Goal: Transaction & Acquisition: Register for event/course

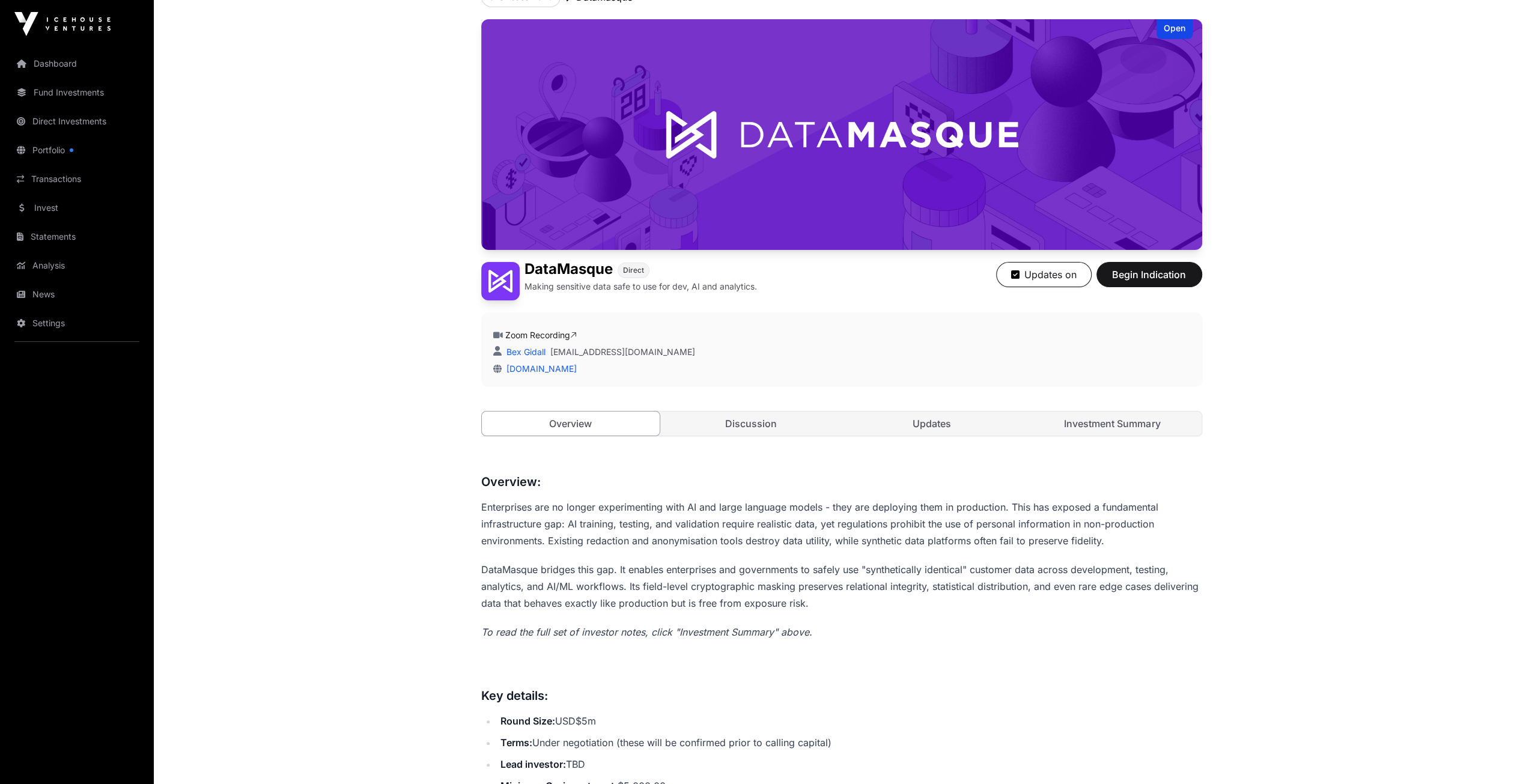
scroll to position [386, 0]
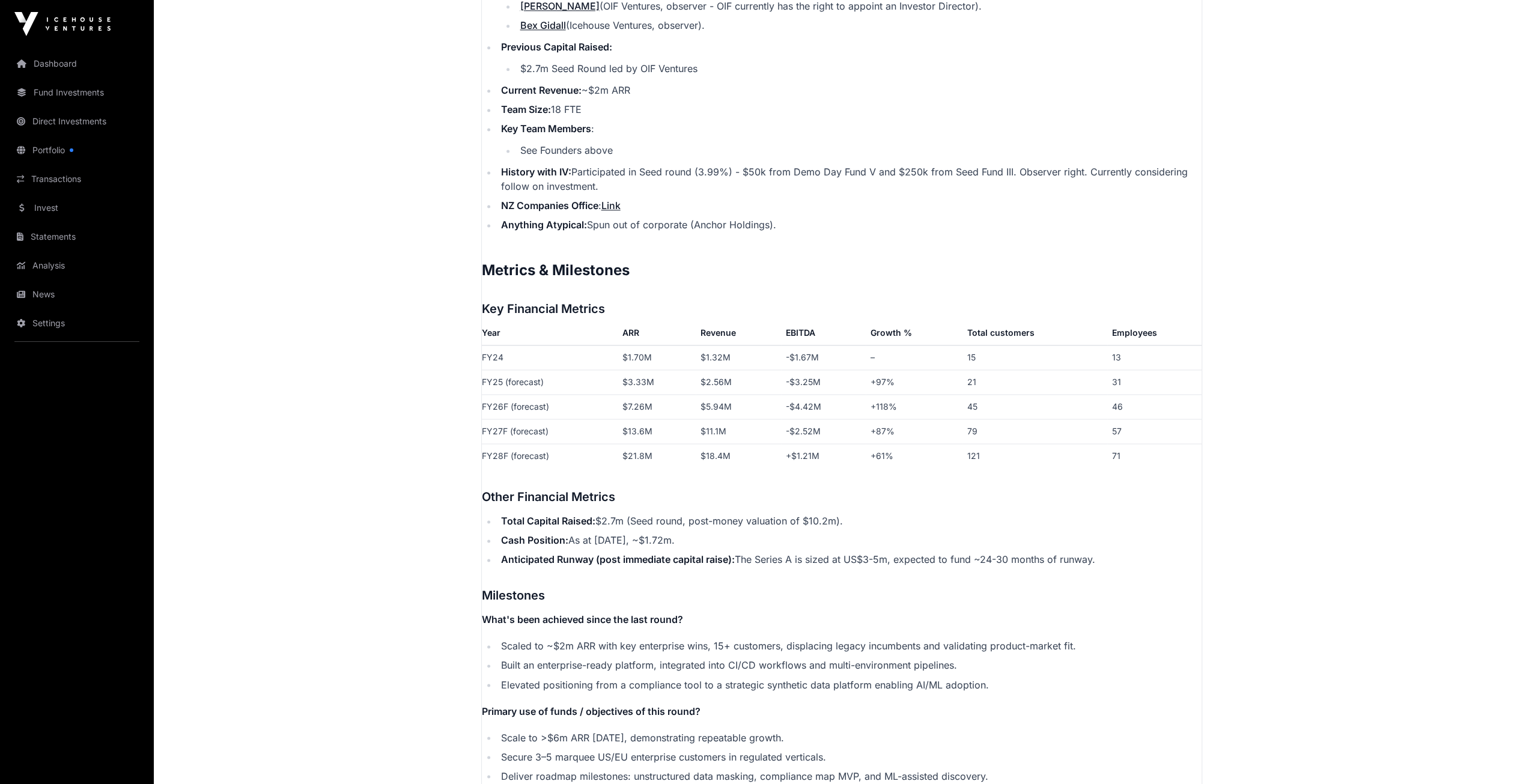
scroll to position [901, 0]
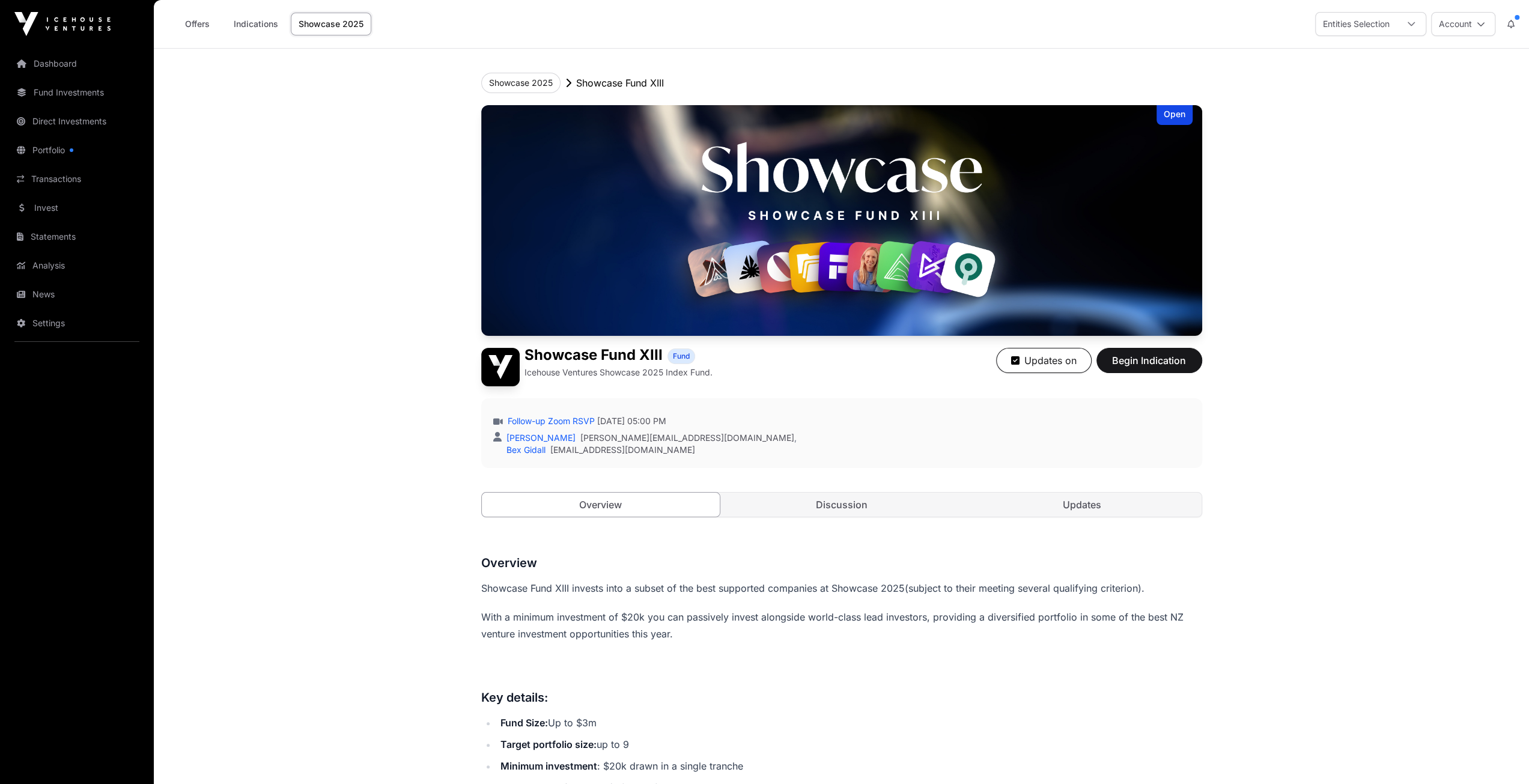
scroll to position [300, 0]
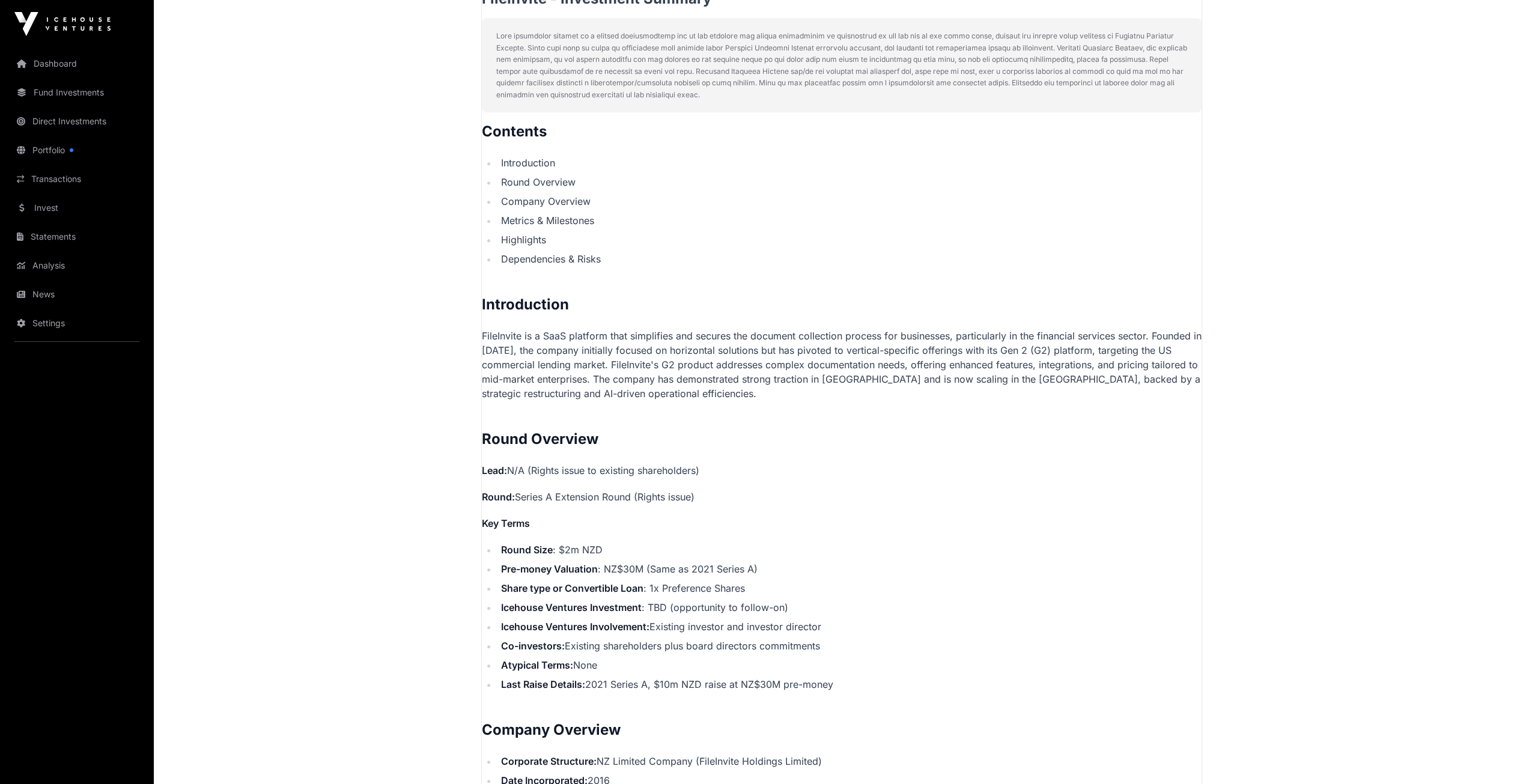
scroll to position [901, 0]
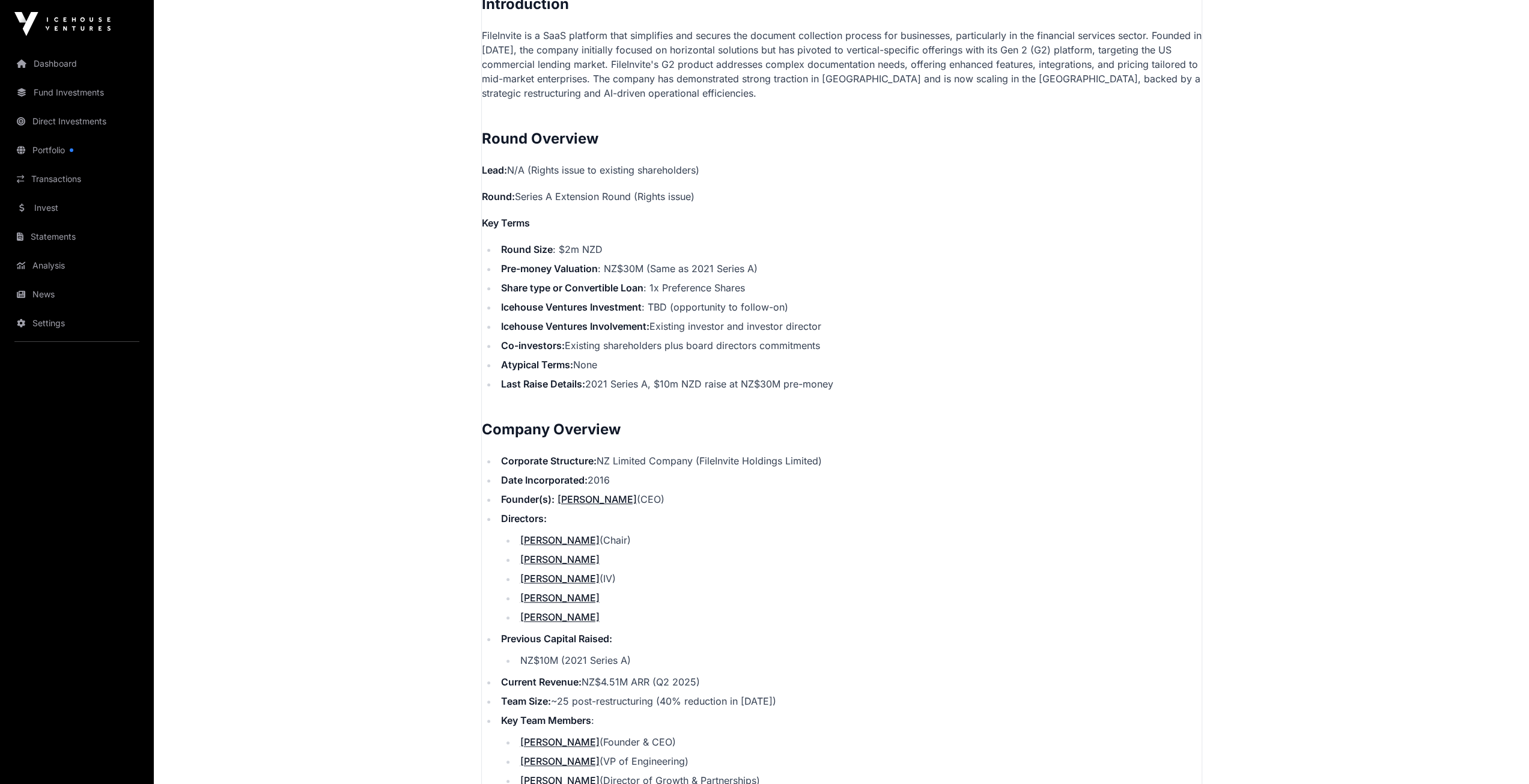
click at [422, 256] on main "Showcase 2025 FileInvite Open FileInvite Direct Automating document collection …" at bounding box center [841, 652] width 1375 height 3008
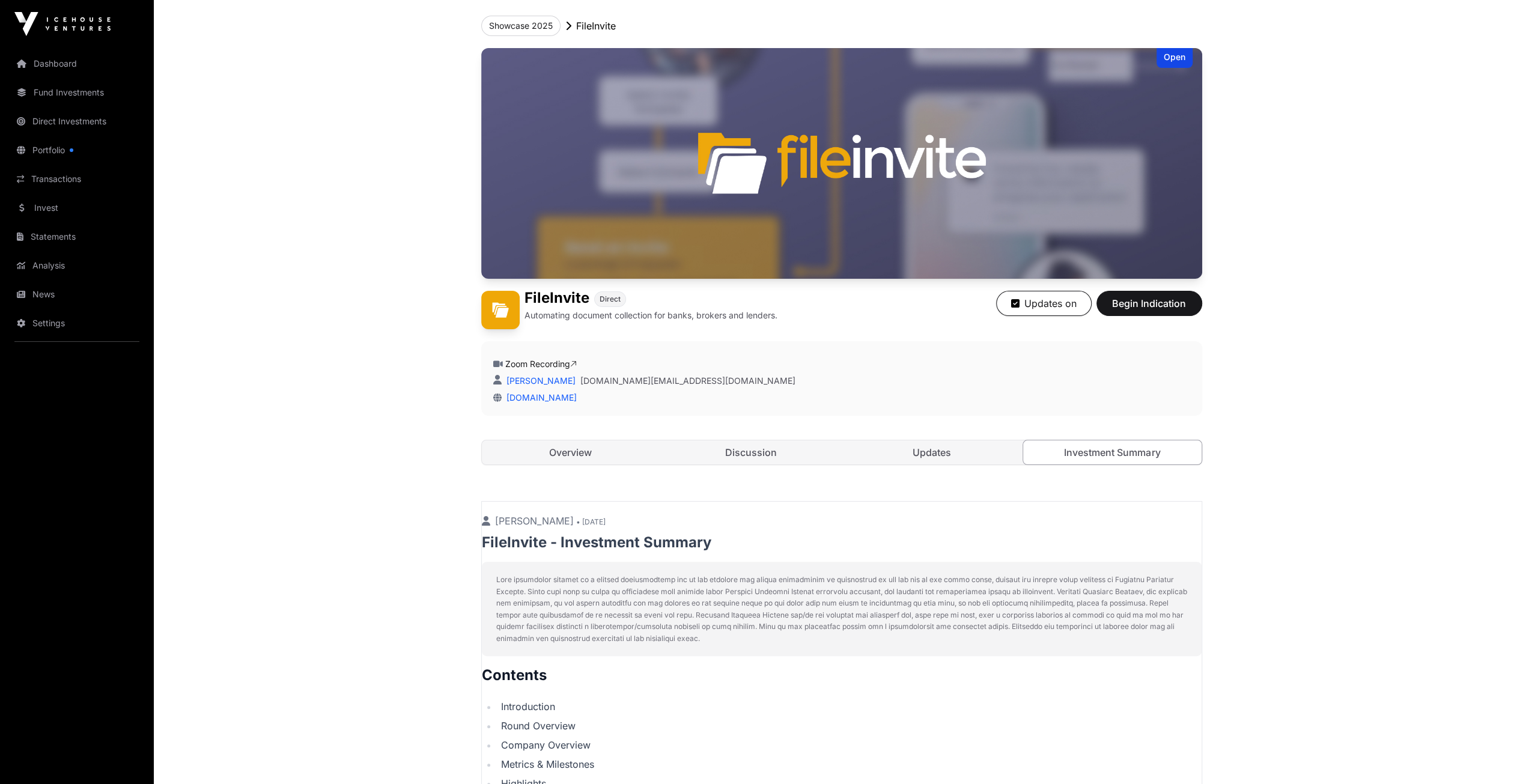
scroll to position [0, 0]
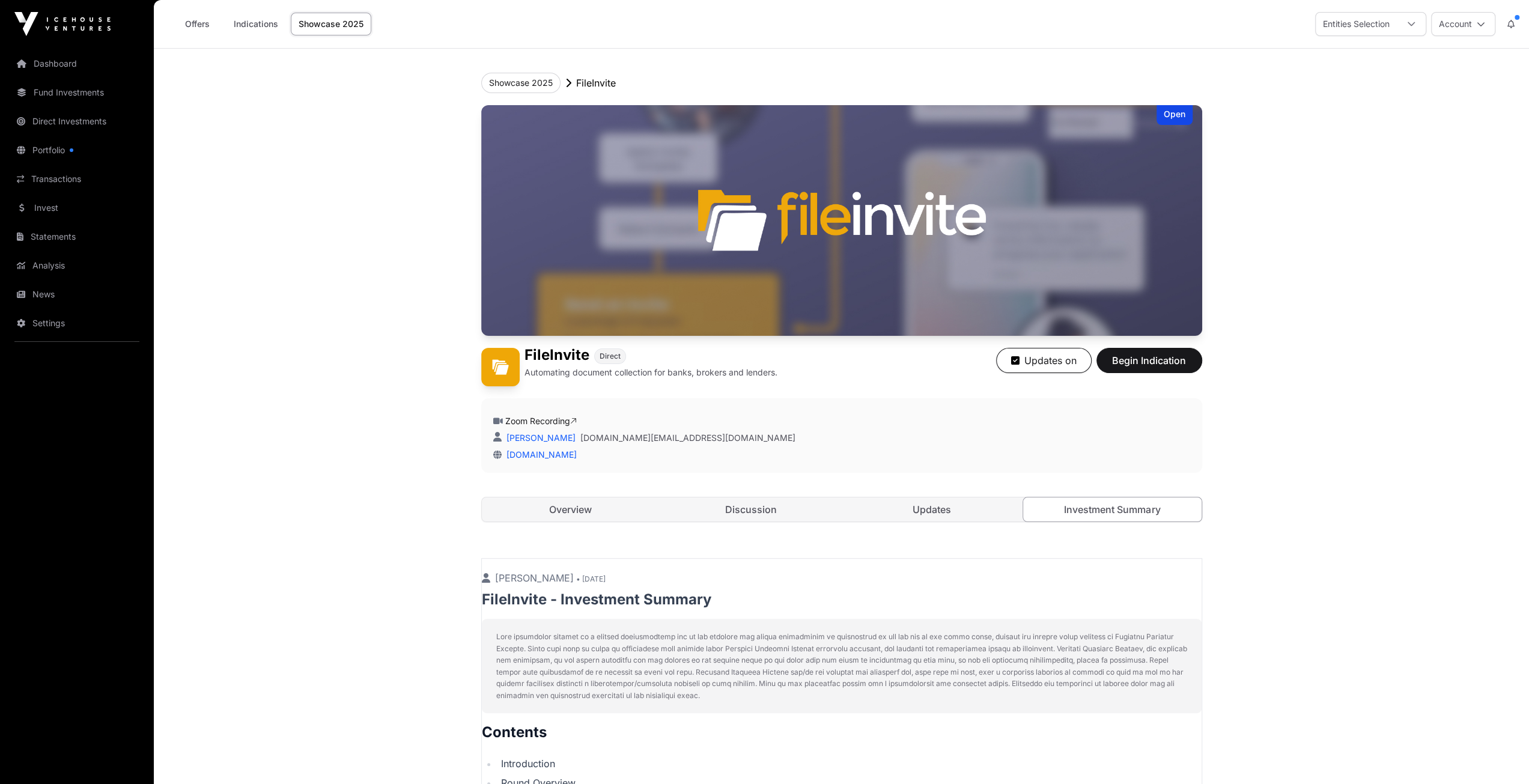
click at [1073, 507] on link "Investment Summary" at bounding box center [1112, 509] width 180 height 25
click at [566, 506] on link "Overview" at bounding box center [571, 509] width 178 height 24
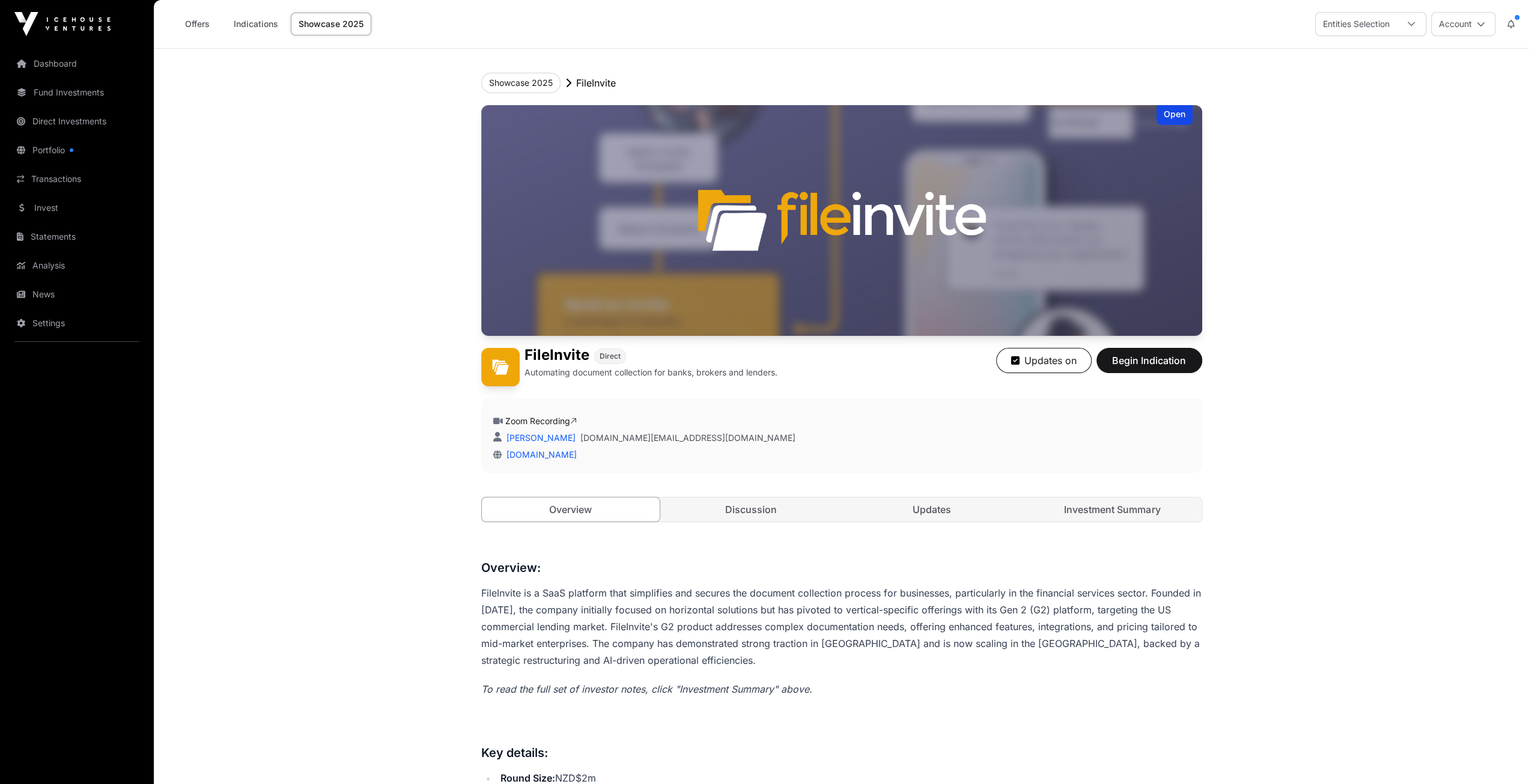
click at [1127, 504] on link "Investment Summary" at bounding box center [1112, 509] width 178 height 24
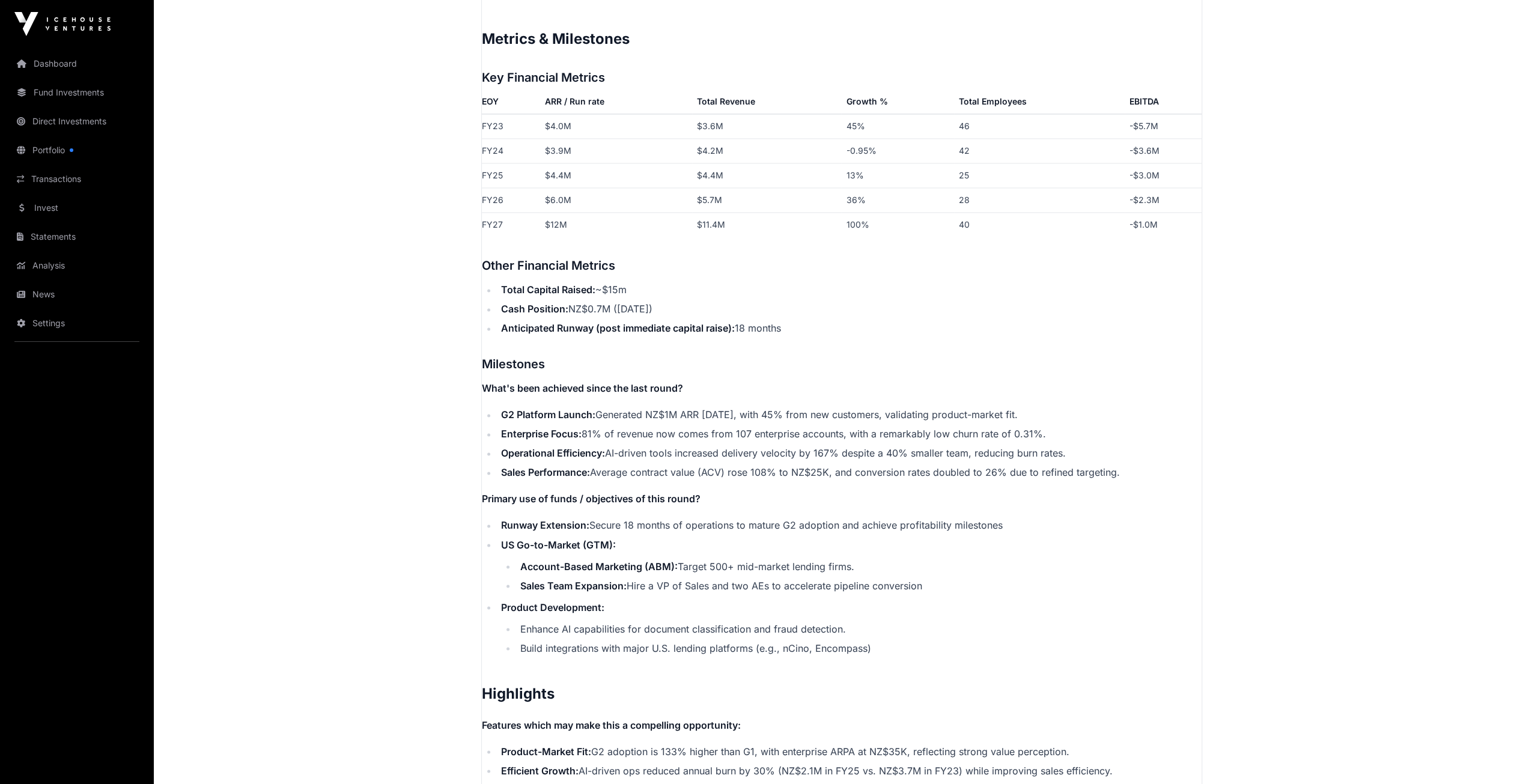
scroll to position [769, 0]
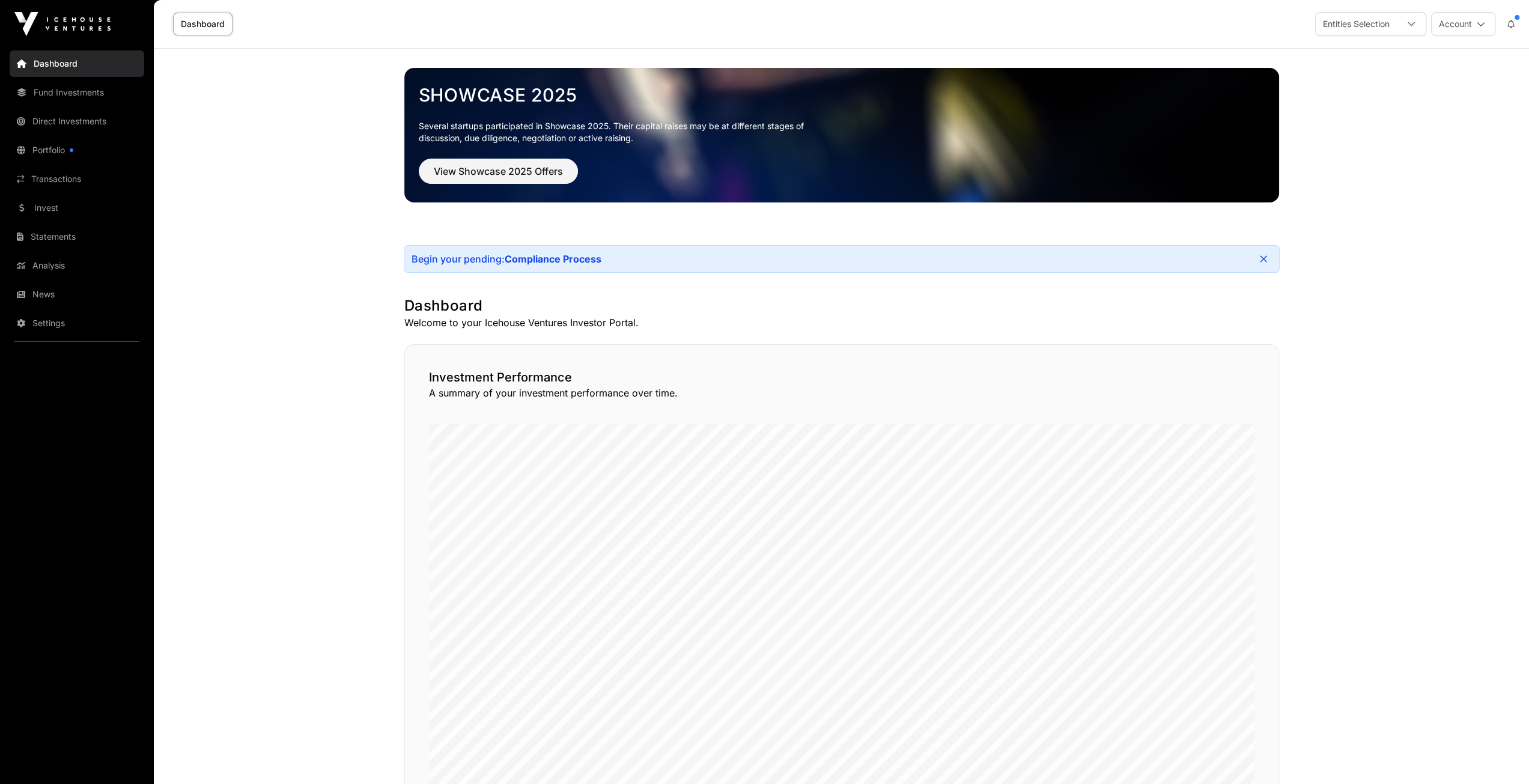
click at [53, 89] on link "Fund Investments" at bounding box center [76, 93] width 135 height 26
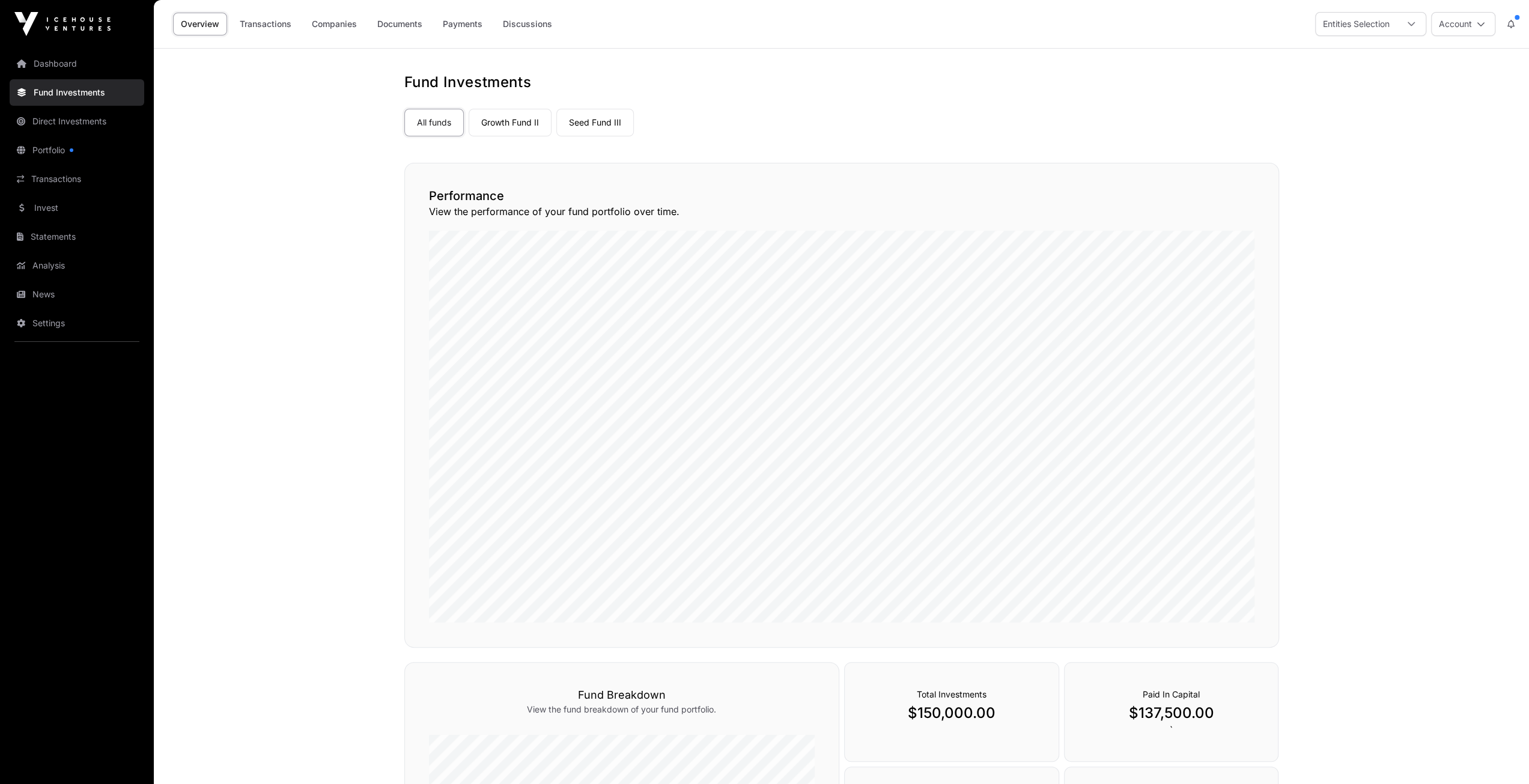
click at [335, 23] on link "Companies" at bounding box center [334, 24] width 61 height 23
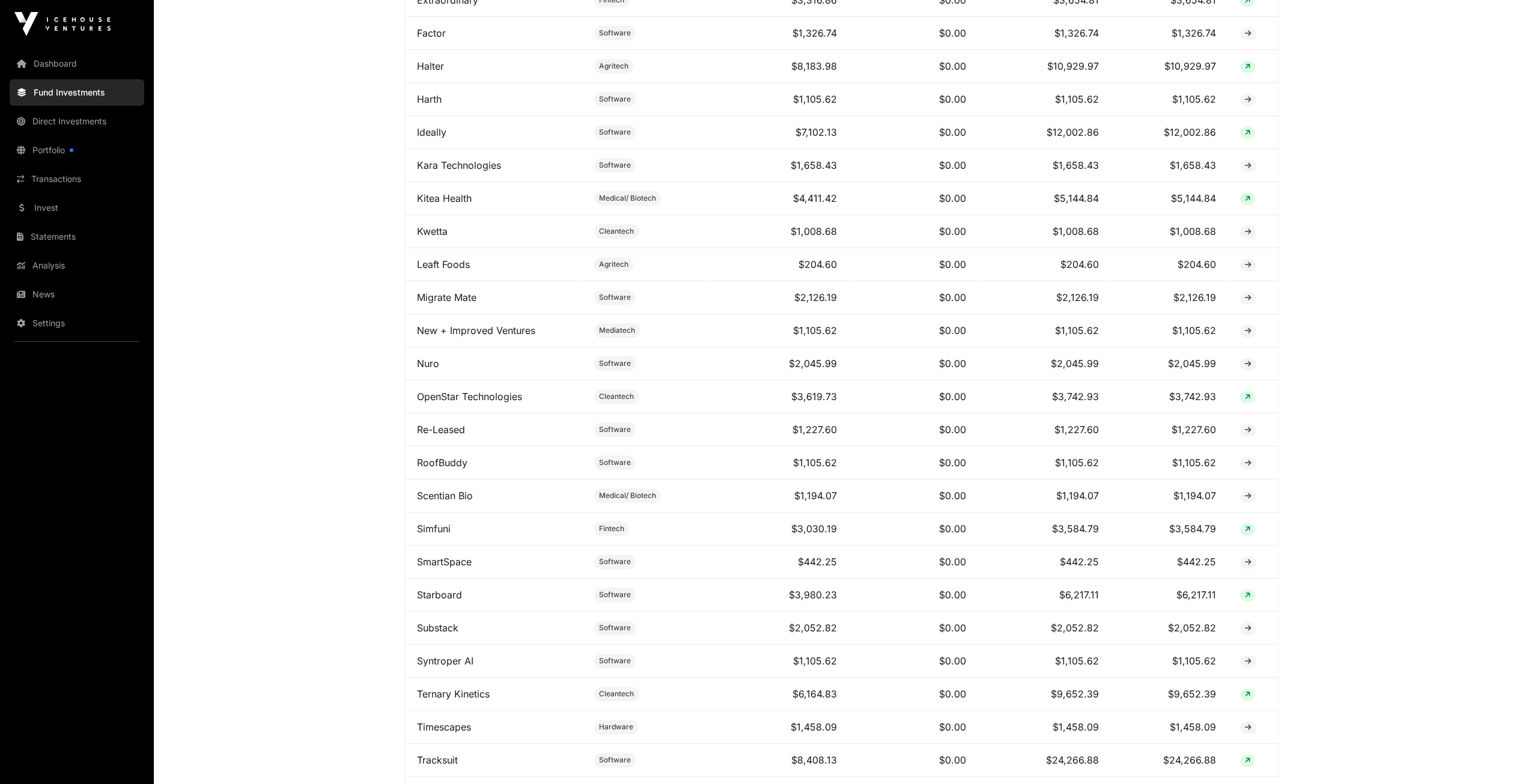
scroll to position [1464, 0]
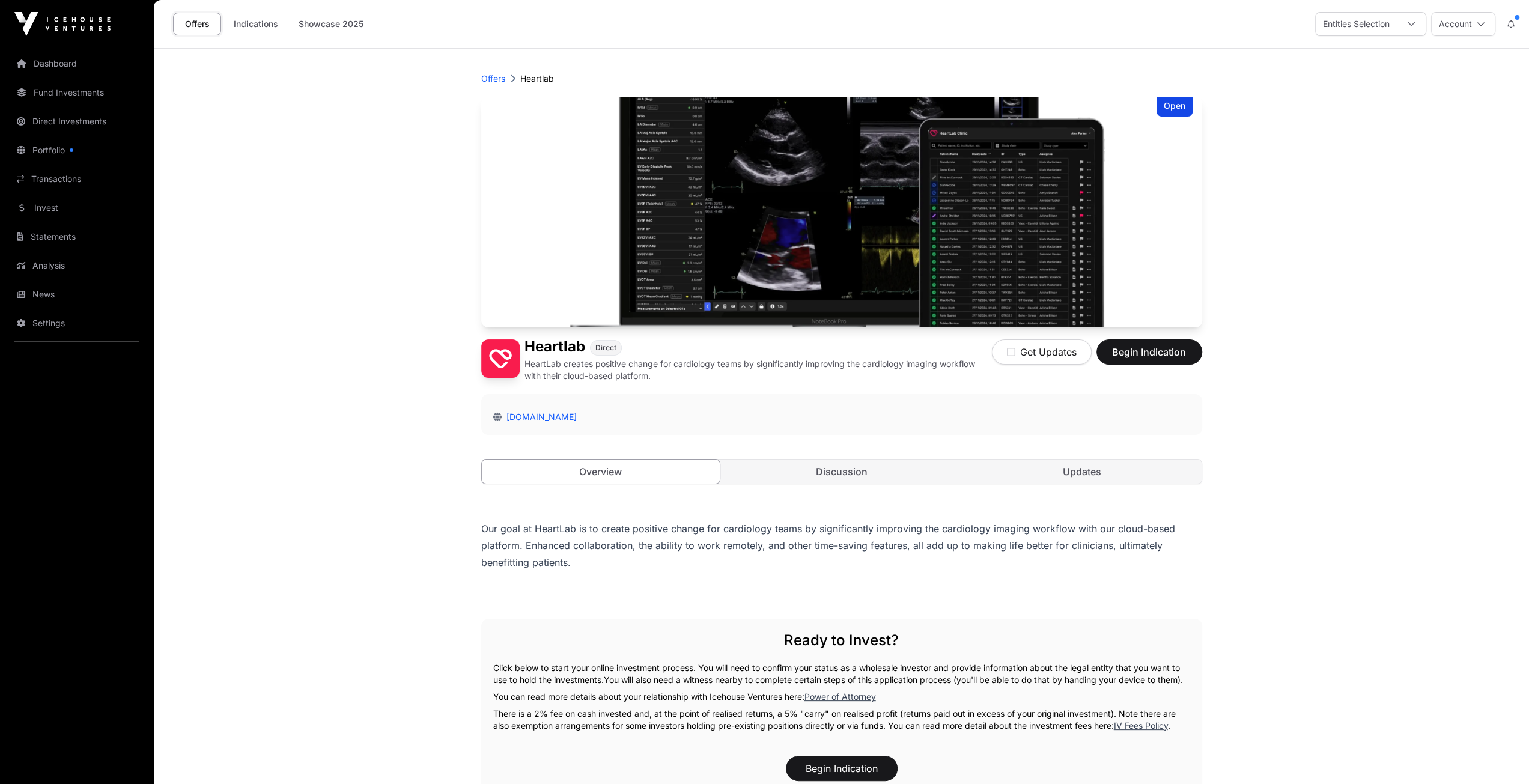
click at [849, 467] on link "Discussion" at bounding box center [841, 471] width 238 height 24
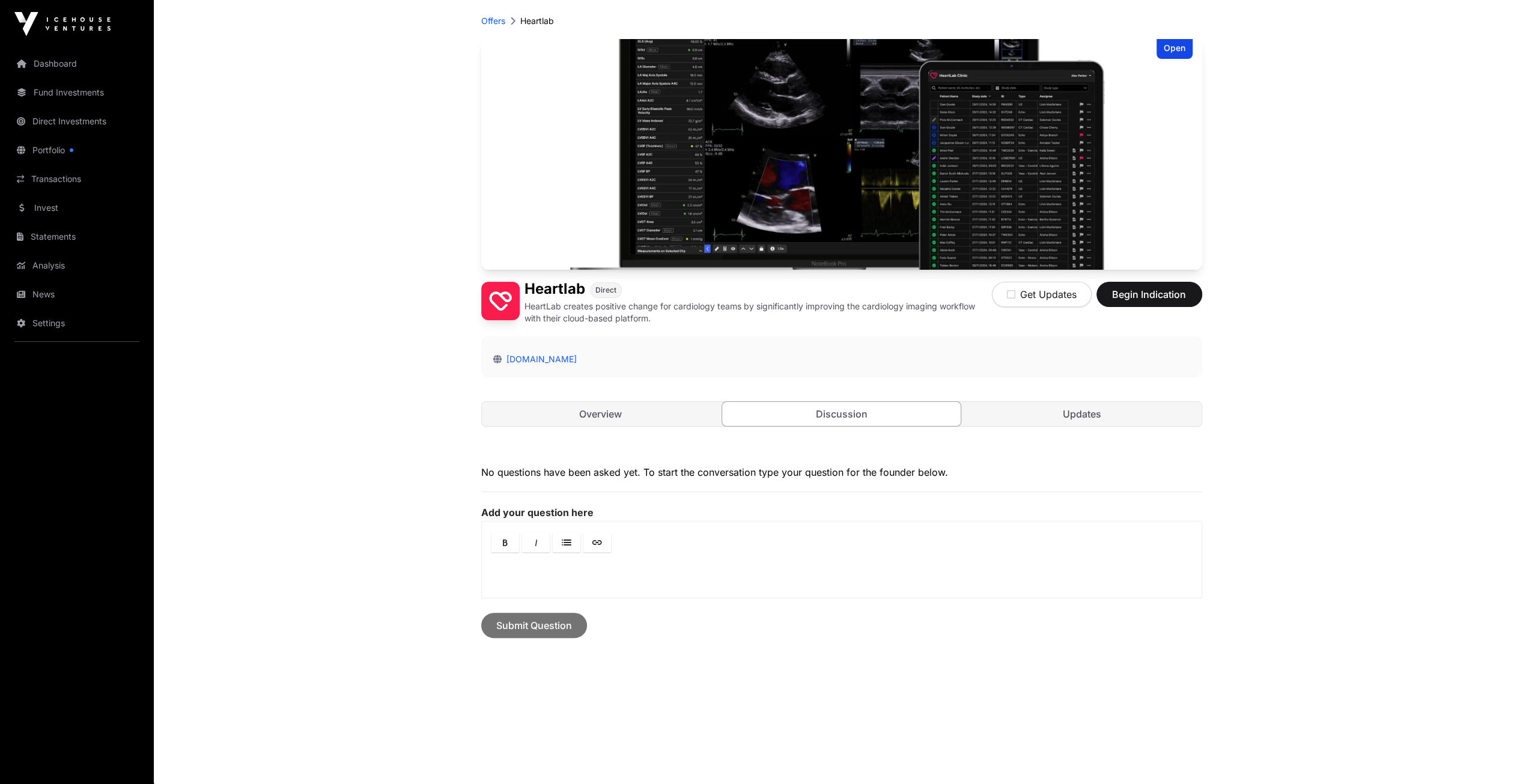
click at [1039, 402] on link "Updates" at bounding box center [1082, 414] width 238 height 24
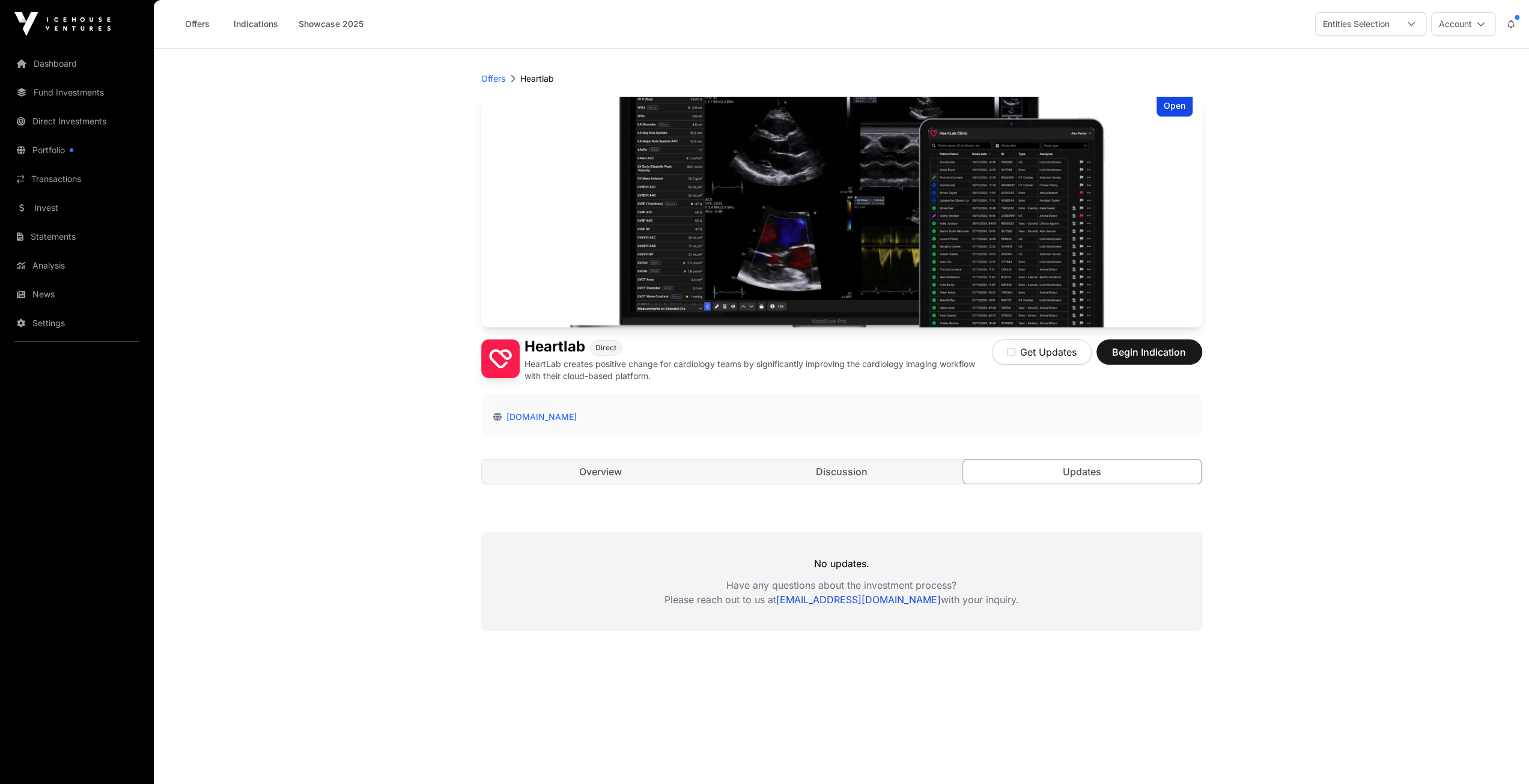
click at [261, 23] on link "Indications" at bounding box center [256, 24] width 60 height 23
click at [608, 471] on link "Overview" at bounding box center [601, 471] width 238 height 24
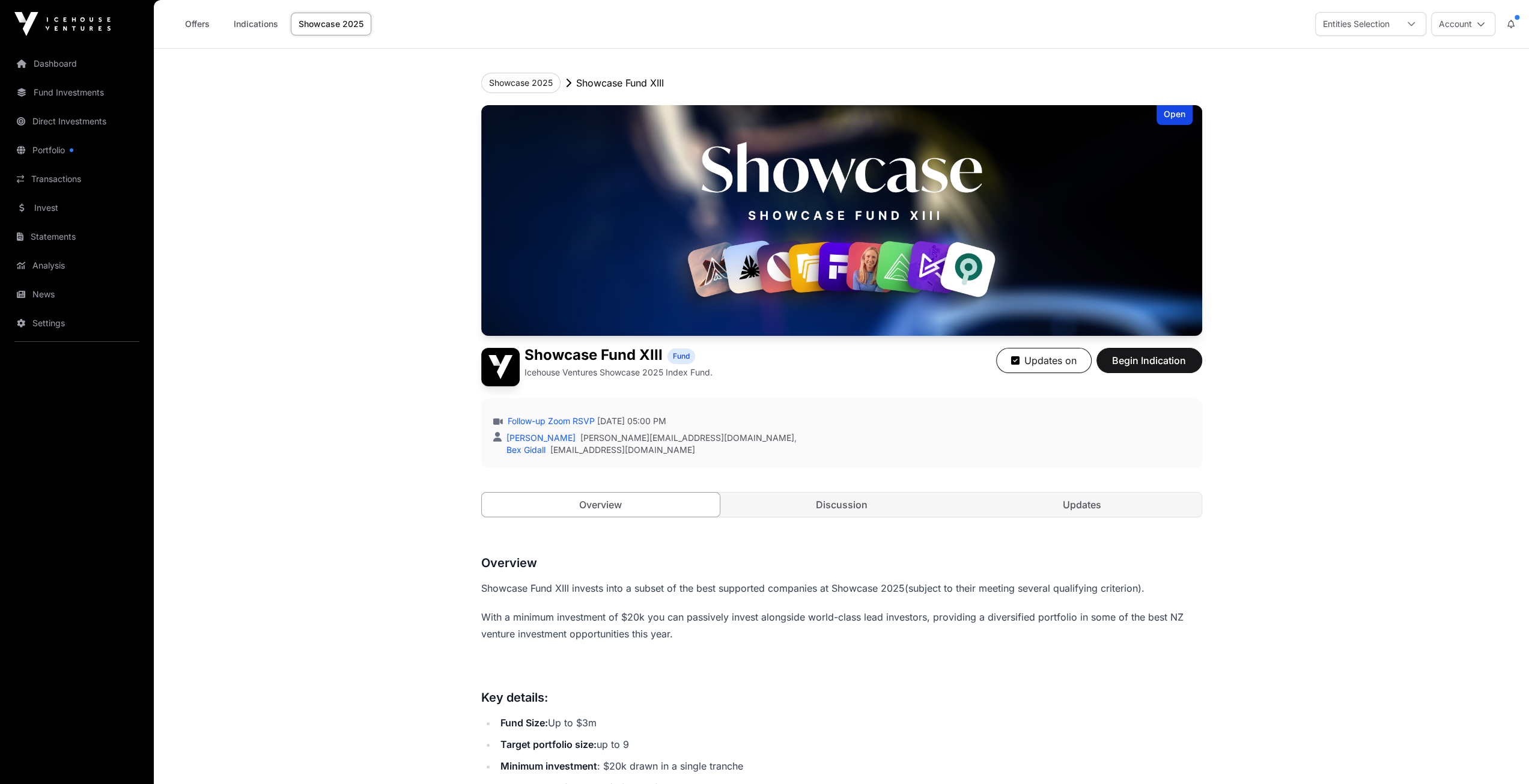
scroll to position [300, 0]
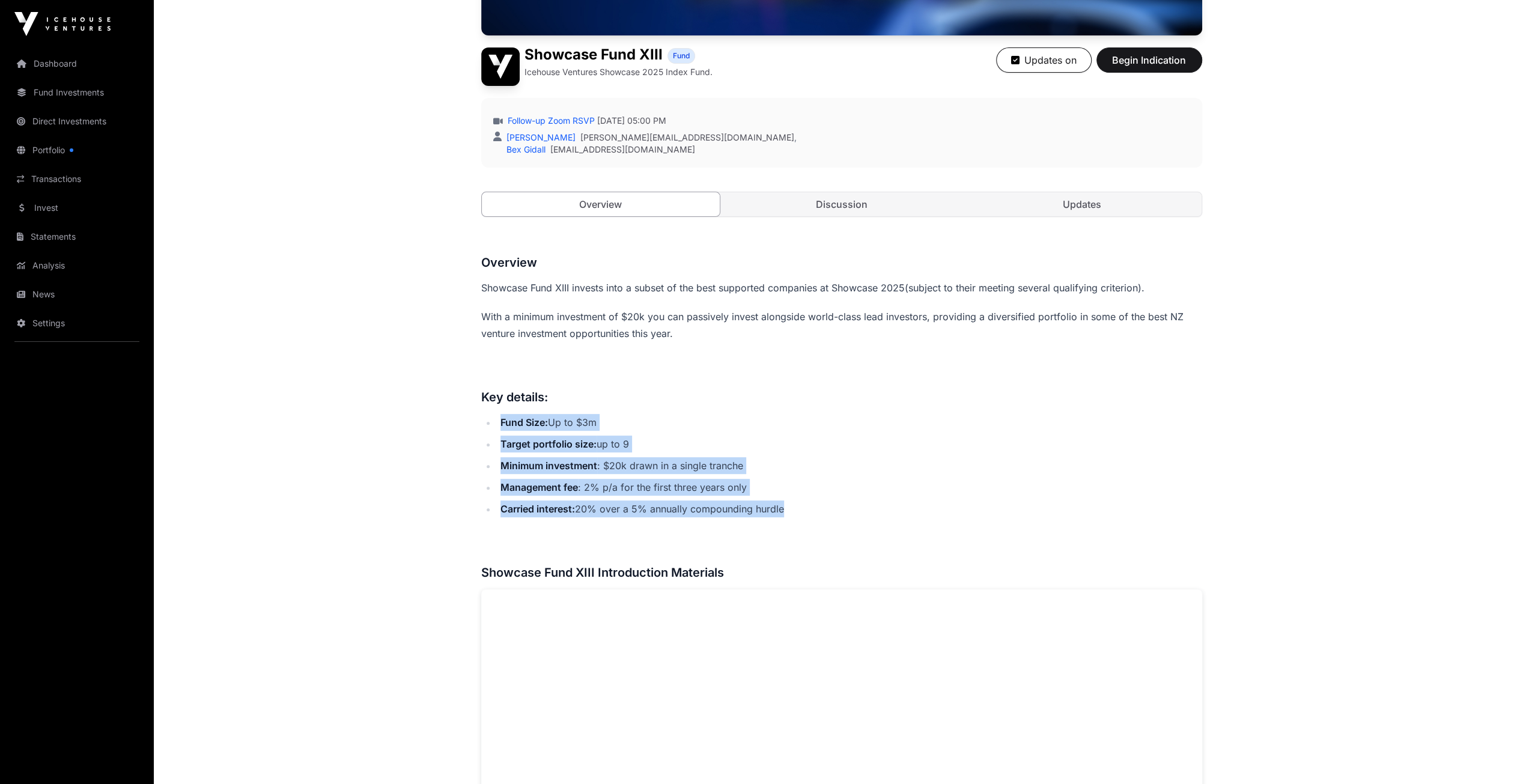
drag, startPoint x: 500, startPoint y: 420, endPoint x: 792, endPoint y: 502, distance: 303.3
click at [792, 502] on ul "Fund Size: Up to $3m Target portfolio size: up to 9 Minimum investment : $20k d…" at bounding box center [842, 465] width 721 height 103
copy ul "Fund Size: Up to $3m Target portfolio size: up to 9 Minimum investment : $20k d…"
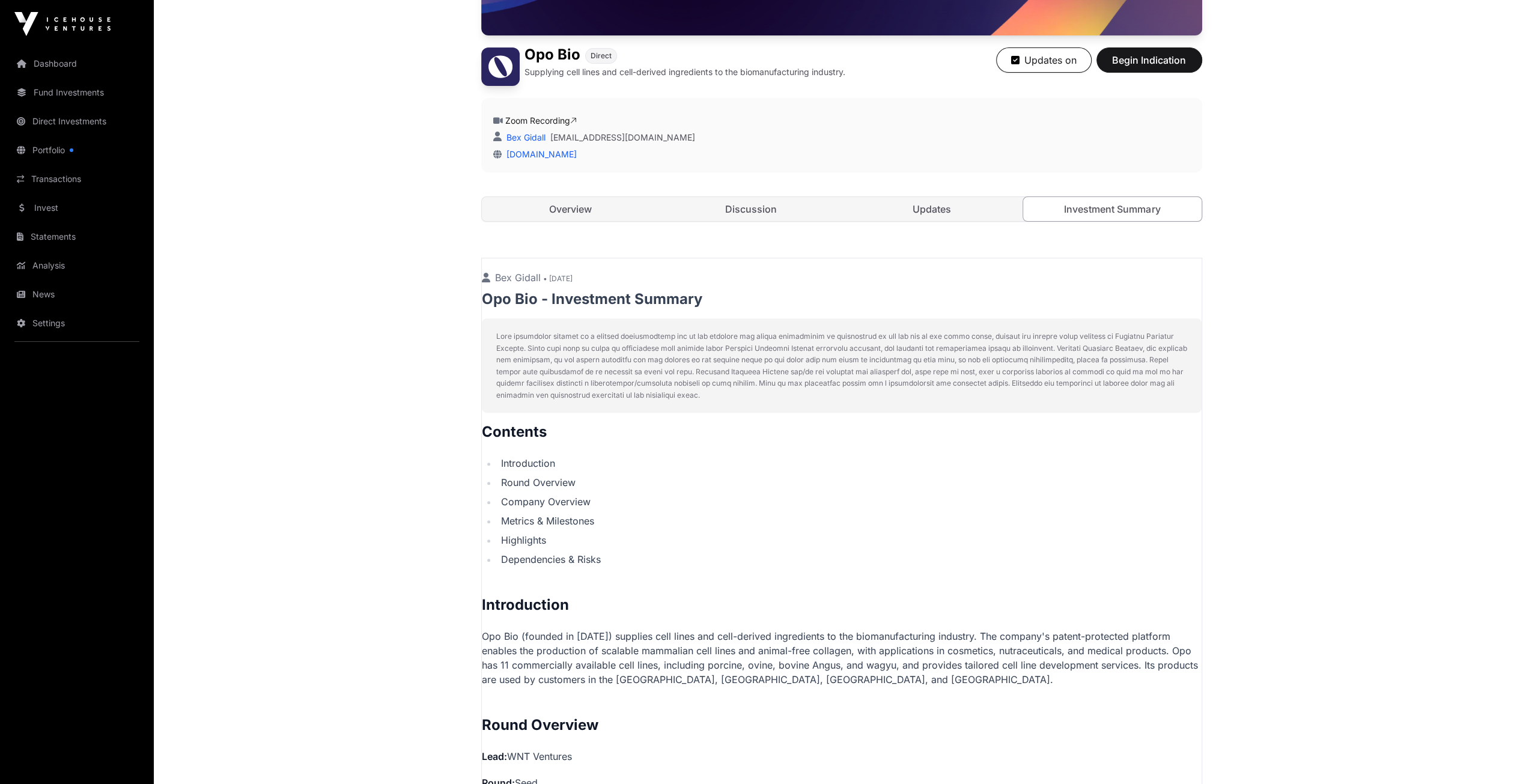
scroll to position [901, 0]
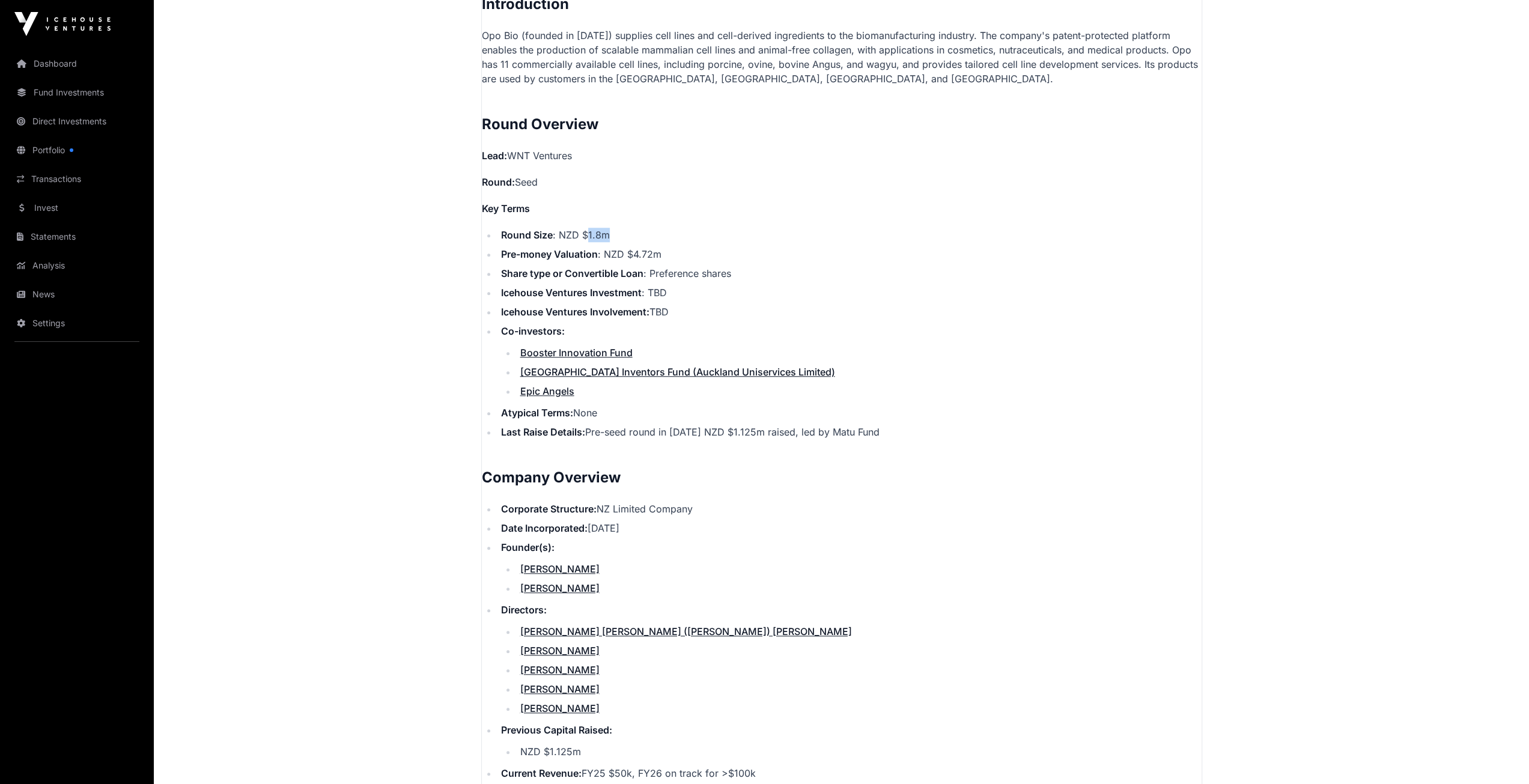
drag, startPoint x: 610, startPoint y: 230, endPoint x: 588, endPoint y: 232, distance: 22.1
click at [588, 232] on li "Round Size : NZD $1.8m" at bounding box center [849, 235] width 704 height 14
copy li "NZD $1.8m"
click at [310, 258] on main "Showcase 2025 Opo Bio Open Opo Bio Direct Supplying cell lines and cell-derived…" at bounding box center [841, 671] width 1375 height 3047
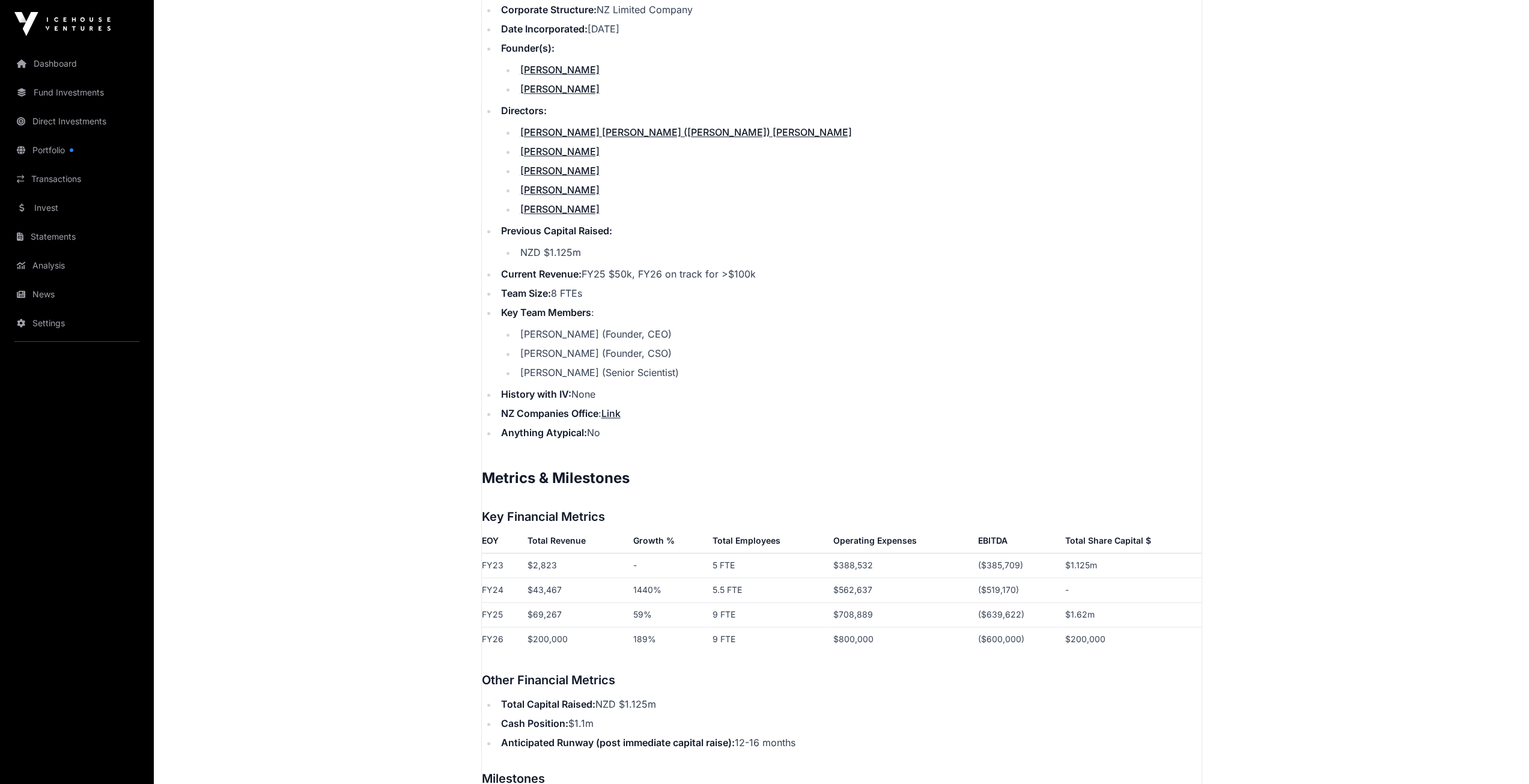
scroll to position [1405, 0]
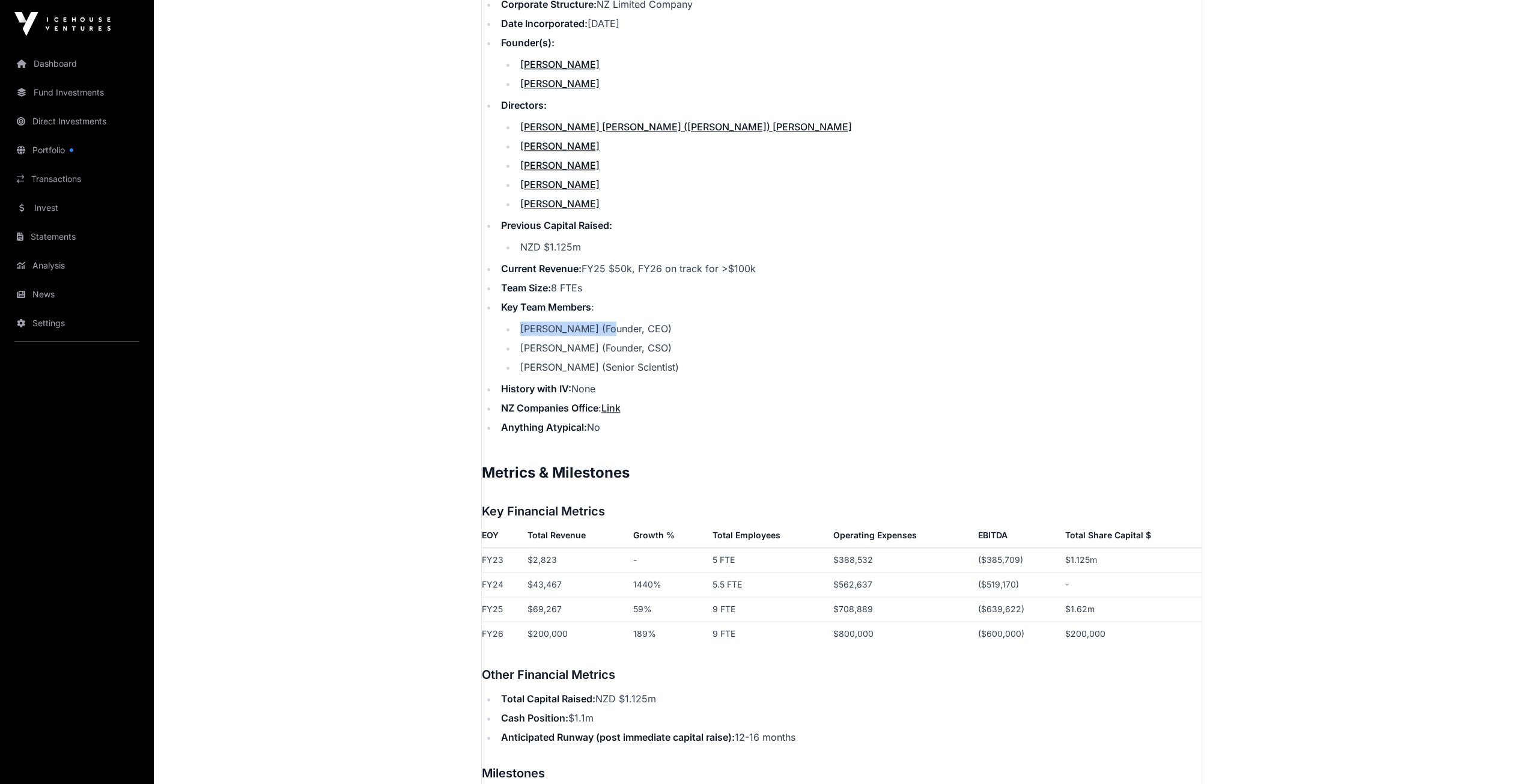
drag, startPoint x: 591, startPoint y: 325, endPoint x: 521, endPoint y: 322, distance: 70.1
click at [521, 322] on li "Dr Olivia Ogilvie (Founder, CEO)" at bounding box center [859, 328] width 685 height 14
copy li "Dr Olivia Ogilvie"
click at [749, 424] on li "Anything Atypical: No" at bounding box center [849, 427] width 704 height 14
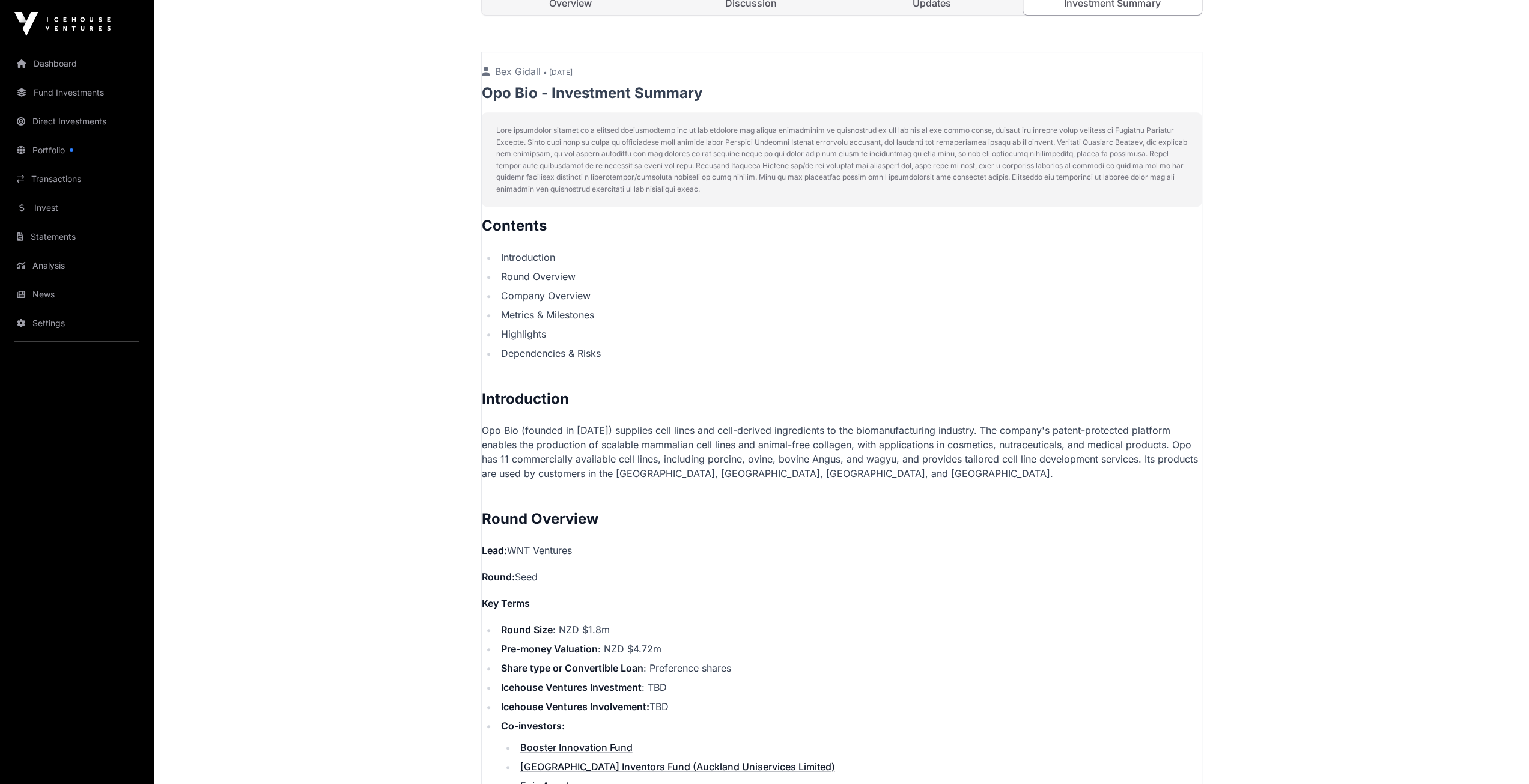
scroll to position [0, 0]
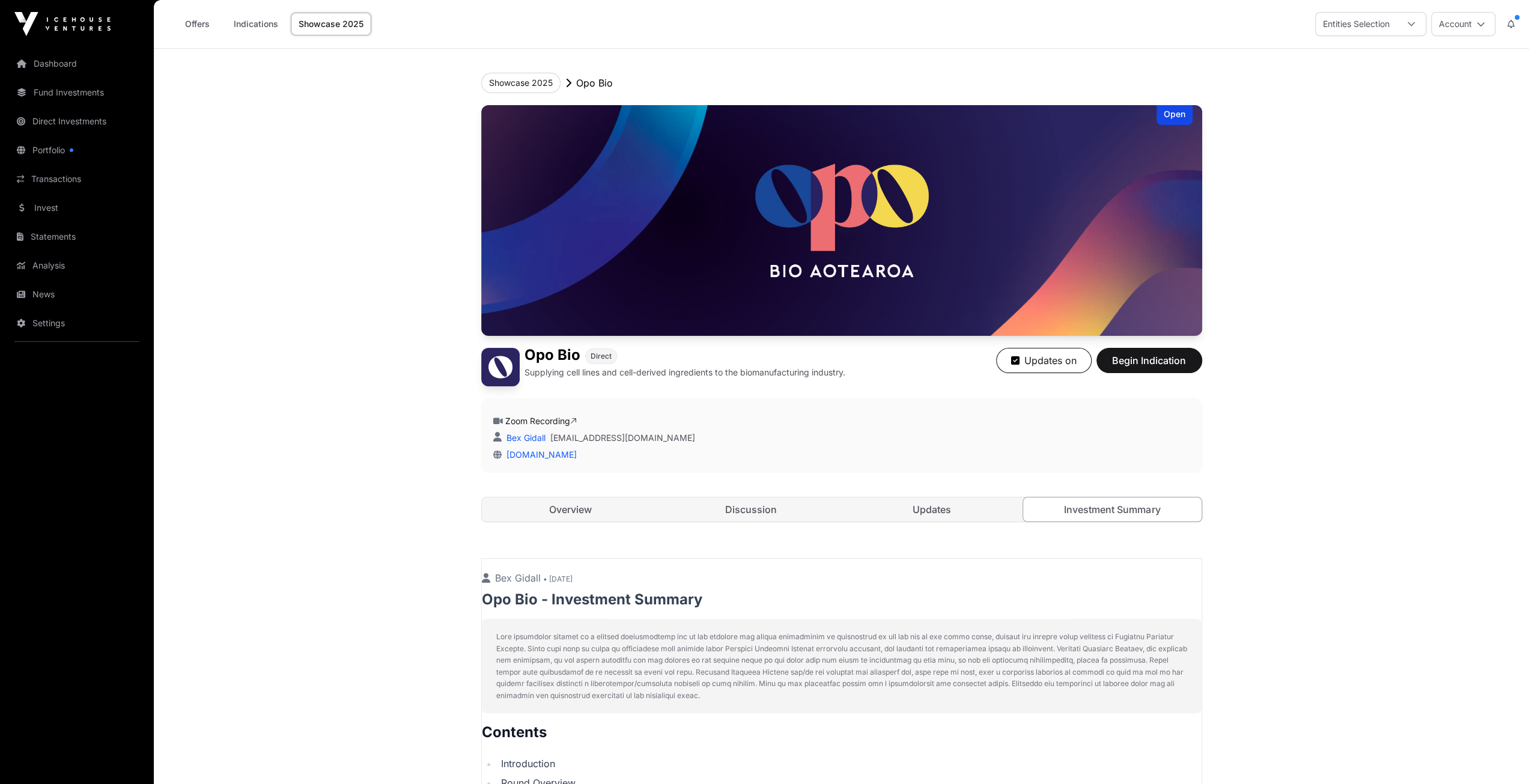
click at [1118, 509] on link "Investment Summary" at bounding box center [1112, 509] width 180 height 25
click at [533, 516] on link "Overview" at bounding box center [571, 509] width 178 height 24
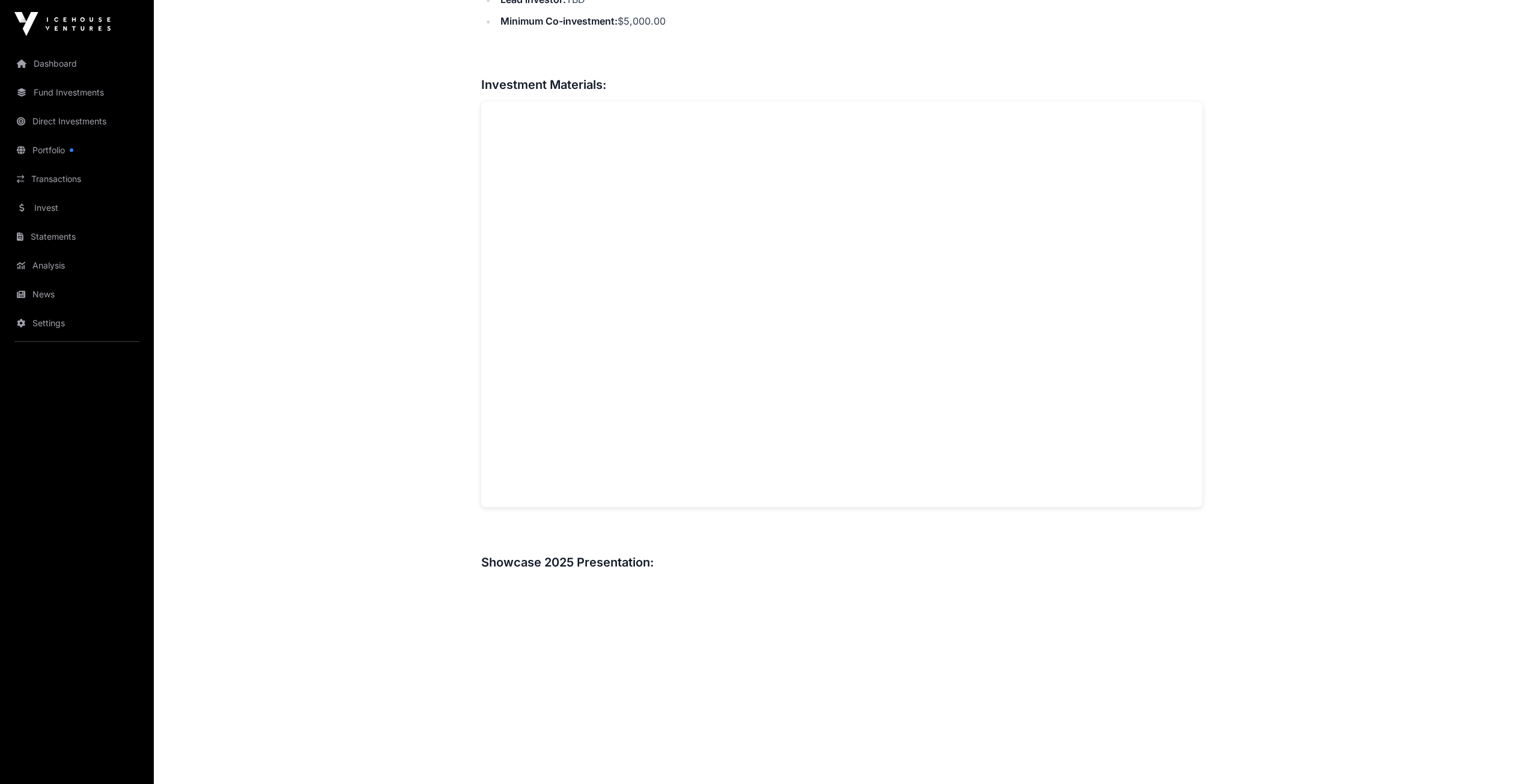
scroll to position [601, 0]
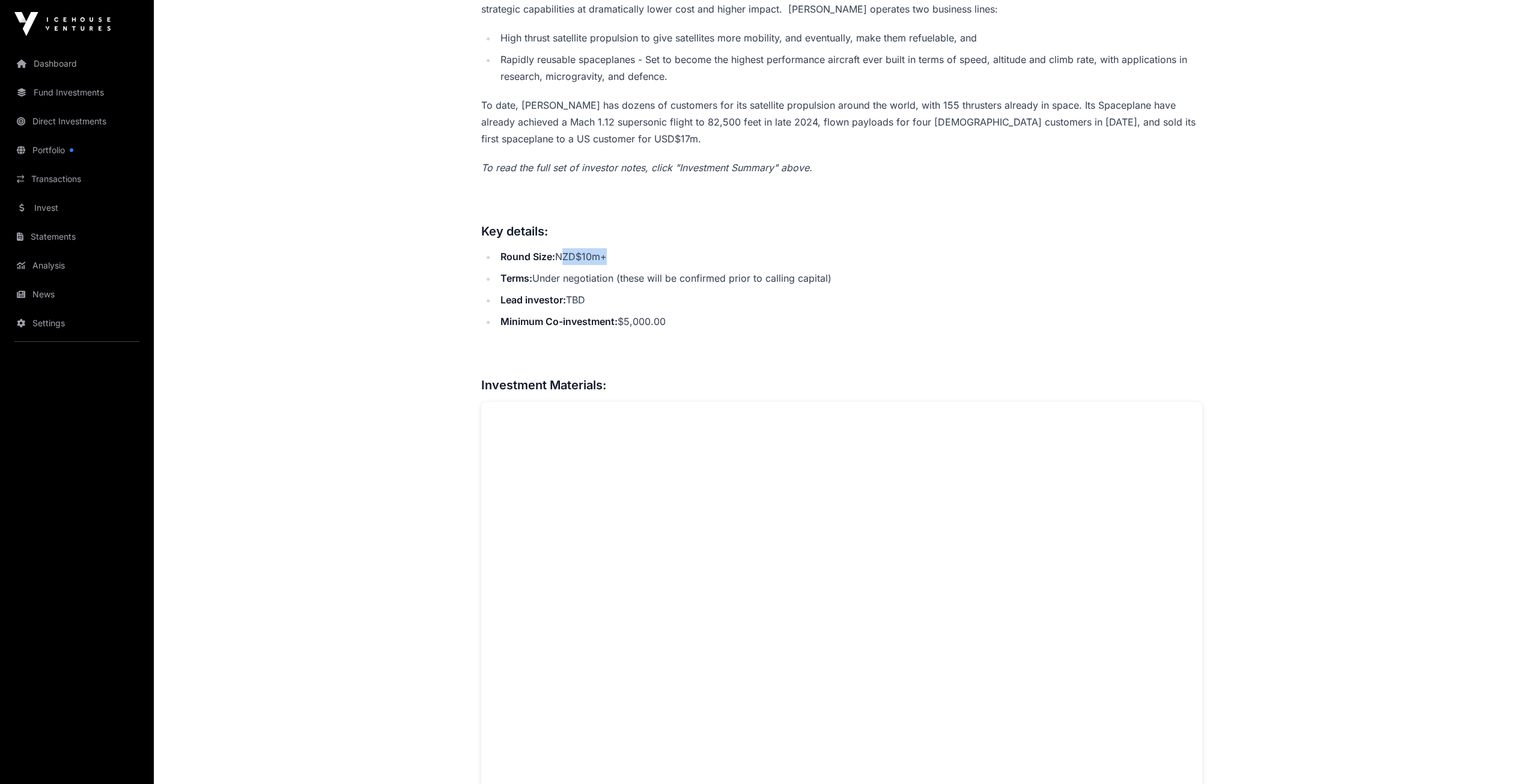
drag, startPoint x: 621, startPoint y: 257, endPoint x: 561, endPoint y: 252, distance: 60.2
click at [561, 252] on li "Round Size: NZD$10m+" at bounding box center [849, 256] width 705 height 17
copy li "NZD$10m+"
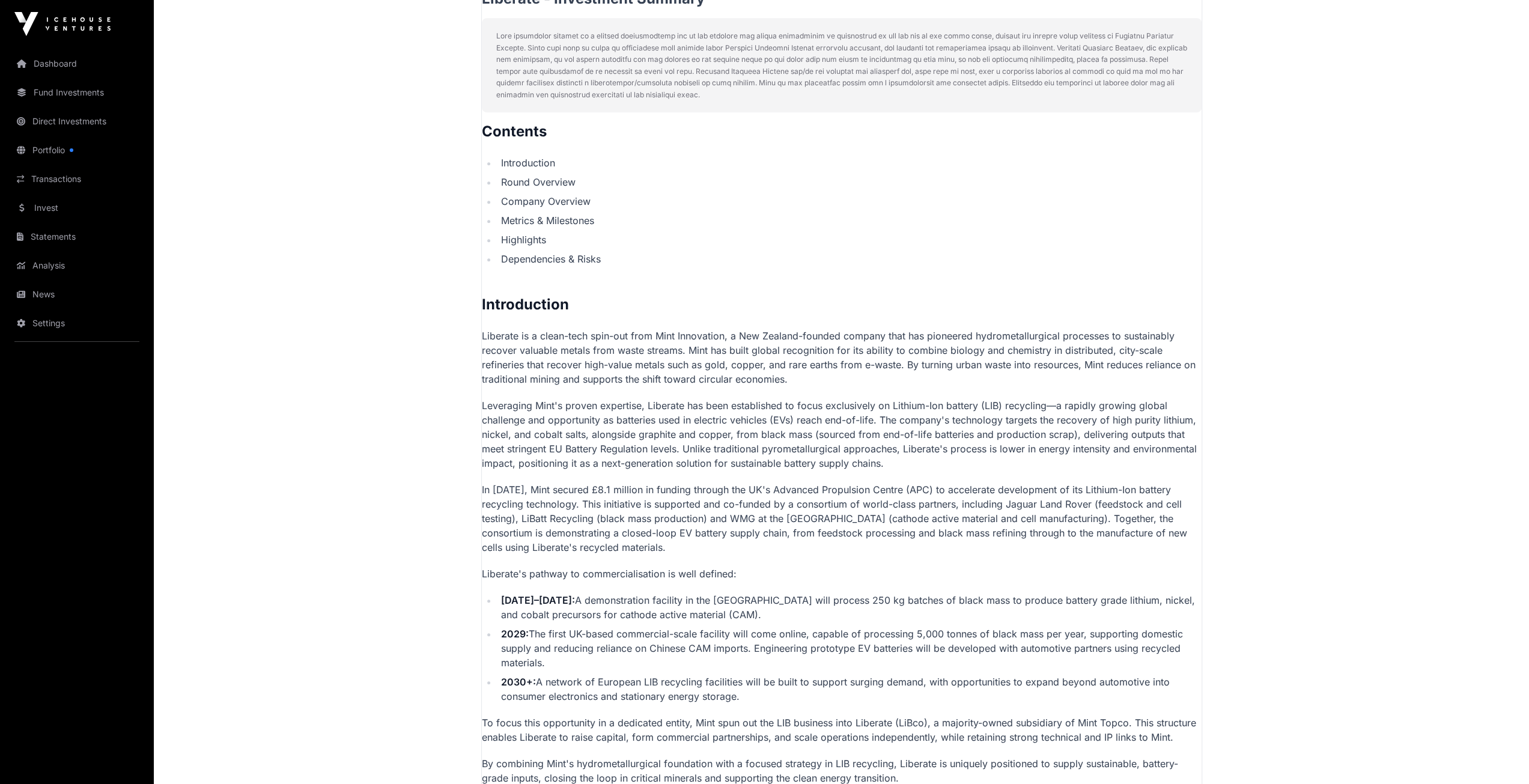
scroll to position [901, 0]
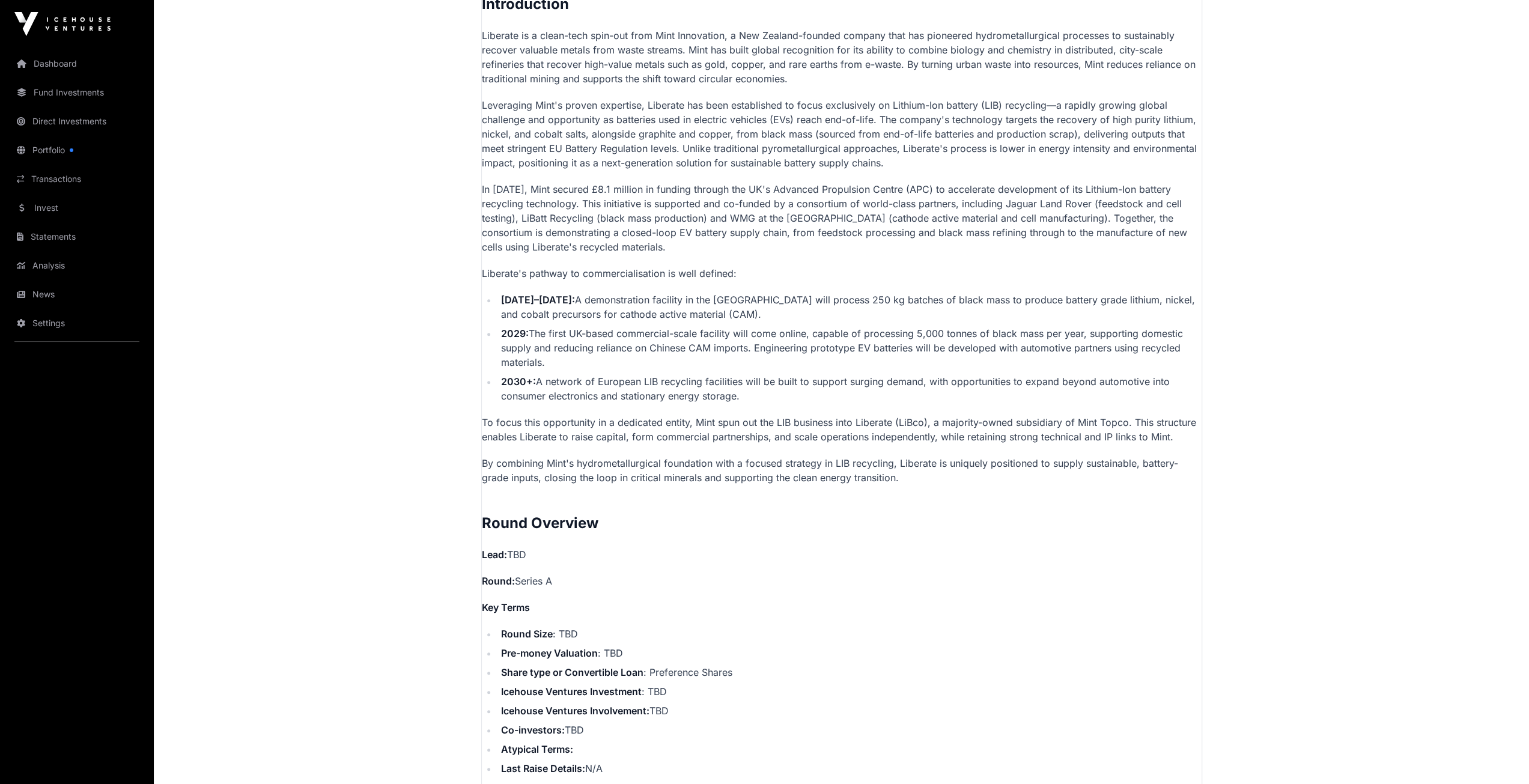
click at [447, 292] on main "Showcase 2025 Liberate Open Liberate Direct Recovering lithium, nickel and coba…" at bounding box center [841, 724] width 1375 height 3152
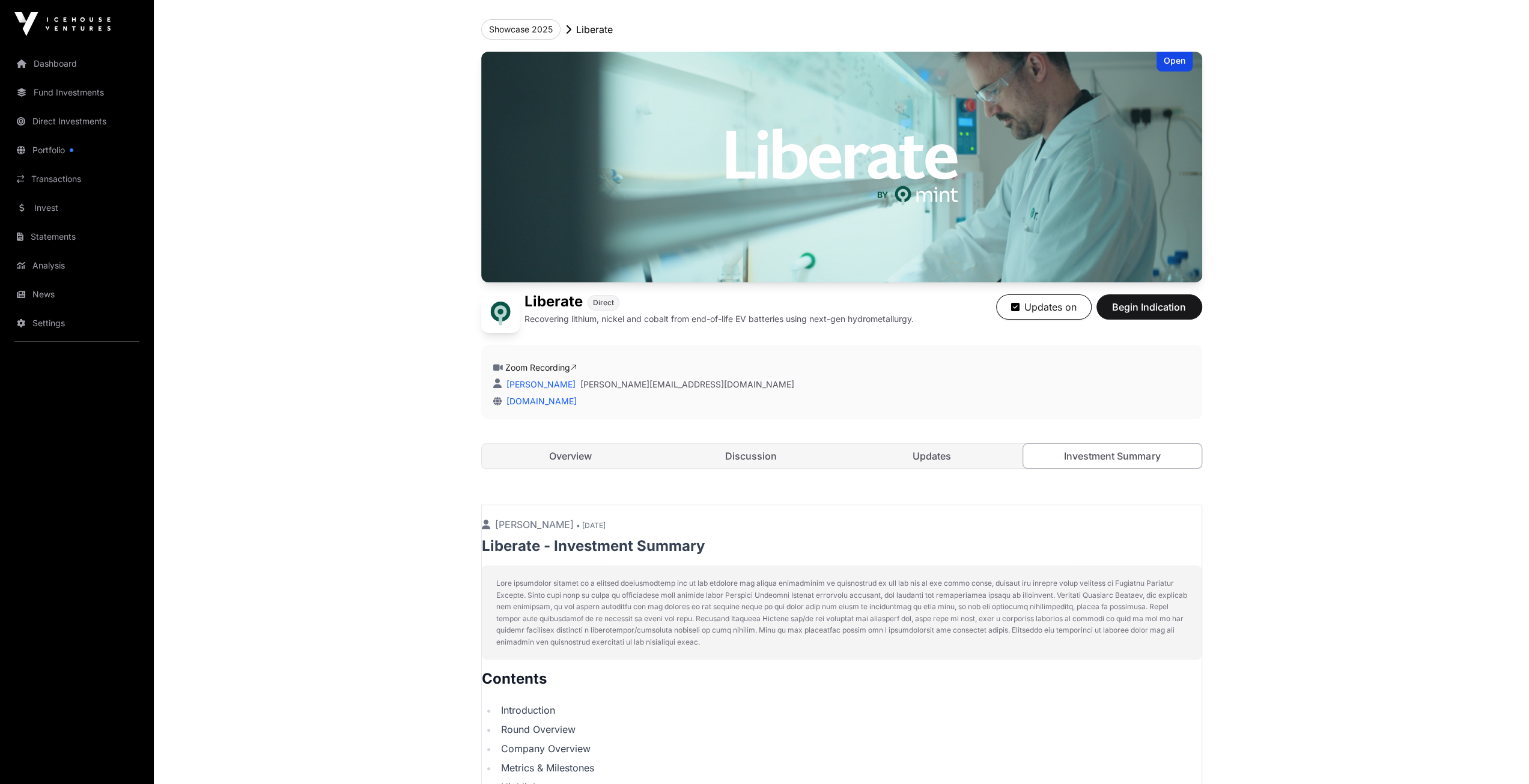
scroll to position [0, 0]
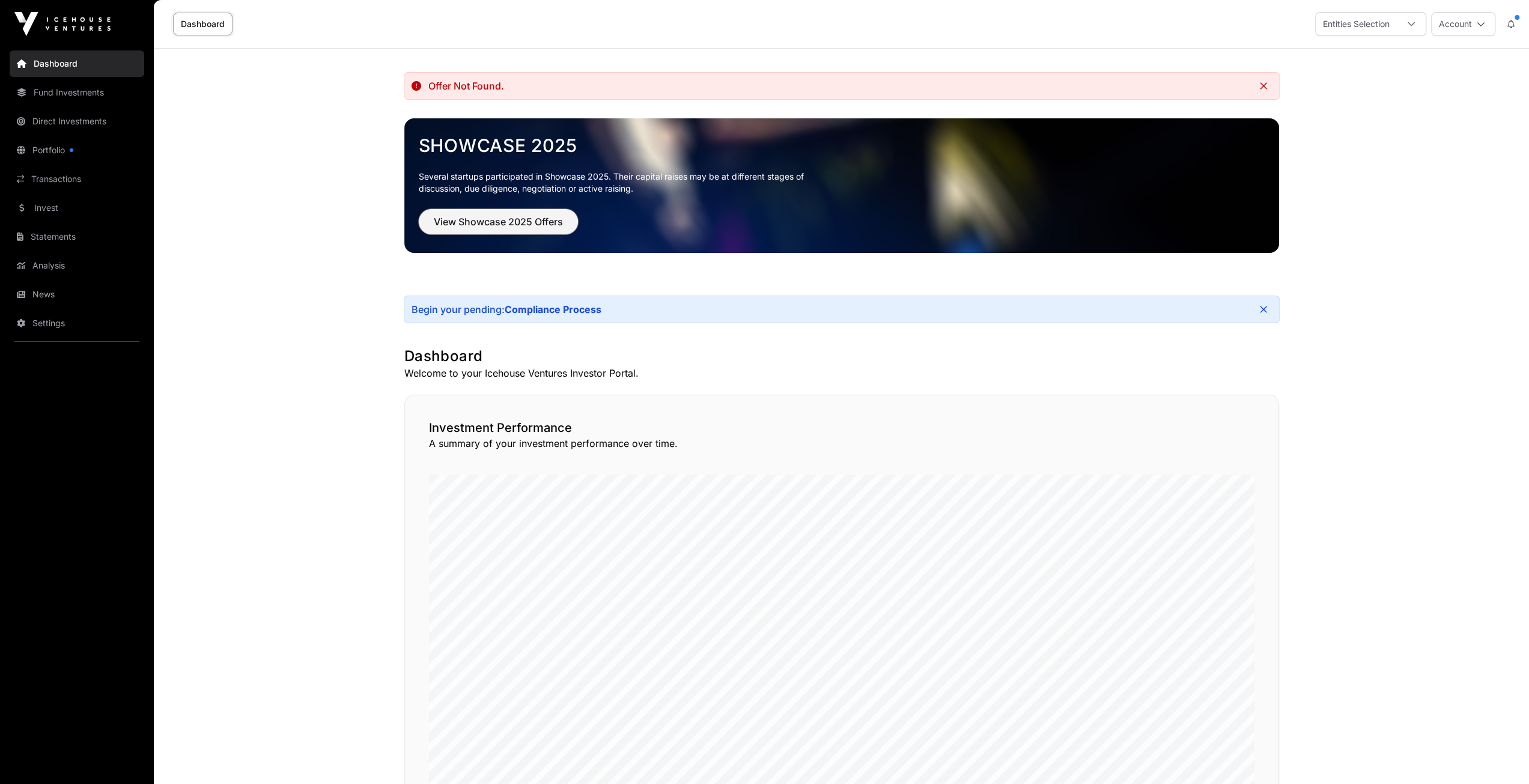
click at [486, 218] on span "View Showcase 2025 Offers" at bounding box center [498, 221] width 129 height 14
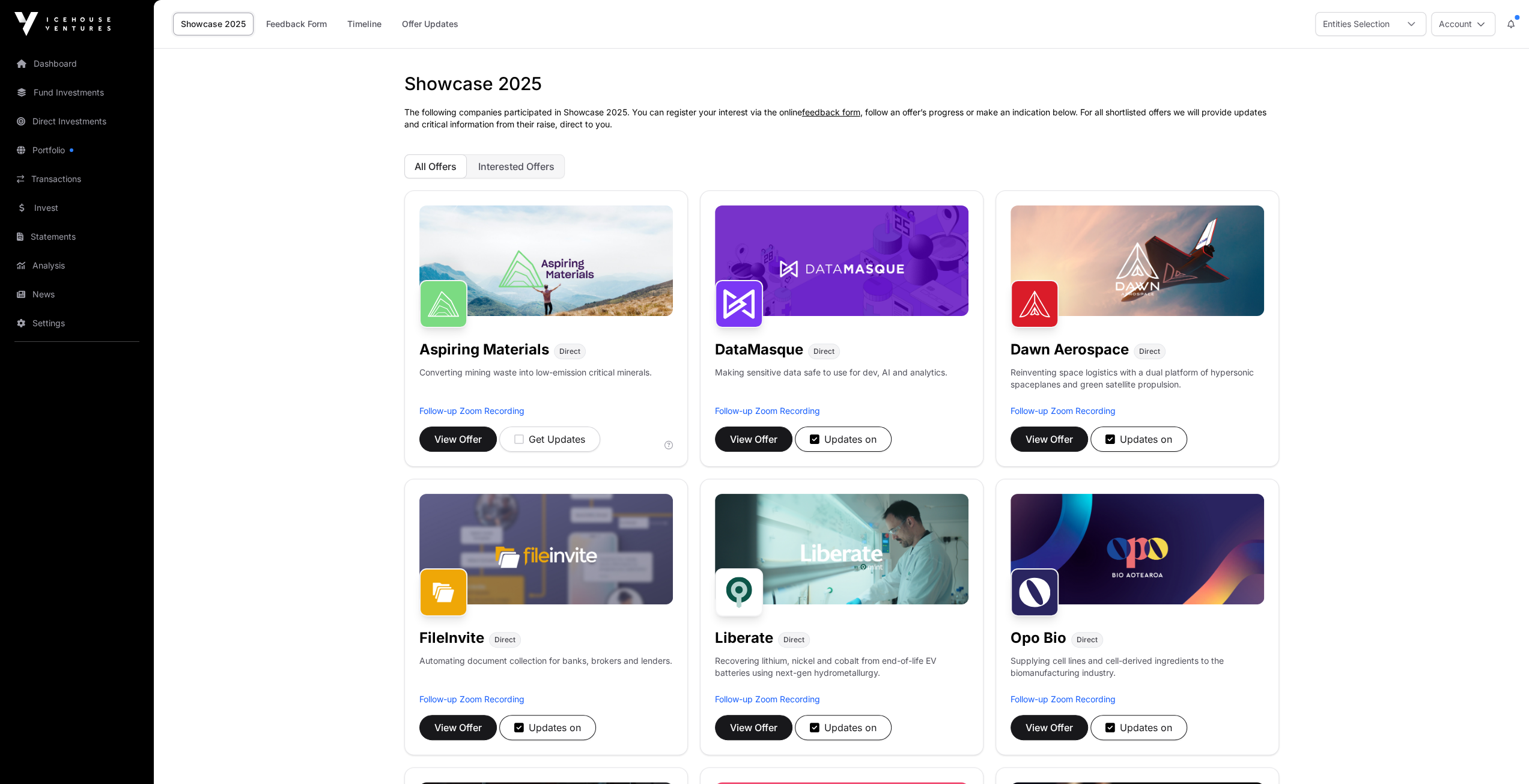
click at [521, 233] on img at bounding box center [546, 260] width 253 height 111
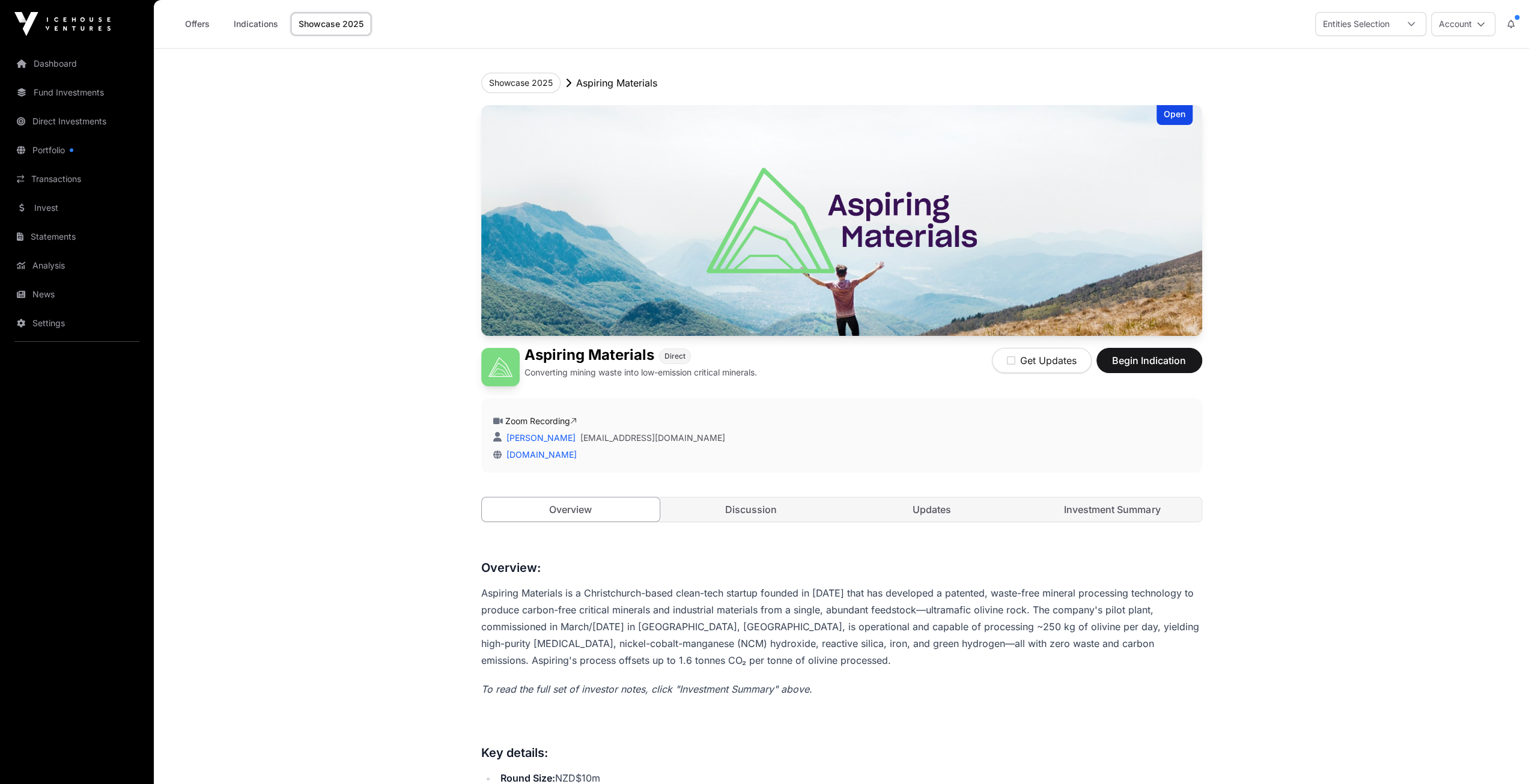
scroll to position [300, 0]
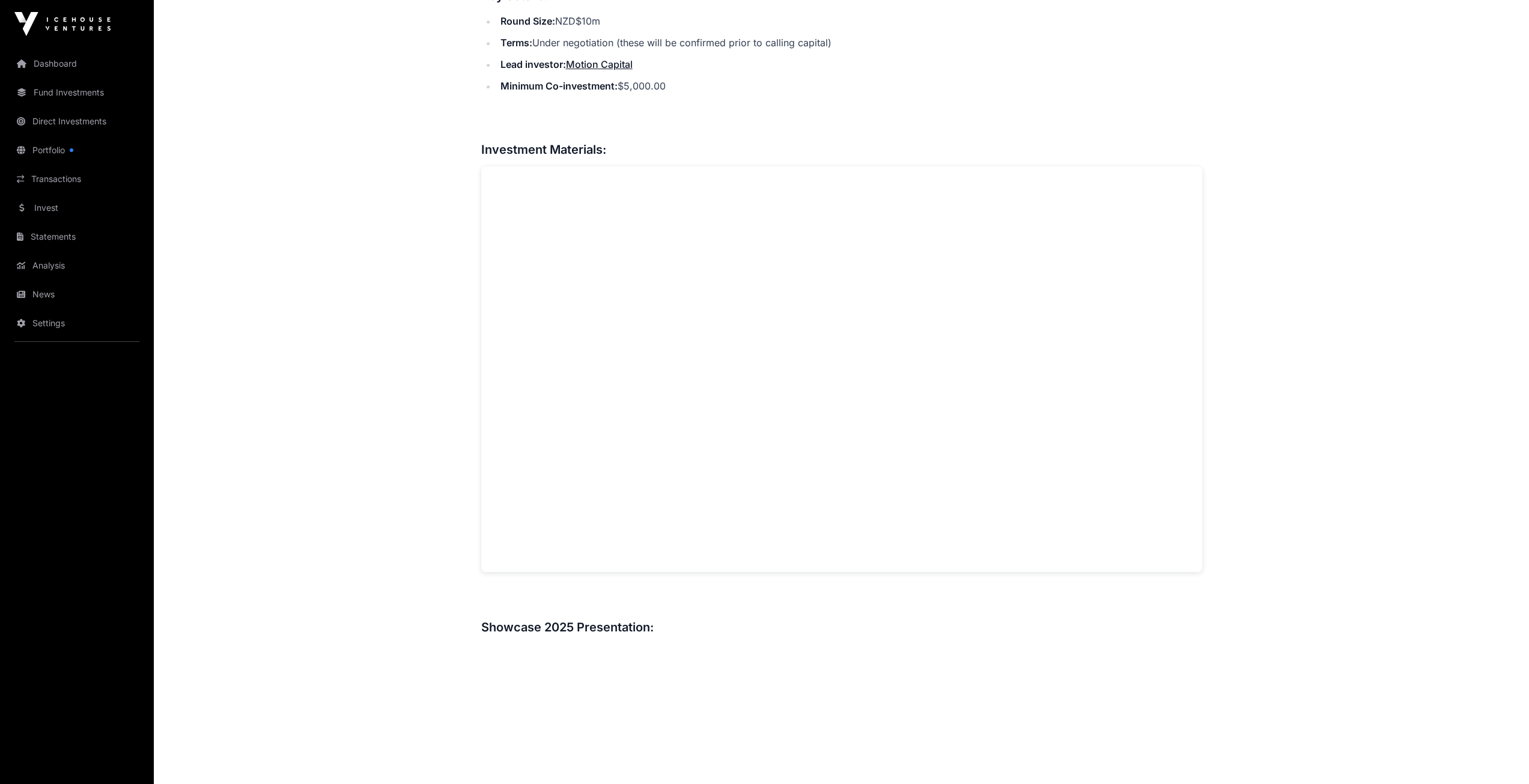
scroll to position [733, 0]
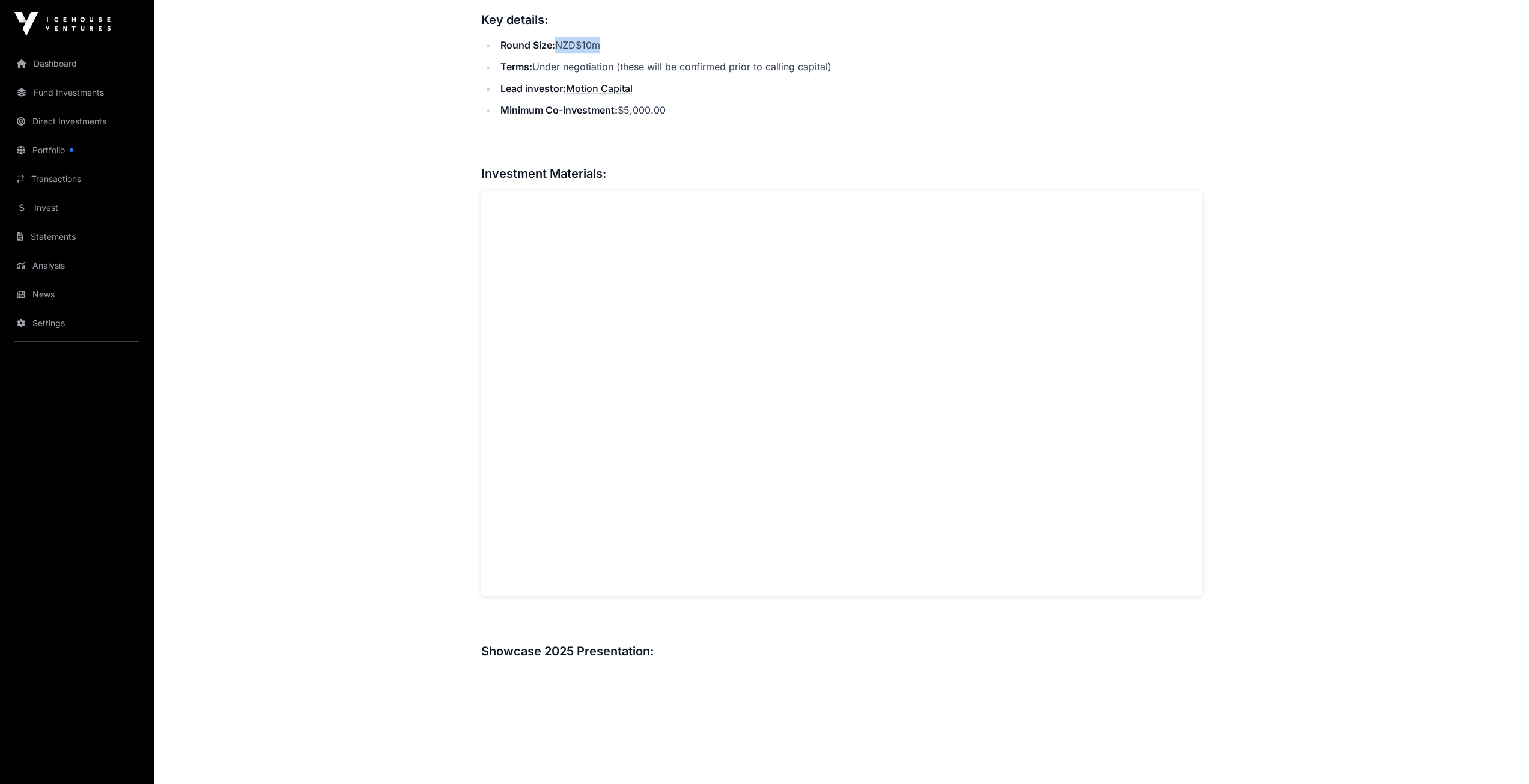
drag, startPoint x: 602, startPoint y: 43, endPoint x: 561, endPoint y: 43, distance: 41.0
click at [561, 43] on li "Round Size: NZD$10m" at bounding box center [849, 45] width 705 height 17
copy li "NZD$10m"
click at [352, 186] on main "Showcase 2025 Aspiring Materials Open Aspiring Materials Direct Converting mini…" at bounding box center [841, 776] width 1375 height 2921
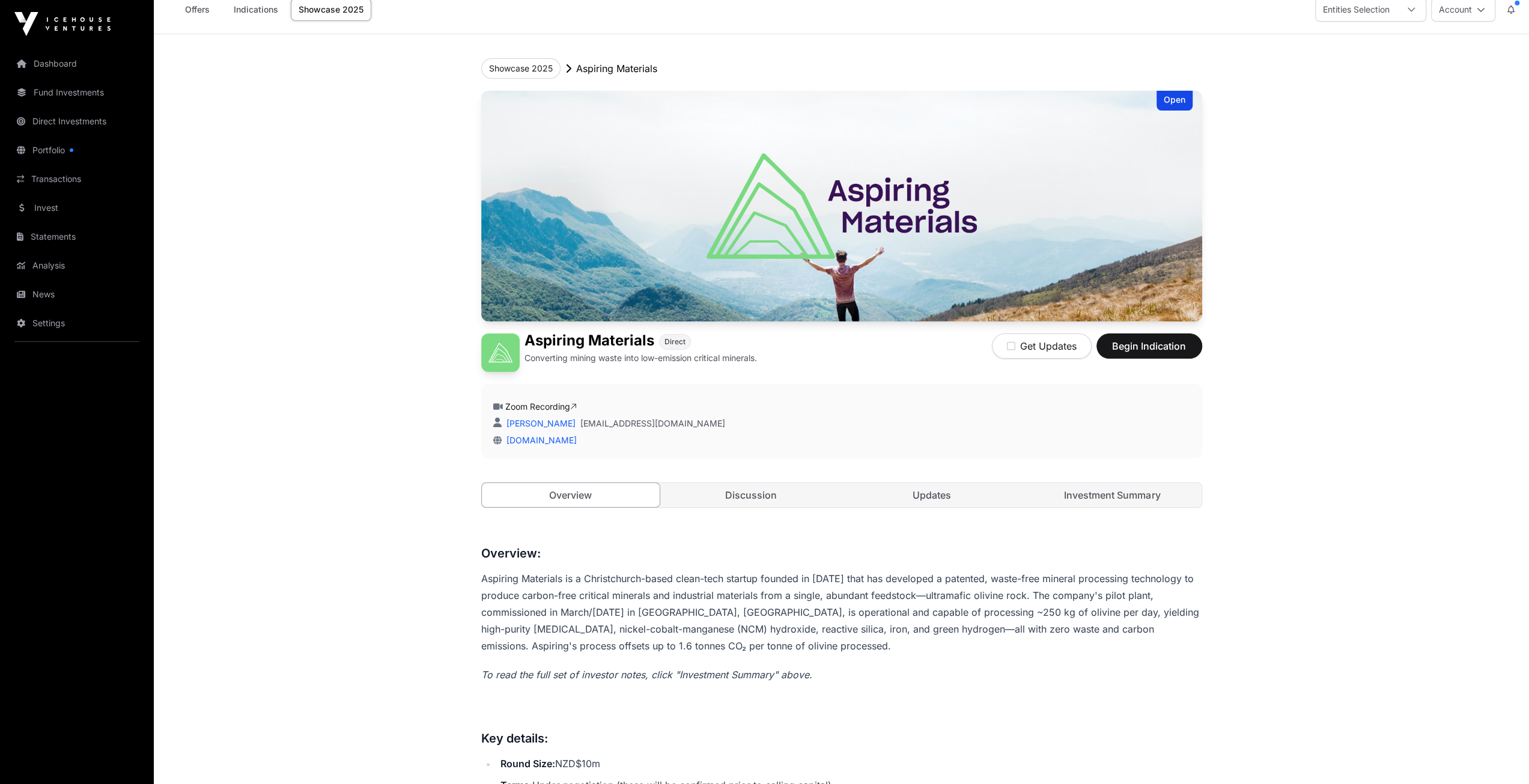
scroll to position [0, 0]
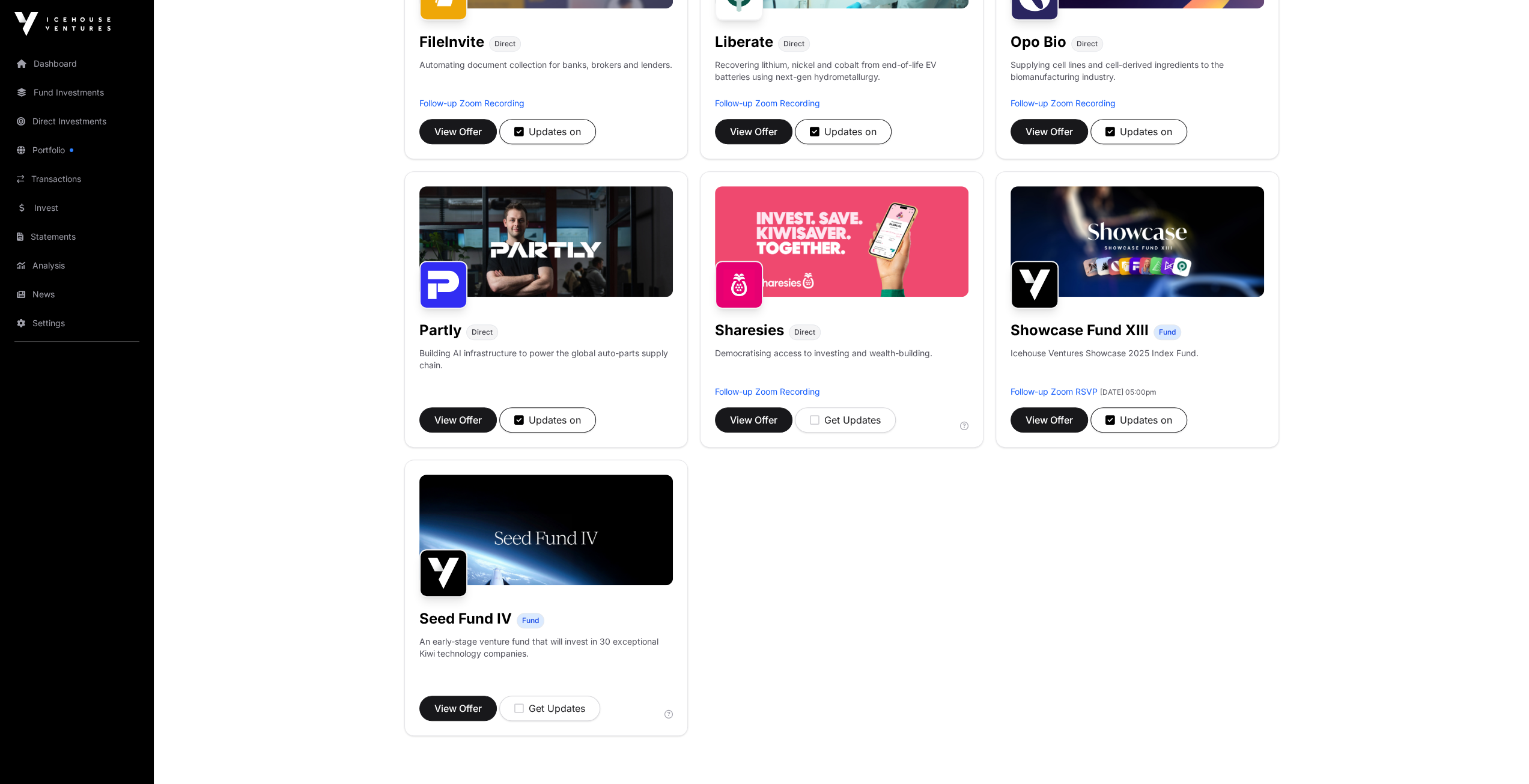
scroll to position [624, 0]
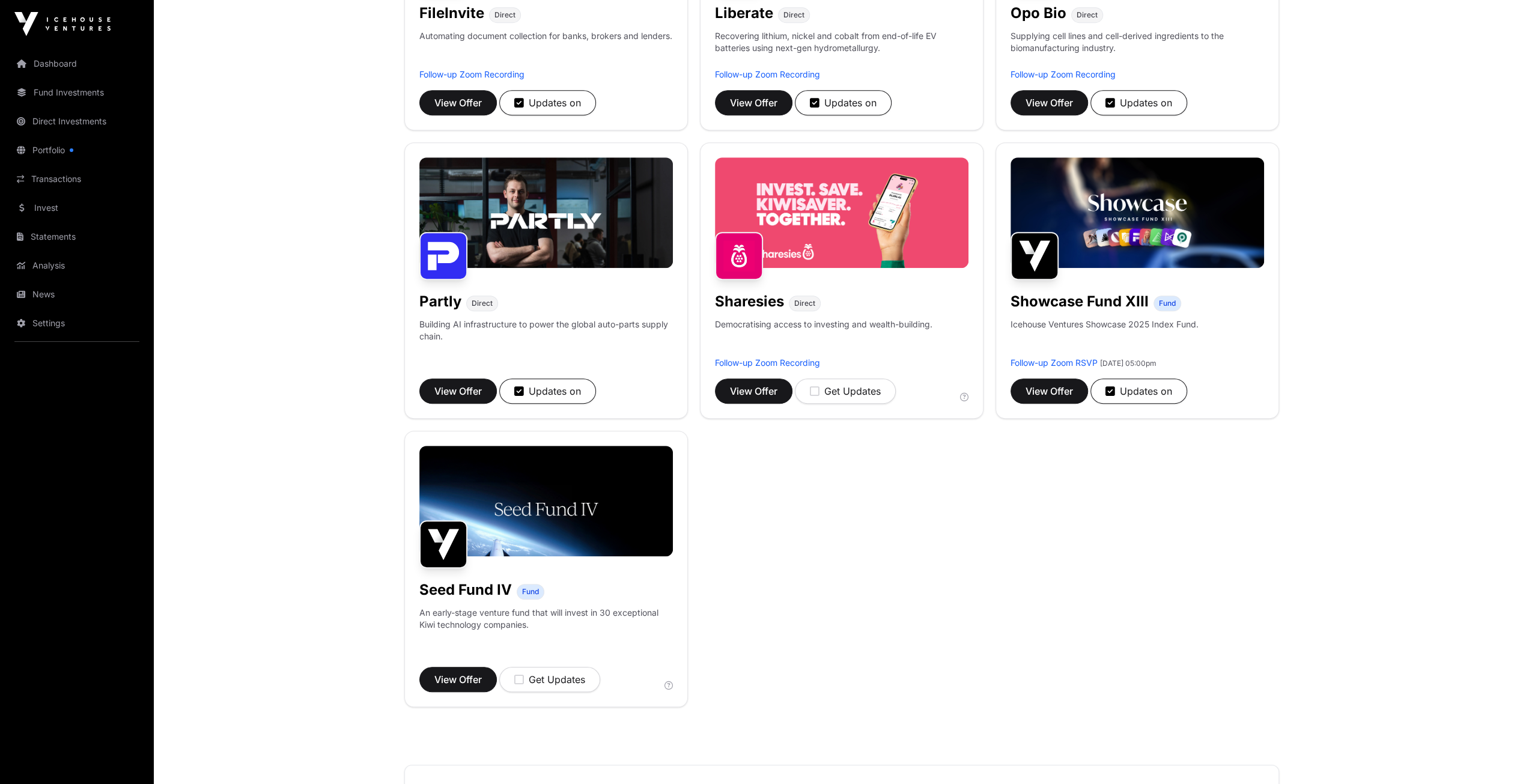
click at [485, 212] on img at bounding box center [546, 213] width 253 height 111
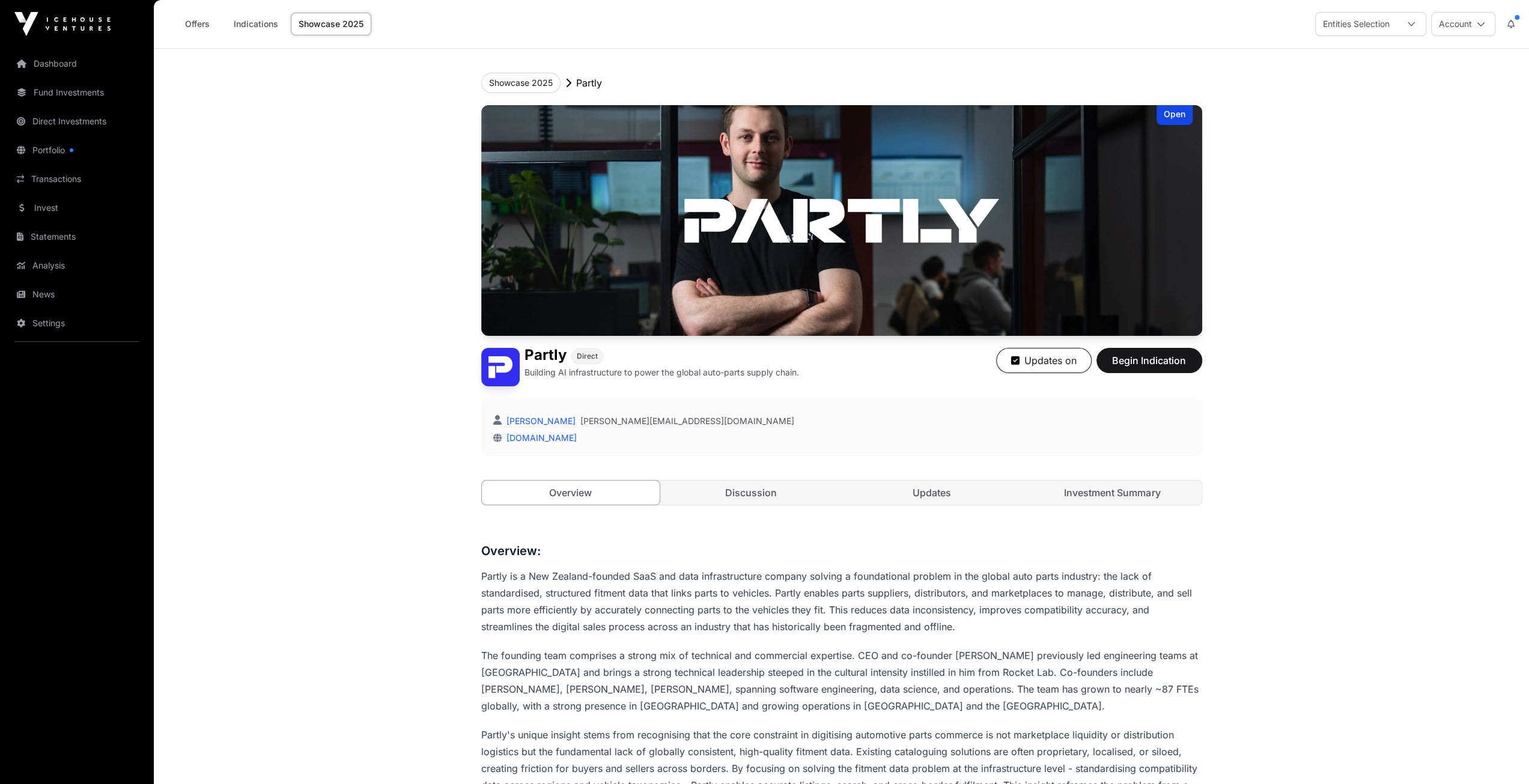
click at [736, 492] on link "Discussion" at bounding box center [751, 492] width 178 height 24
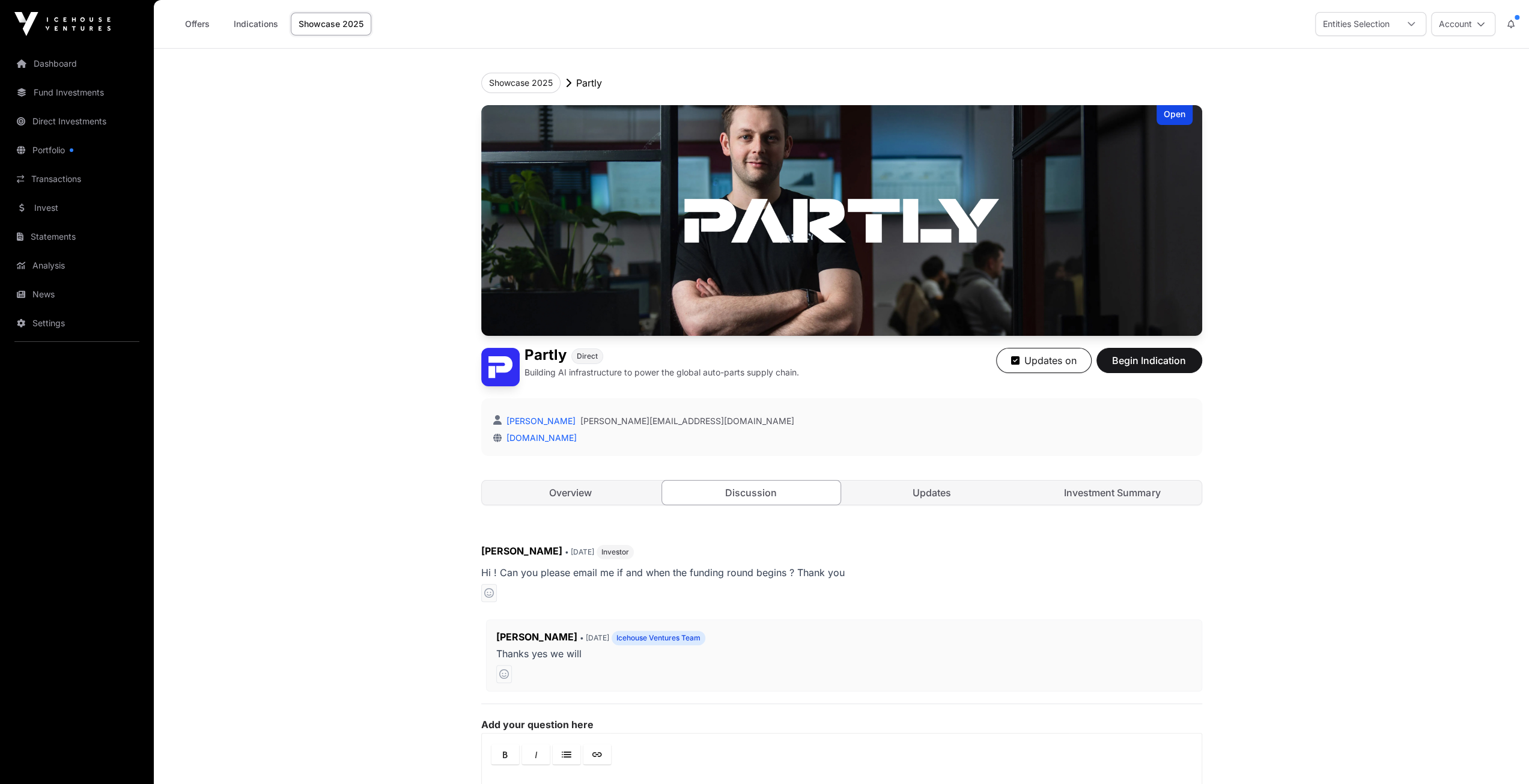
scroll to position [211, 0]
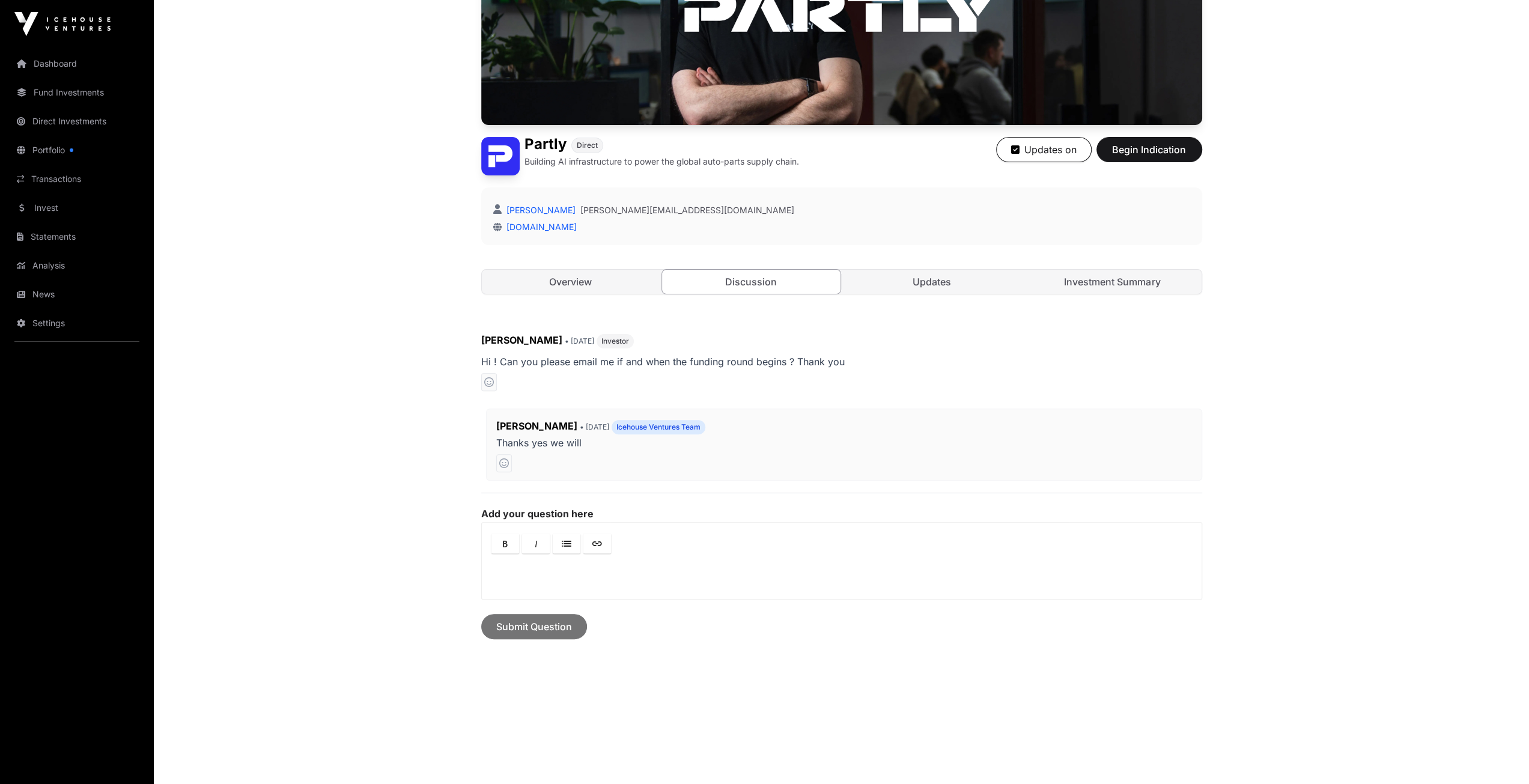
click at [914, 279] on link "Updates" at bounding box center [932, 282] width 178 height 24
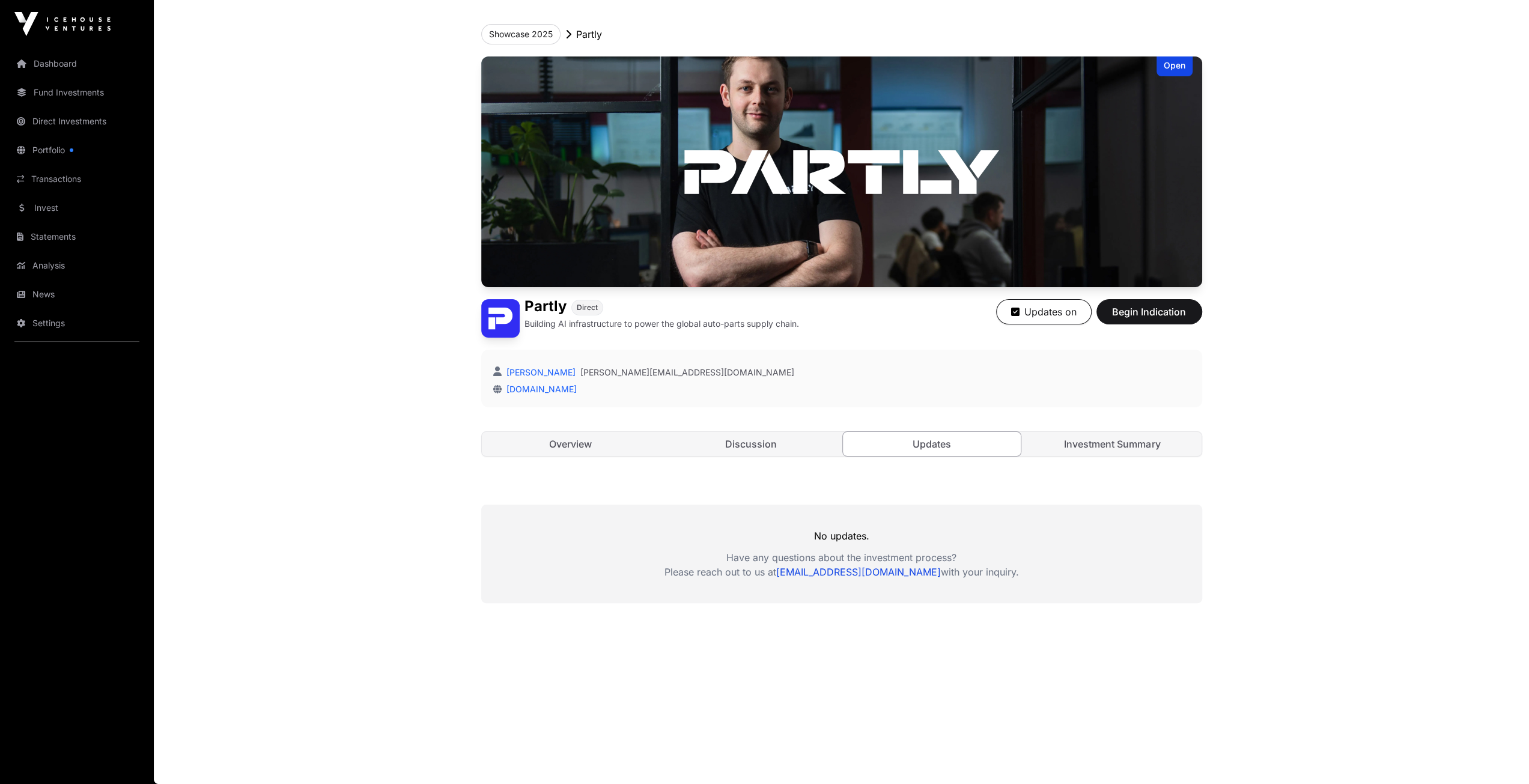
scroll to position [48, 0]
click at [1105, 440] on link "Investment Summary" at bounding box center [1112, 444] width 178 height 24
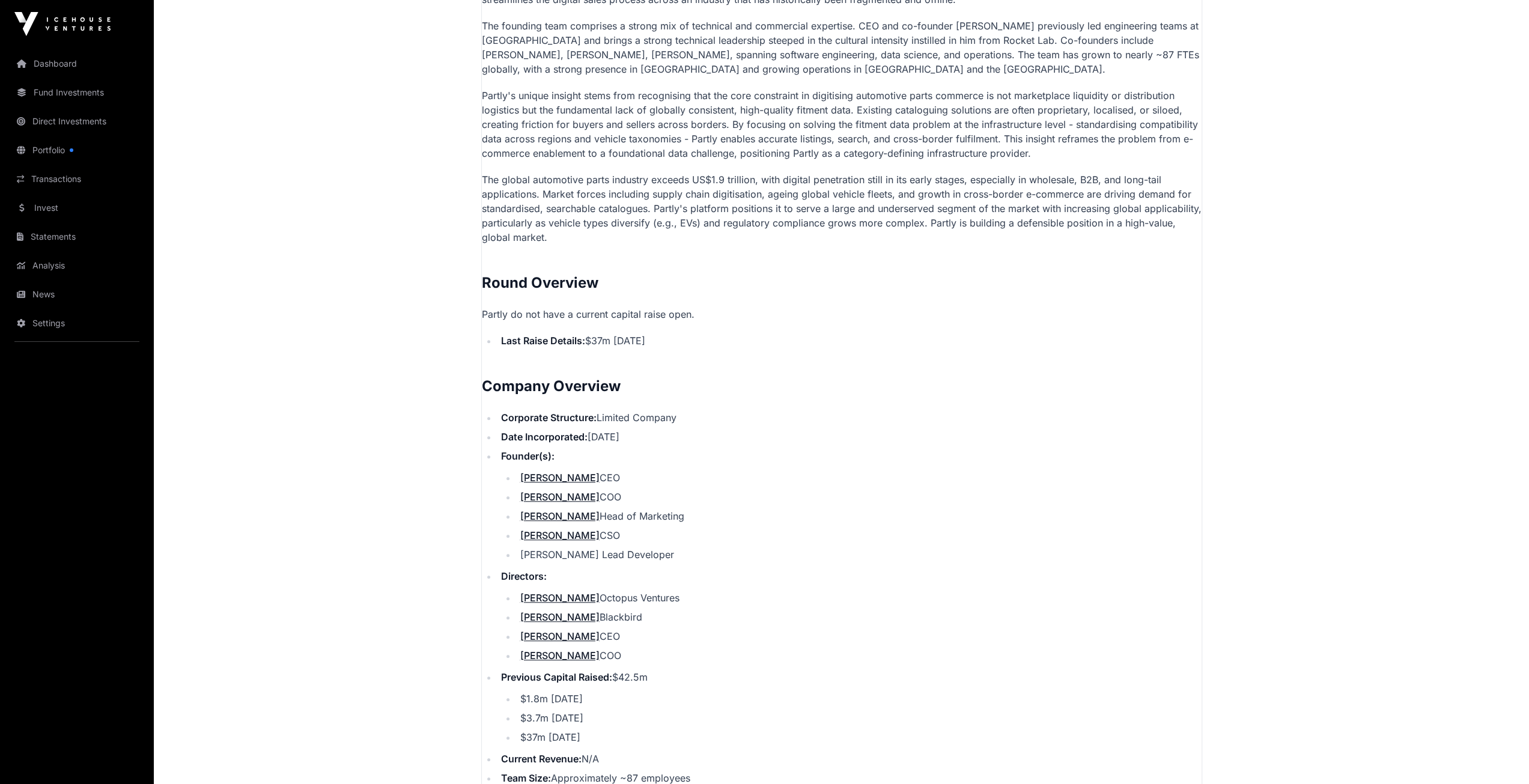
scroll to position [1206, 0]
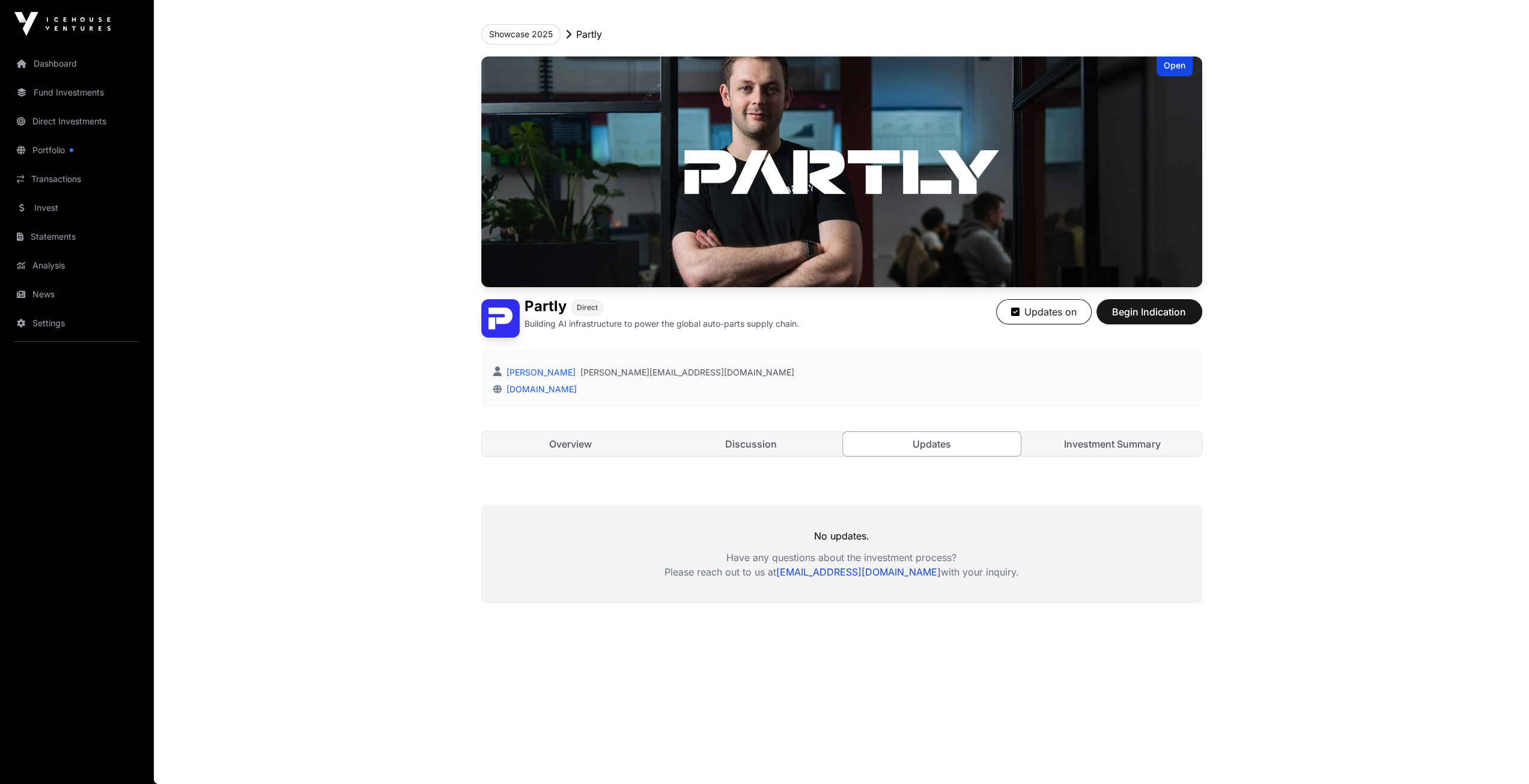
scroll to position [48, 0]
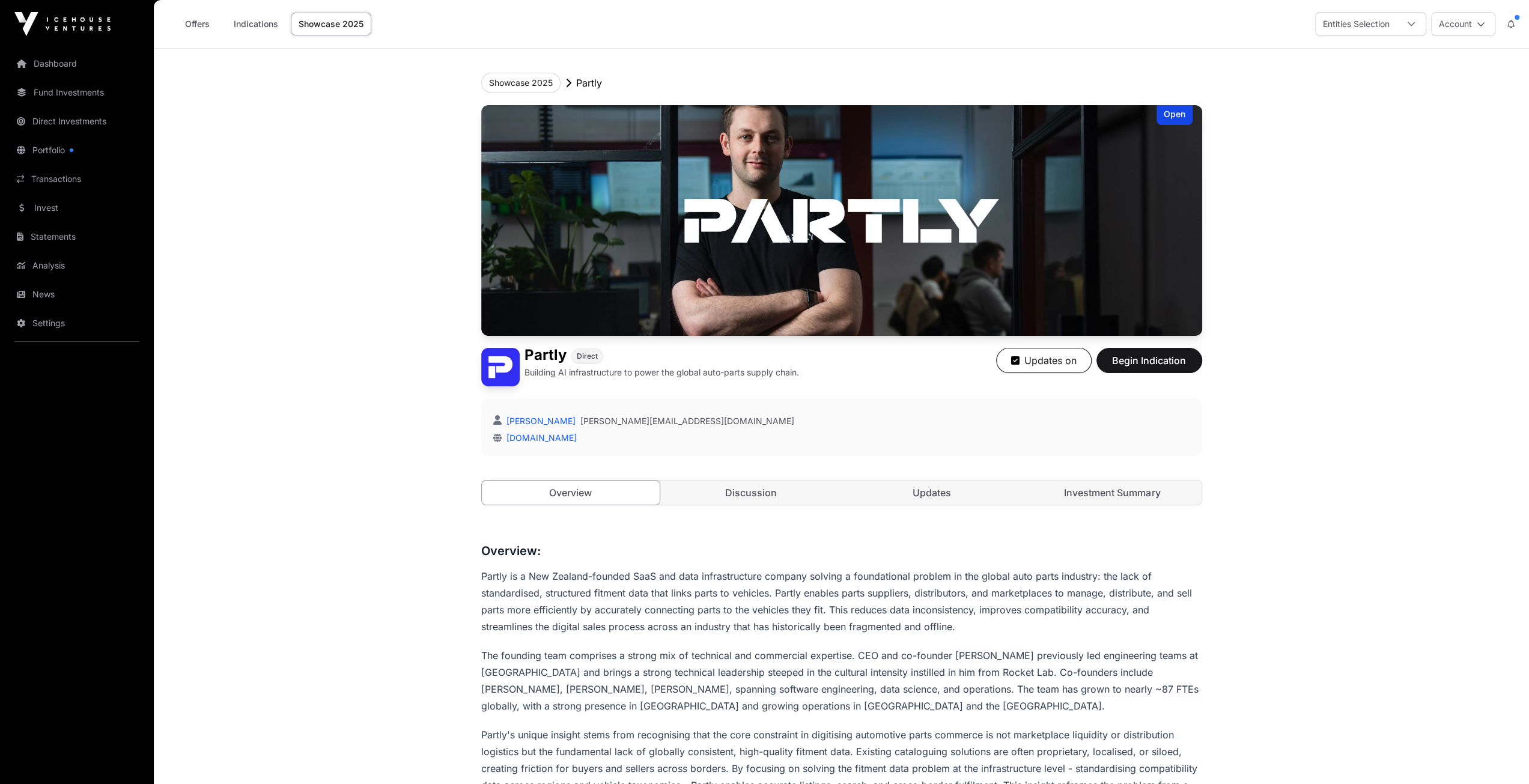
scroll to position [624, 0]
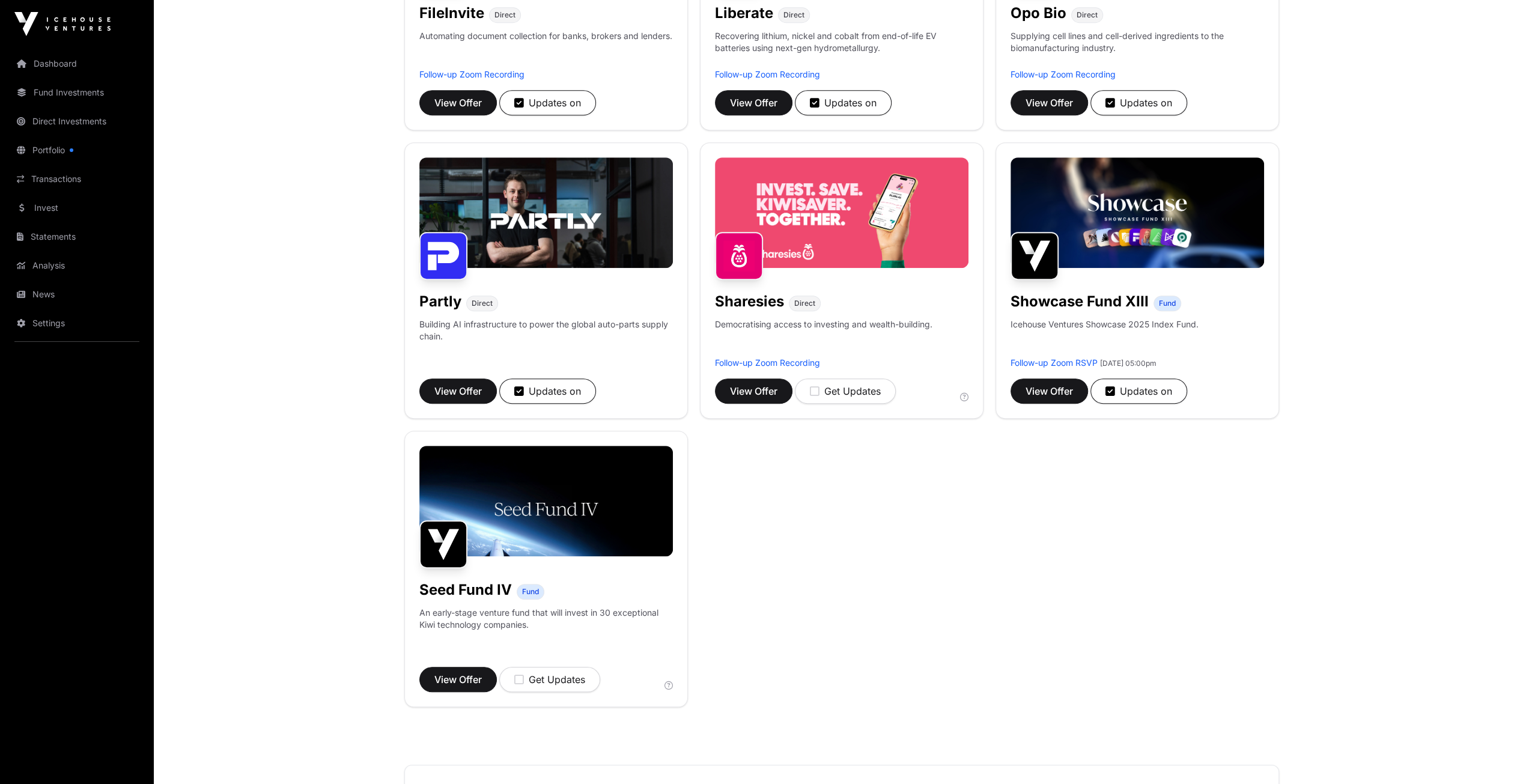
click at [824, 201] on img at bounding box center [841, 213] width 253 height 111
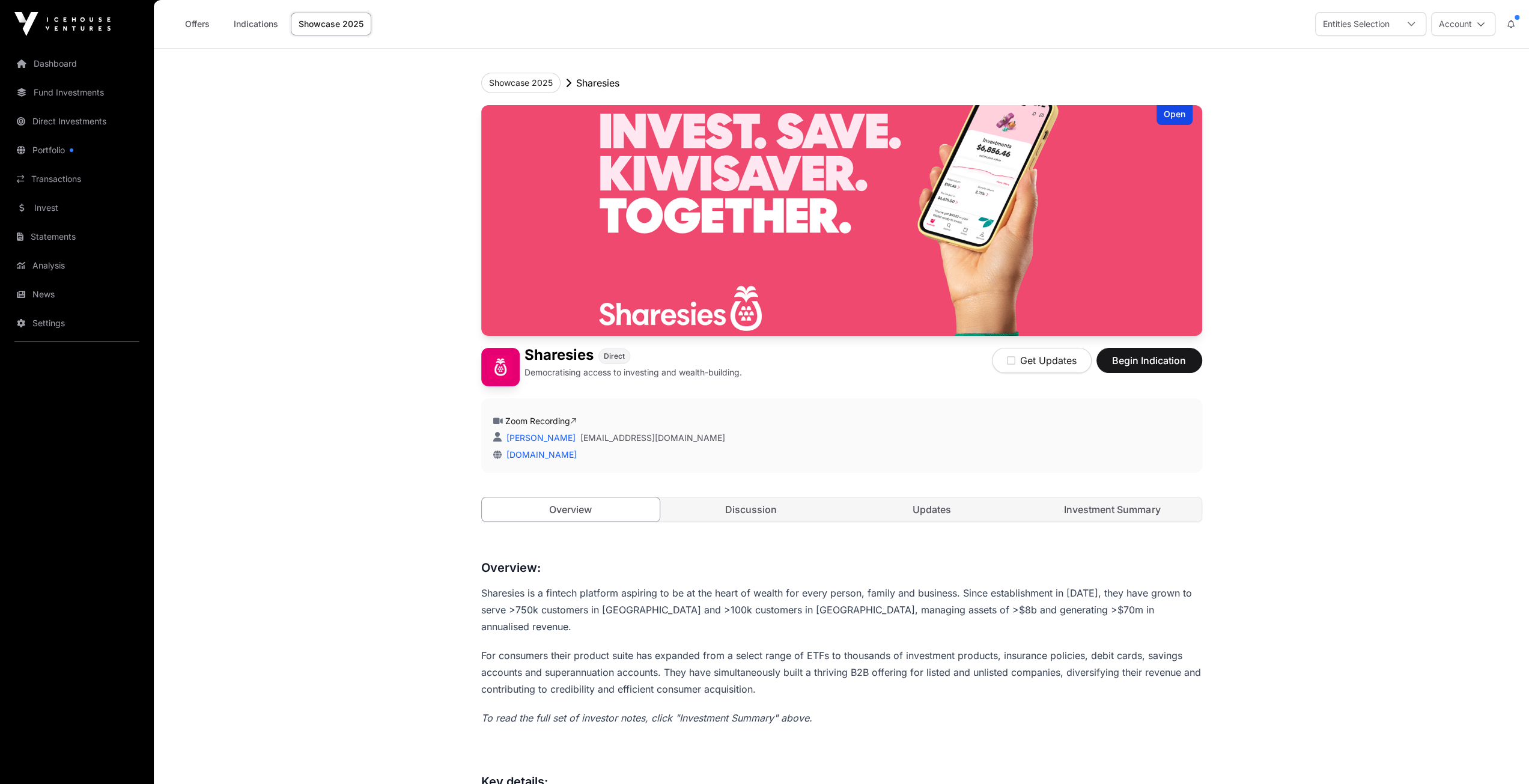
scroll to position [300, 0]
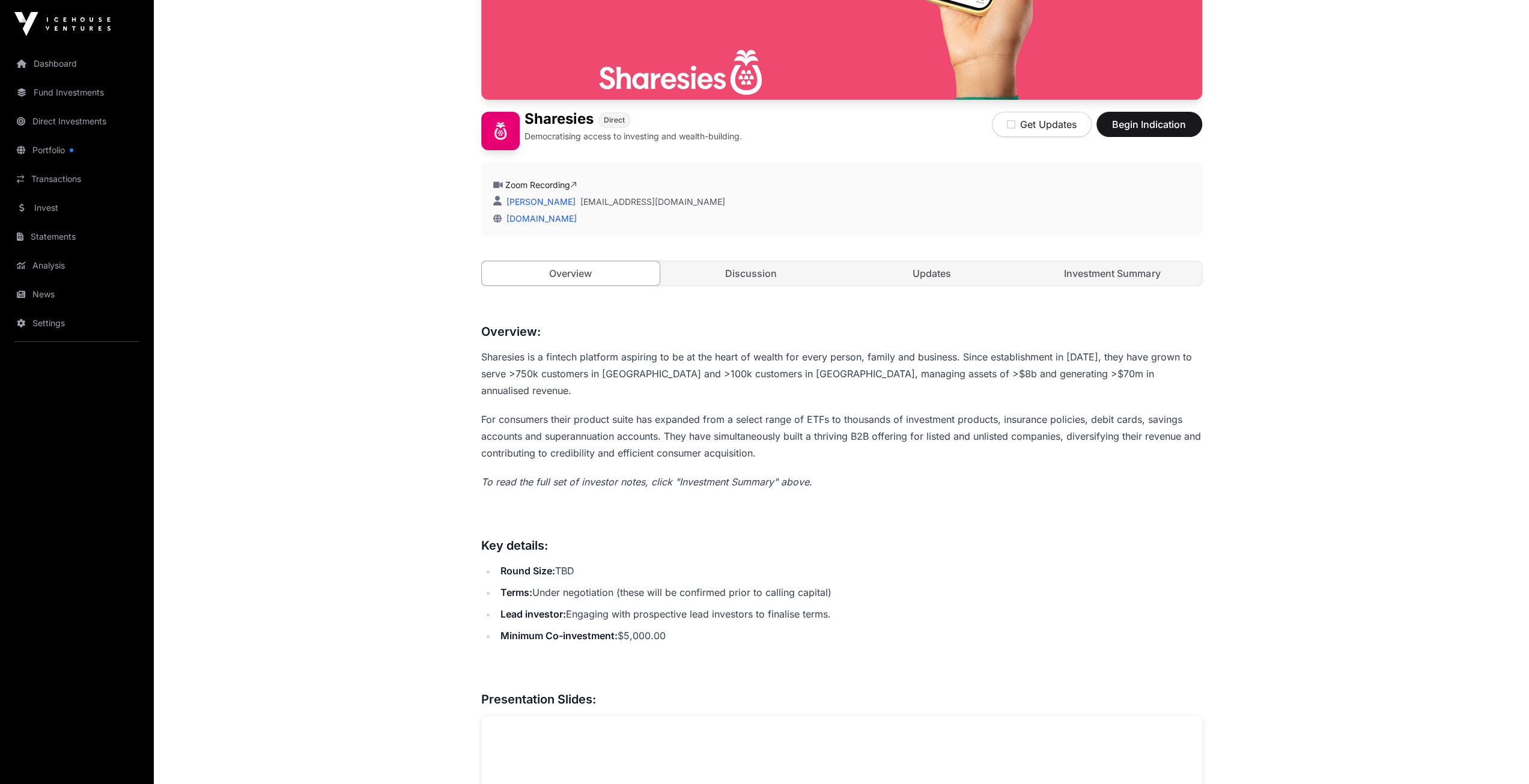
scroll to position [186, 0]
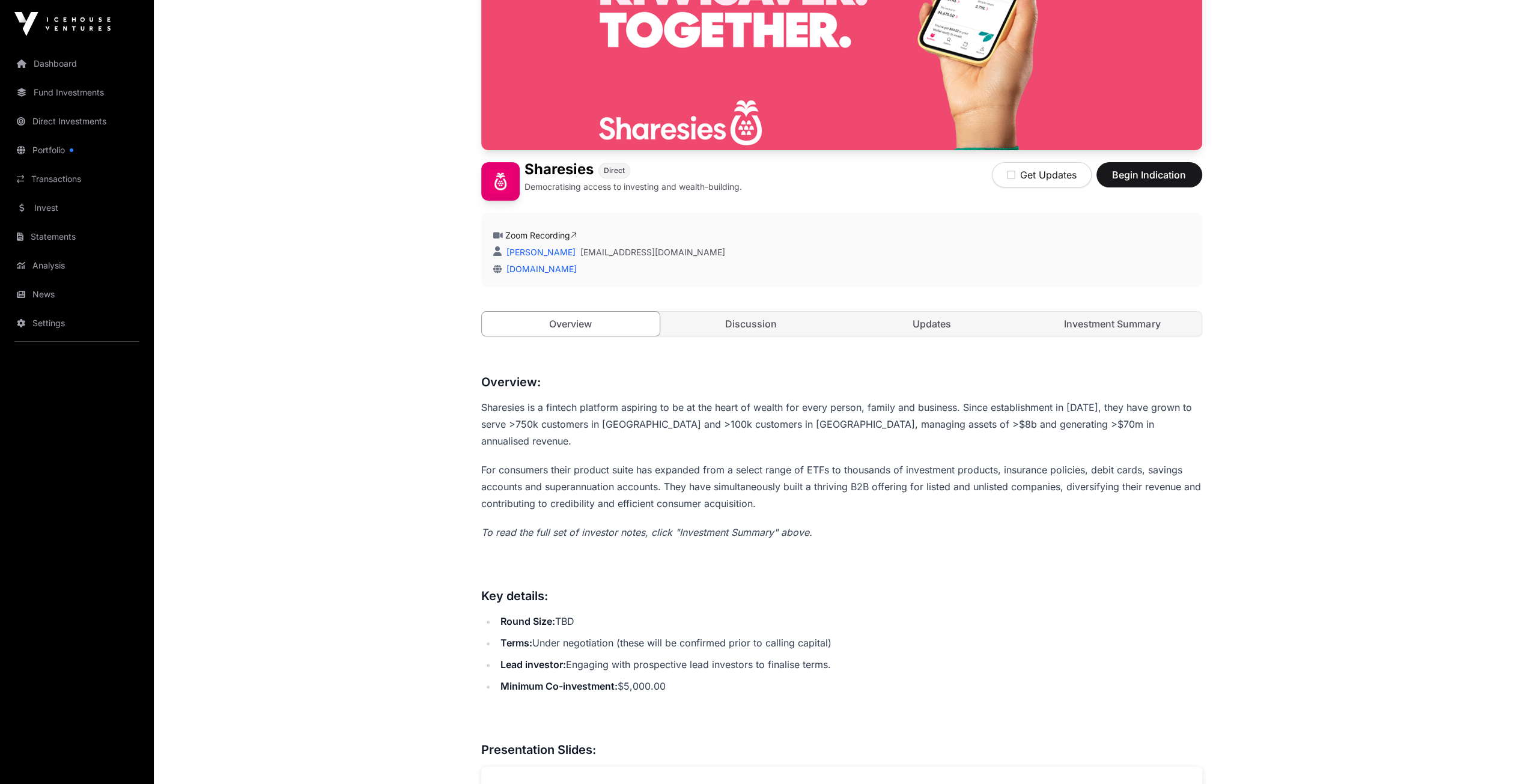
click at [735, 326] on link "Discussion" at bounding box center [751, 323] width 178 height 24
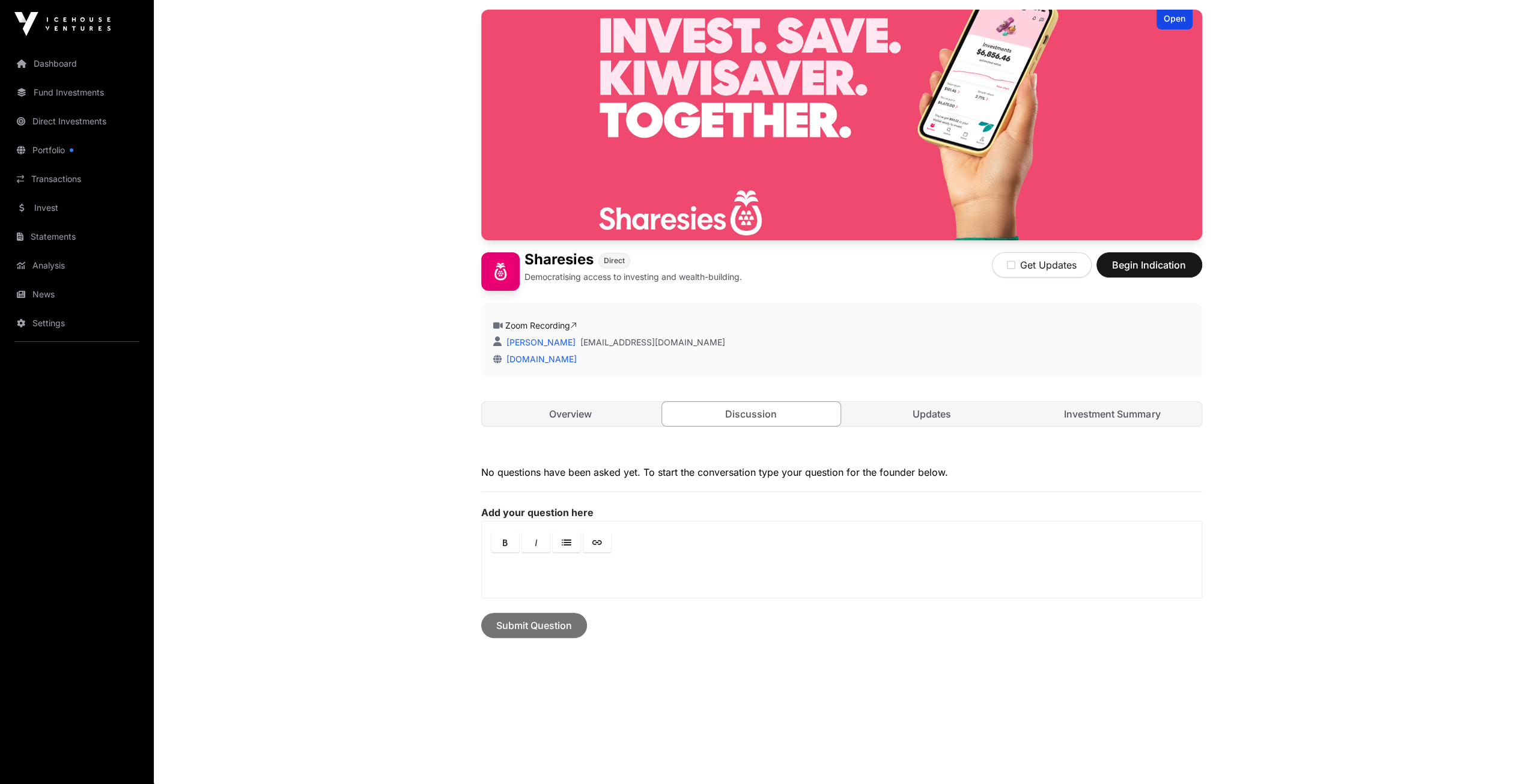
click at [934, 412] on link "Updates" at bounding box center [932, 414] width 178 height 24
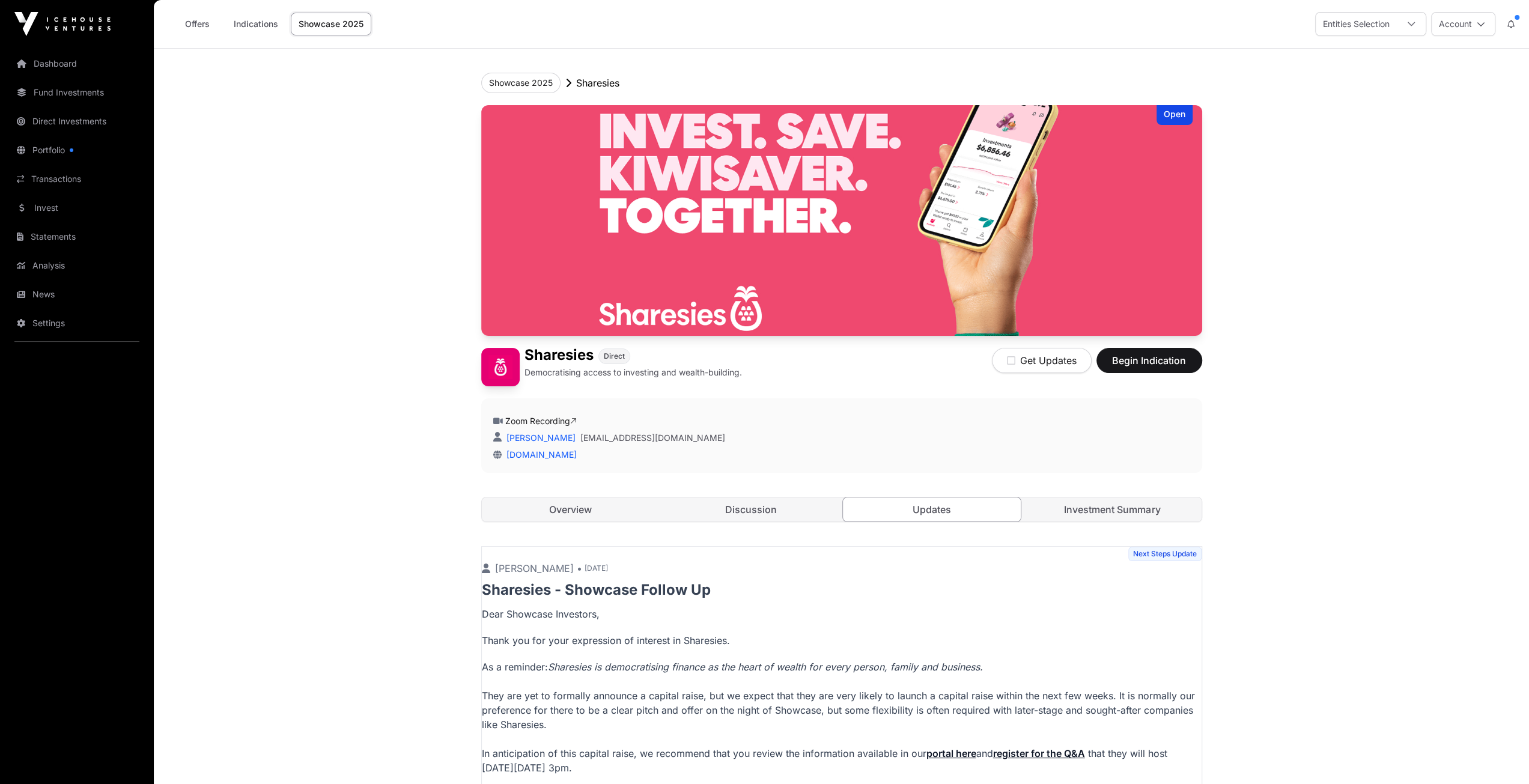
click at [1129, 508] on link "Investment Summary" at bounding box center [1112, 509] width 178 height 24
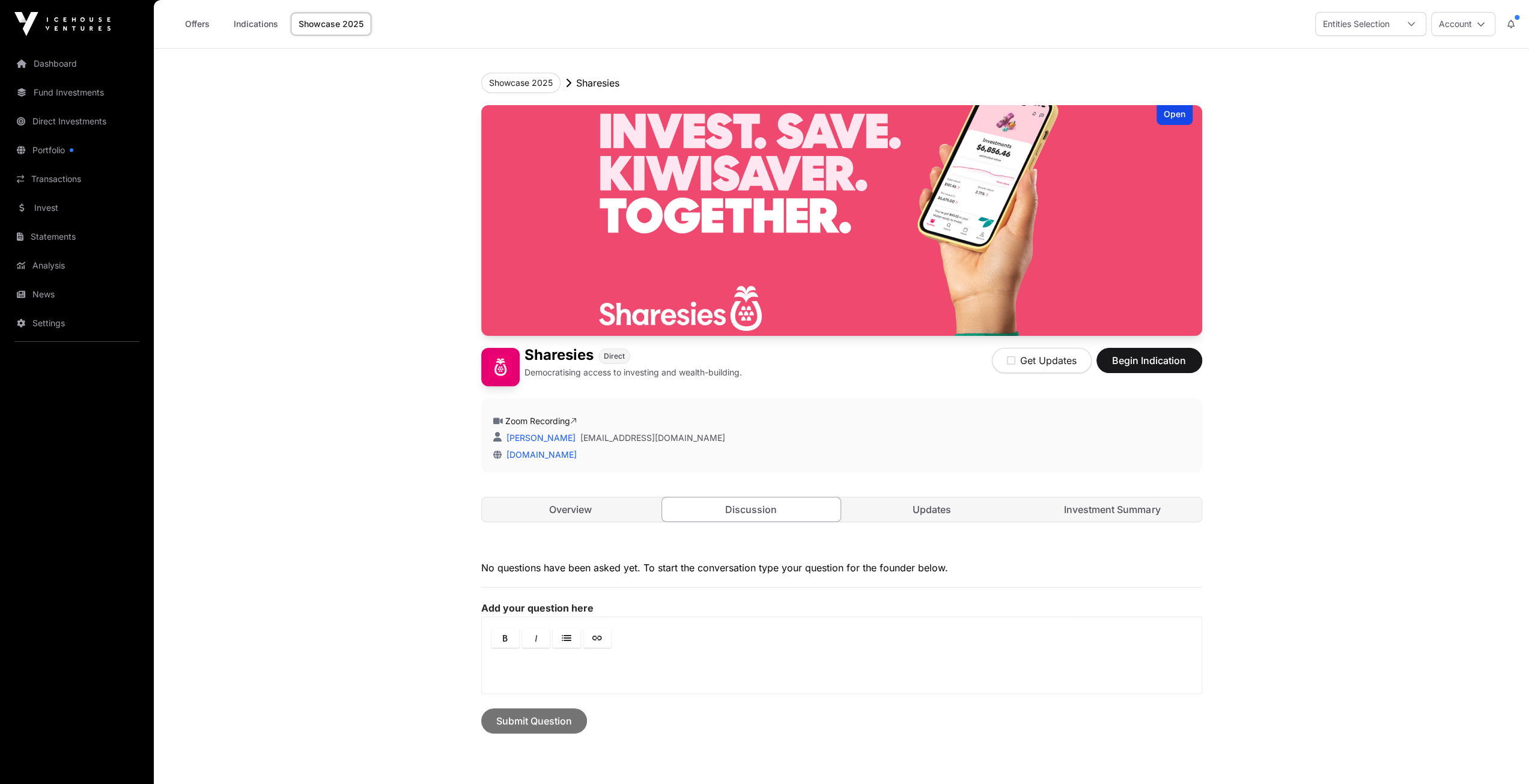
scroll to position [96, 0]
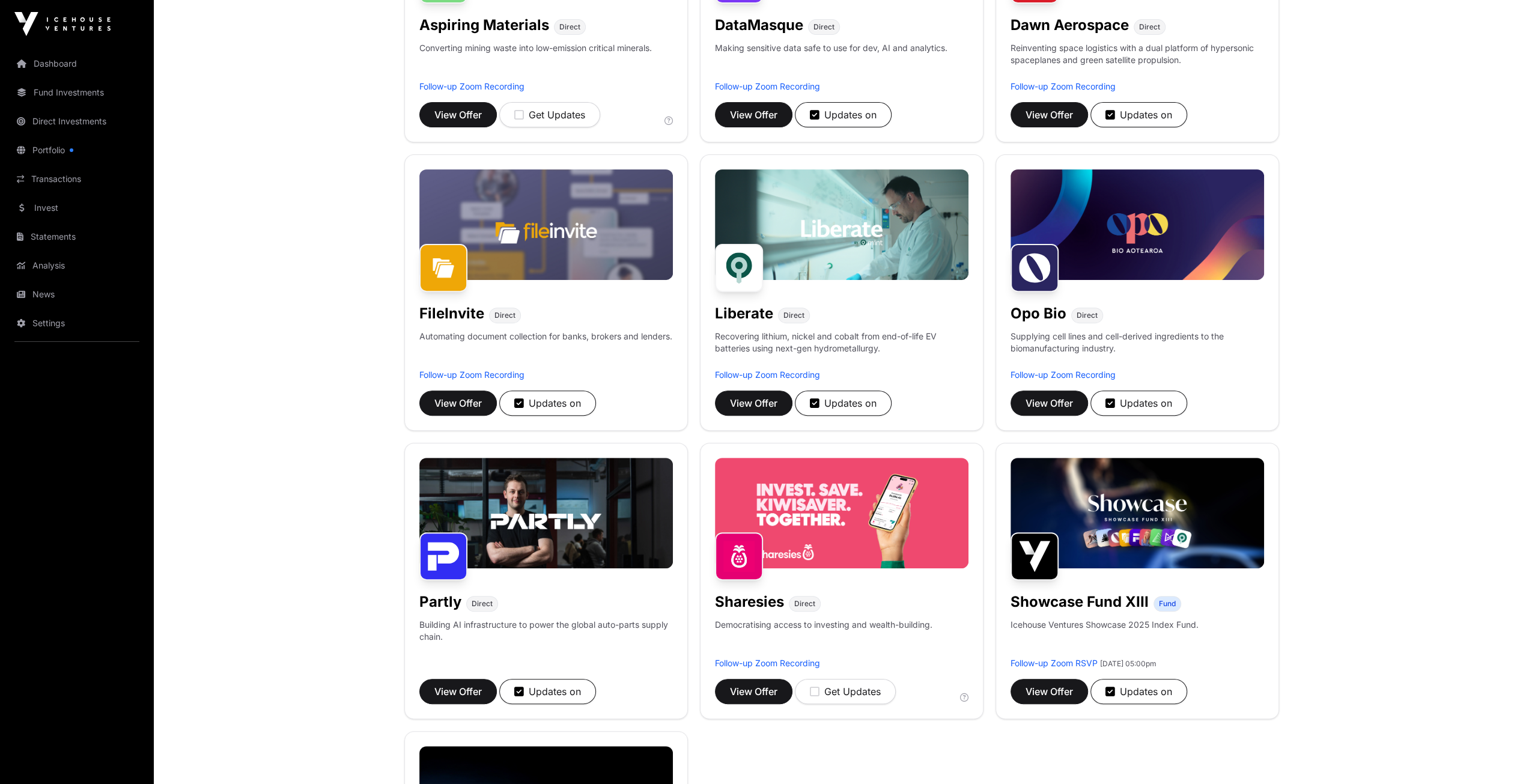
scroll to position [24, 0]
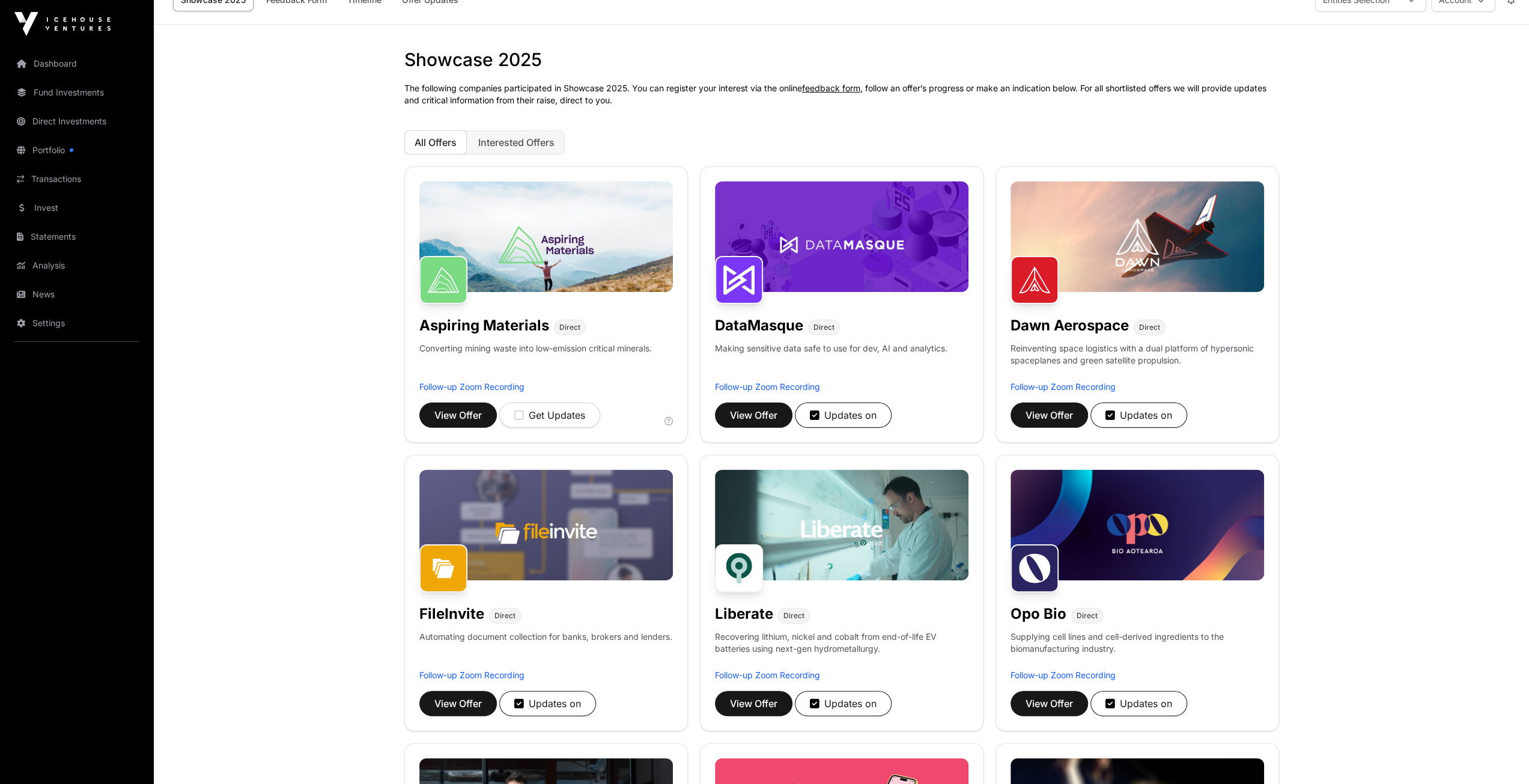
click at [578, 251] on img at bounding box center [546, 237] width 253 height 111
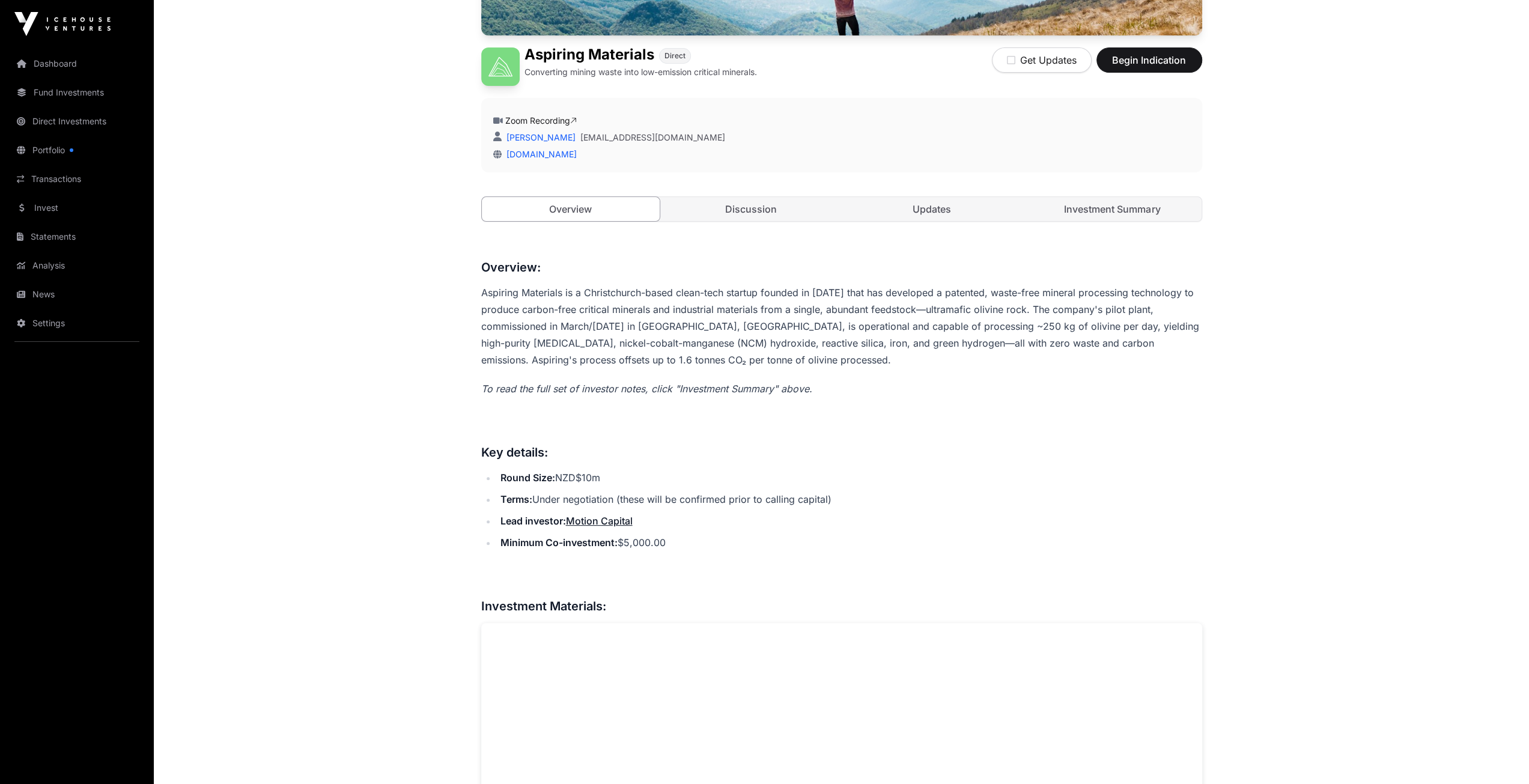
scroll to position [601, 0]
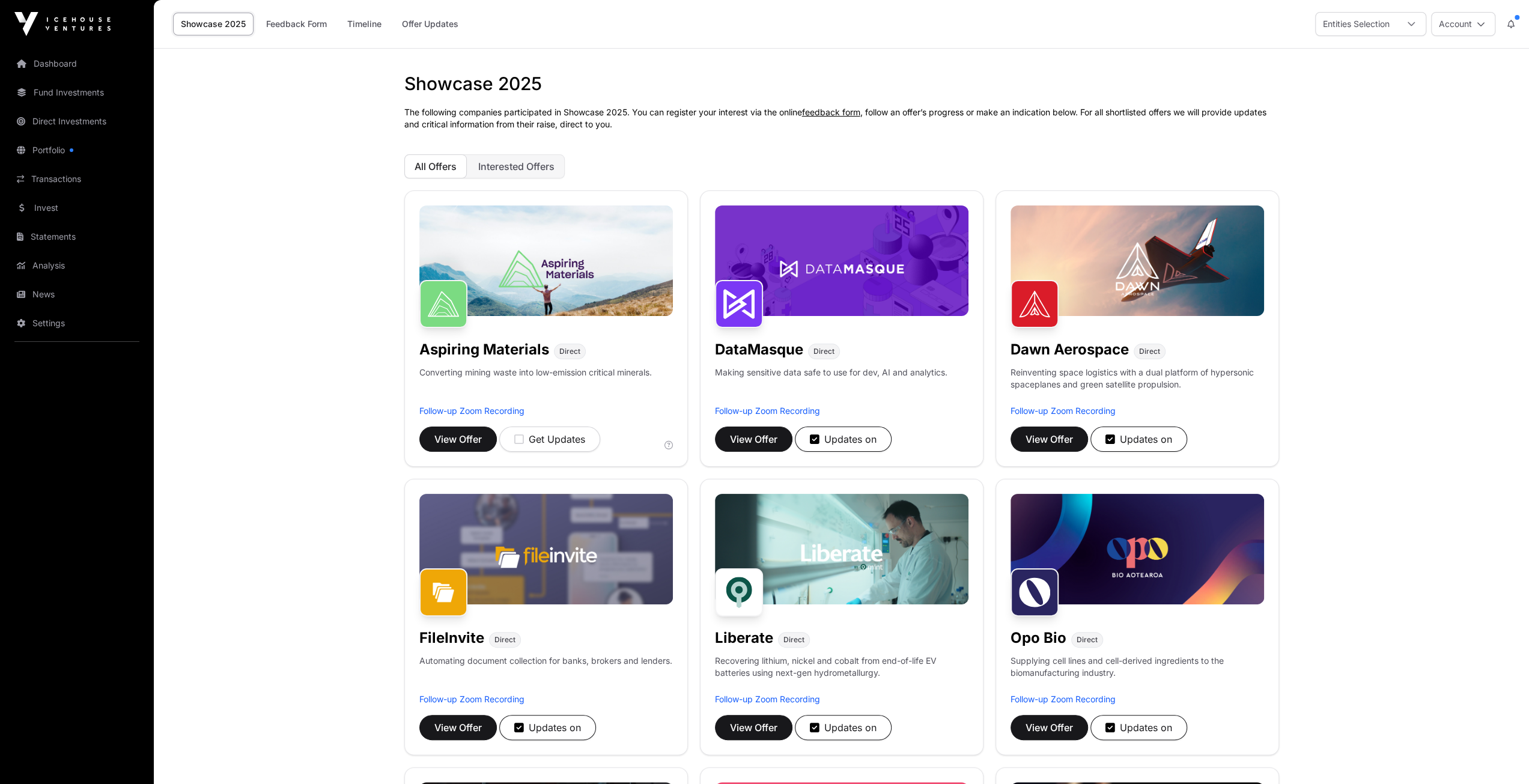
click at [432, 26] on link "Offer Updates" at bounding box center [430, 24] width 72 height 23
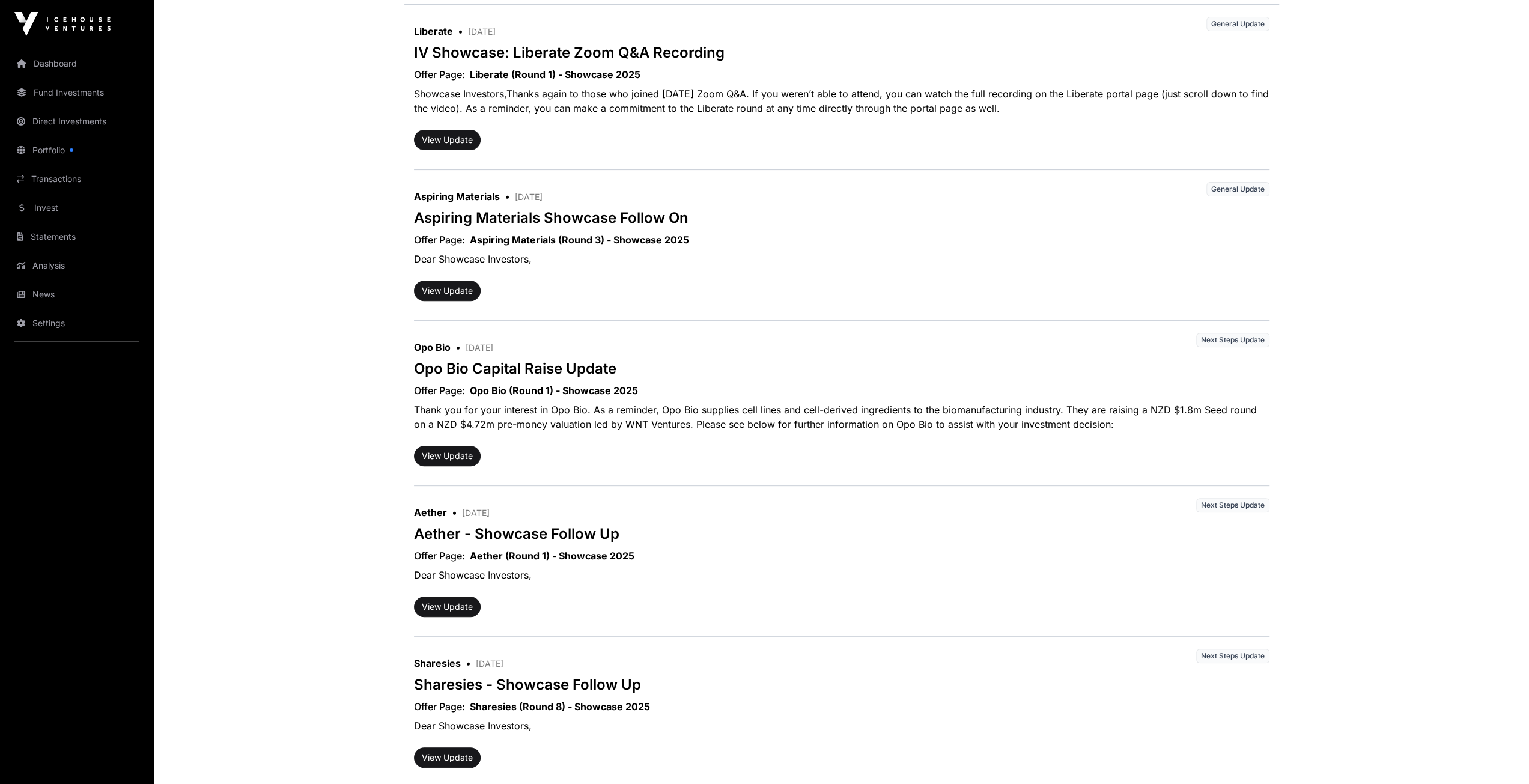
scroll to position [601, 0]
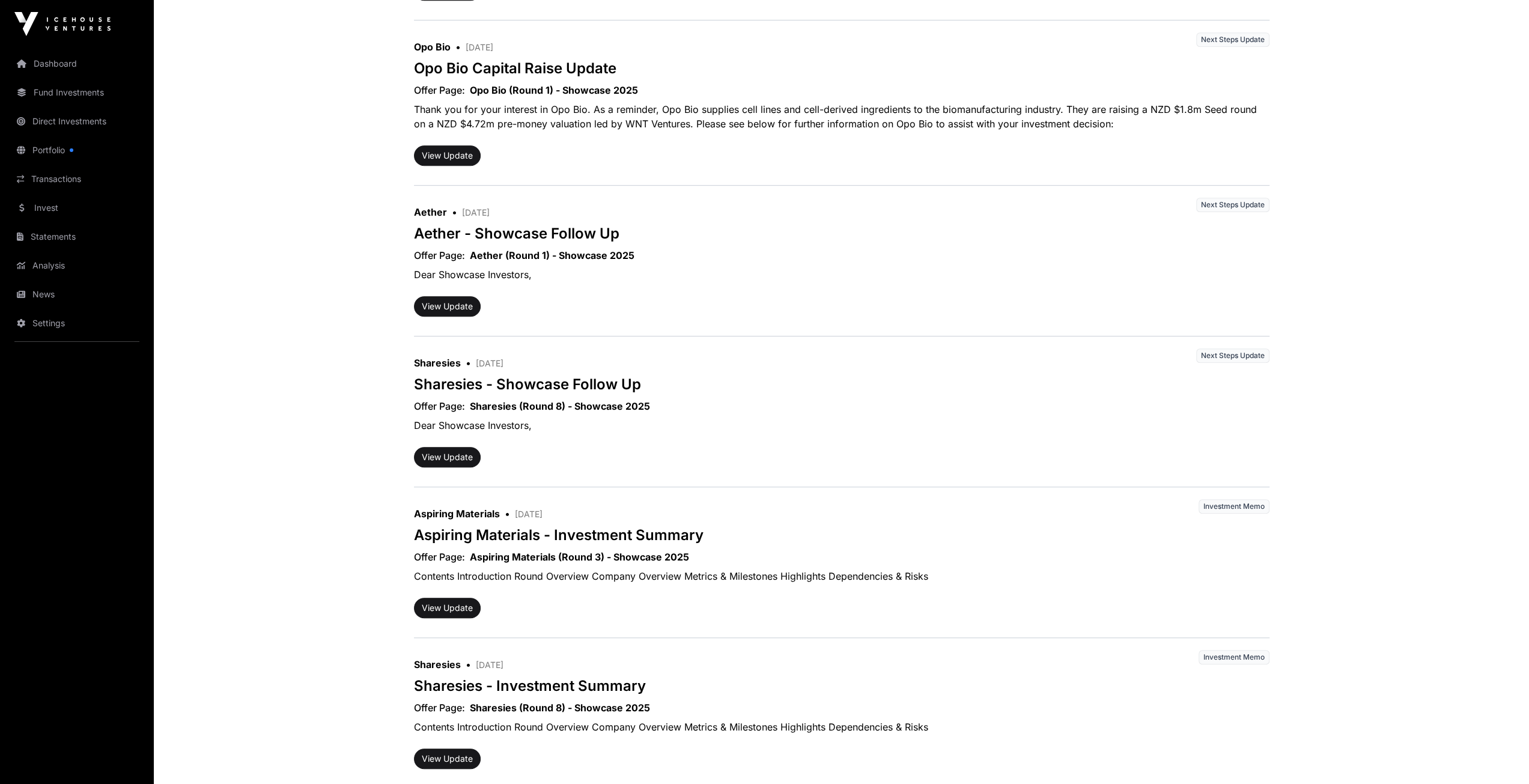
click at [466, 270] on p "Dear Showcase Investors," at bounding box center [841, 275] width 856 height 24
click at [453, 298] on button "View Update" at bounding box center [447, 306] width 67 height 21
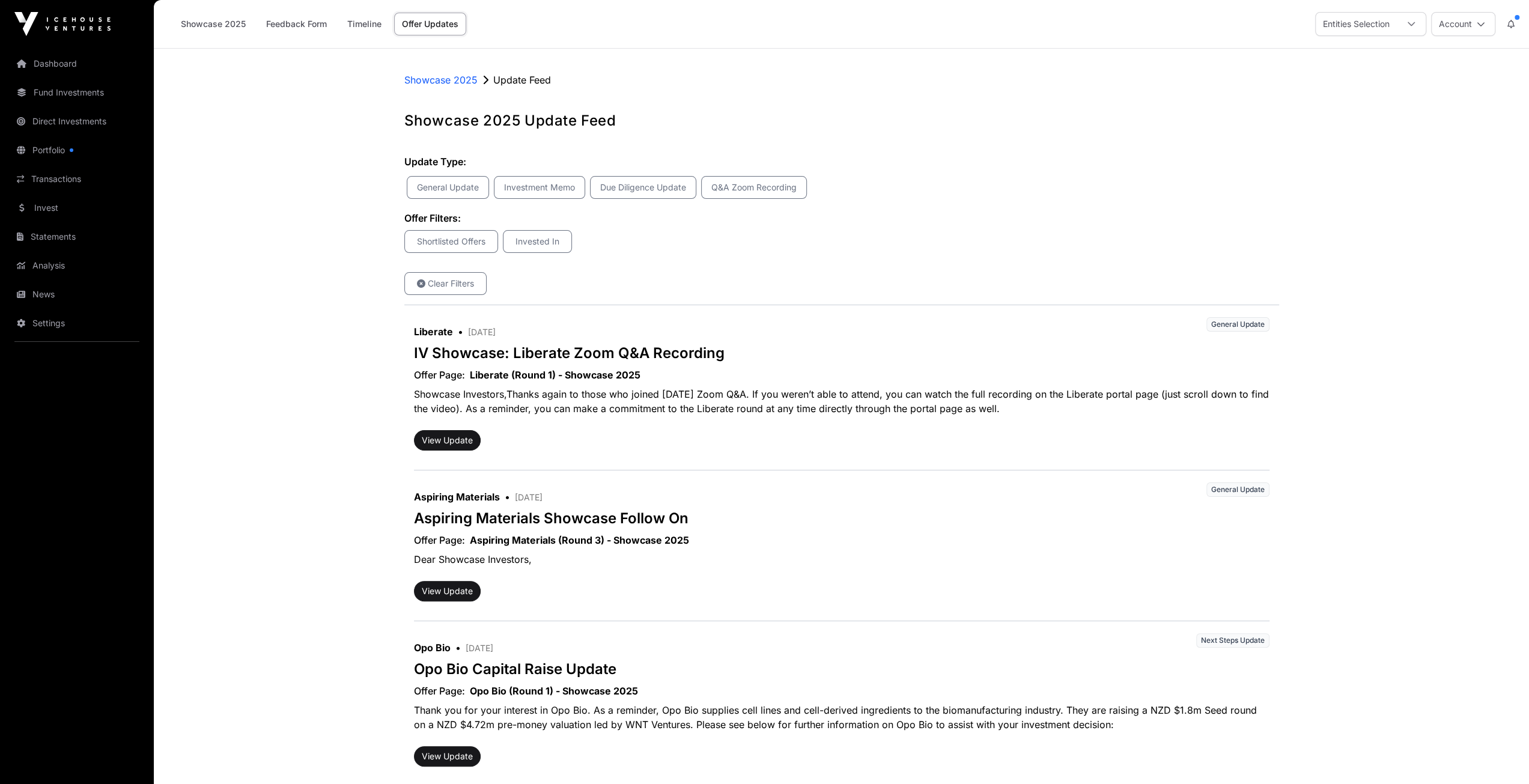
scroll to position [601, 0]
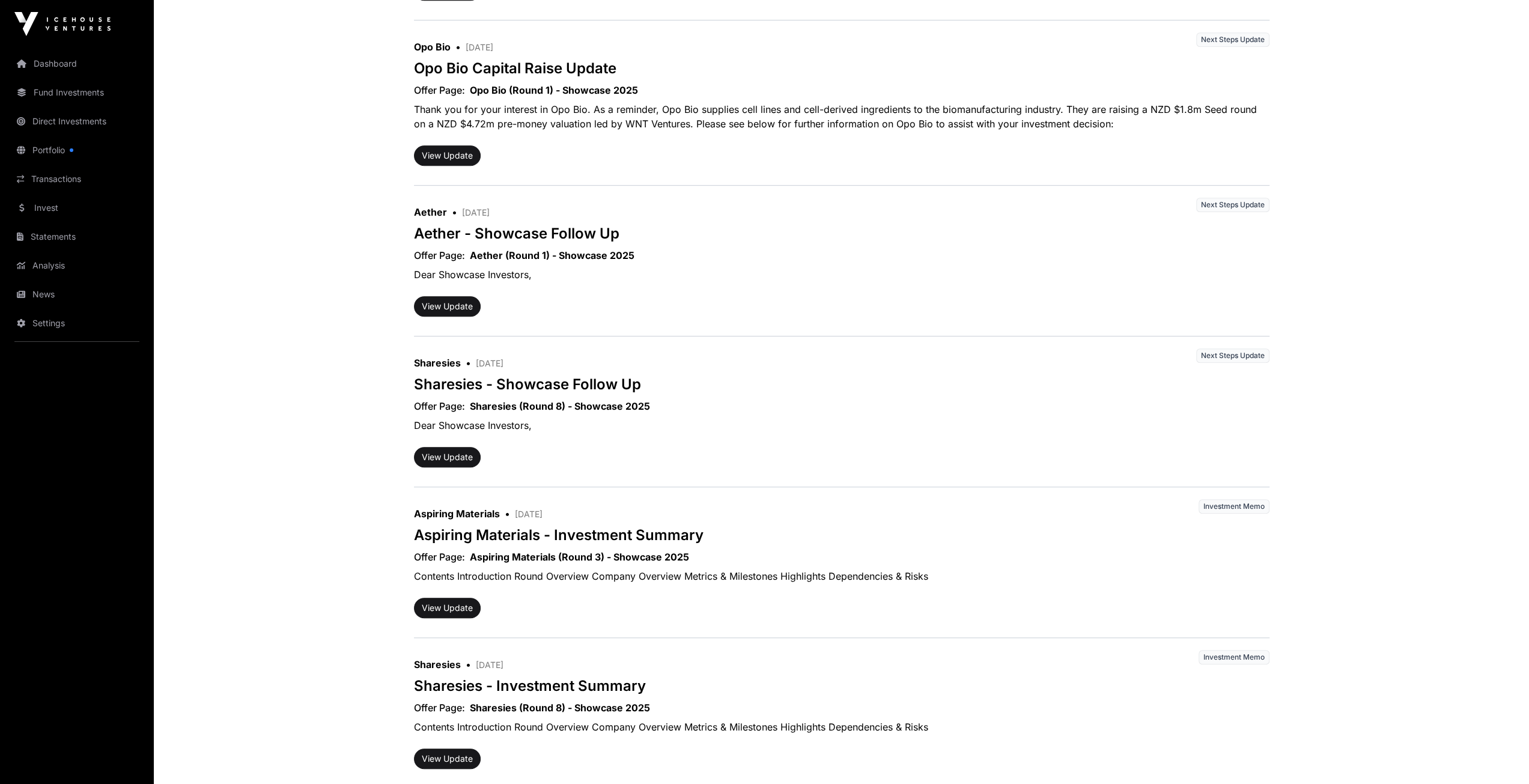
click at [1216, 353] on span "Next Steps Update" at bounding box center [1232, 355] width 73 height 14
click at [530, 250] on link "Aether (Round 1) - Showcase 2025" at bounding box center [552, 255] width 165 height 14
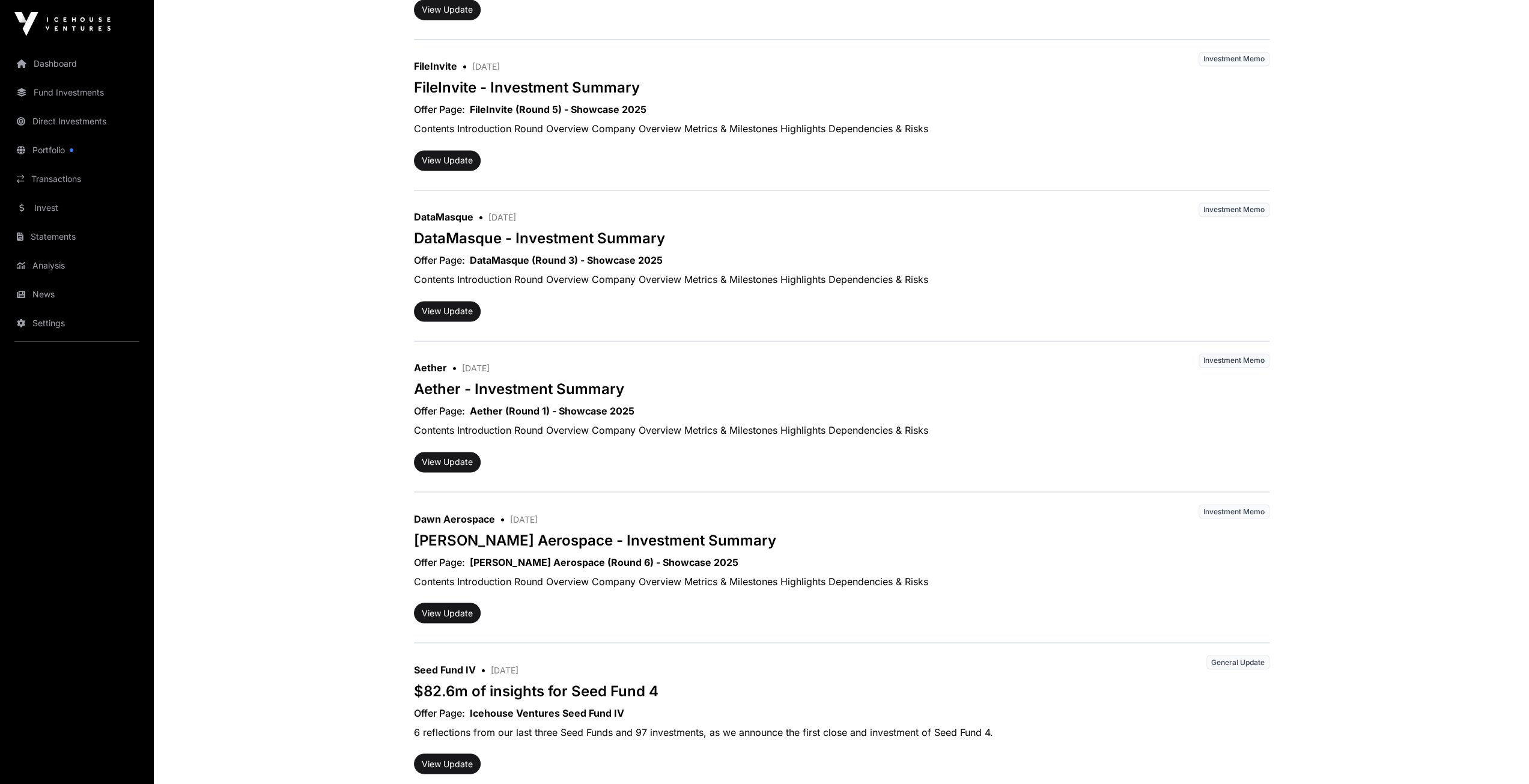
scroll to position [1901, 0]
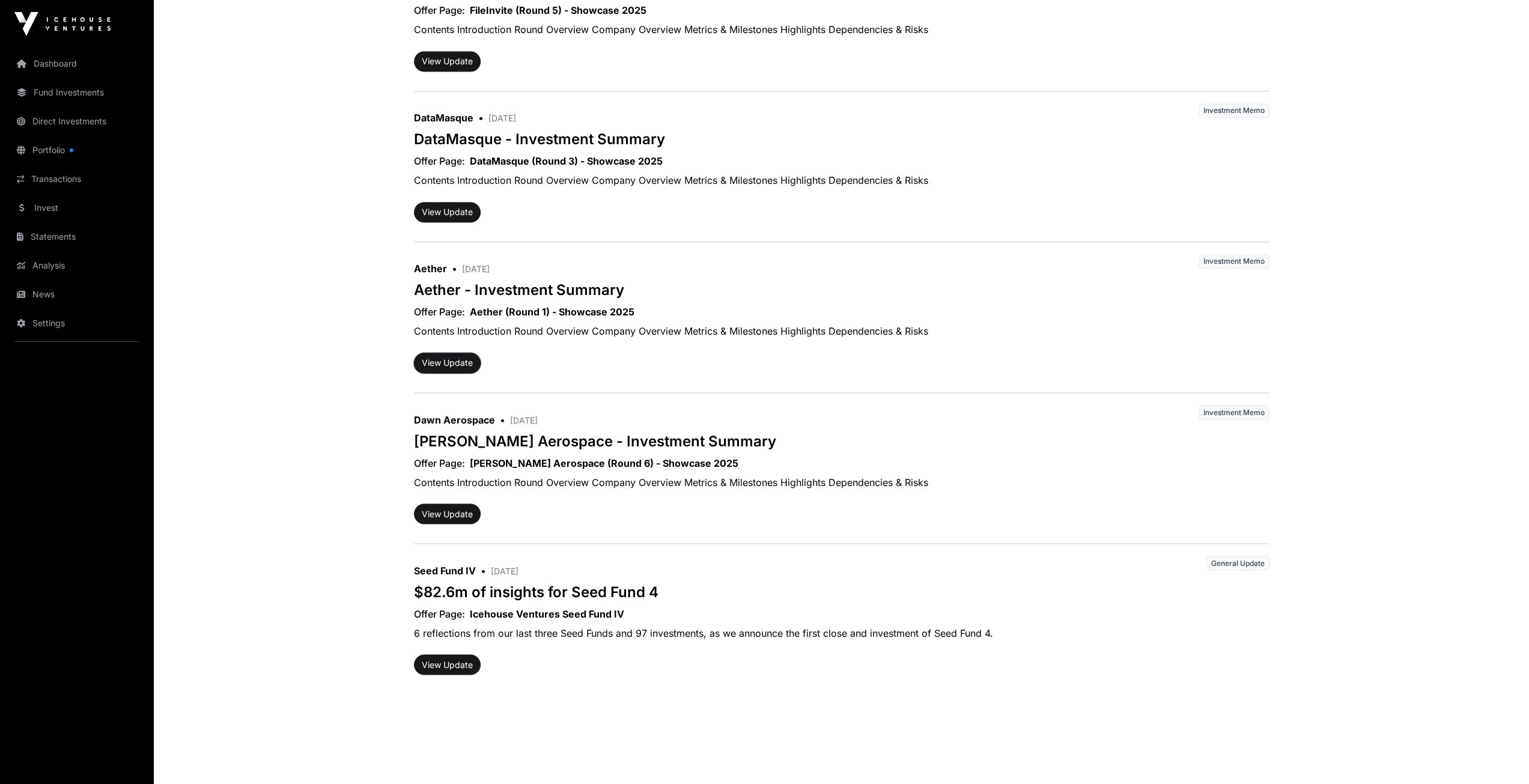
click at [438, 352] on button "View Update" at bounding box center [447, 362] width 67 height 21
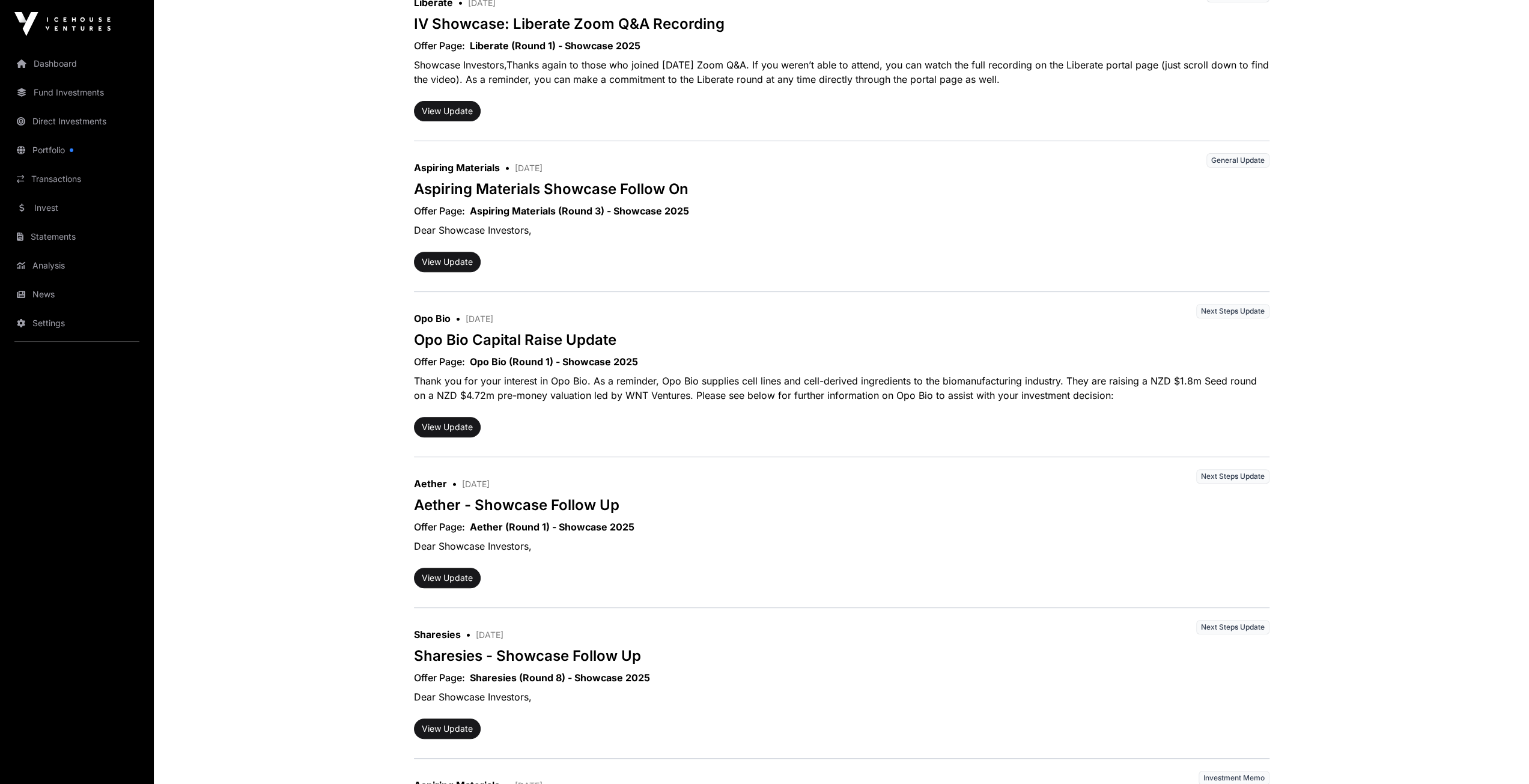
scroll to position [99, 0]
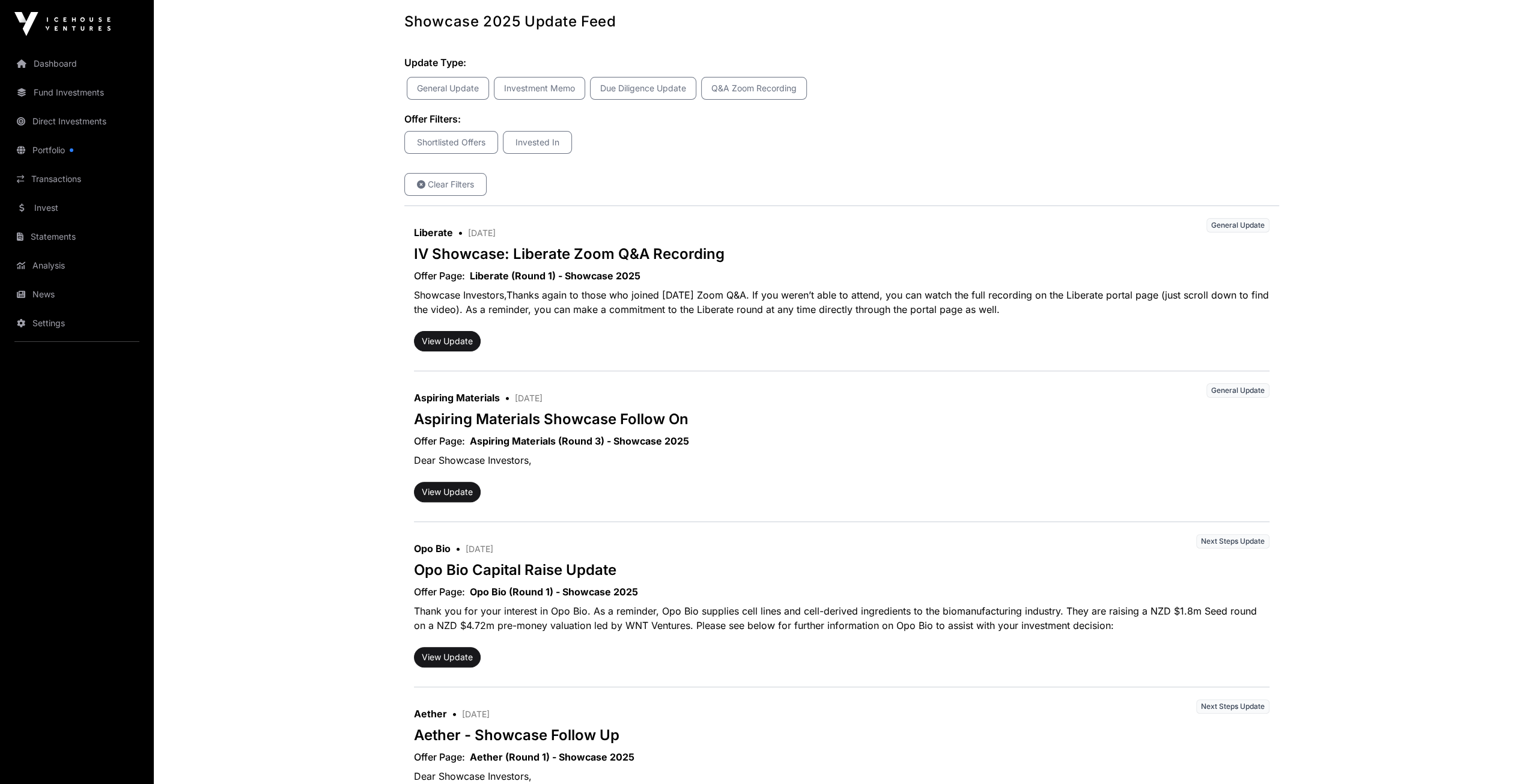
click at [73, 89] on link "Fund Investments" at bounding box center [76, 93] width 135 height 26
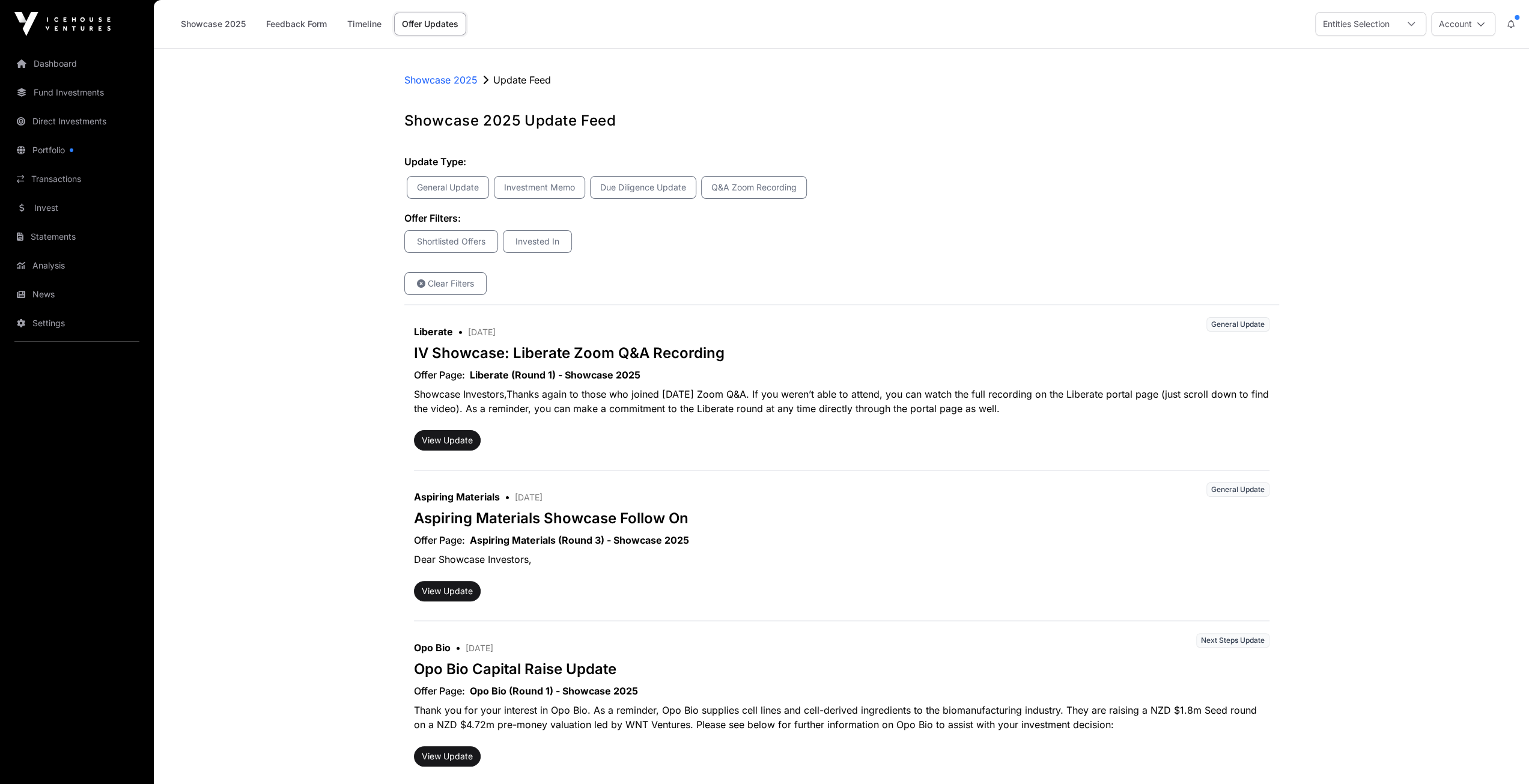
scroll to position [99, 0]
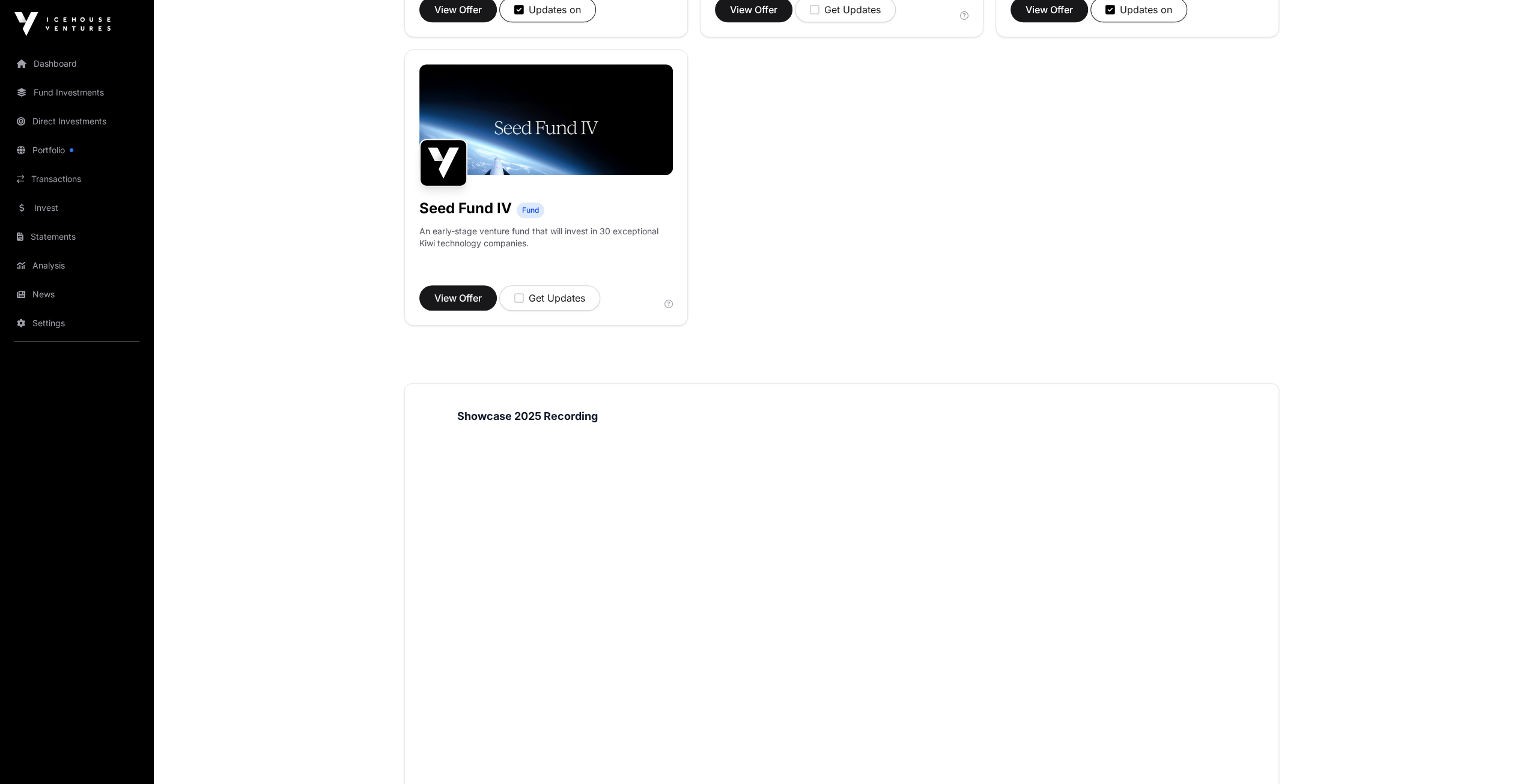
scroll to position [706, 0]
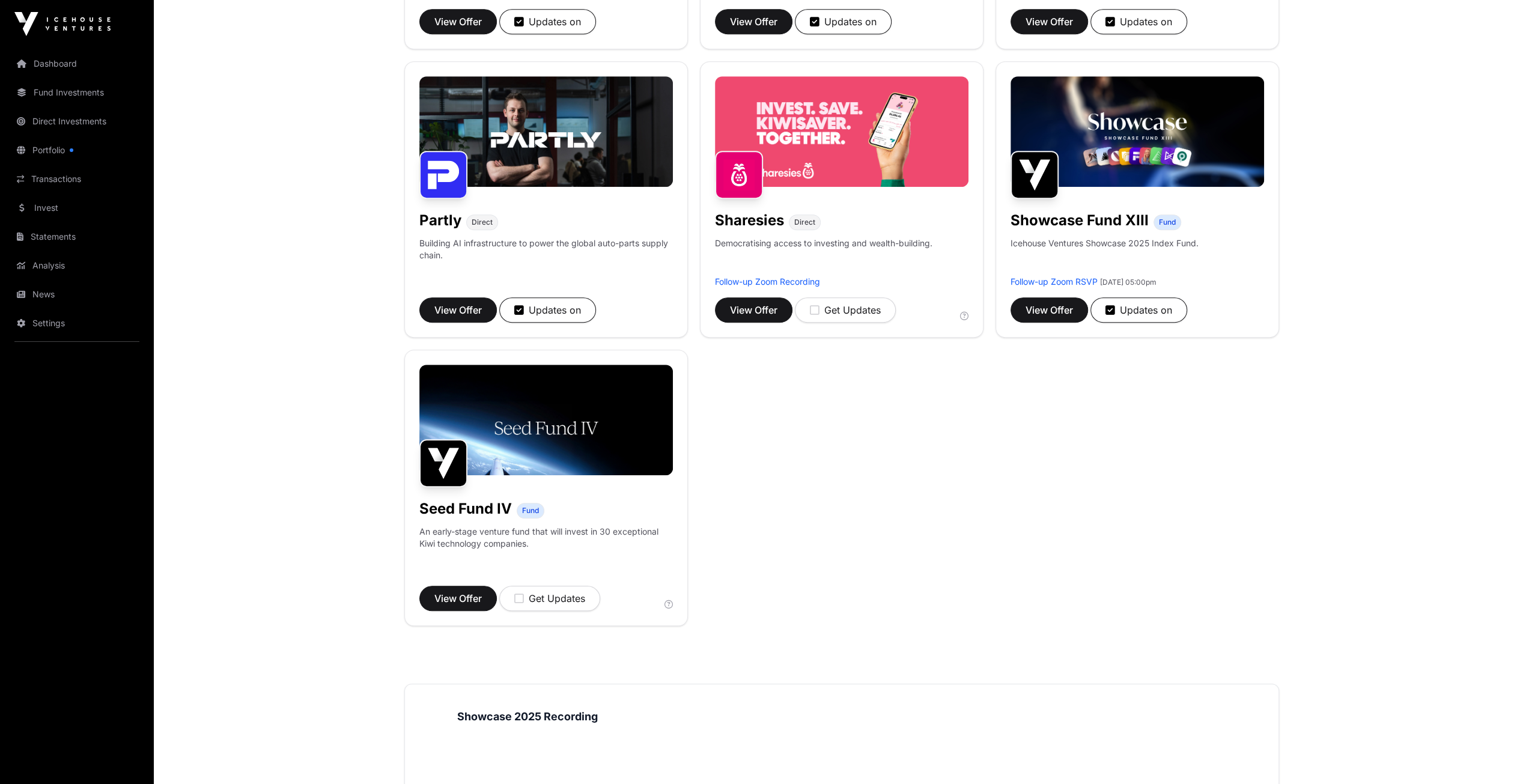
click at [561, 404] on img at bounding box center [546, 420] width 253 height 111
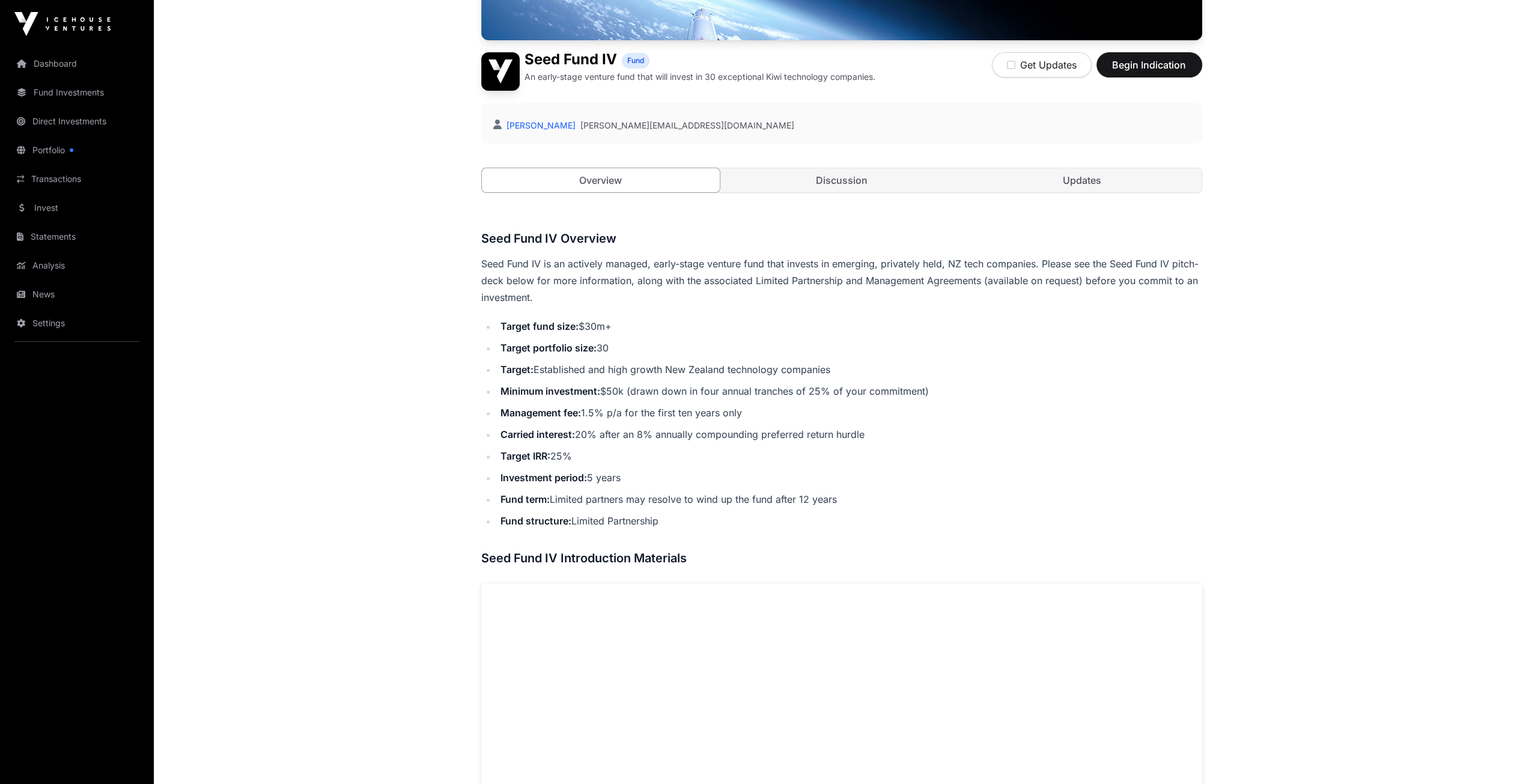
scroll to position [288, 0]
drag, startPoint x: 614, startPoint y: 325, endPoint x: 584, endPoint y: 325, distance: 30.0
click at [584, 325] on li "Target fund size: $30m+" at bounding box center [849, 325] width 705 height 17
copy li "$30m+"
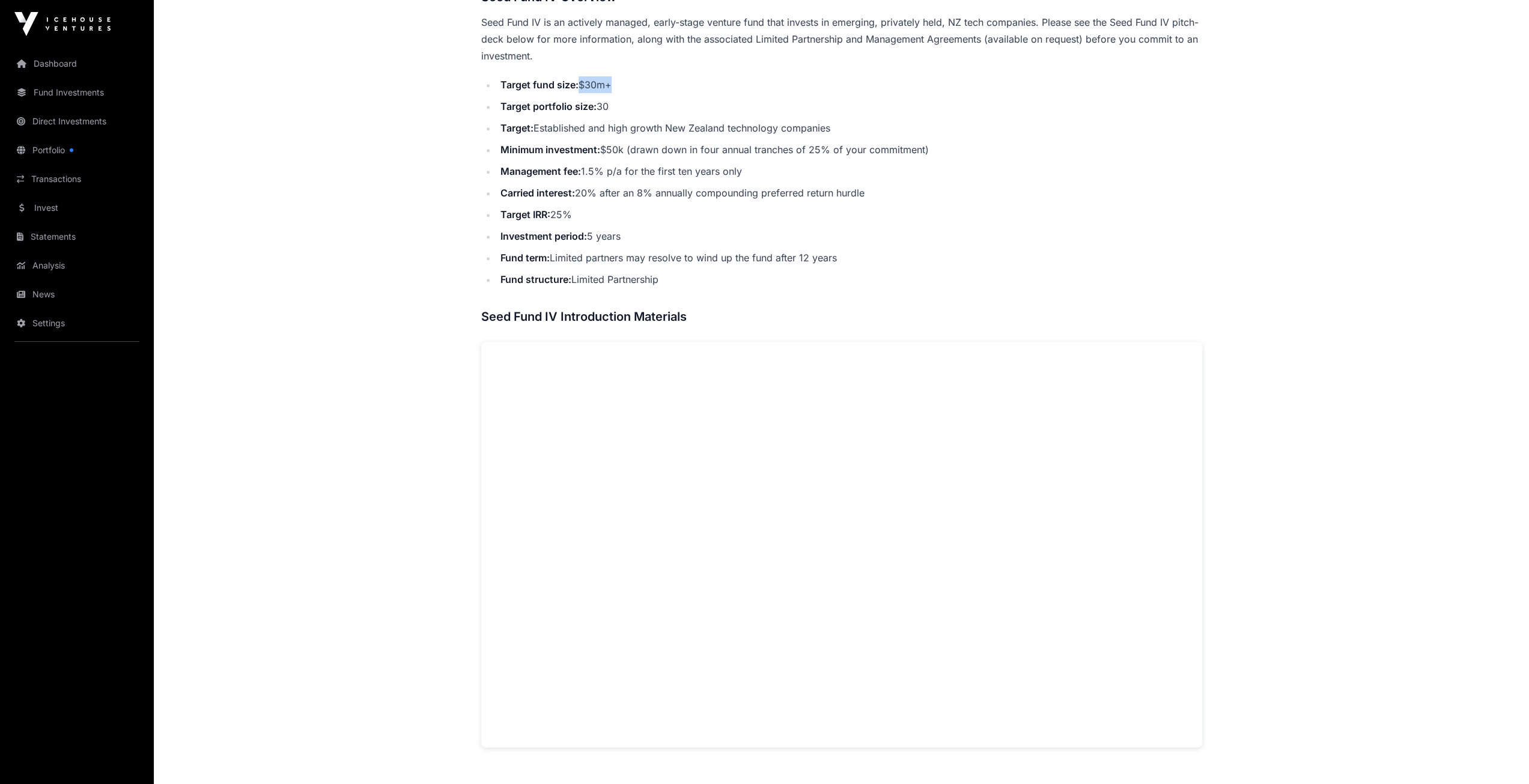
scroll to position [552, 0]
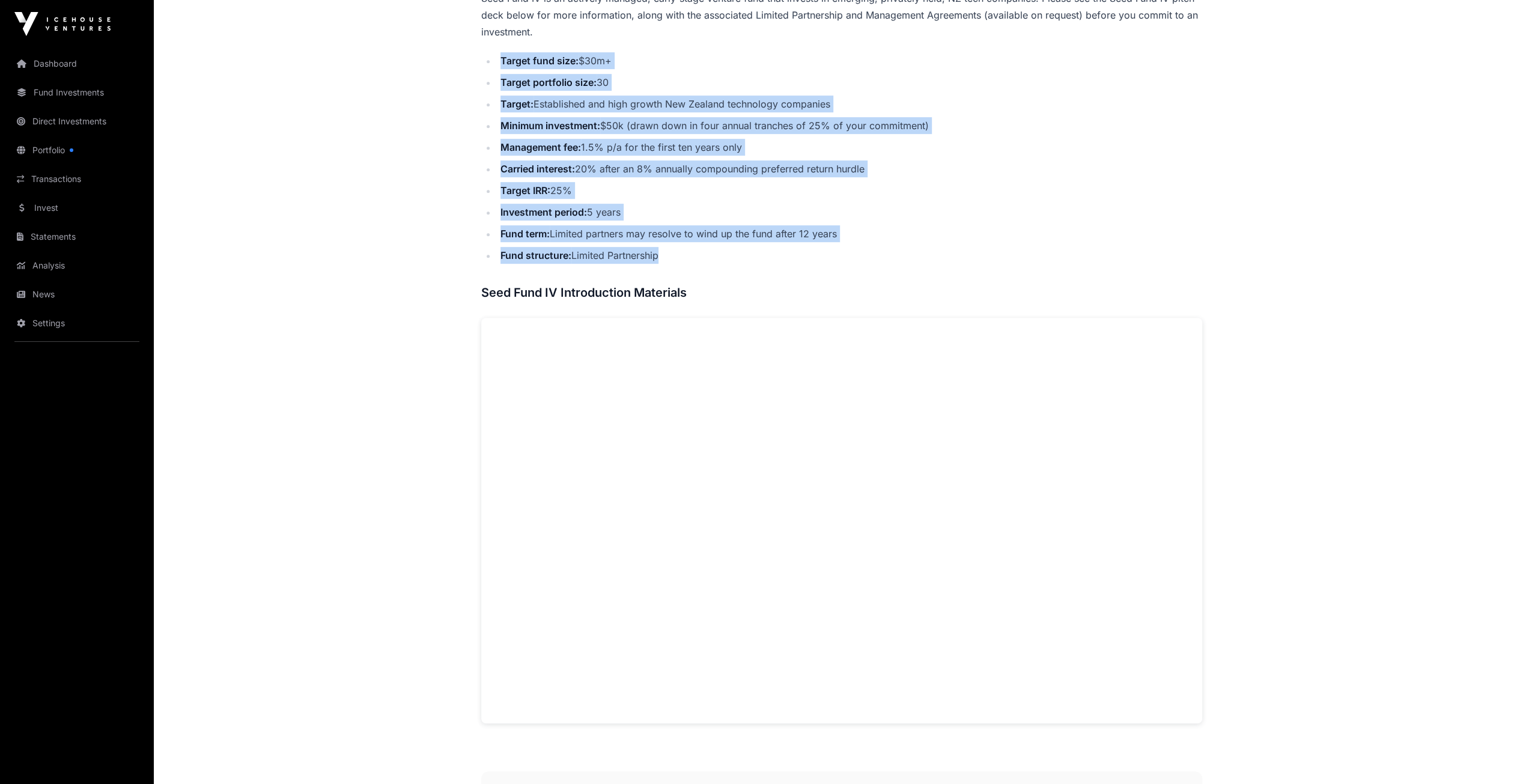
drag, startPoint x: 675, startPoint y: 251, endPoint x: 486, endPoint y: 56, distance: 271.6
click at [486, 56] on ul "Target fund size: $30m+ Target portfolio size: 30 Target: Established and high …" at bounding box center [842, 158] width 721 height 211
copy ul "Target fund size: $30m+ Target portfolio size: 30 Target: Established and high …"
click at [404, 196] on main "Offers Seed Fund IV Open Seed Fund IV Fund An early-stage venture fund that wil…" at bounding box center [841, 362] width 1375 height 1731
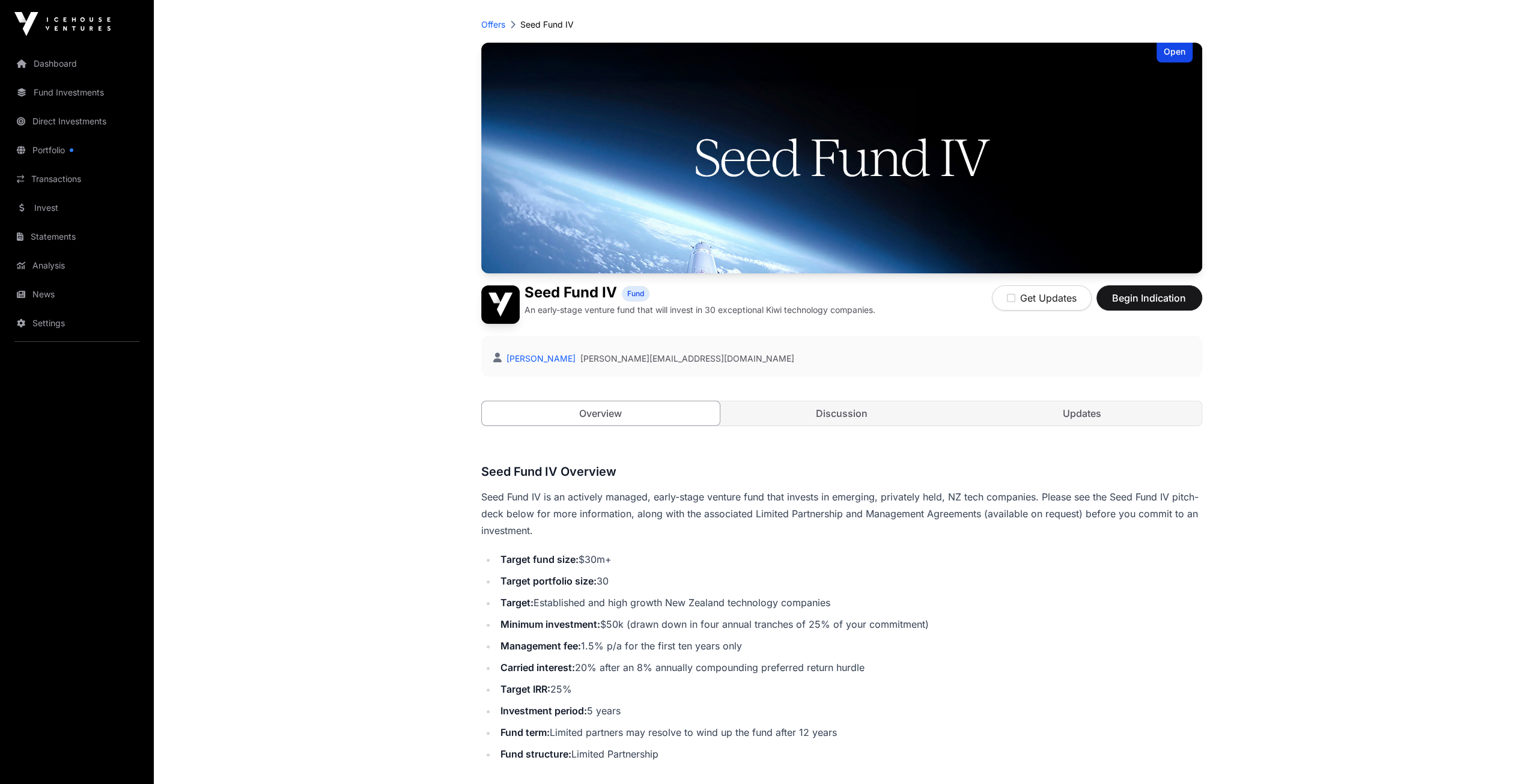
scroll to position [0, 0]
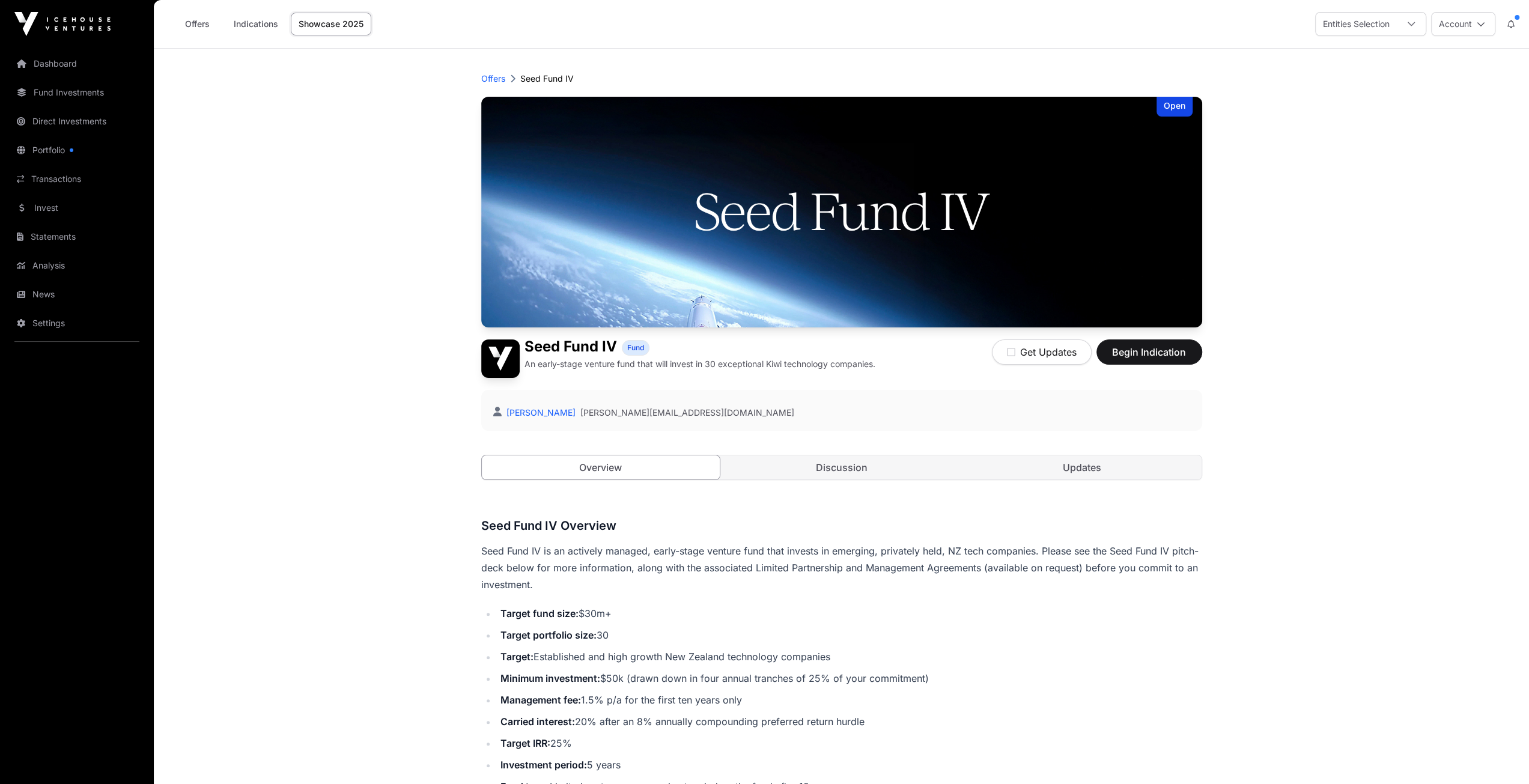
click at [46, 116] on link "Direct Investments" at bounding box center [76, 121] width 135 height 26
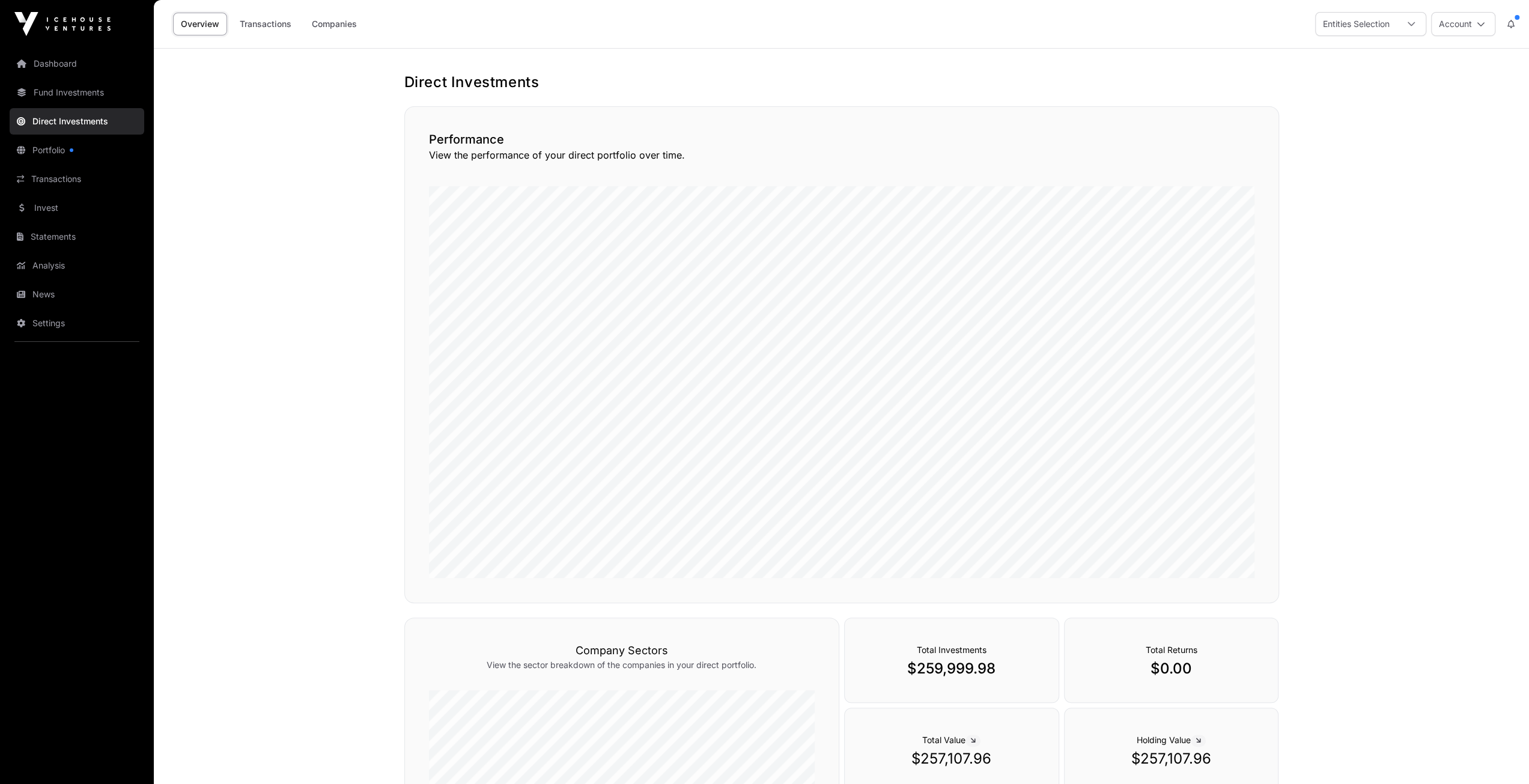
click at [45, 150] on link "Portfolio" at bounding box center [76, 150] width 135 height 26
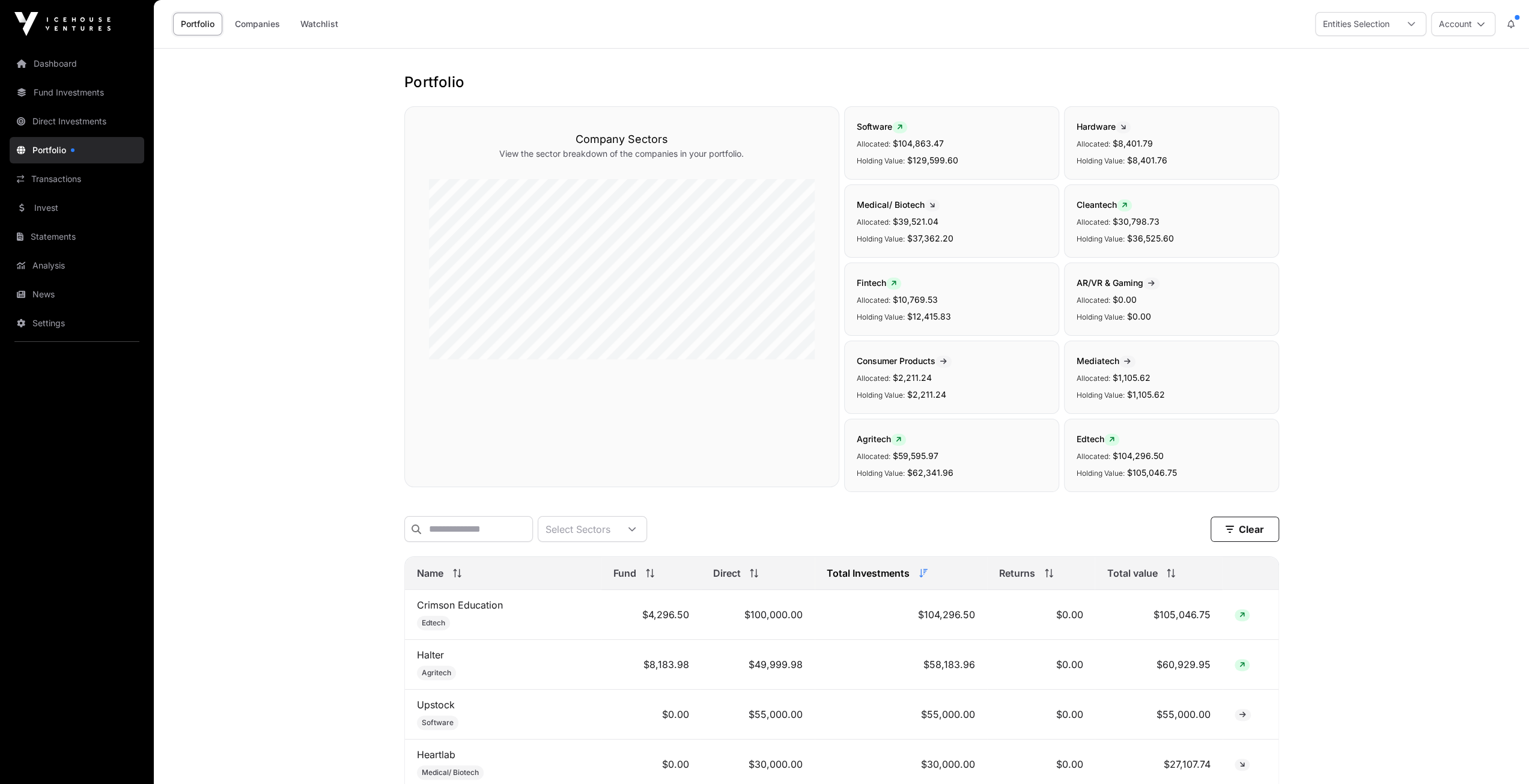
click at [61, 98] on link "Fund Investments" at bounding box center [76, 93] width 135 height 26
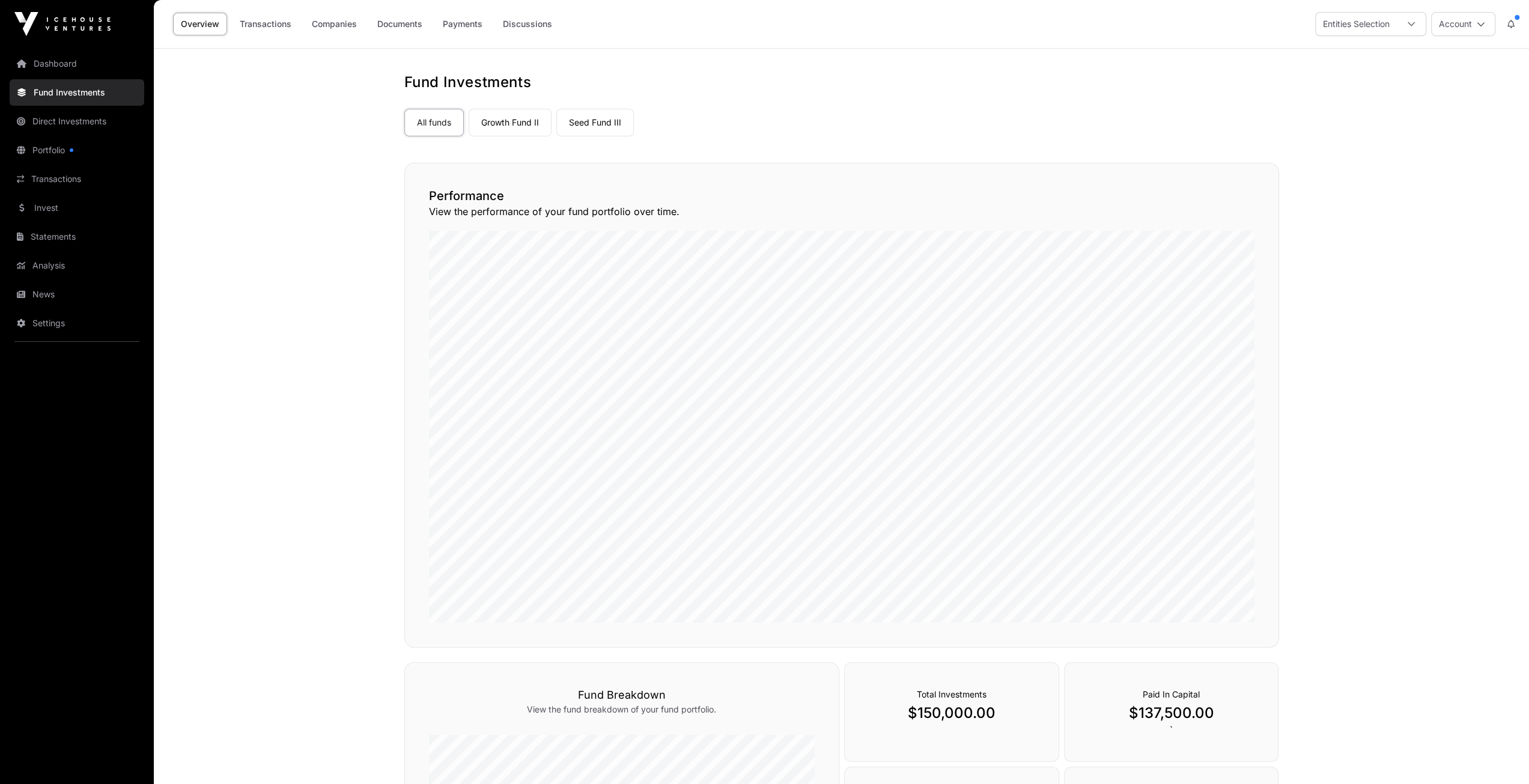
click at [333, 26] on link "Companies" at bounding box center [334, 24] width 61 height 23
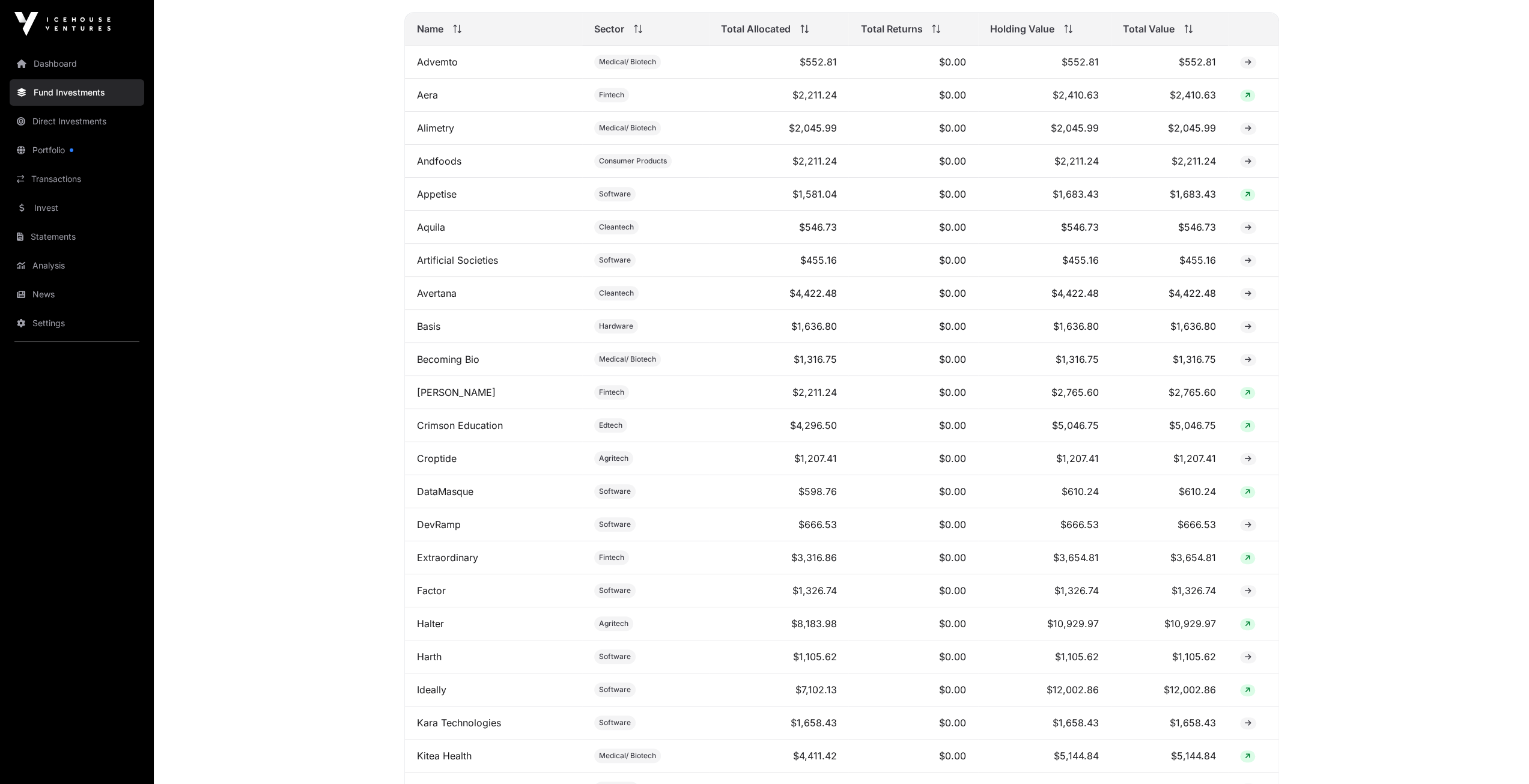
scroll to position [901, 0]
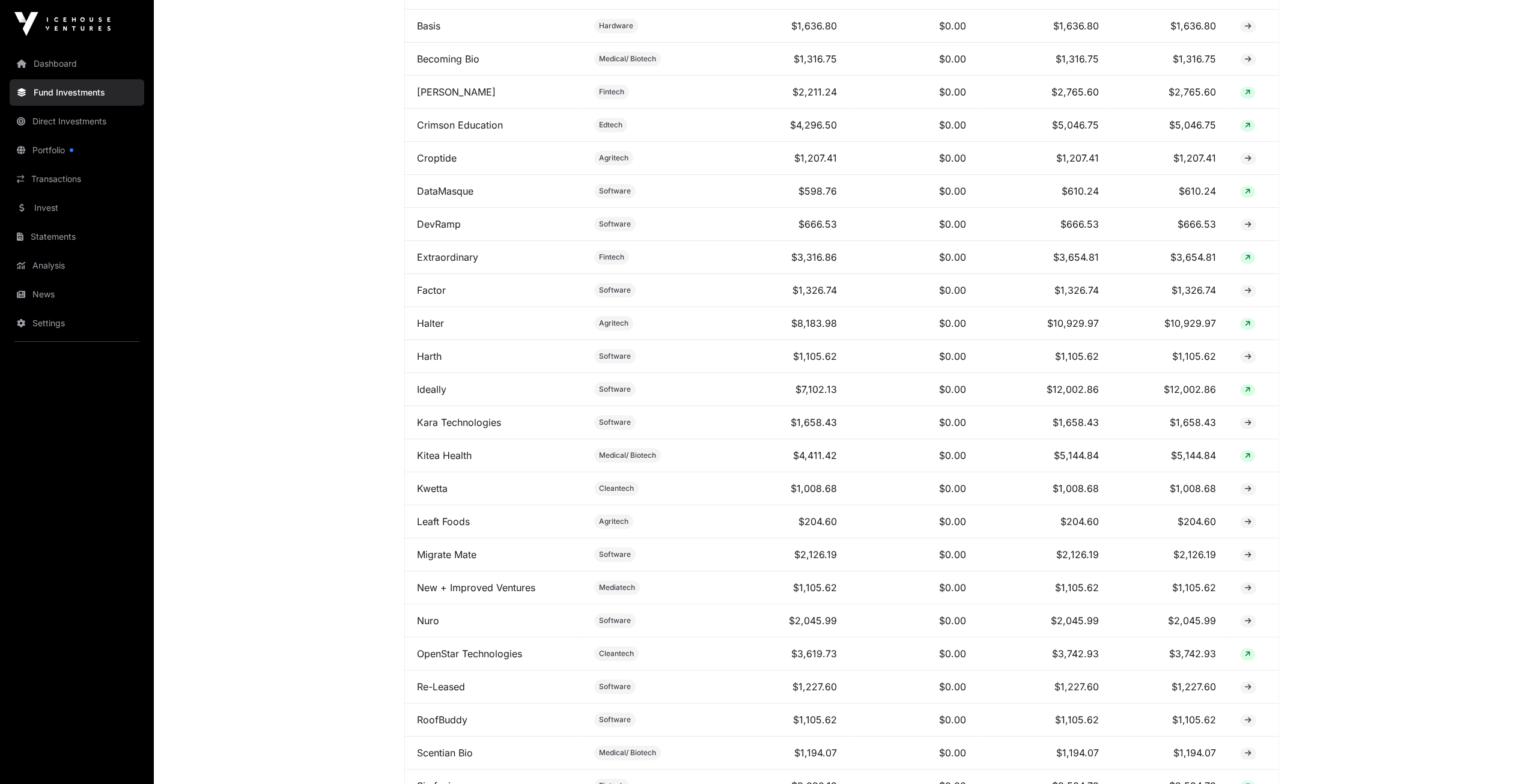
click at [49, 64] on link "Dashboard" at bounding box center [76, 64] width 135 height 26
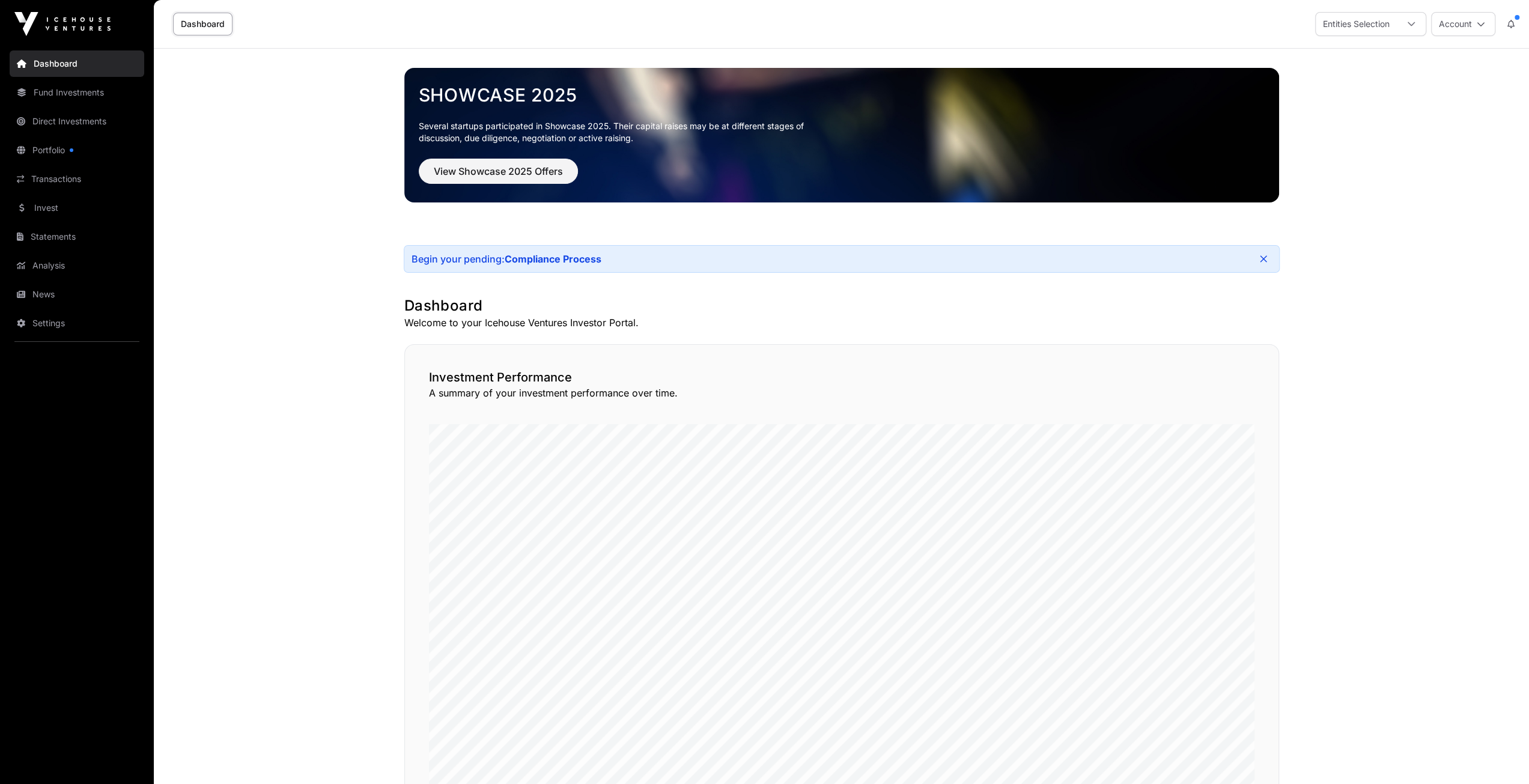
click at [54, 178] on link "Transactions" at bounding box center [76, 179] width 135 height 26
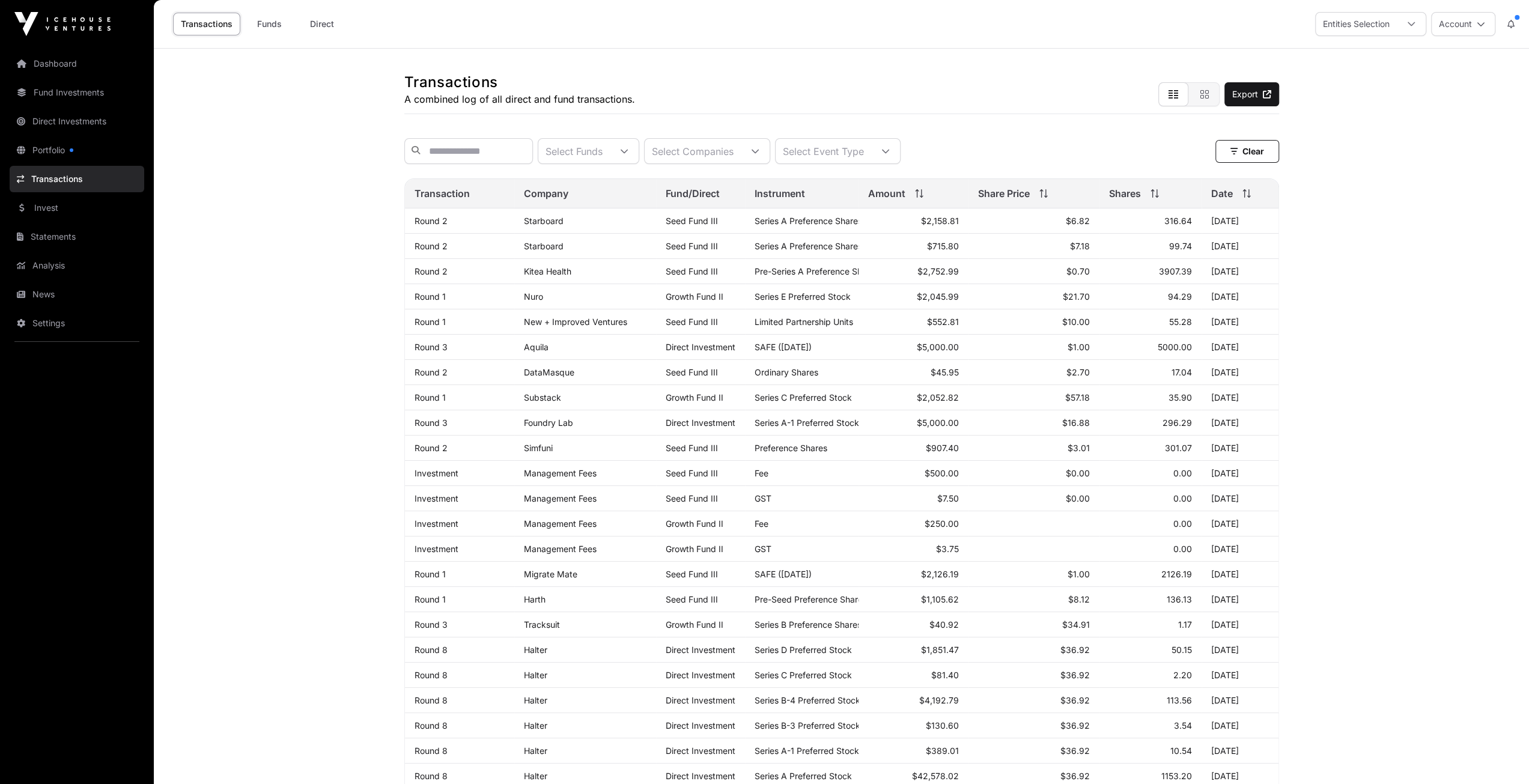
click at [51, 201] on link "Invest" at bounding box center [76, 208] width 135 height 26
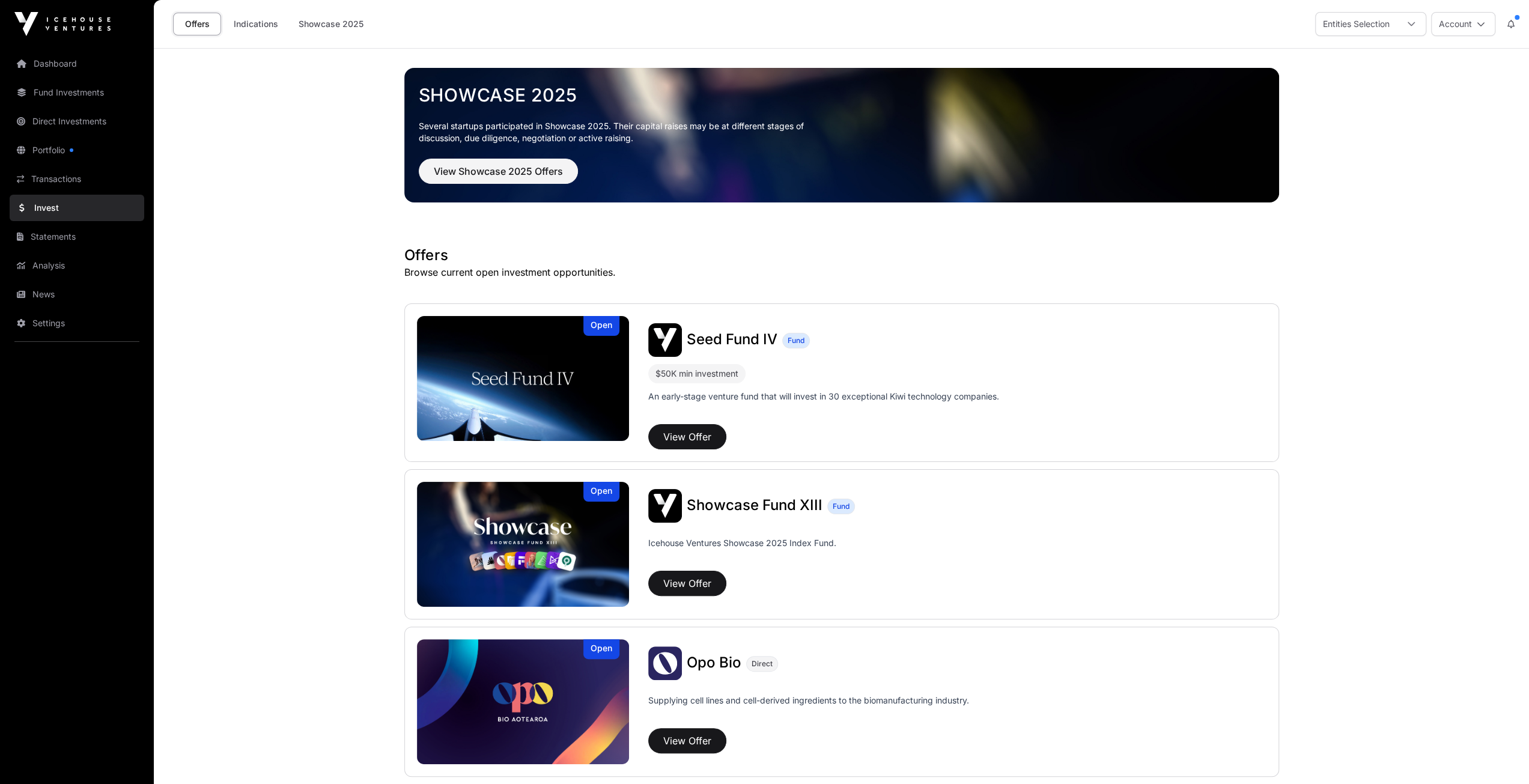
click at [321, 16] on link "Showcase 2025" at bounding box center [331, 24] width 81 height 23
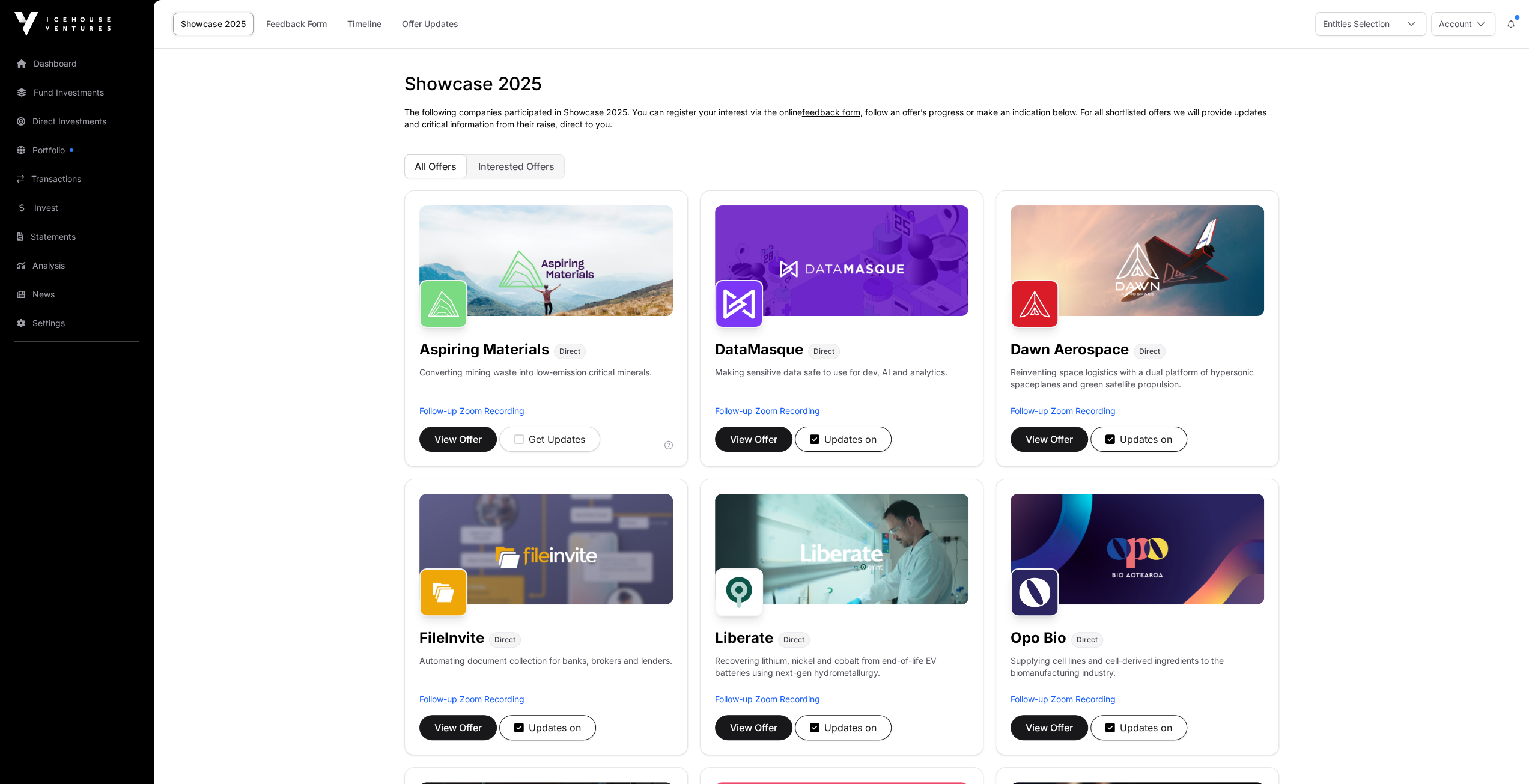
click at [208, 21] on link "Showcase 2025" at bounding box center [213, 24] width 81 height 23
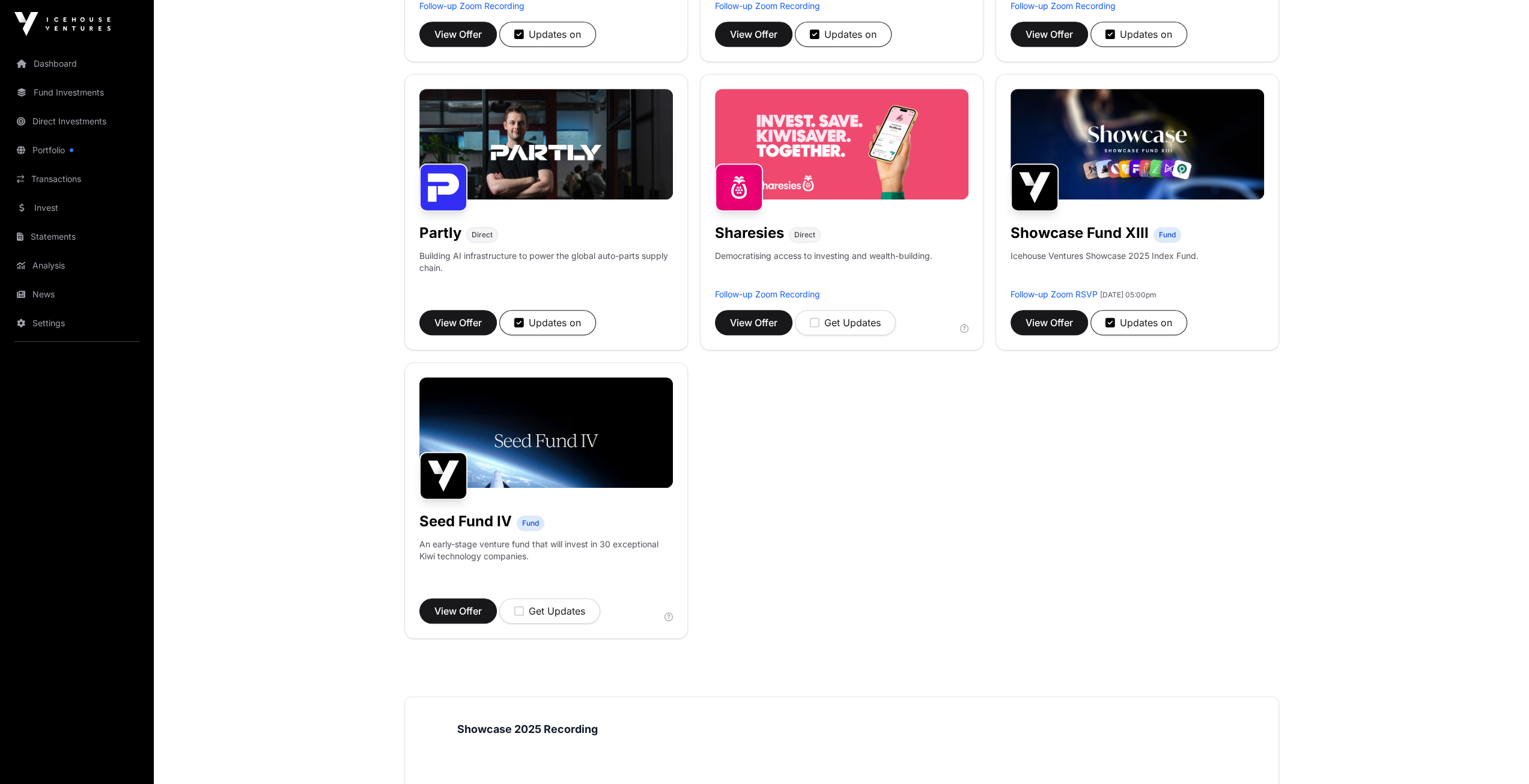
scroll to position [1201, 0]
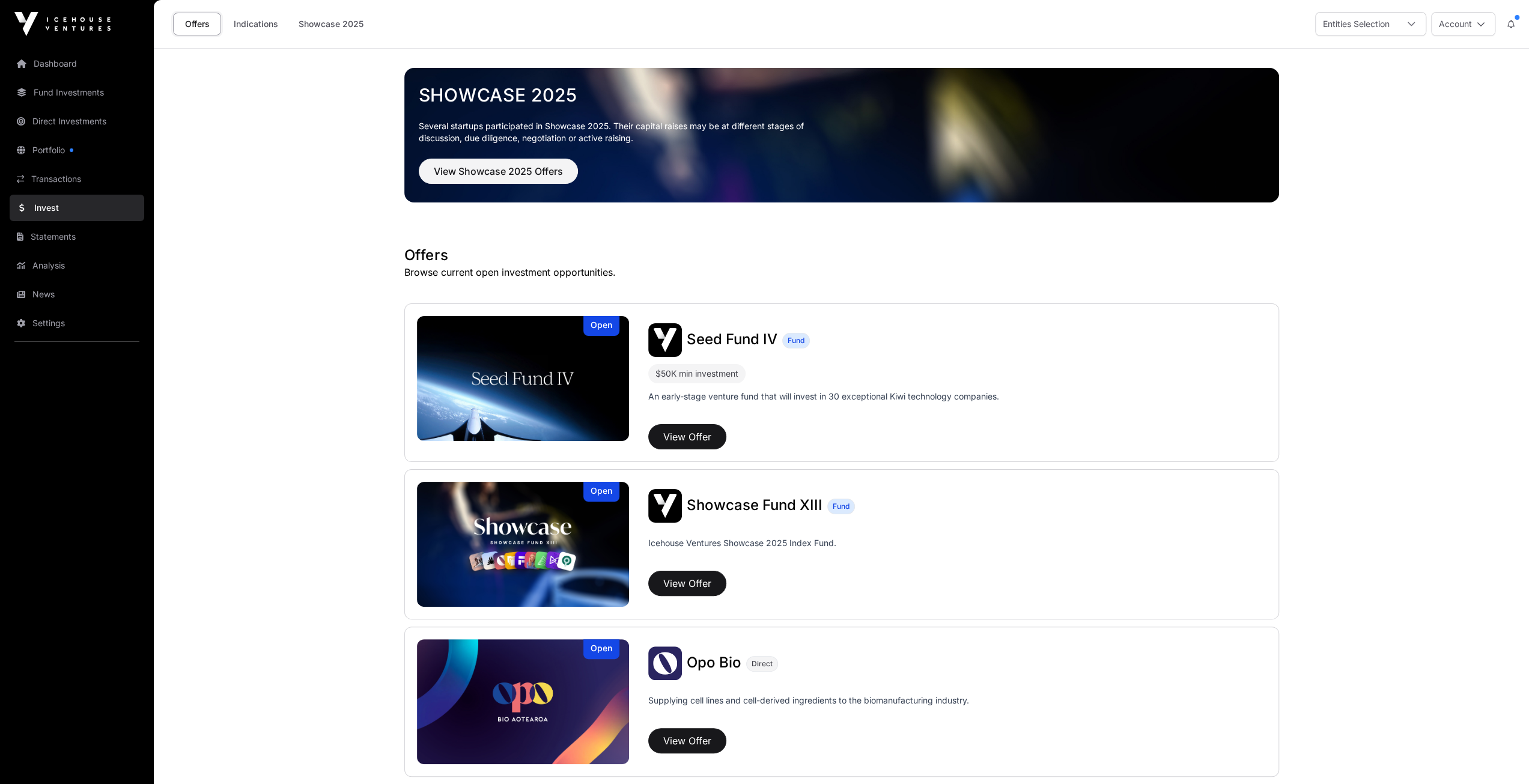
click at [47, 88] on link "Fund Investments" at bounding box center [76, 93] width 135 height 26
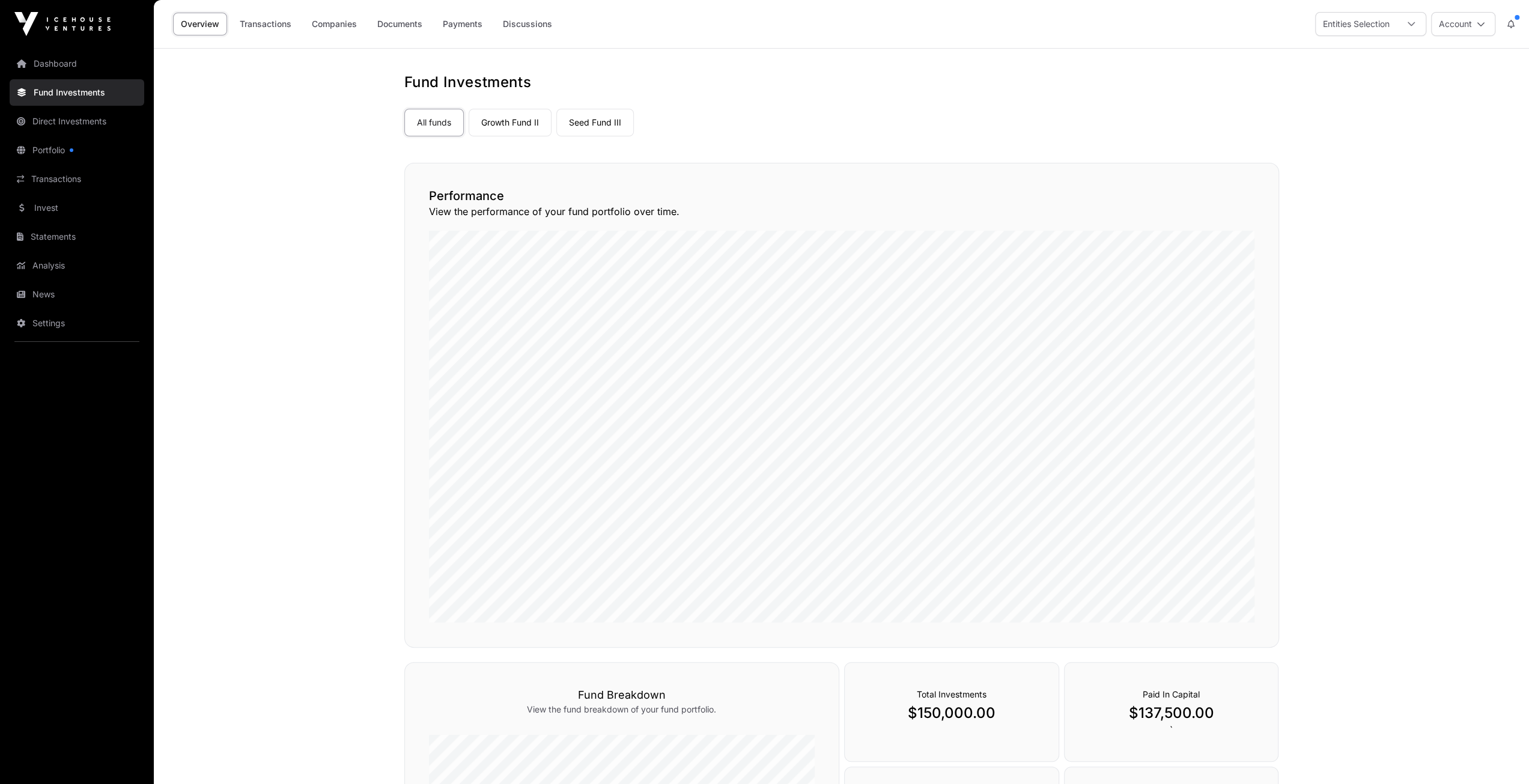
click at [581, 124] on link "Seed Fund III" at bounding box center [595, 123] width 78 height 28
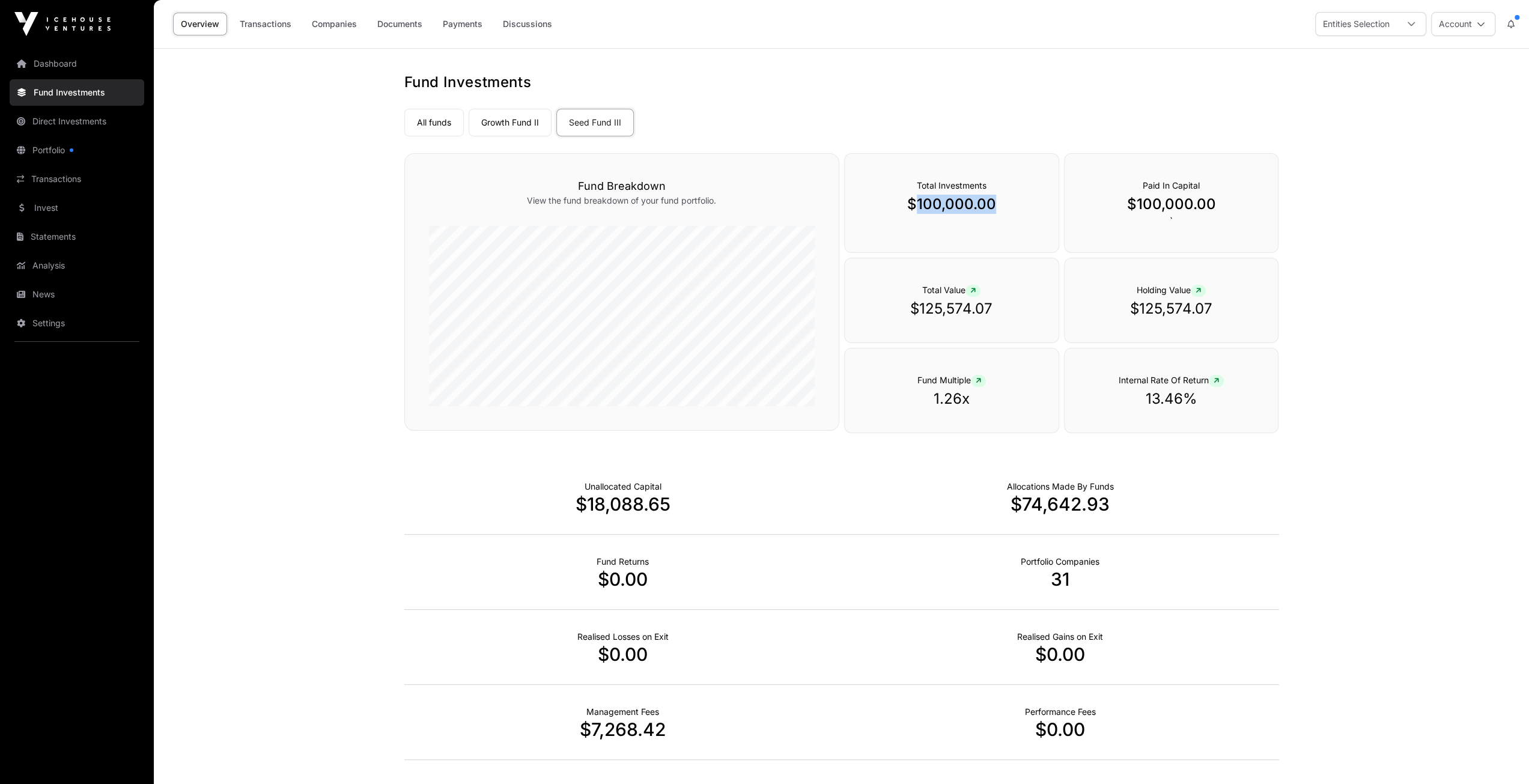
drag, startPoint x: 917, startPoint y: 205, endPoint x: 1002, endPoint y: 203, distance: 85.0
click at [1002, 203] on p "$100,000.00" at bounding box center [951, 204] width 166 height 19
drag, startPoint x: 1005, startPoint y: 308, endPoint x: 926, endPoint y: 317, distance: 79.5
click at [926, 317] on p "$125,574.07" at bounding box center [951, 308] width 166 height 19
click at [1335, 277] on main "Fund Investments All funds Growth Fund II Seed Fund III Select a fund Seed Fund…" at bounding box center [841, 455] width 1375 height 812
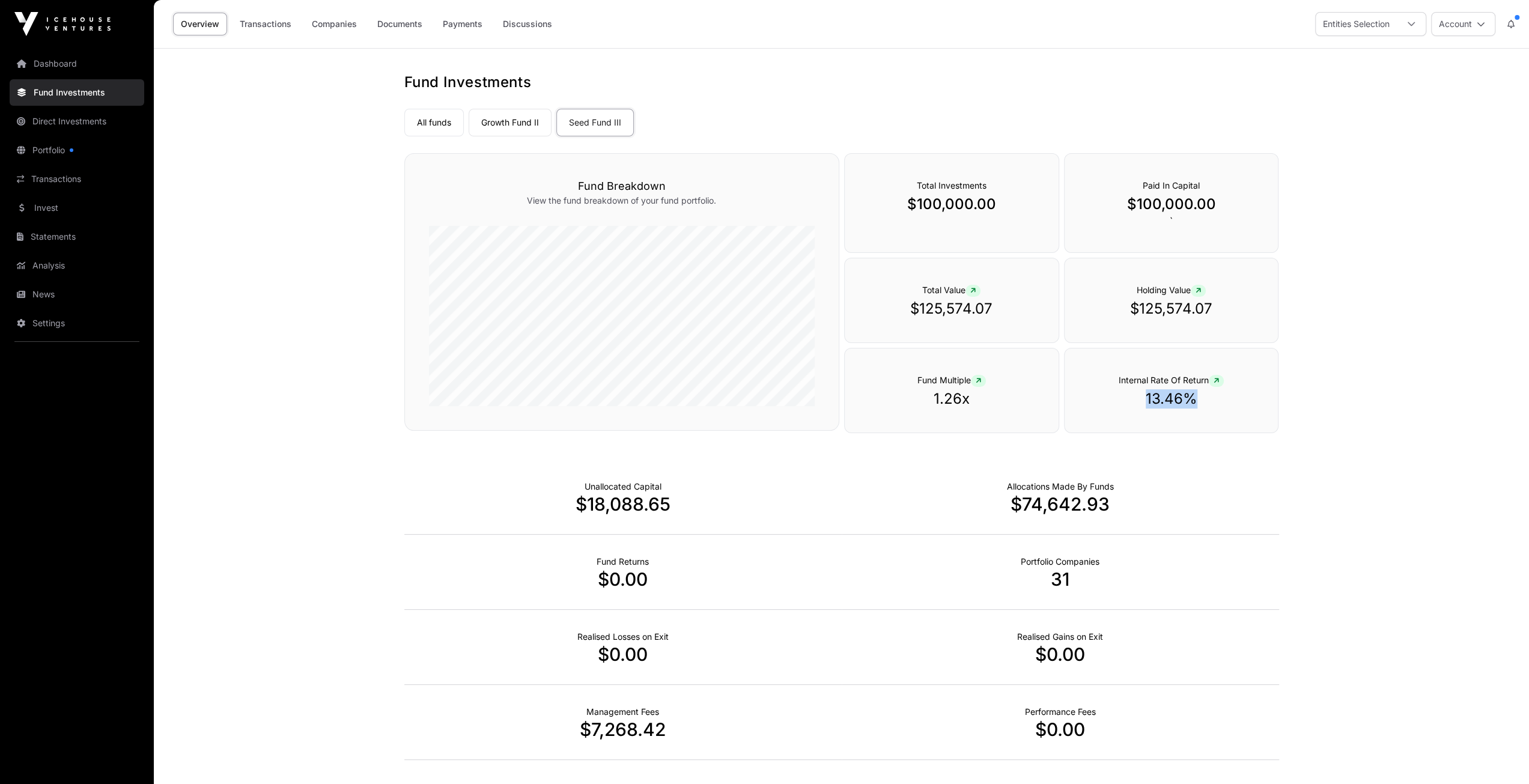
drag, startPoint x: 1147, startPoint y: 397, endPoint x: 1196, endPoint y: 399, distance: 49.0
click at [1196, 399] on p "13.46%" at bounding box center [1171, 399] width 166 height 19
click at [1384, 342] on main "Fund Investments All funds Growth Fund II Seed Fund III Select a fund Seed Fund…" at bounding box center [841, 455] width 1375 height 812
drag, startPoint x: 906, startPoint y: 307, endPoint x: 1008, endPoint y: 307, distance: 102.0
click at [1008, 307] on p "$125,574.07" at bounding box center [951, 308] width 166 height 19
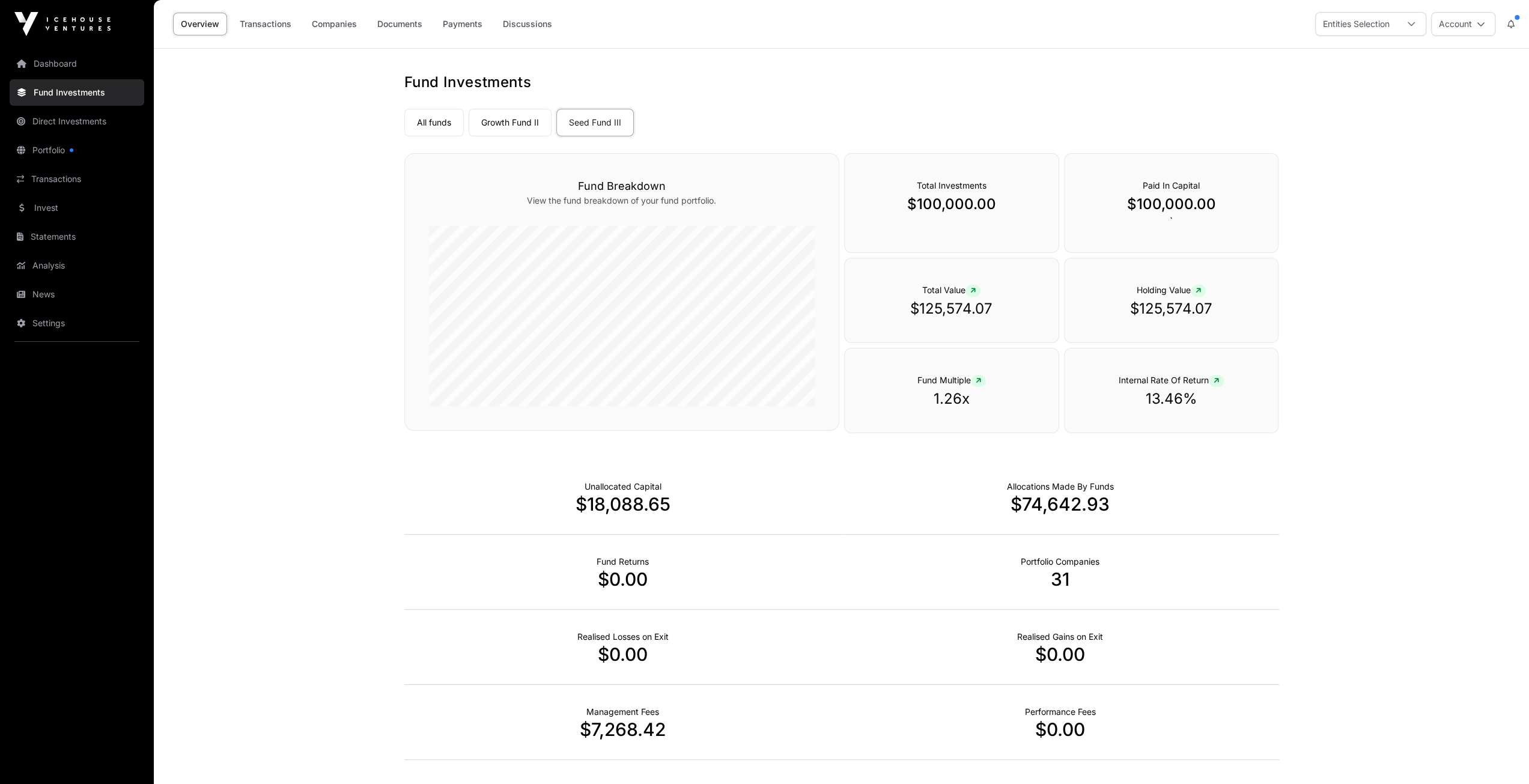
click at [1321, 267] on main "Fund Investments All funds Growth Fund II Seed Fund III Select a fund Seed Fund…" at bounding box center [841, 455] width 1375 height 812
click at [321, 19] on link "Companies" at bounding box center [334, 24] width 61 height 23
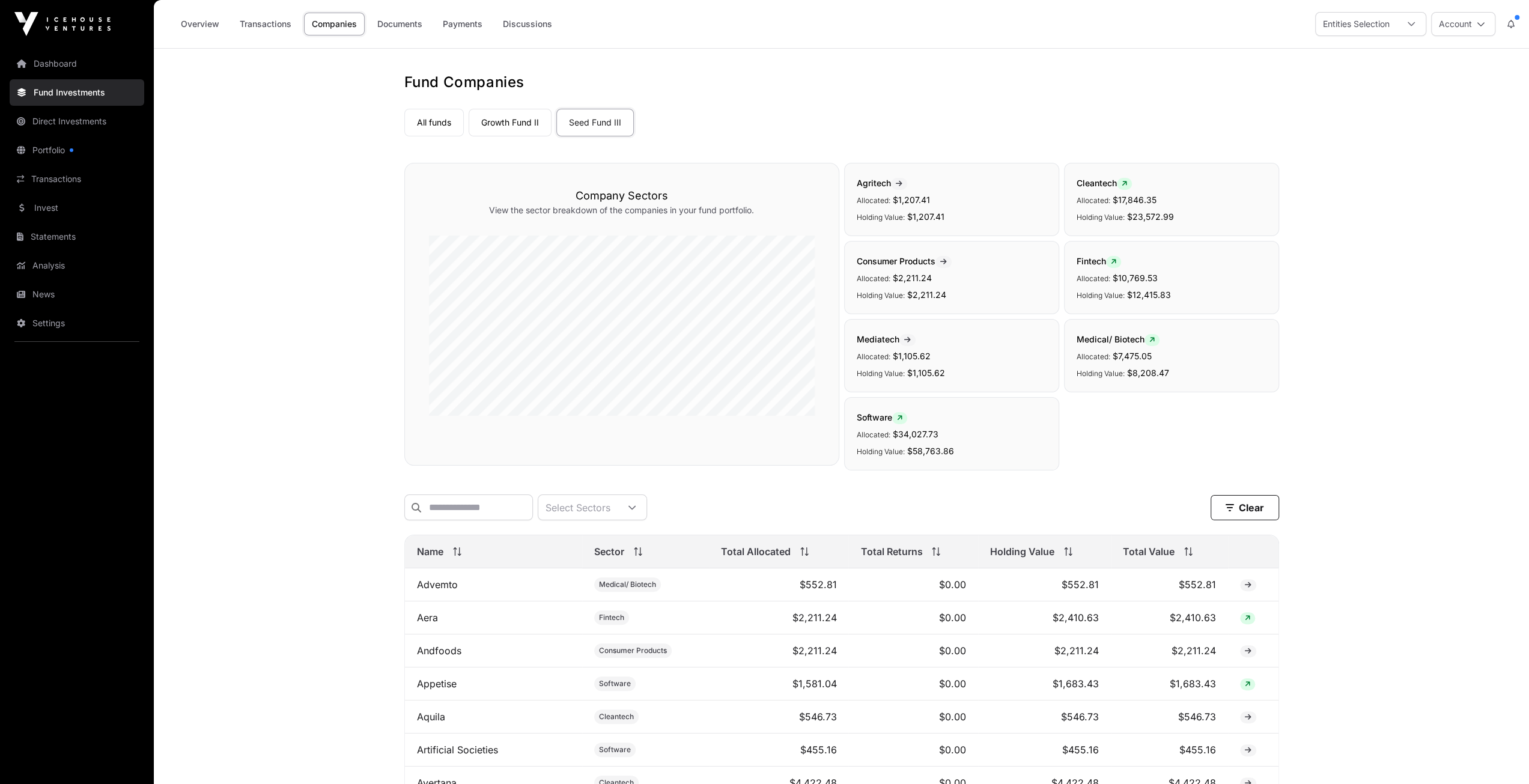
click at [601, 123] on link "Seed Fund III" at bounding box center [595, 123] width 78 height 28
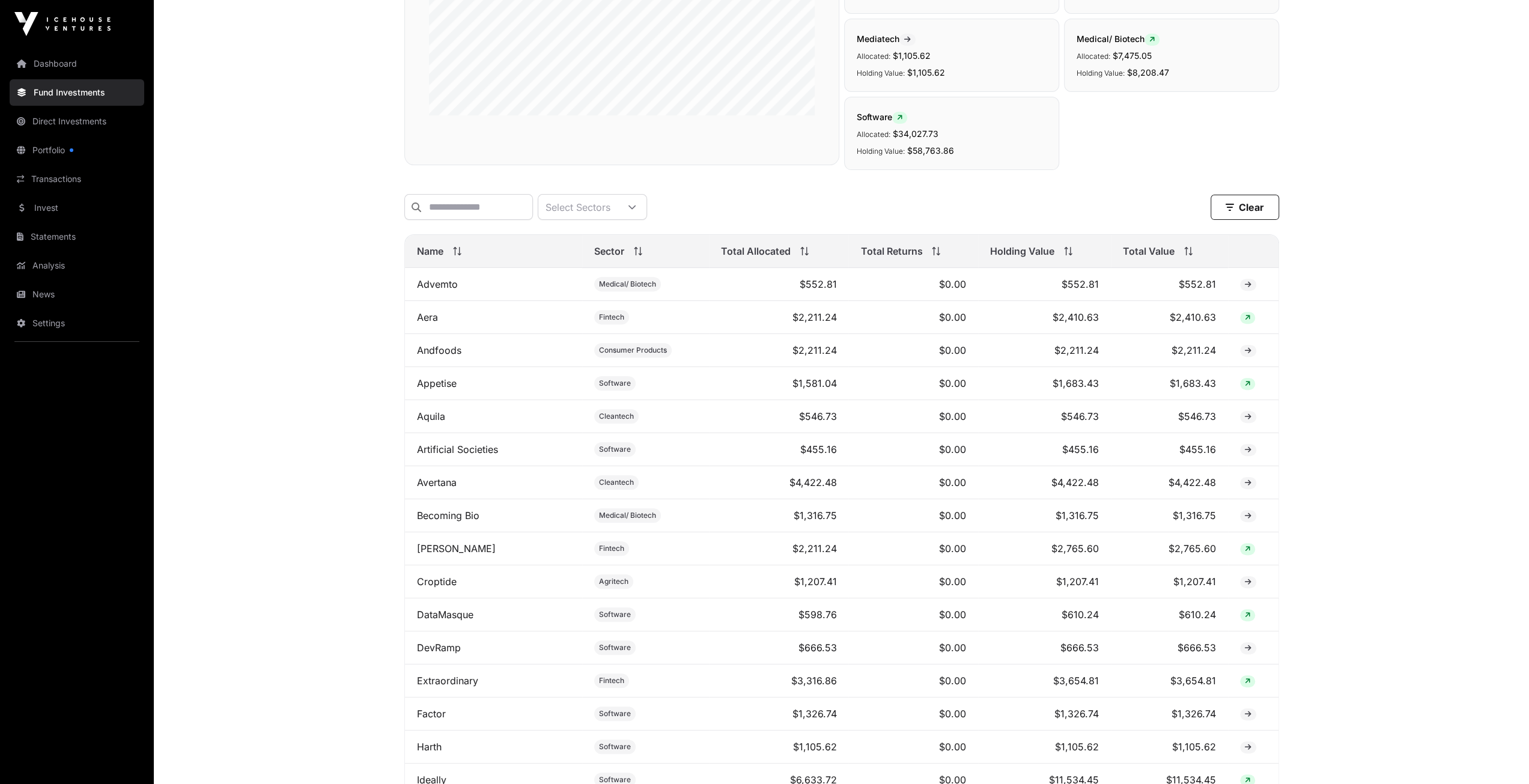
scroll to position [601, 0]
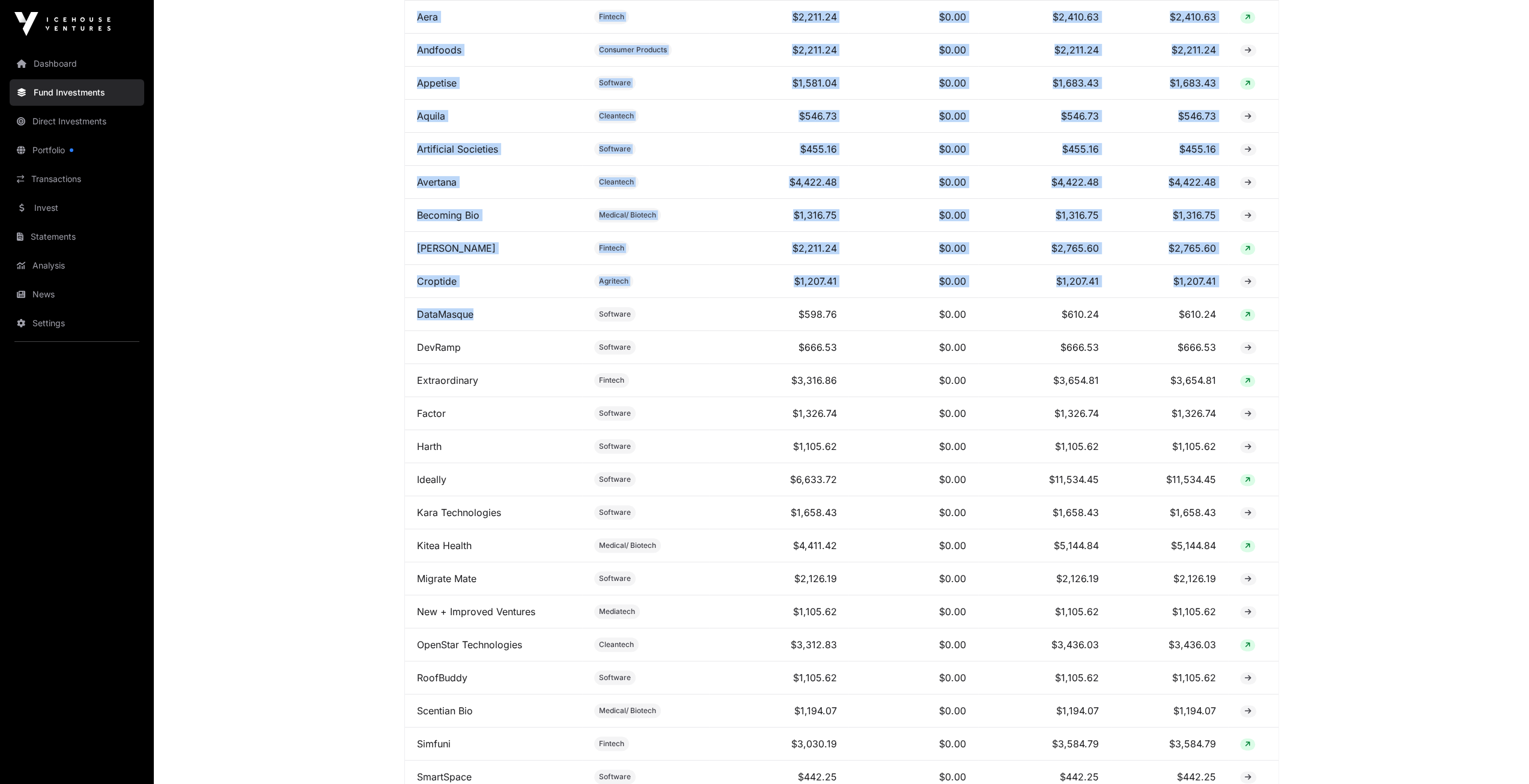
drag, startPoint x: 492, startPoint y: 323, endPoint x: 402, endPoint y: 315, distance: 90.4
click at [402, 315] on div "Fund Companies All funds Growth Fund II Seed Fund III Select a fund Seed Fund I…" at bounding box center [842, 297] width 923 height 1651
click at [510, 317] on td "DataMasque" at bounding box center [494, 314] width 178 height 33
click at [372, 278] on main "Fund Companies All funds Growth Fund II Seed Fund III Select a fund Seed Fund I…" at bounding box center [841, 329] width 1375 height 1762
click at [456, 437] on td "Harth" at bounding box center [494, 446] width 178 height 33
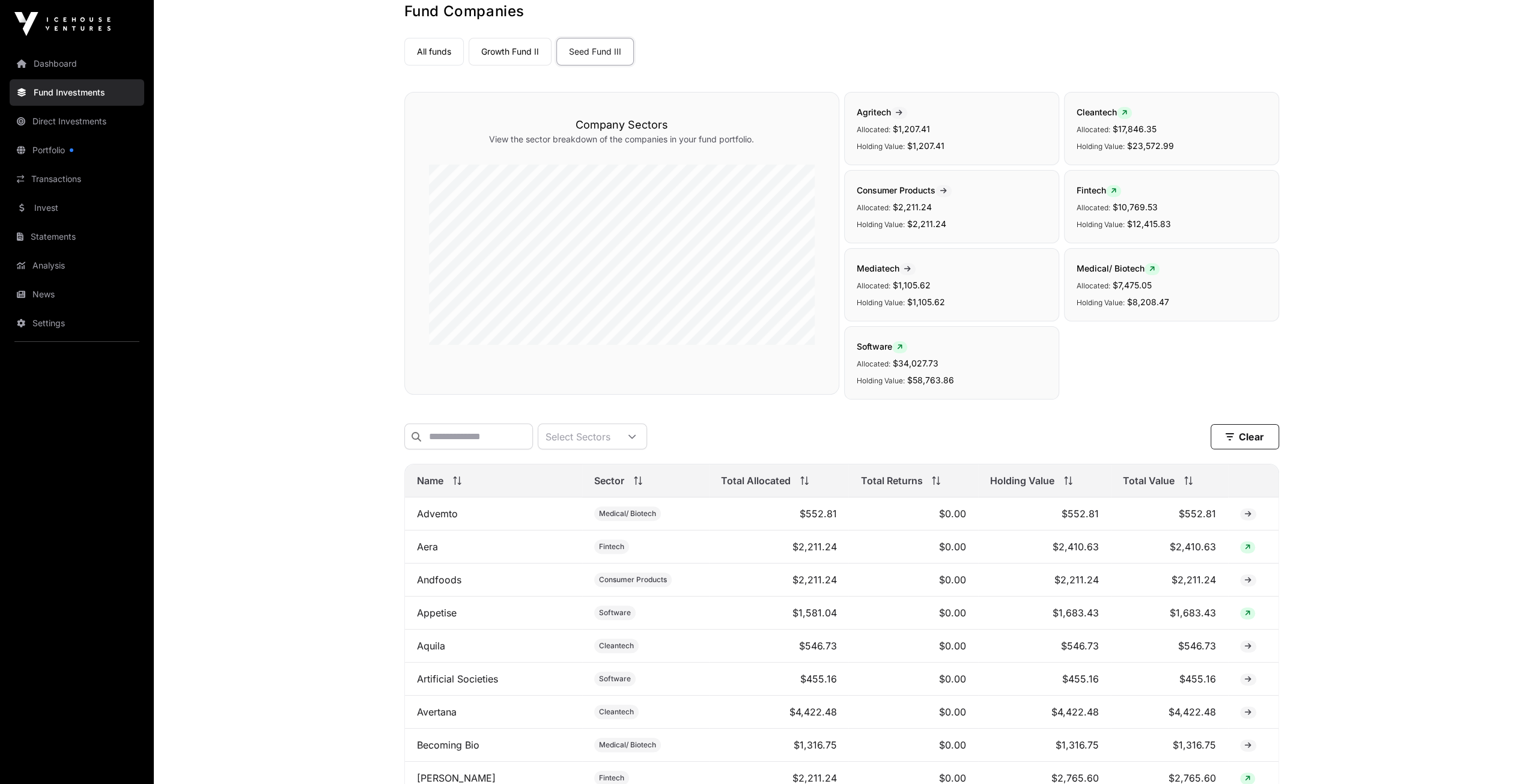
scroll to position [300, 0]
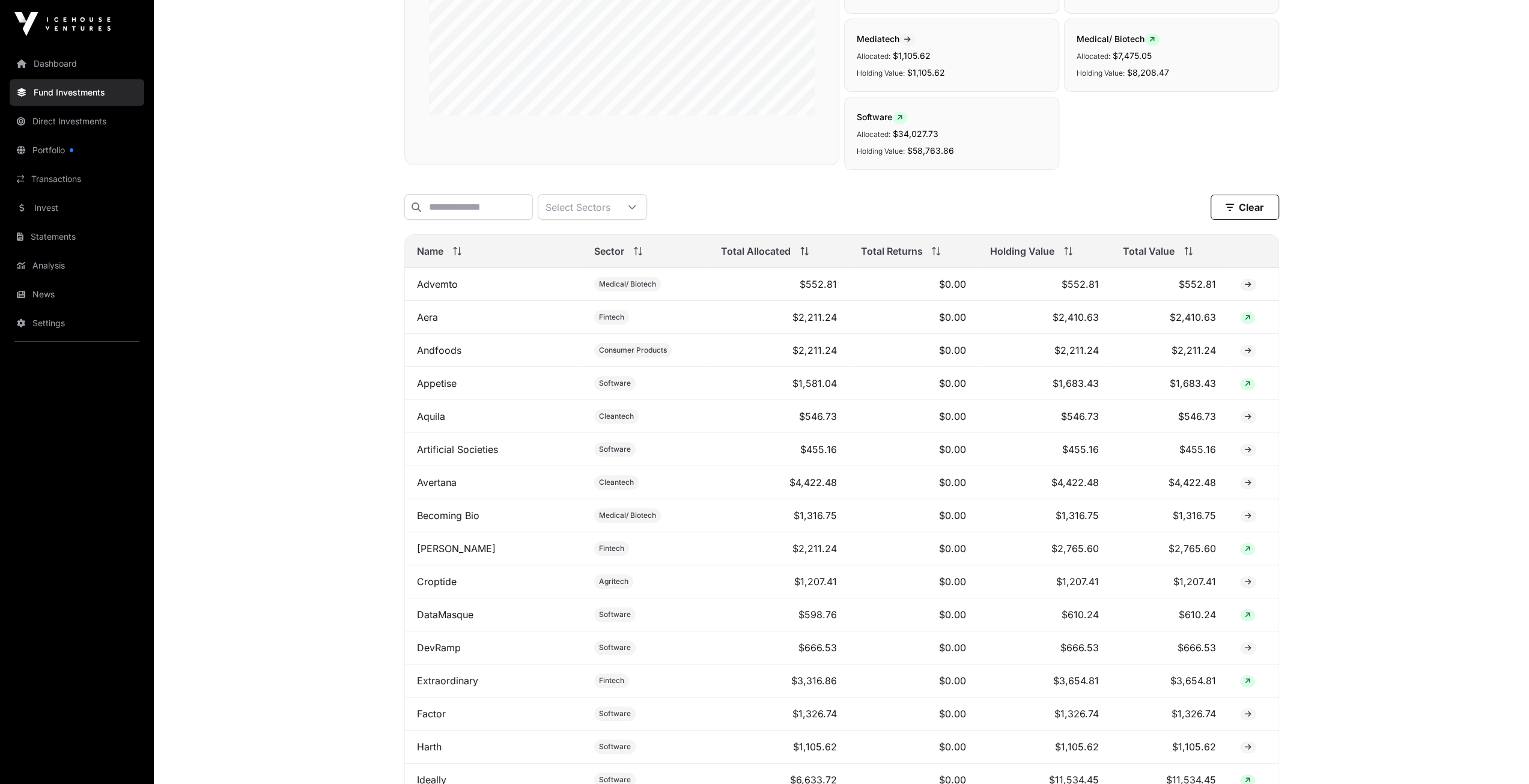
click at [916, 255] on span "Total Returns" at bounding box center [891, 251] width 62 height 14
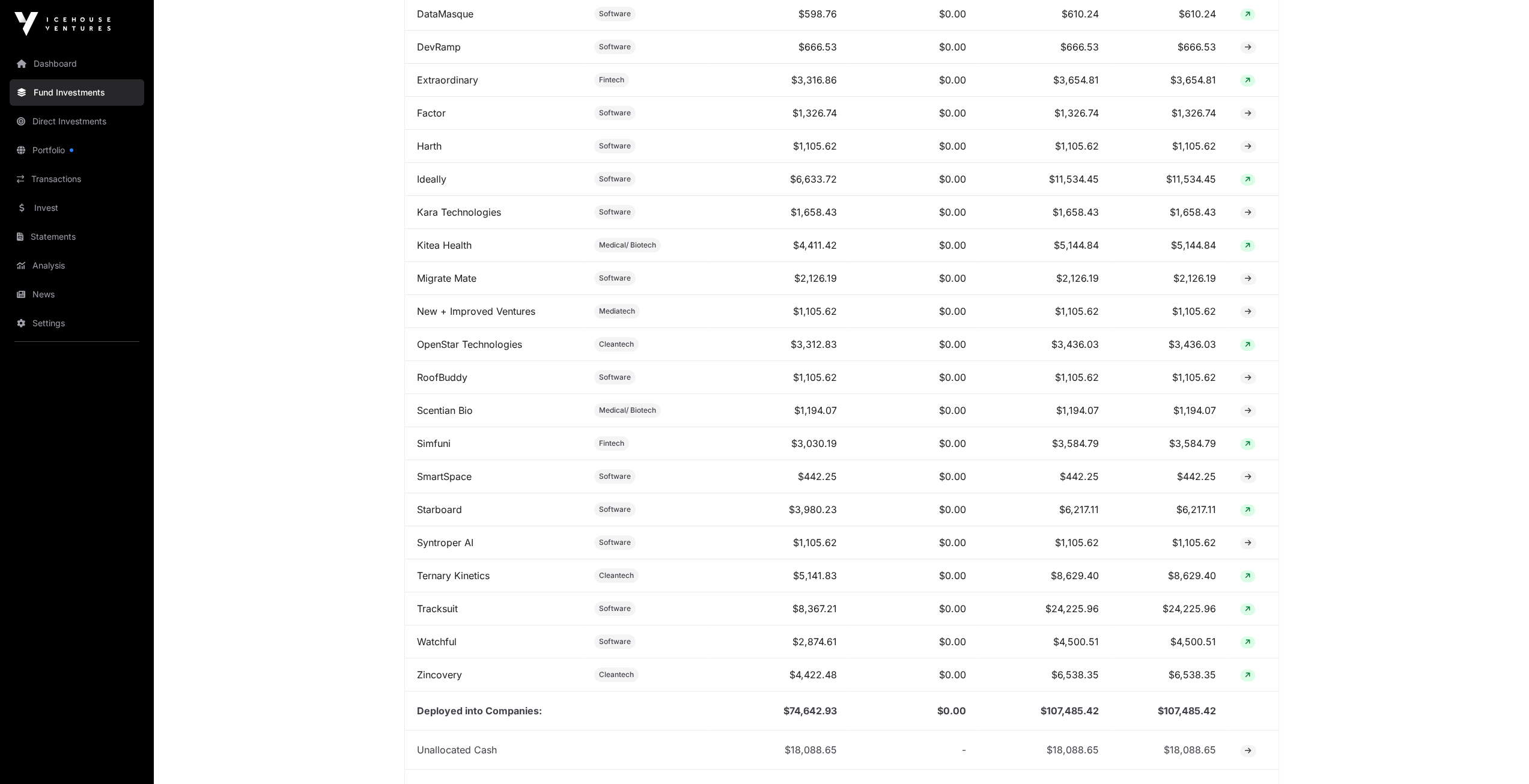
scroll to position [1025, 0]
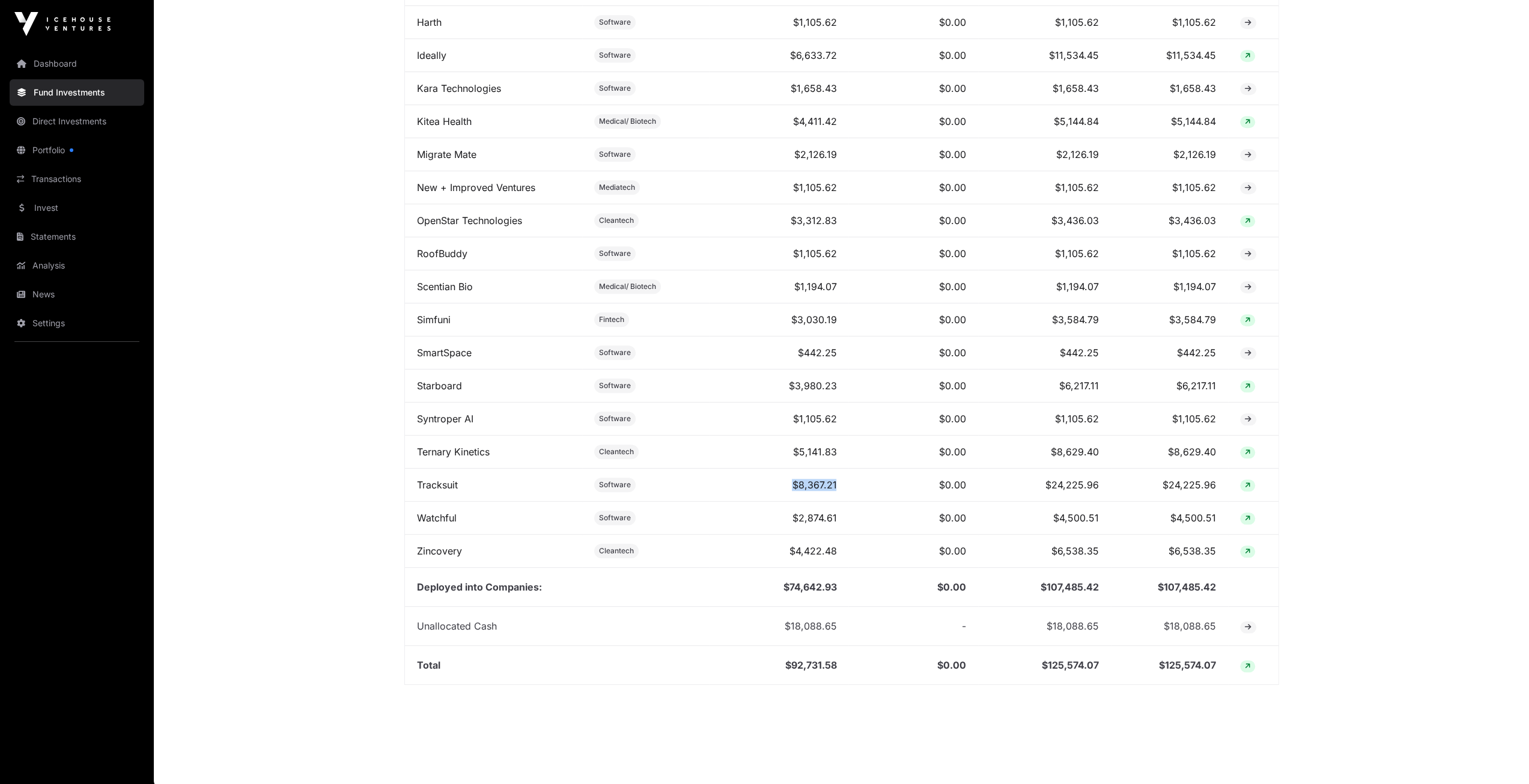
drag, startPoint x: 784, startPoint y: 484, endPoint x: 871, endPoint y: 495, distance: 87.7
click at [871, 495] on tr "Tracksuit Software $8,367.21 $0.00 $24,225.96 $24,225.96" at bounding box center [842, 485] width 874 height 33
drag, startPoint x: 1040, startPoint y: 479, endPoint x: 1115, endPoint y: 486, distance: 75.3
click at [1115, 486] on tr "Tracksuit Software $8,367.21 $0.00 $24,225.96 $24,225.96" at bounding box center [842, 485] width 874 height 33
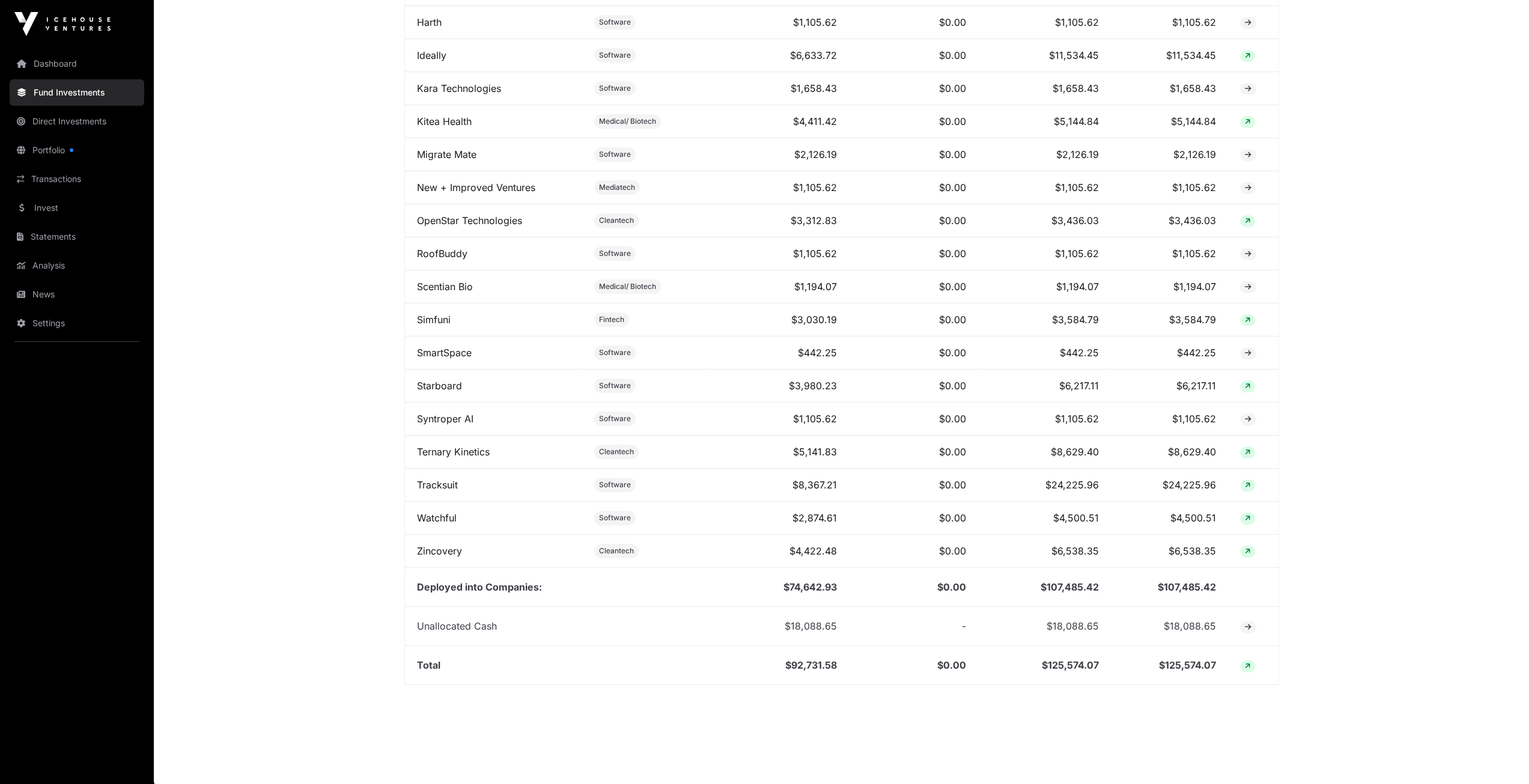
drag, startPoint x: 417, startPoint y: 623, endPoint x: 511, endPoint y: 628, distance: 94.1
click at [511, 628] on td "Unallocated Cash" at bounding box center [557, 626] width 305 height 39
click at [834, 626] on span "$18,088.65" at bounding box center [811, 626] width 53 height 12
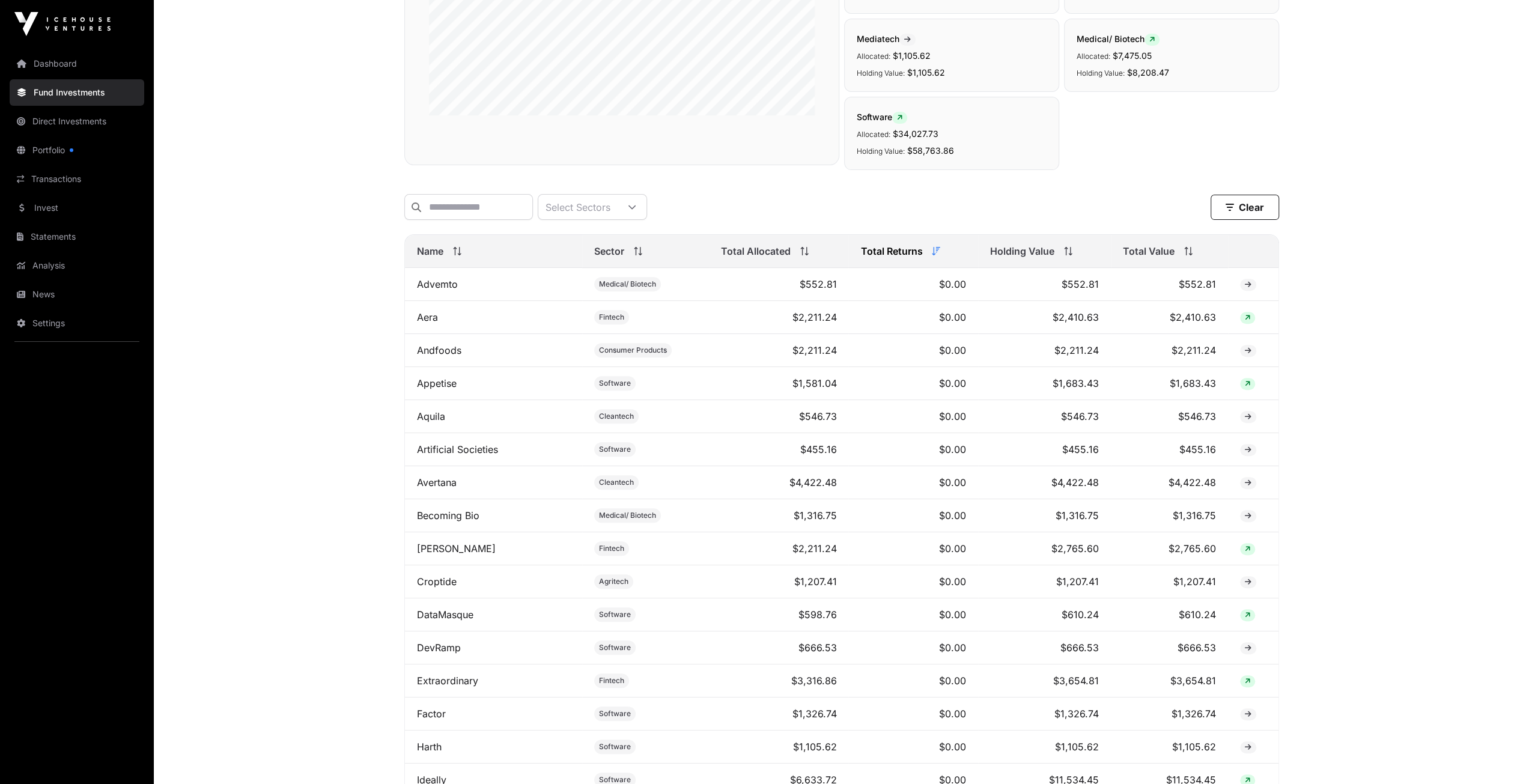
scroll to position [601, 0]
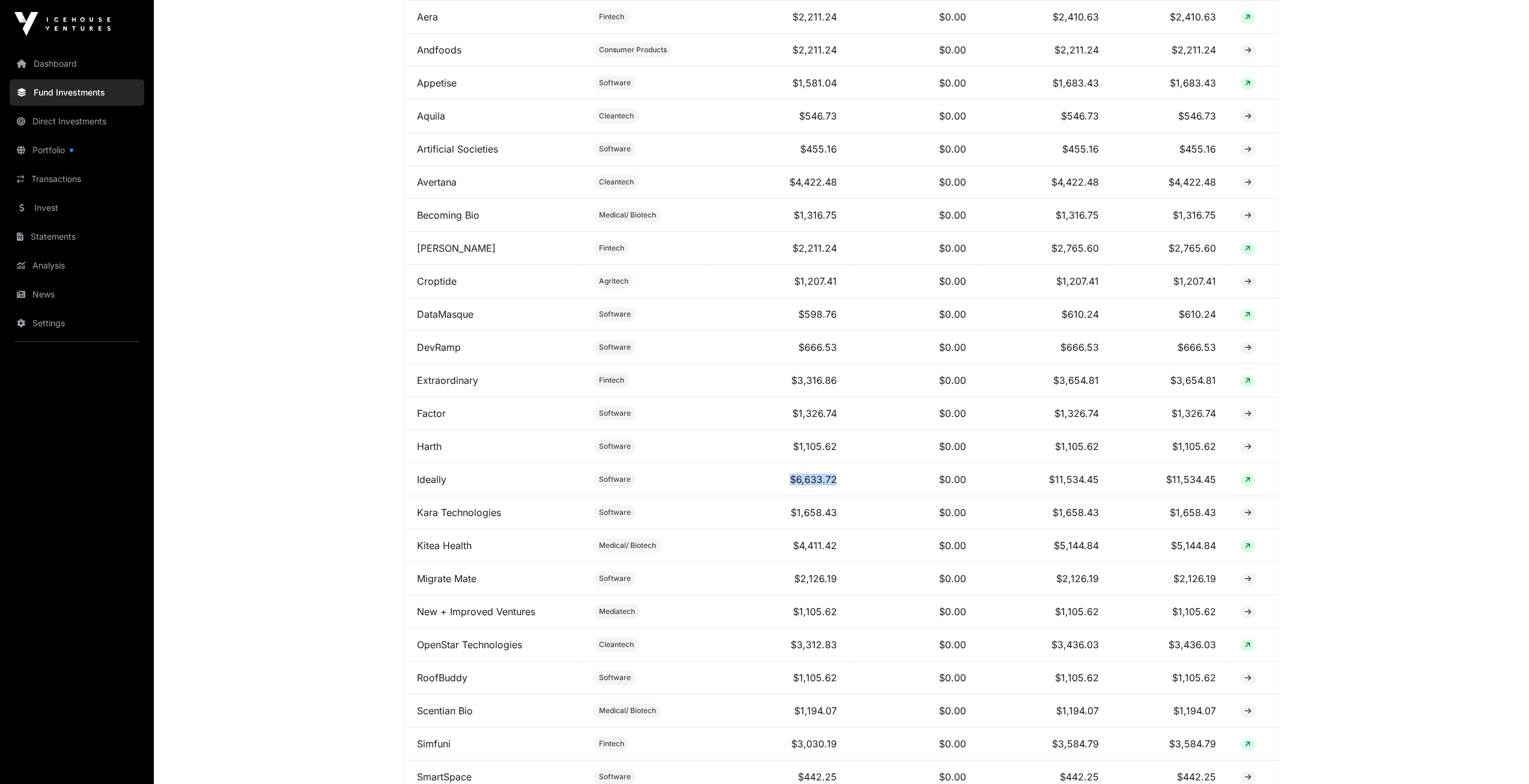
drag, startPoint x: 806, startPoint y: 477, endPoint x: 763, endPoint y: 477, distance: 43.0
click at [763, 477] on td "$6,633.72" at bounding box center [779, 479] width 140 height 33
drag, startPoint x: 1062, startPoint y: 477, endPoint x: 1113, endPoint y: 477, distance: 51.0
click at [1113, 477] on tr "Ideally Software $6,633.72 $0.00 $11,534.45 $11,534.45" at bounding box center [842, 479] width 874 height 33
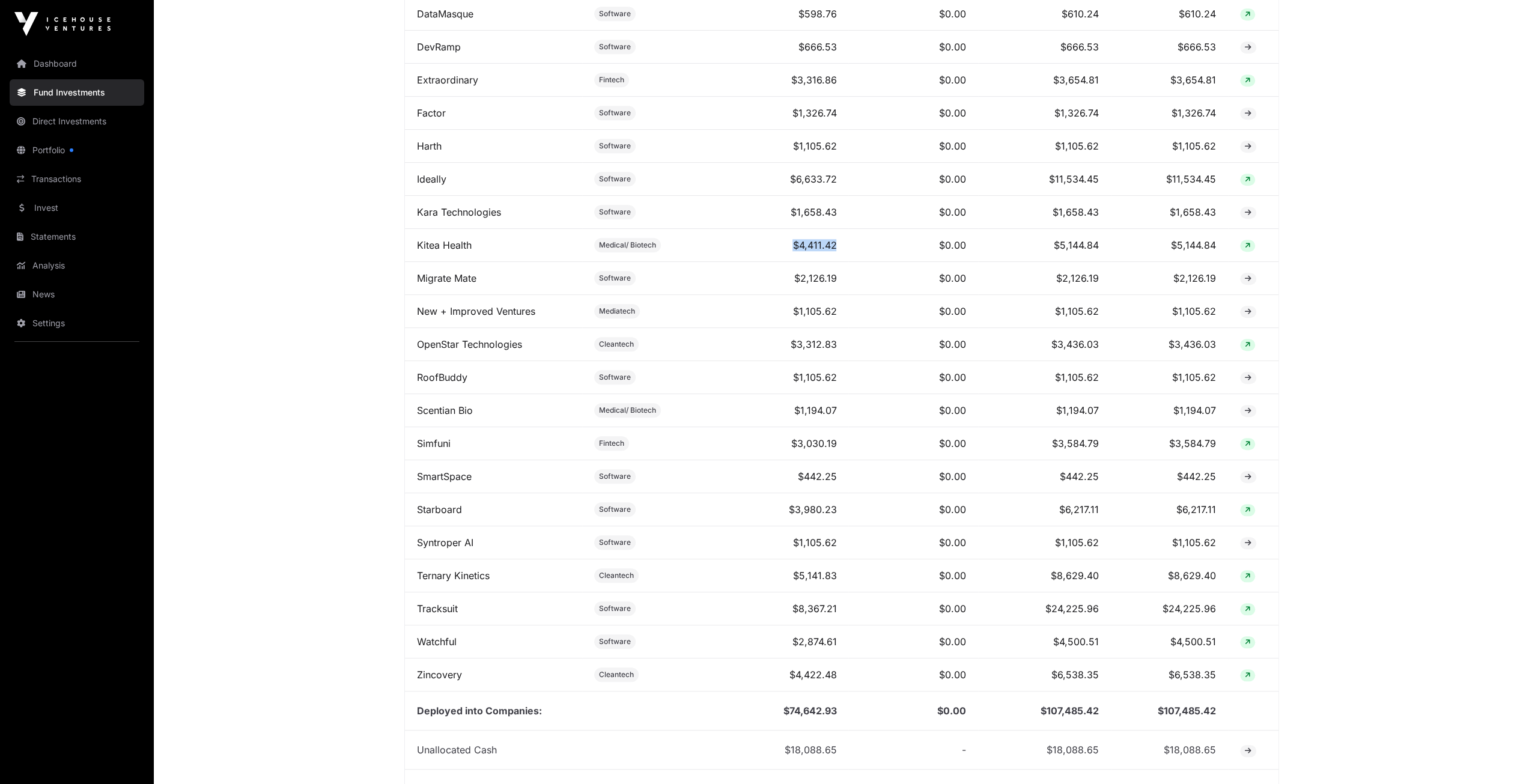
drag, startPoint x: 875, startPoint y: 246, endPoint x: 835, endPoint y: 243, distance: 40.1
click at [790, 242] on tr "Kitea Health Medical/ Biotech $4,411.42 $0.00 $5,144.84 $5,144.84" at bounding box center [842, 245] width 874 height 33
drag, startPoint x: 1123, startPoint y: 247, endPoint x: 1051, endPoint y: 240, distance: 72.3
click at [1051, 240] on tr "Kitea Health Medical/ Biotech $4,411.42 $0.00 $5,144.84 $5,144.84" at bounding box center [842, 245] width 874 height 33
drag, startPoint x: 509, startPoint y: 247, endPoint x: 410, endPoint y: 252, distance: 99.1
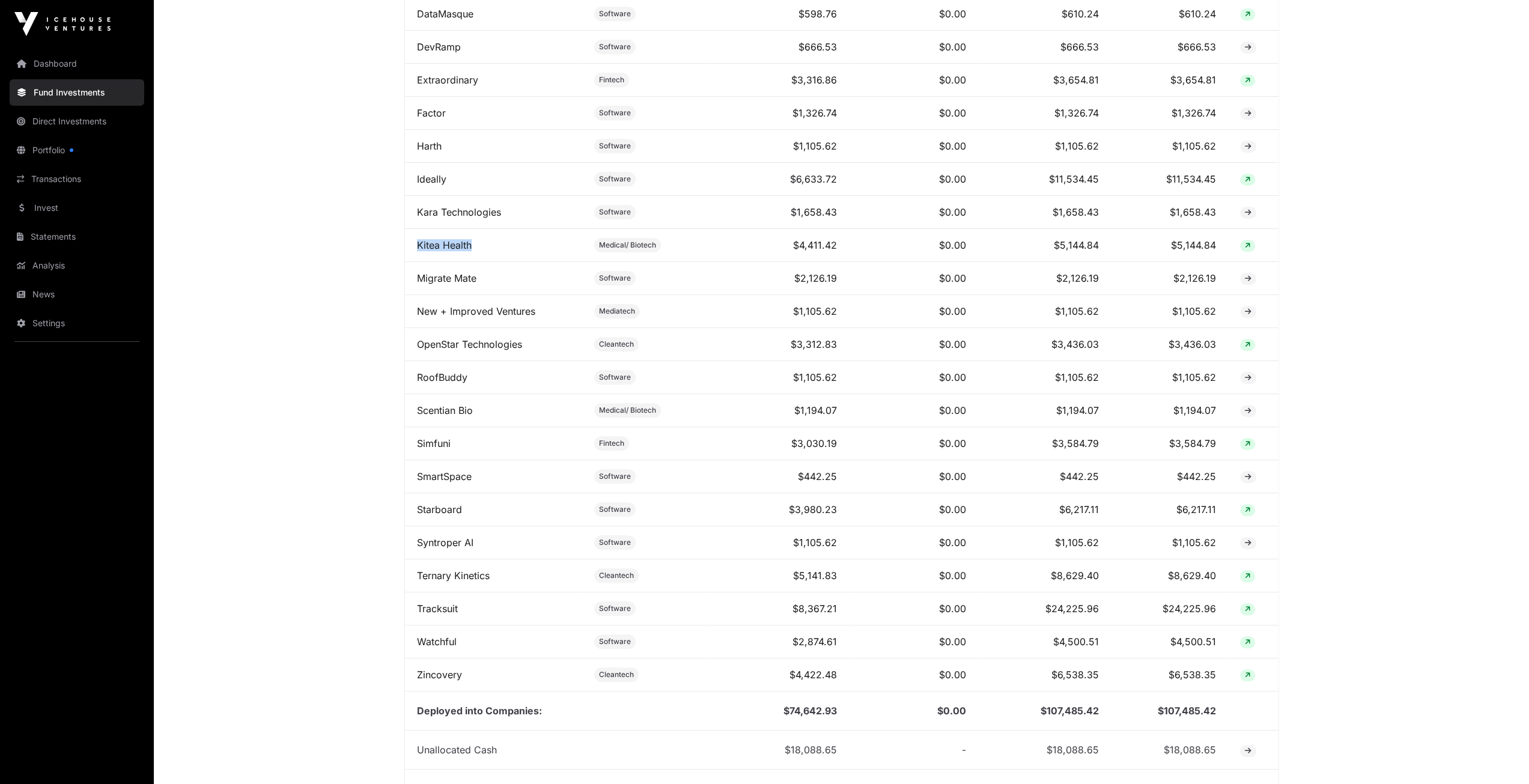
click at [410, 252] on td "Kitea Health" at bounding box center [494, 245] width 178 height 33
drag, startPoint x: 859, startPoint y: 248, endPoint x: 785, endPoint y: 245, distance: 74.1
click at [785, 245] on tr "Kitea Health Medical/ Biotech $4,411.42 $0.00 $5,144.84 $5,144.84" at bounding box center [842, 245] width 874 height 33
drag, startPoint x: 869, startPoint y: 349, endPoint x: 783, endPoint y: 344, distance: 86.1
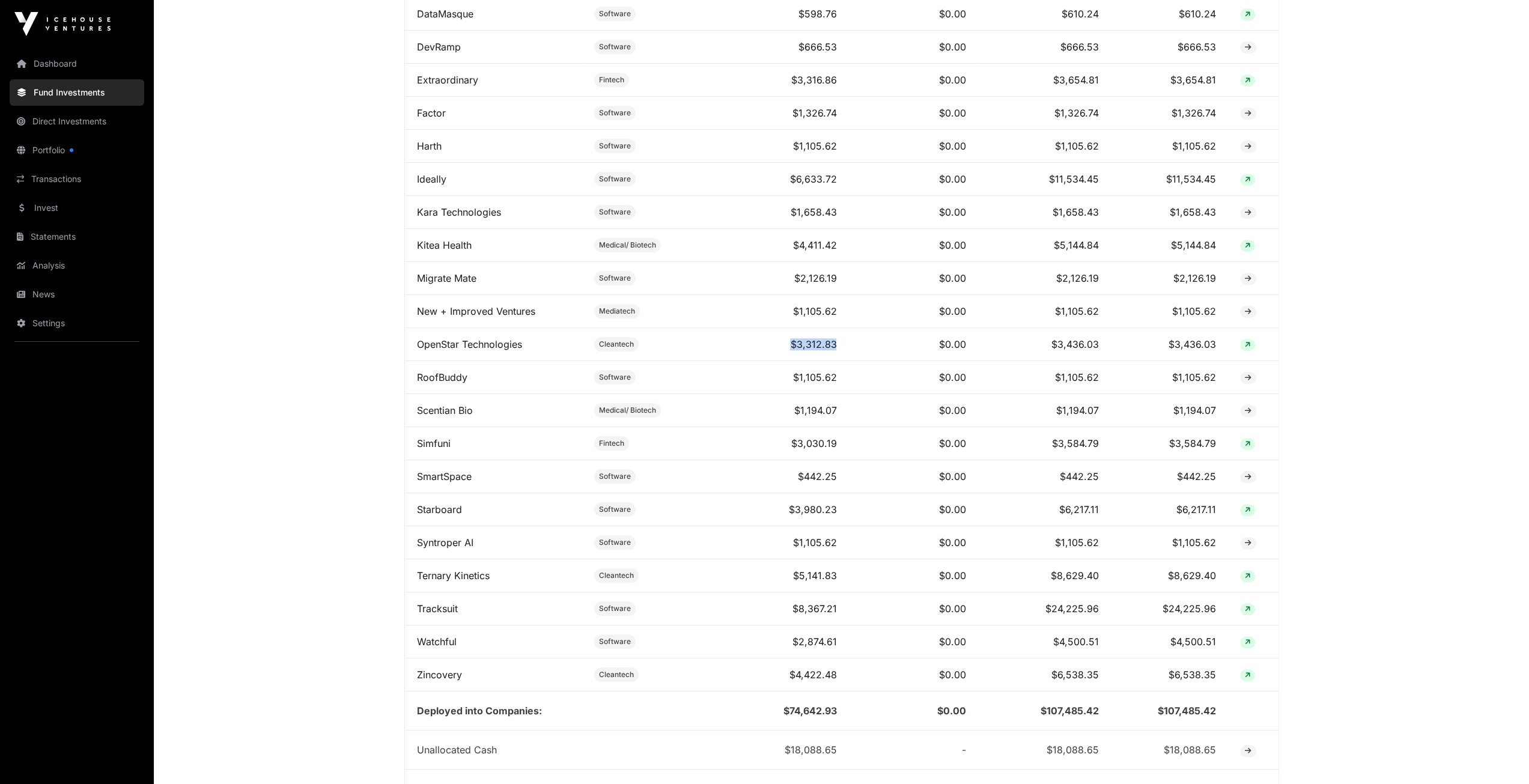
click at [783, 344] on tr "OpenStar Technologies Cleantech $3,312.83 $0.00 $3,436.03 $3,436.03" at bounding box center [842, 344] width 874 height 33
drag, startPoint x: 384, startPoint y: 337, endPoint x: 385, endPoint y: 345, distance: 8.1
click at [379, 339] on main "Fund Companies All funds Growth Fund II Seed Fund III Select a fund Seed Fund I…" at bounding box center [841, 29] width 1375 height 1762
drag, startPoint x: 876, startPoint y: 410, endPoint x: 778, endPoint y: 412, distance: 98.0
click at [778, 412] on tr "Scentian Bio Medical/ Biotech $1,194.07 $0.00 $1,194.07 $1,194.07" at bounding box center [842, 410] width 874 height 33
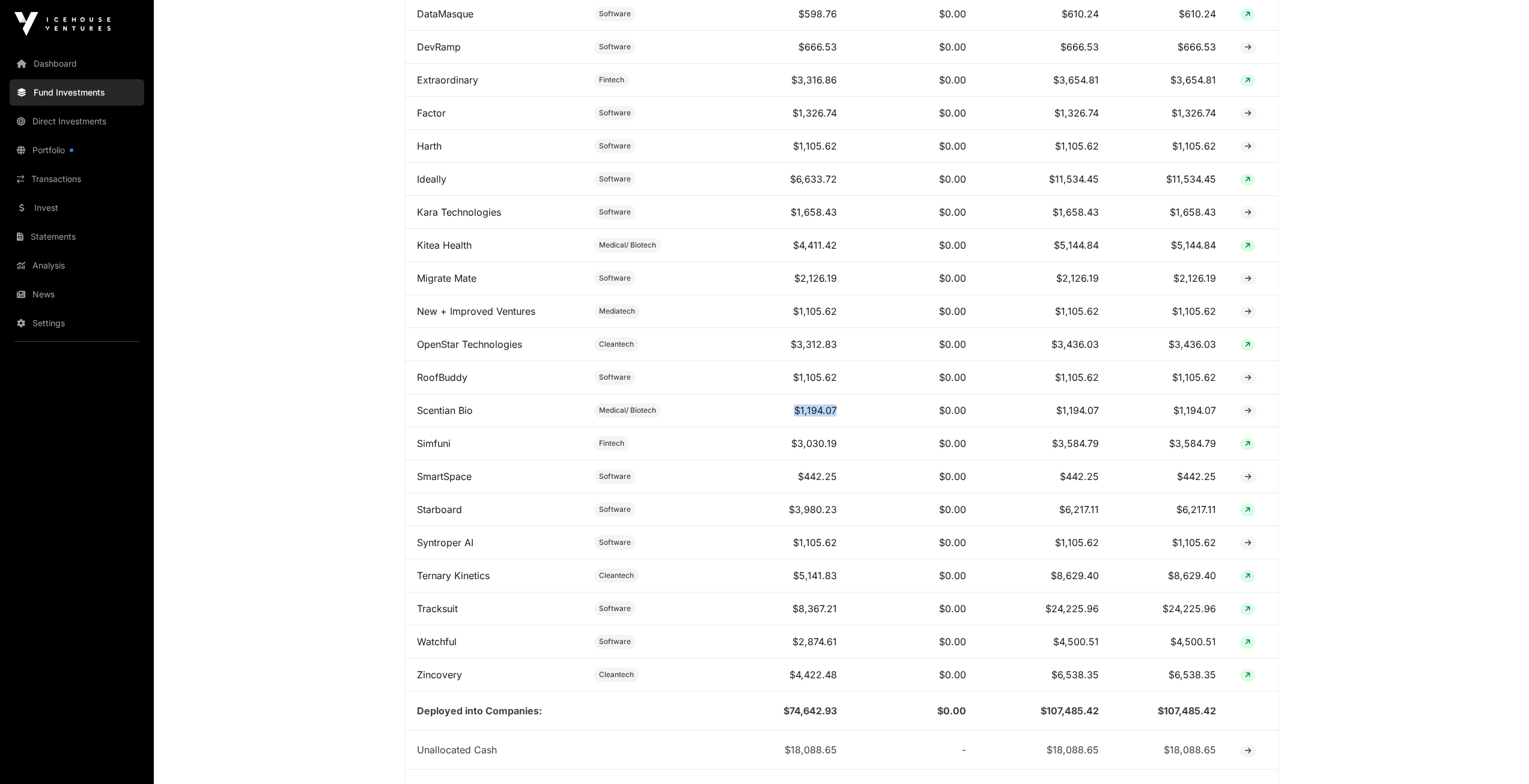
click at [307, 361] on main "Fund Companies All funds Growth Fund II Seed Fund III Select a fund Seed Fund I…" at bounding box center [841, 29] width 1375 height 1762
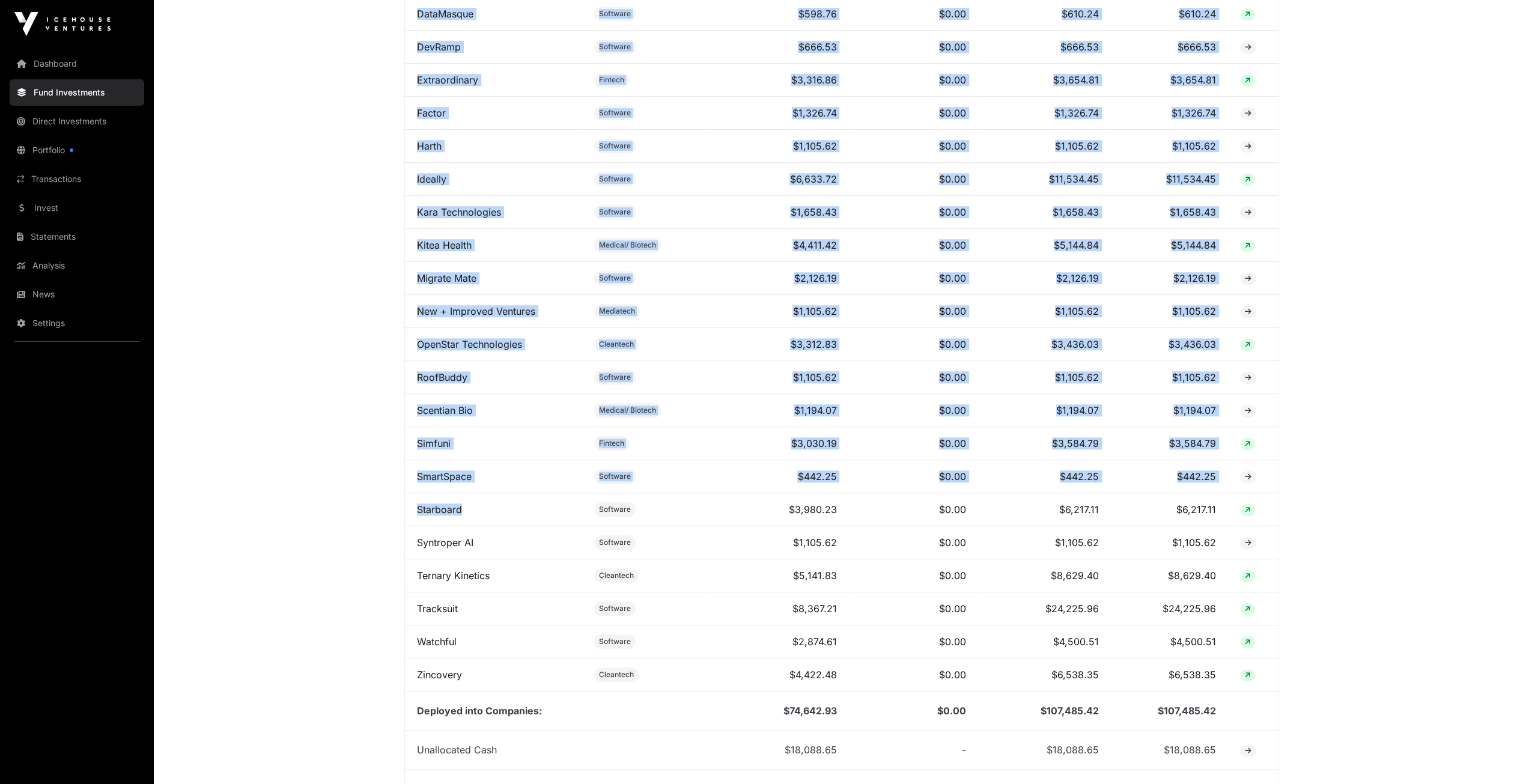
drag, startPoint x: 469, startPoint y: 510, endPoint x: 363, endPoint y: 499, distance: 106.6
click at [363, 499] on main "Fund Companies All funds Growth Fund II Seed Fund III Select a fund Seed Fund I…" at bounding box center [841, 29] width 1375 height 1762
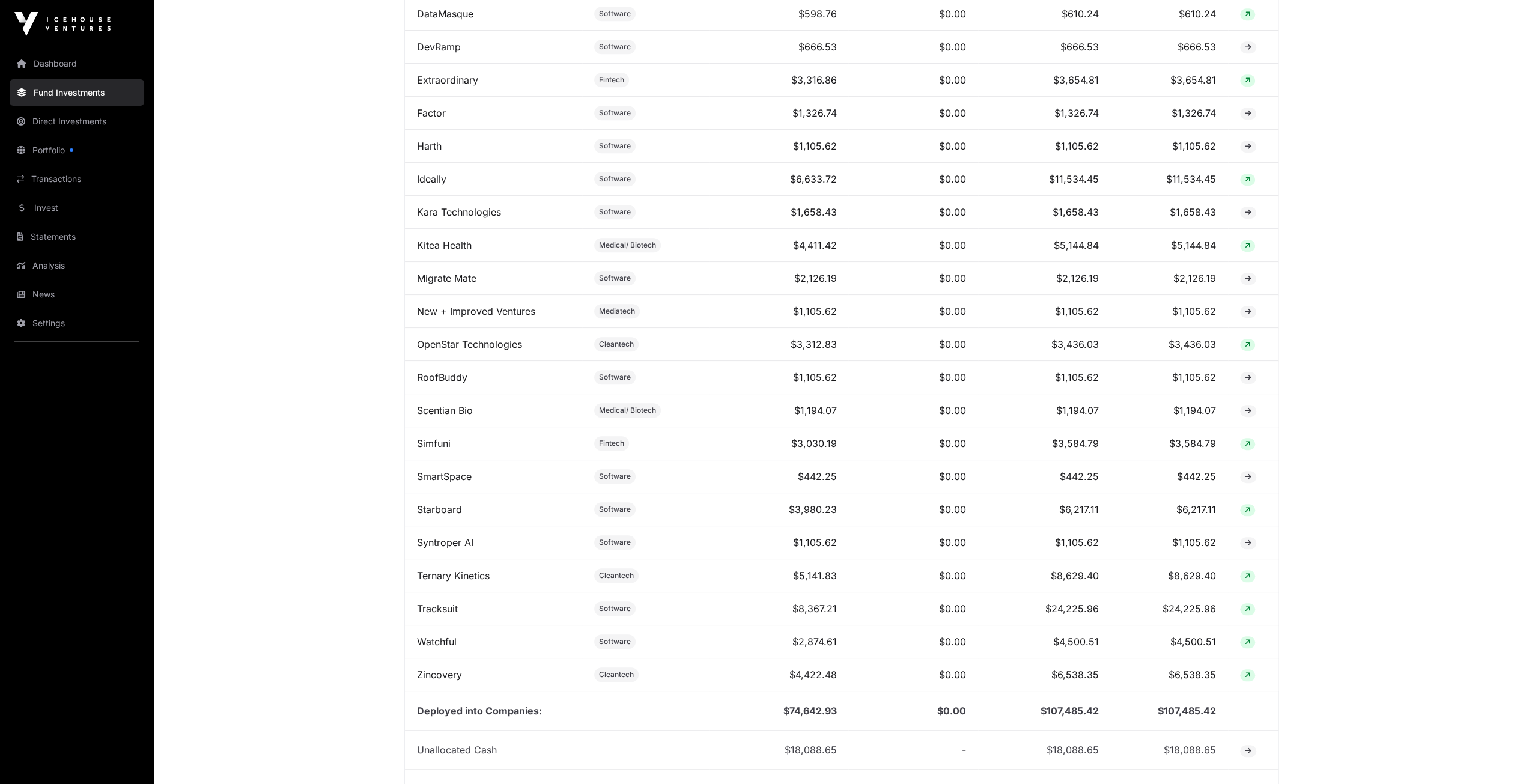
click at [1007, 514] on td "$6,217.11" at bounding box center [1045, 509] width 133 height 33
drag, startPoint x: 846, startPoint y: 509, endPoint x: 837, endPoint y: 502, distance: 11.4
click at [782, 500] on td "$3,980.23" at bounding box center [779, 509] width 140 height 33
drag, startPoint x: 1102, startPoint y: 506, endPoint x: 1060, endPoint y: 509, distance: 42.1
click at [1060, 509] on td "$6,217.11" at bounding box center [1045, 509] width 133 height 33
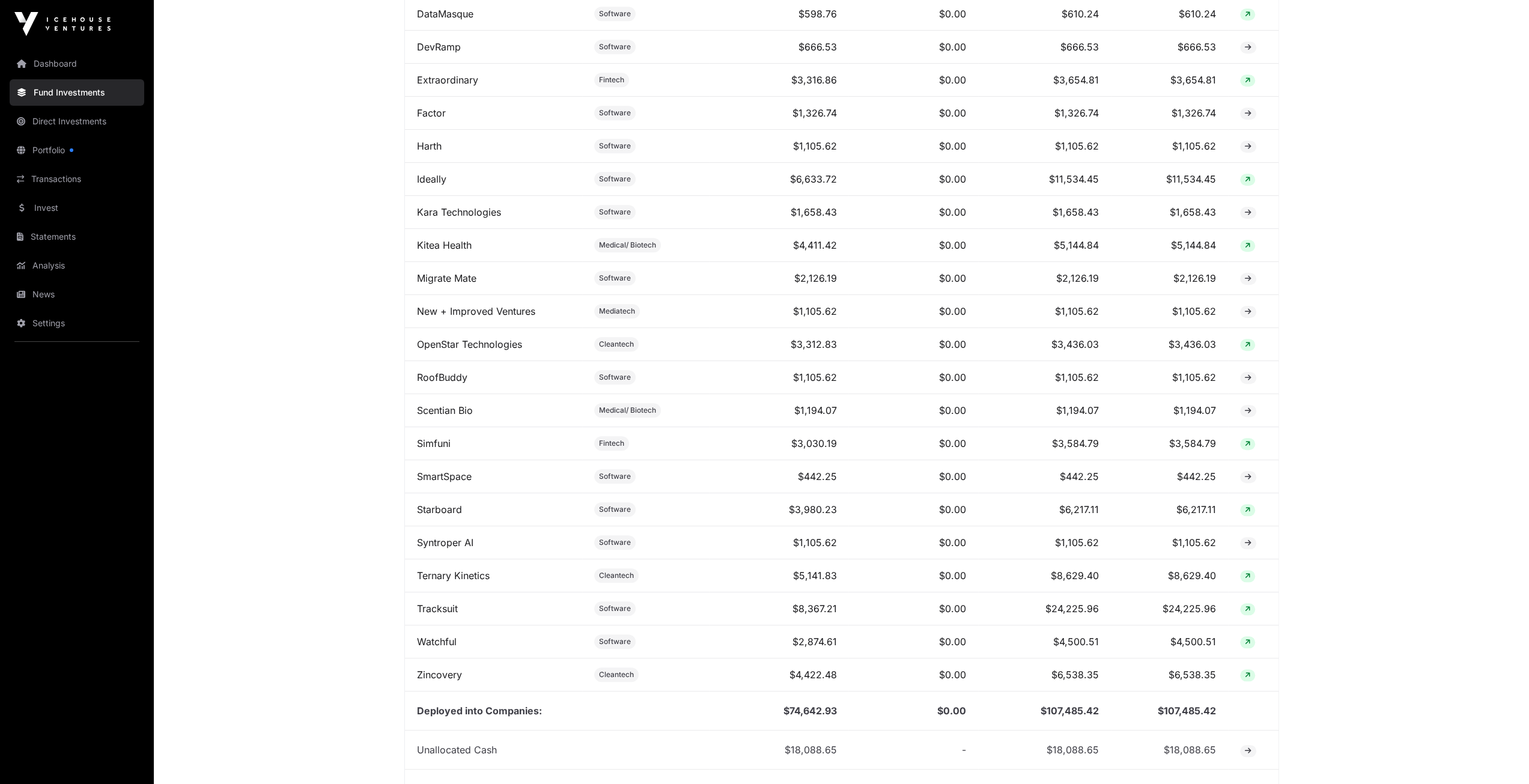
click at [1113, 612] on td "$24,225.96" at bounding box center [1169, 609] width 117 height 33
drag, startPoint x: 1113, startPoint y: 611, endPoint x: 406, endPoint y: 601, distance: 707.1
click at [406, 601] on tr "Tracksuit Software $8,367.21 $0.00 $24,225.96 $24,225.96" at bounding box center [842, 609] width 874 height 33
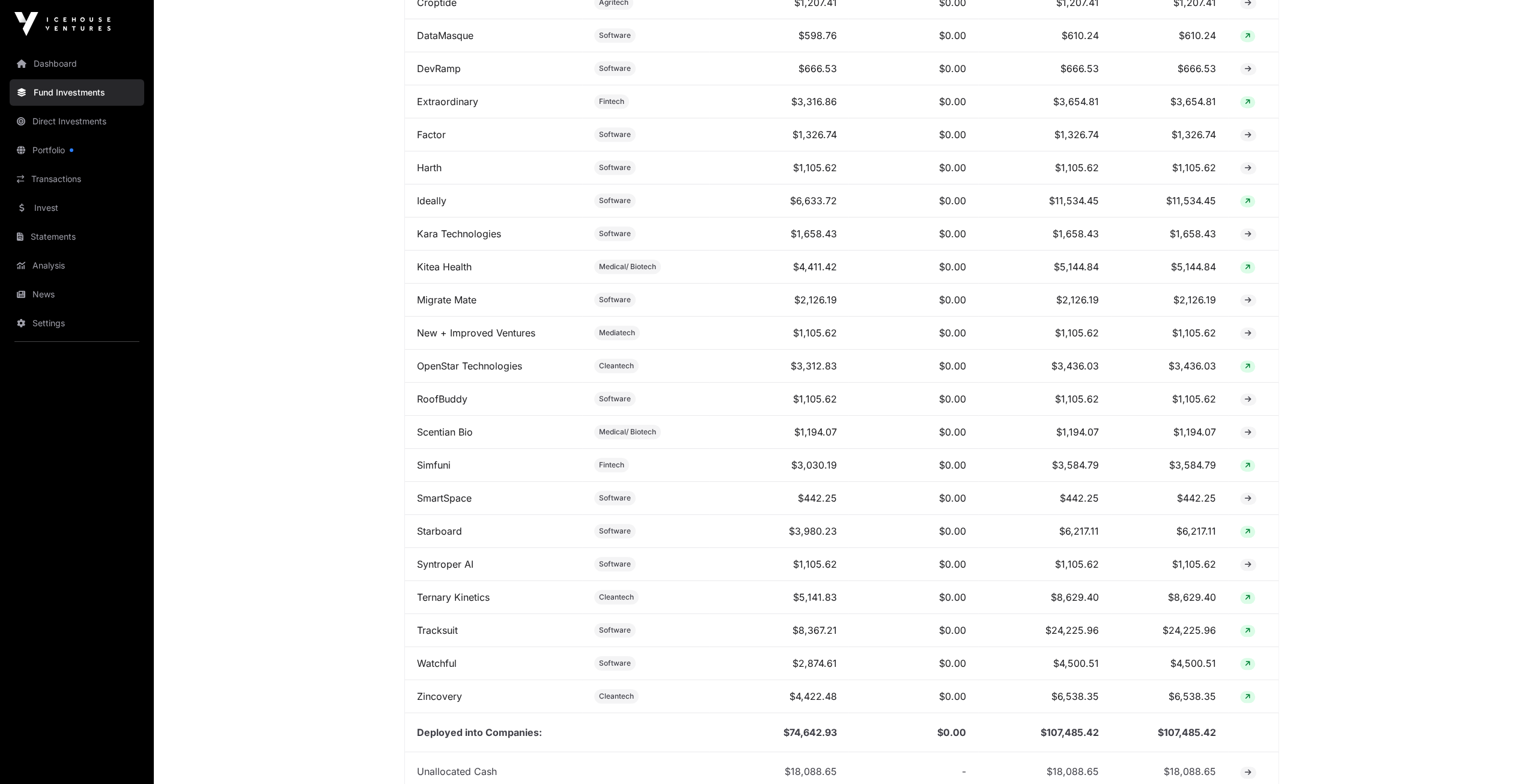
scroll to position [0, 0]
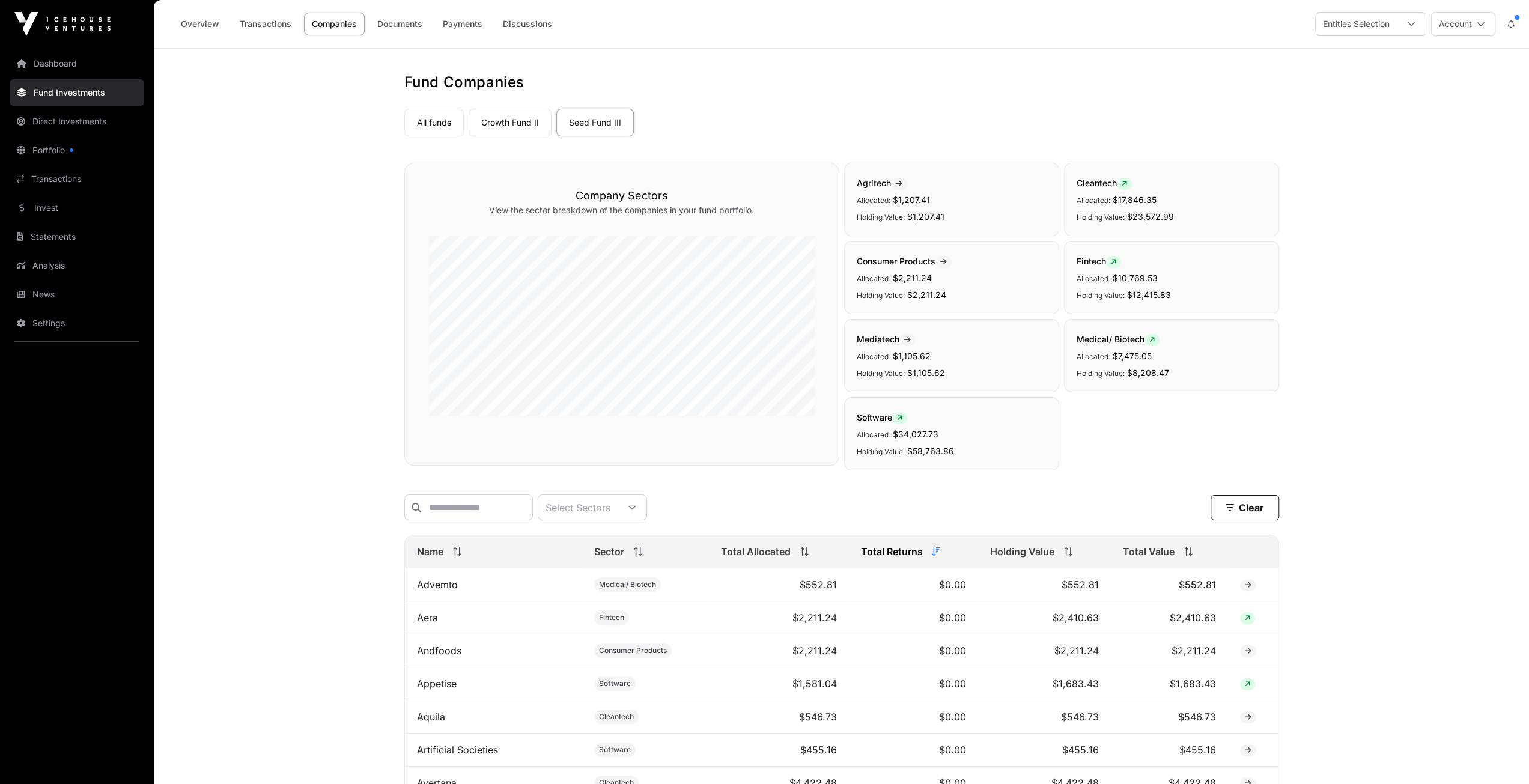
click at [501, 126] on link "Growth Fund II" at bounding box center [510, 123] width 83 height 28
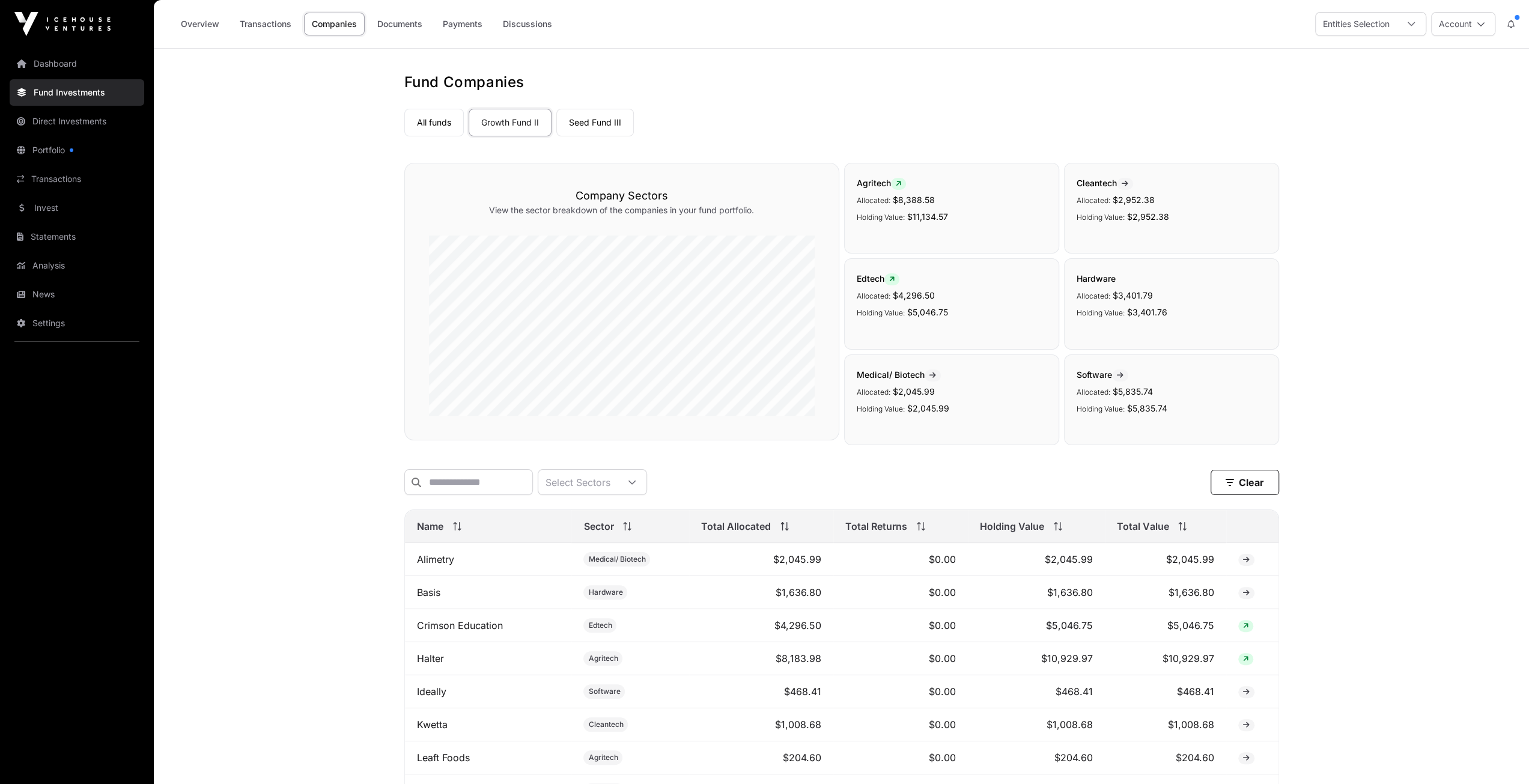
click at [588, 116] on link "Seed Fund III" at bounding box center [595, 123] width 78 height 28
click at [515, 125] on link "Growth Fund II" at bounding box center [510, 123] width 83 height 28
click at [340, 260] on main "Fund Companies All funds Growth Fund II Seed Fund III Select a fund Growth Fund…" at bounding box center [841, 669] width 1375 height 1241
drag, startPoint x: 531, startPoint y: 116, endPoint x: 512, endPoint y: 133, distance: 25.5
click at [530, 116] on link "Growth Fund II" at bounding box center [510, 123] width 83 height 28
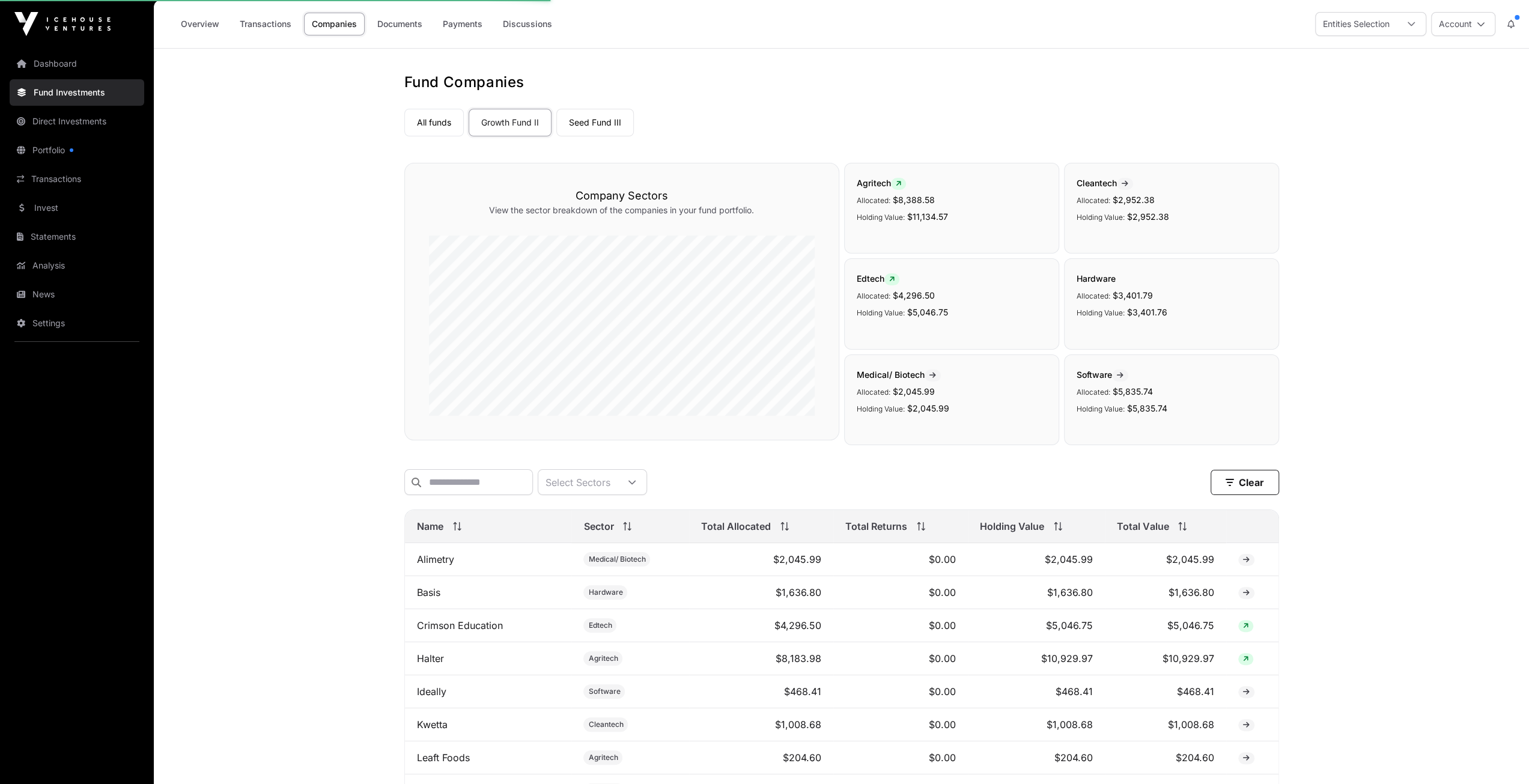
click at [431, 121] on link "All funds" at bounding box center [434, 123] width 59 height 28
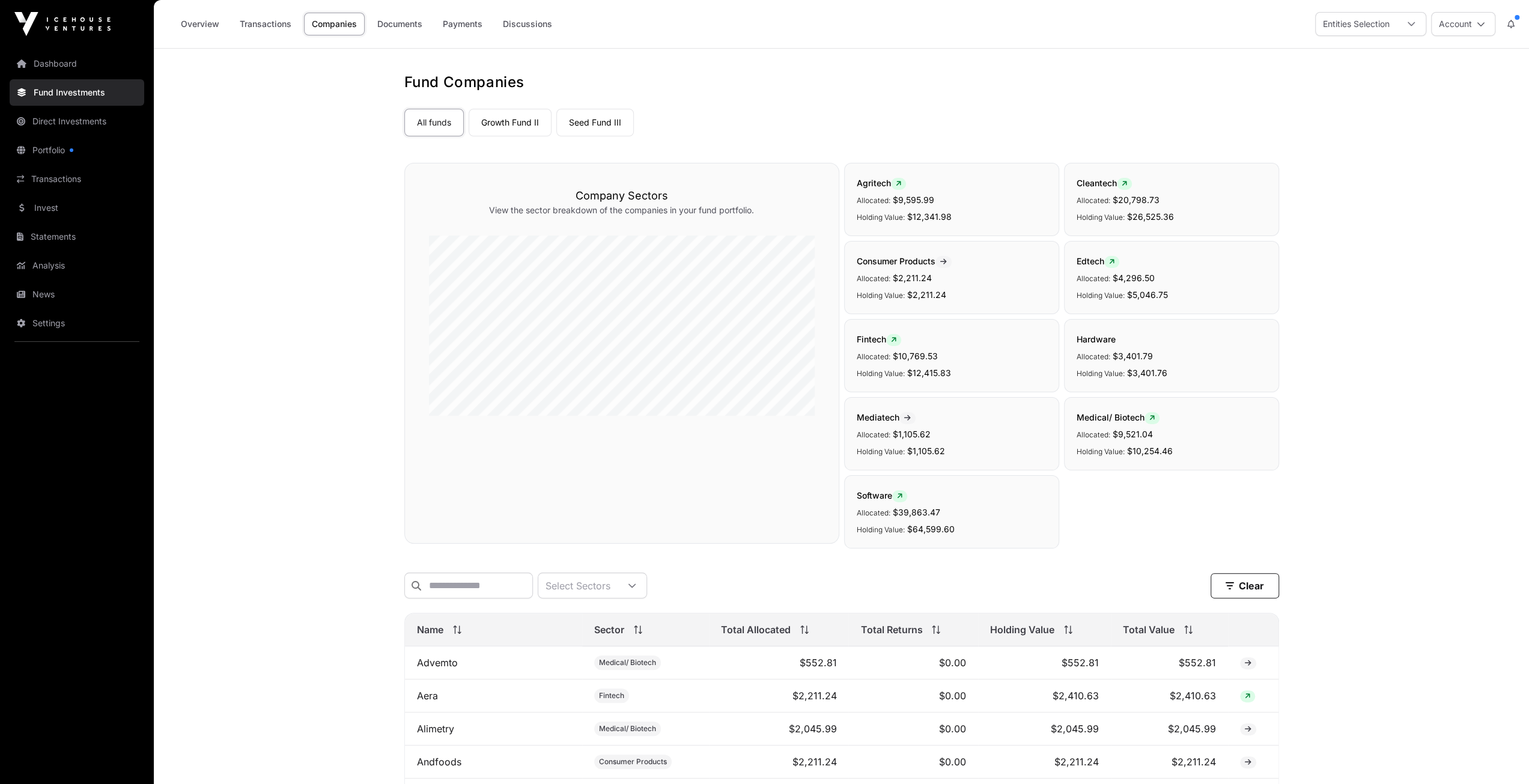
click at [208, 28] on link "Overview" at bounding box center [200, 24] width 54 height 23
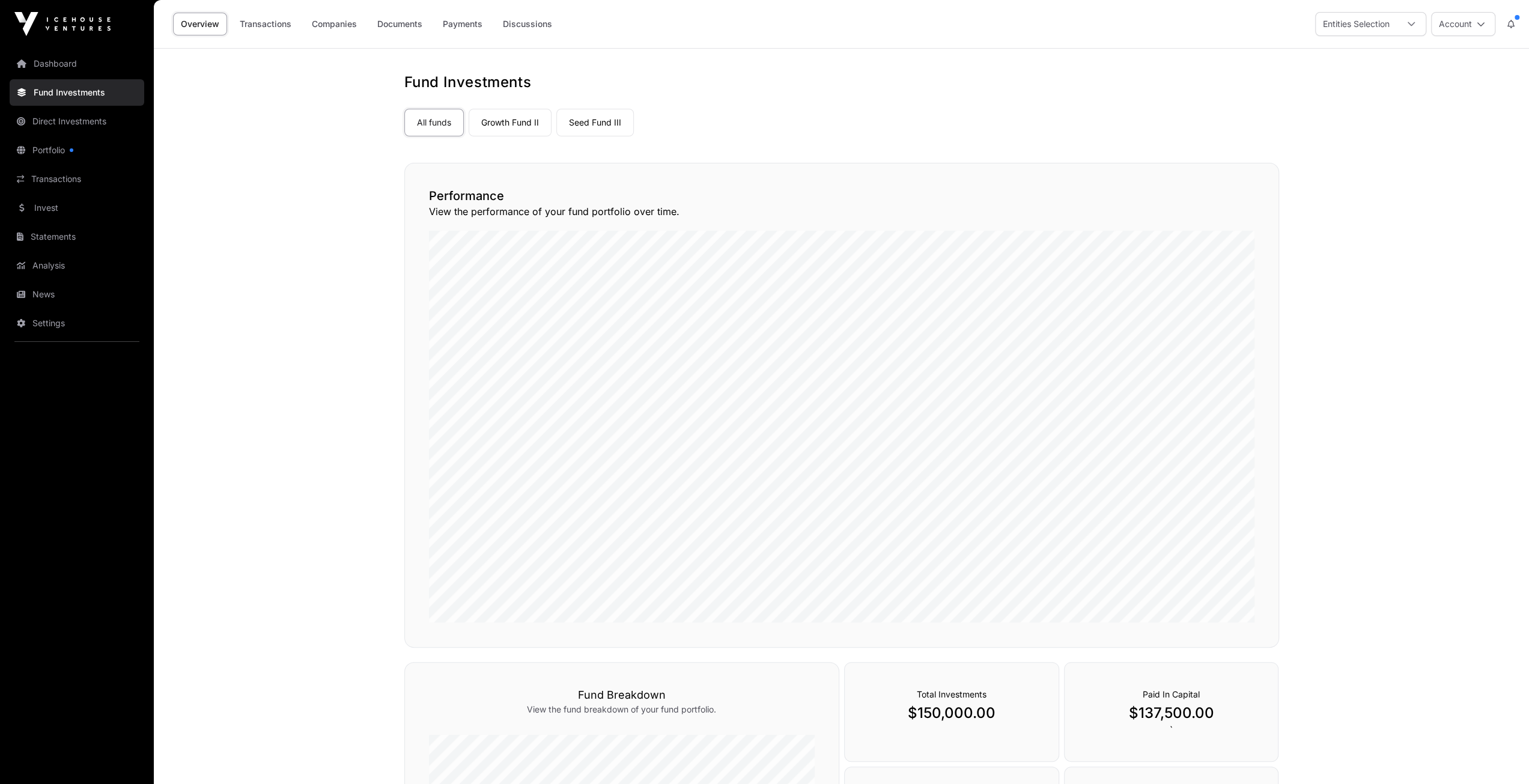
click at [533, 121] on link "Growth Fund II" at bounding box center [510, 123] width 83 height 28
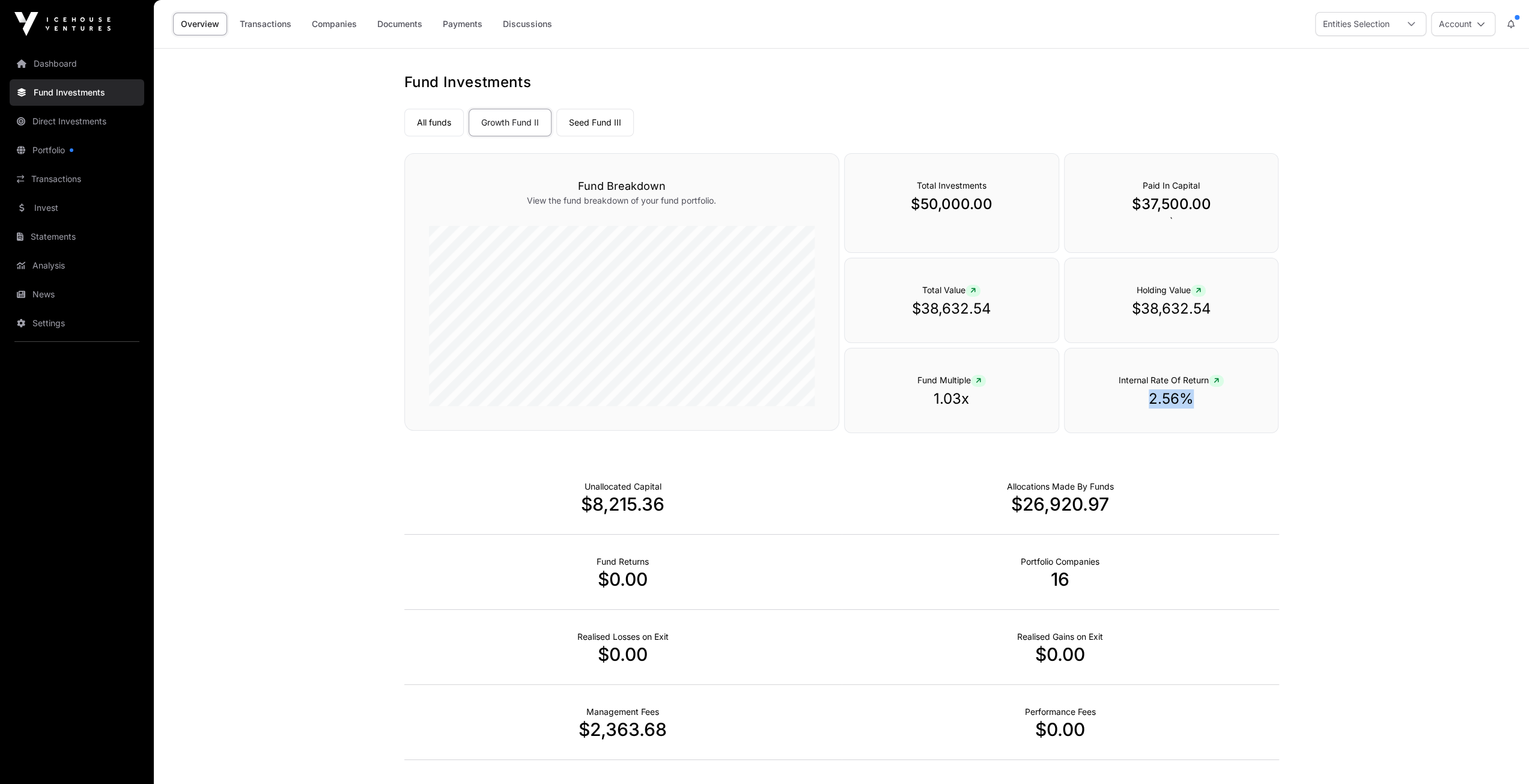
drag, startPoint x: 1142, startPoint y: 394, endPoint x: 1193, endPoint y: 394, distance: 51.0
click at [1191, 394] on p "2.56%" at bounding box center [1171, 399] width 166 height 19
click at [1349, 332] on main "Fund Investments All funds Growth Fund II Seed Fund III Select a fund Growth Fu…" at bounding box center [841, 455] width 1375 height 812
drag, startPoint x: 1215, startPoint y: 200, endPoint x: 1112, endPoint y: 203, distance: 103.0
click at [1112, 203] on p "$37,500.00" at bounding box center [1171, 204] width 166 height 19
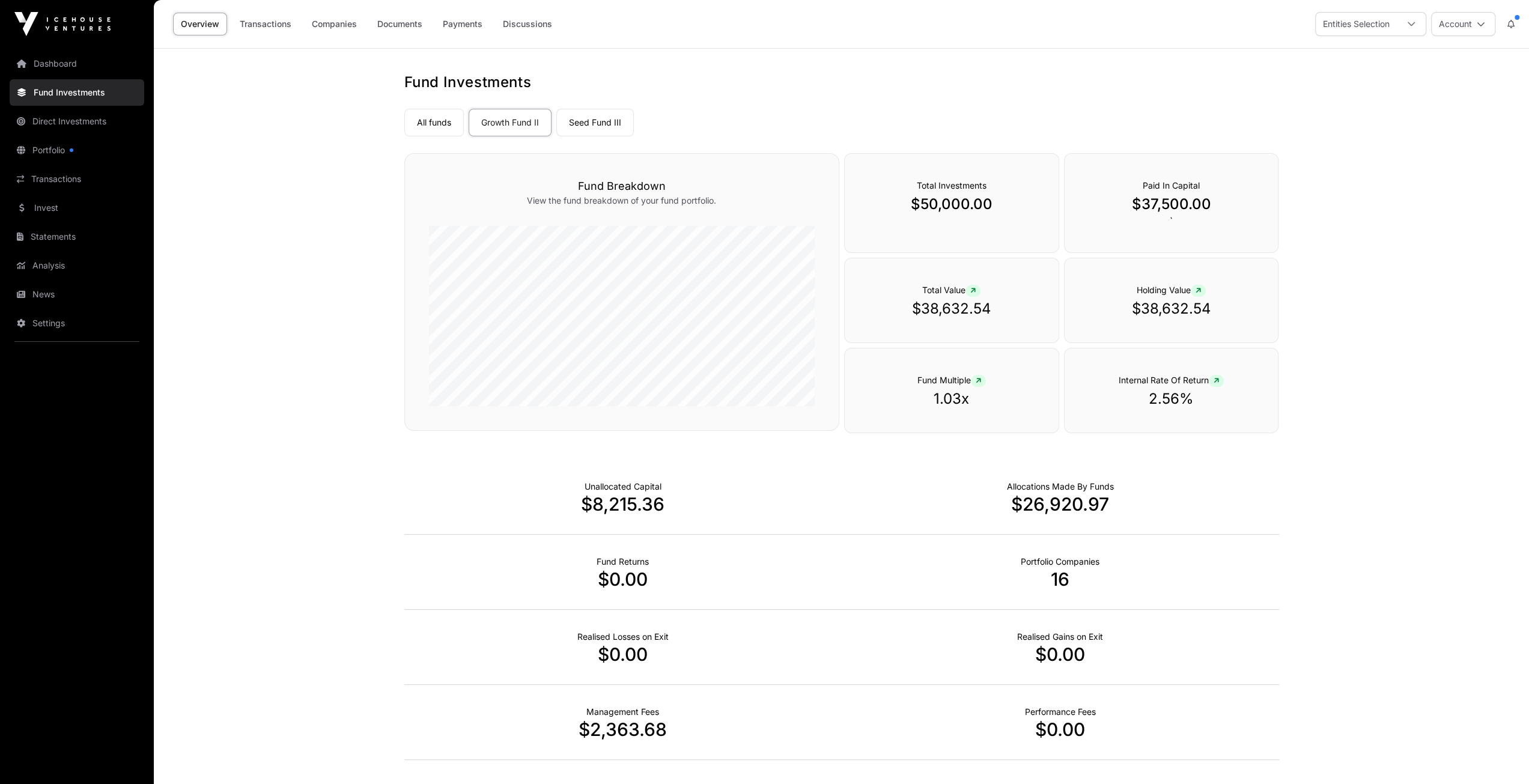
click at [1365, 258] on main "Fund Investments All funds Growth Fund II Seed Fund III Select a fund Growth Fu…" at bounding box center [841, 455] width 1375 height 812
click at [336, 29] on link "Companies" at bounding box center [334, 24] width 61 height 23
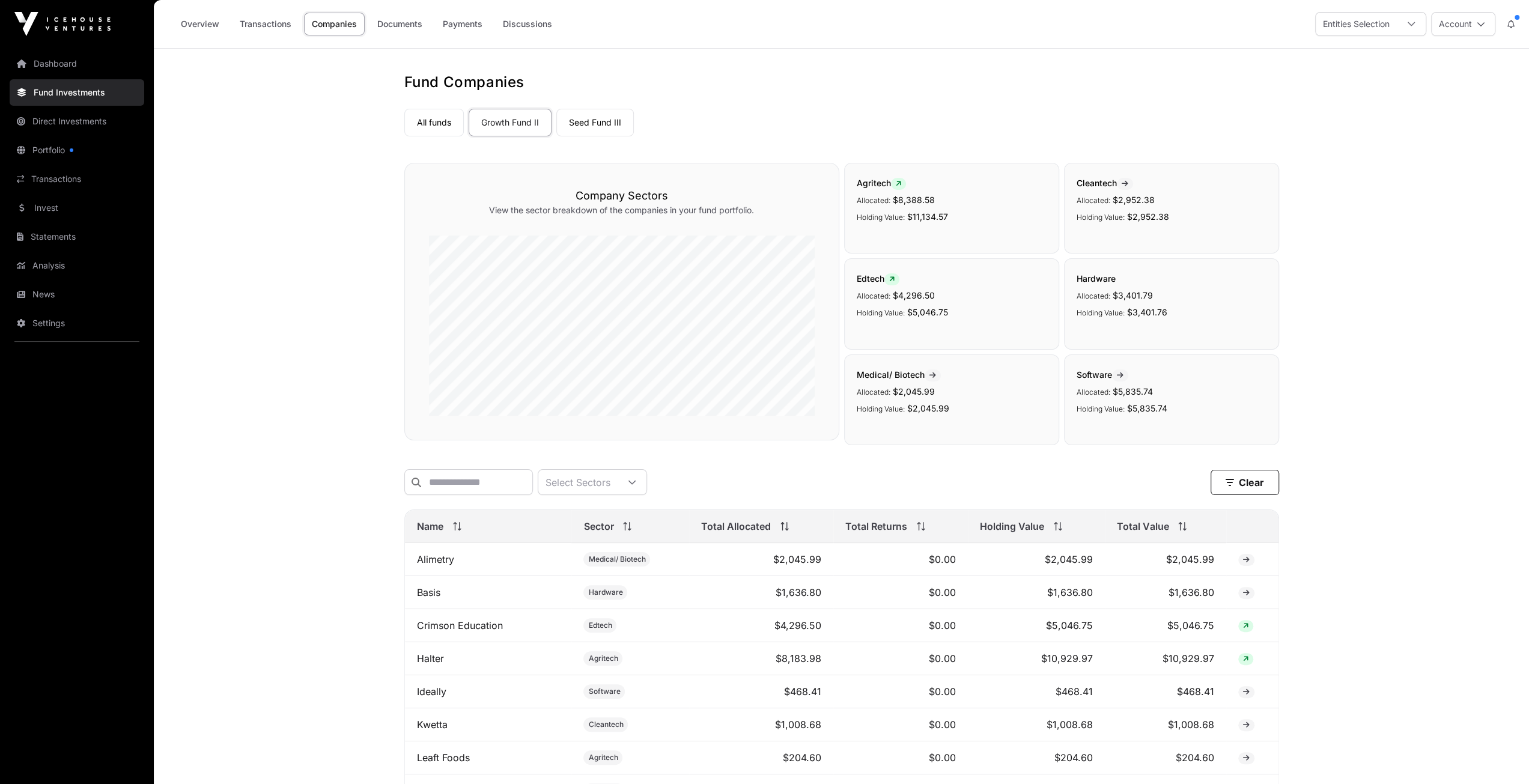
click at [605, 113] on link "Seed Fund III" at bounding box center [595, 123] width 78 height 28
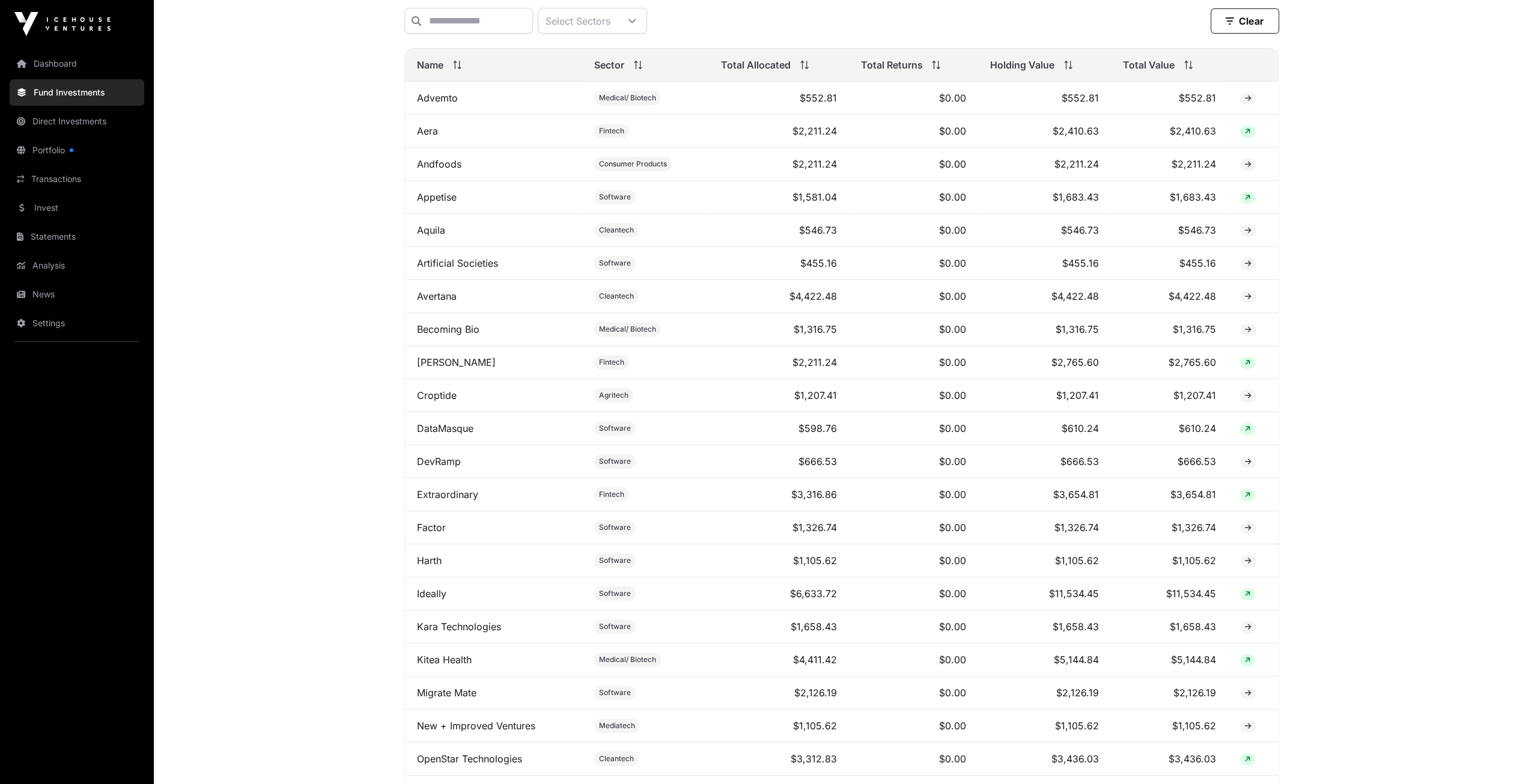
scroll to position [497, 0]
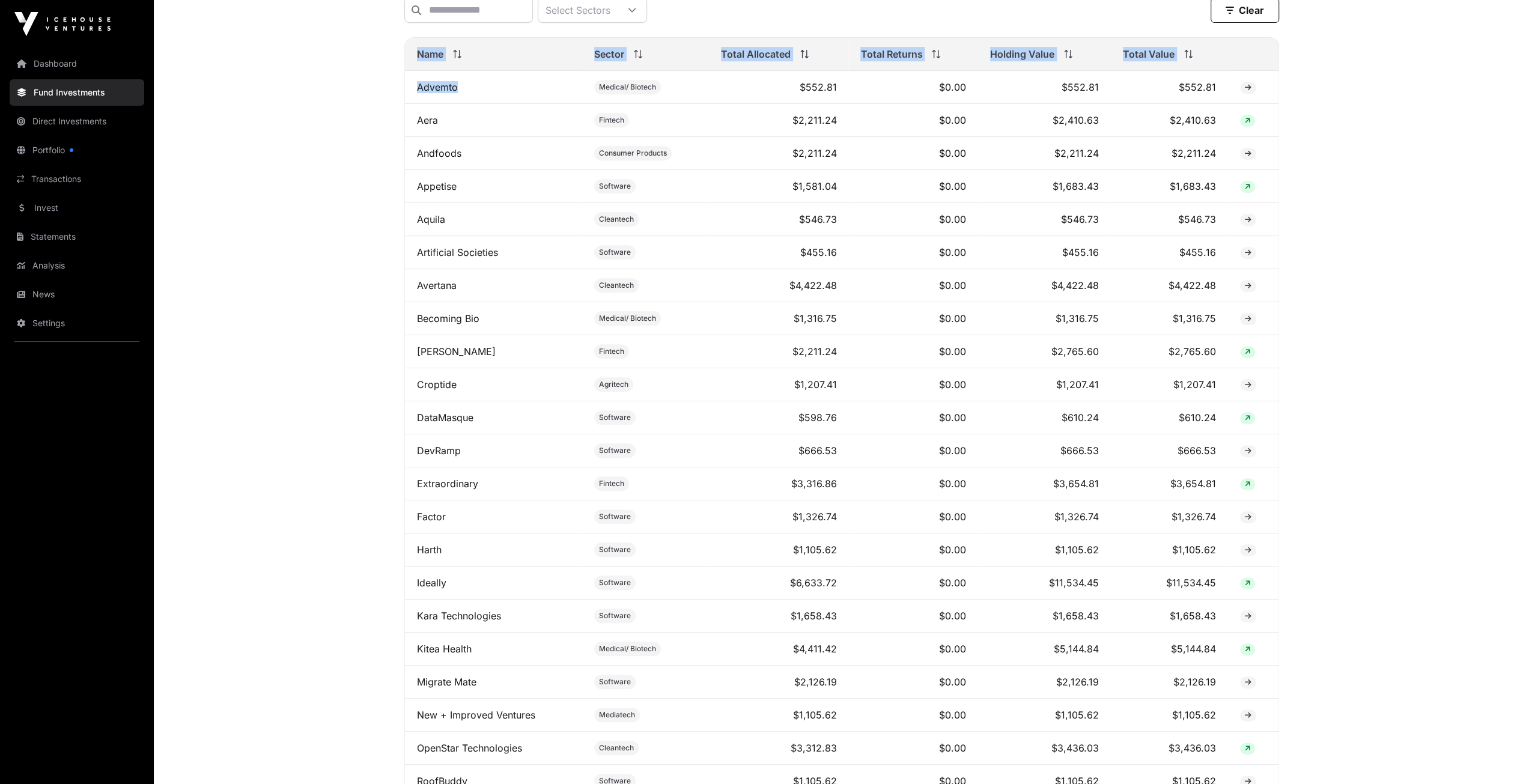
drag, startPoint x: 469, startPoint y: 91, endPoint x: 391, endPoint y: 92, distance: 78.0
click at [391, 92] on div "Fund Companies All funds Growth Fund II Seed Fund III Select a fund Seed Fund I…" at bounding box center [842, 400] width 923 height 1651
click at [400, 123] on div "Fund Companies All funds Growth Fund II Seed Fund III Select a fund Seed Fund I…" at bounding box center [842, 400] width 923 height 1651
click at [399, 155] on div "Fund Companies All funds Growth Fund II Seed Fund III Select a fund Seed Fund I…" at bounding box center [842, 400] width 923 height 1651
click at [387, 186] on div "Fund Companies All funds Growth Fund II Seed Fund III Select a fund Seed Fund I…" at bounding box center [842, 400] width 923 height 1651
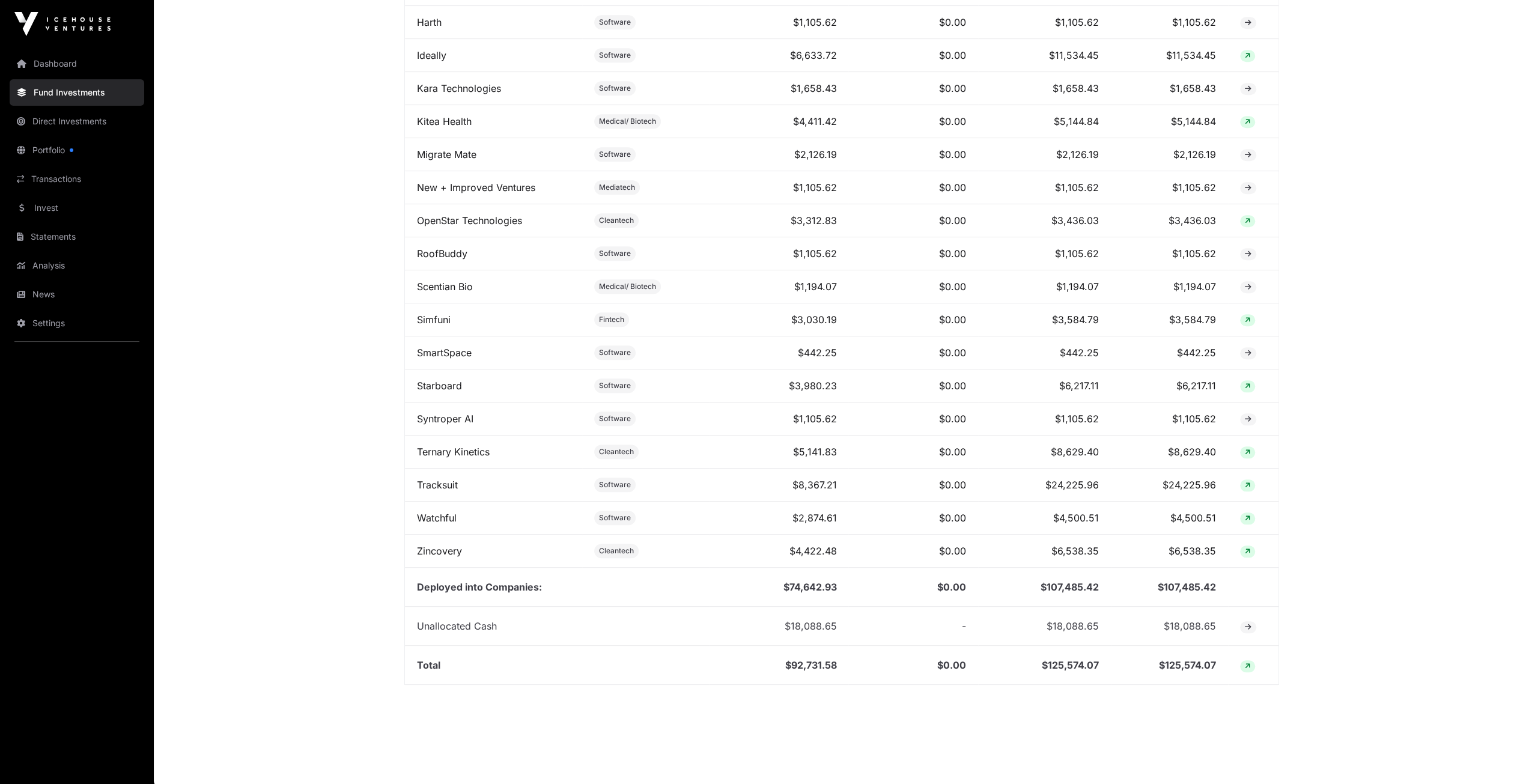
scroll to position [0, 0]
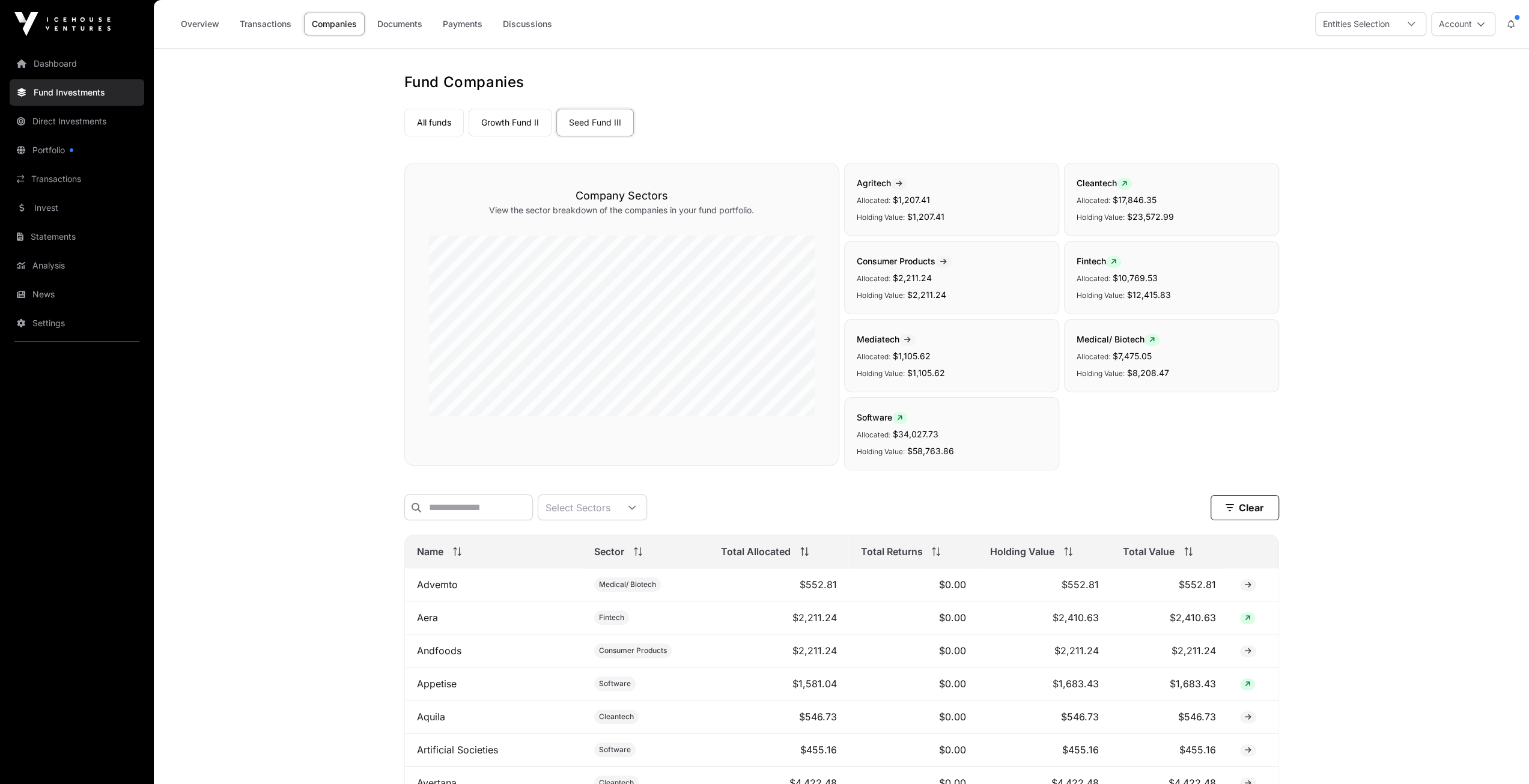
click at [68, 123] on link "Direct Investments" at bounding box center [76, 121] width 135 height 26
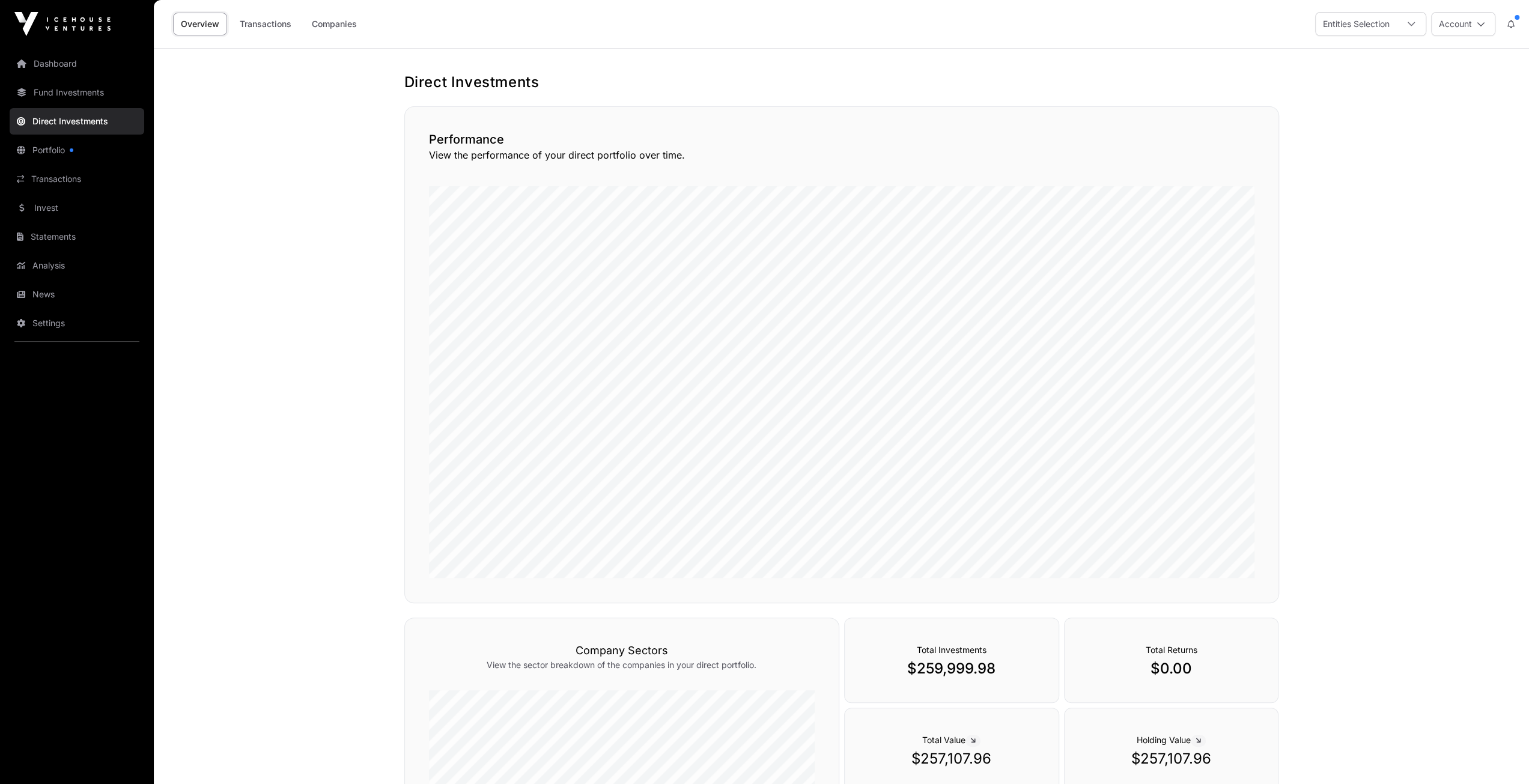
click at [49, 209] on link "Invest" at bounding box center [76, 208] width 135 height 26
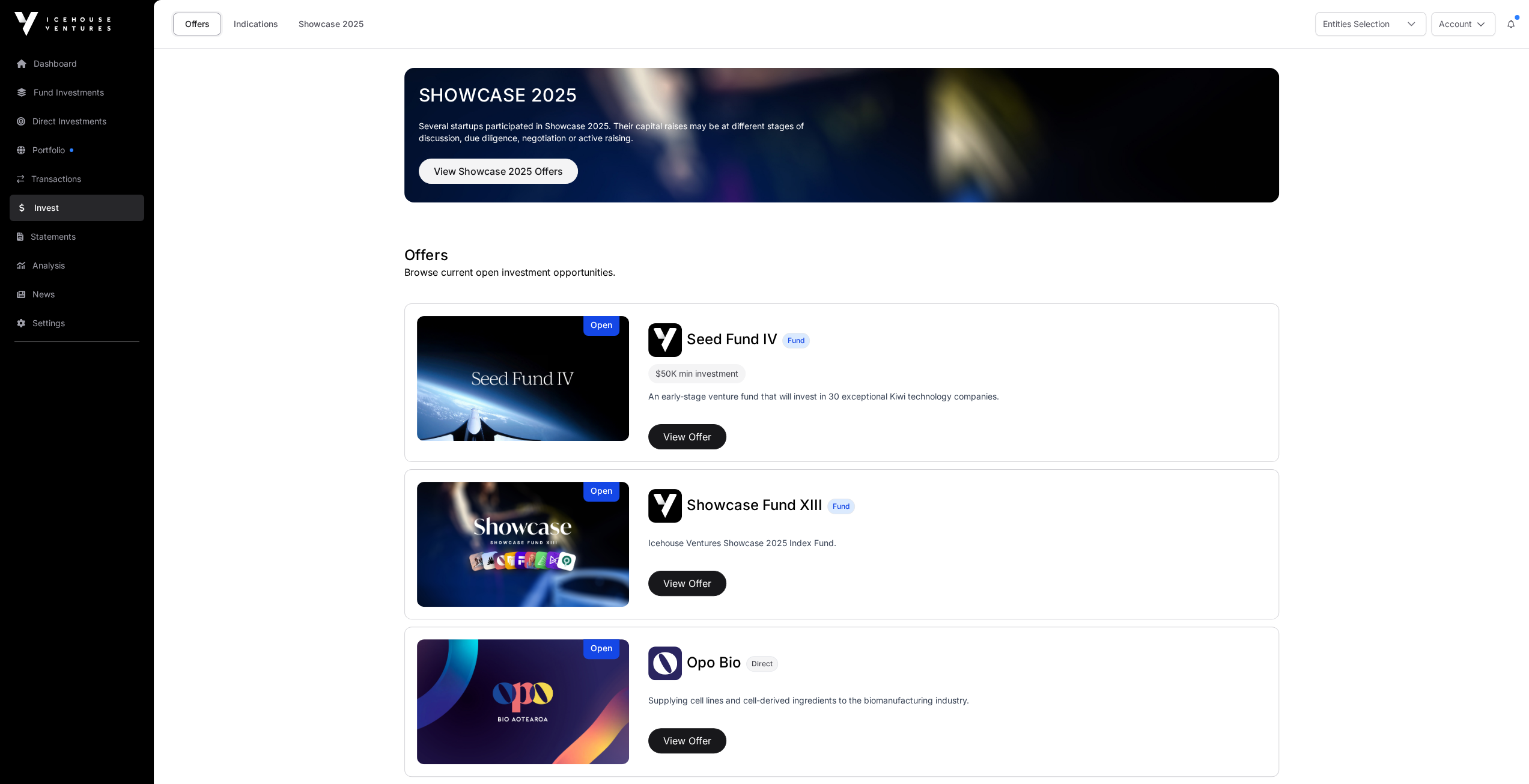
click at [263, 27] on link "Indications" at bounding box center [256, 24] width 60 height 23
click at [322, 23] on link "Showcase 2025" at bounding box center [331, 24] width 81 height 23
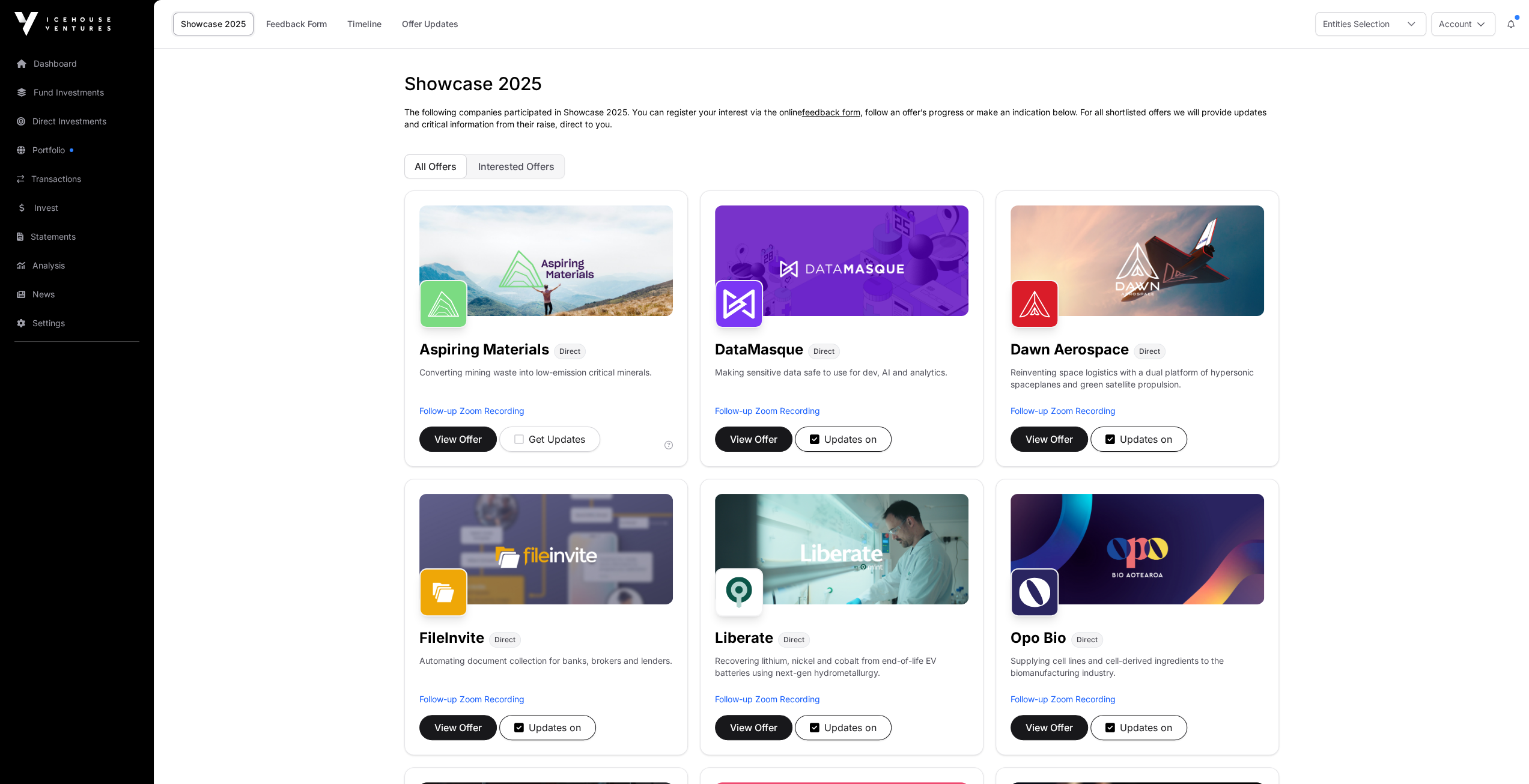
click at [828, 280] on img at bounding box center [841, 260] width 253 height 111
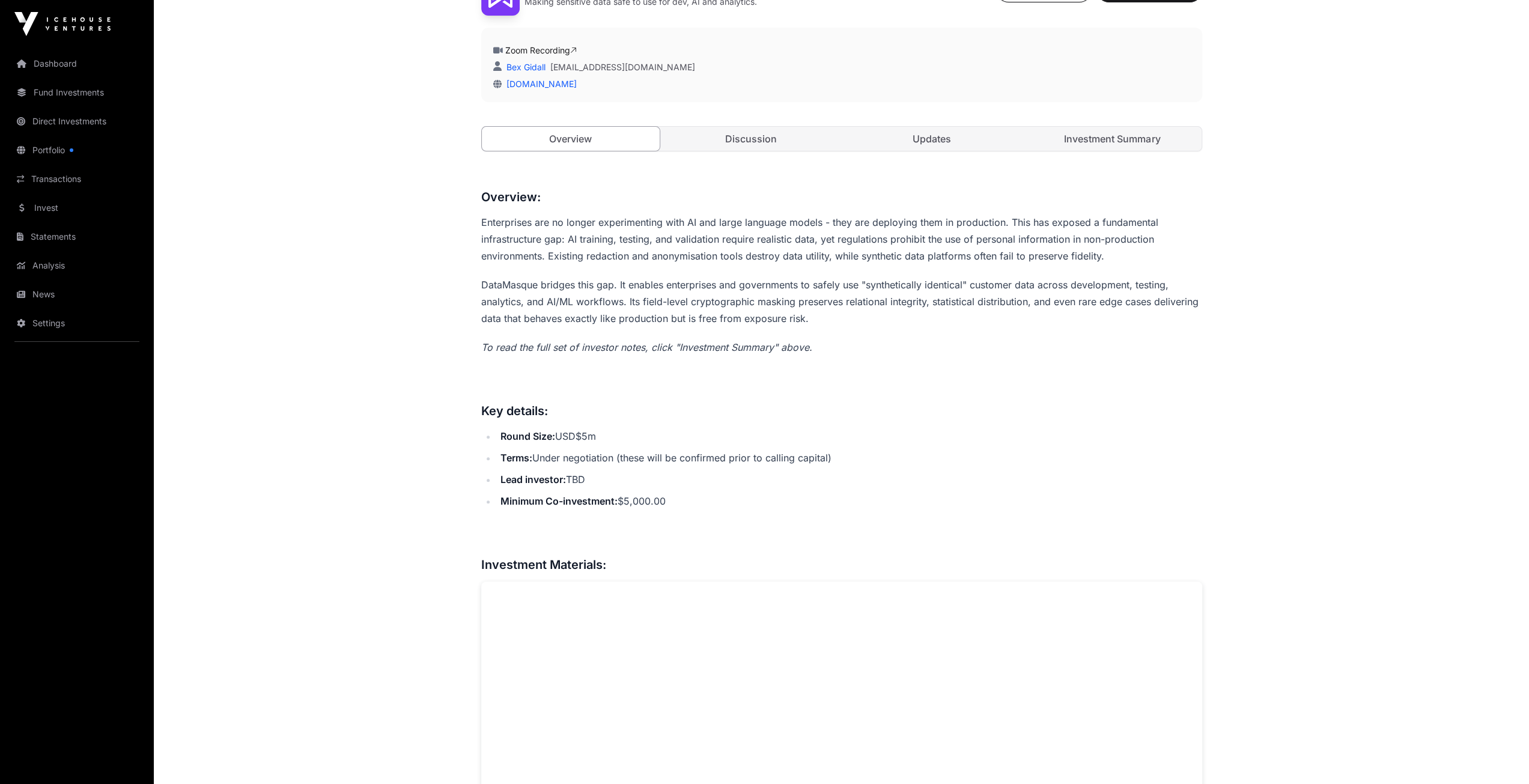
scroll to position [601, 0]
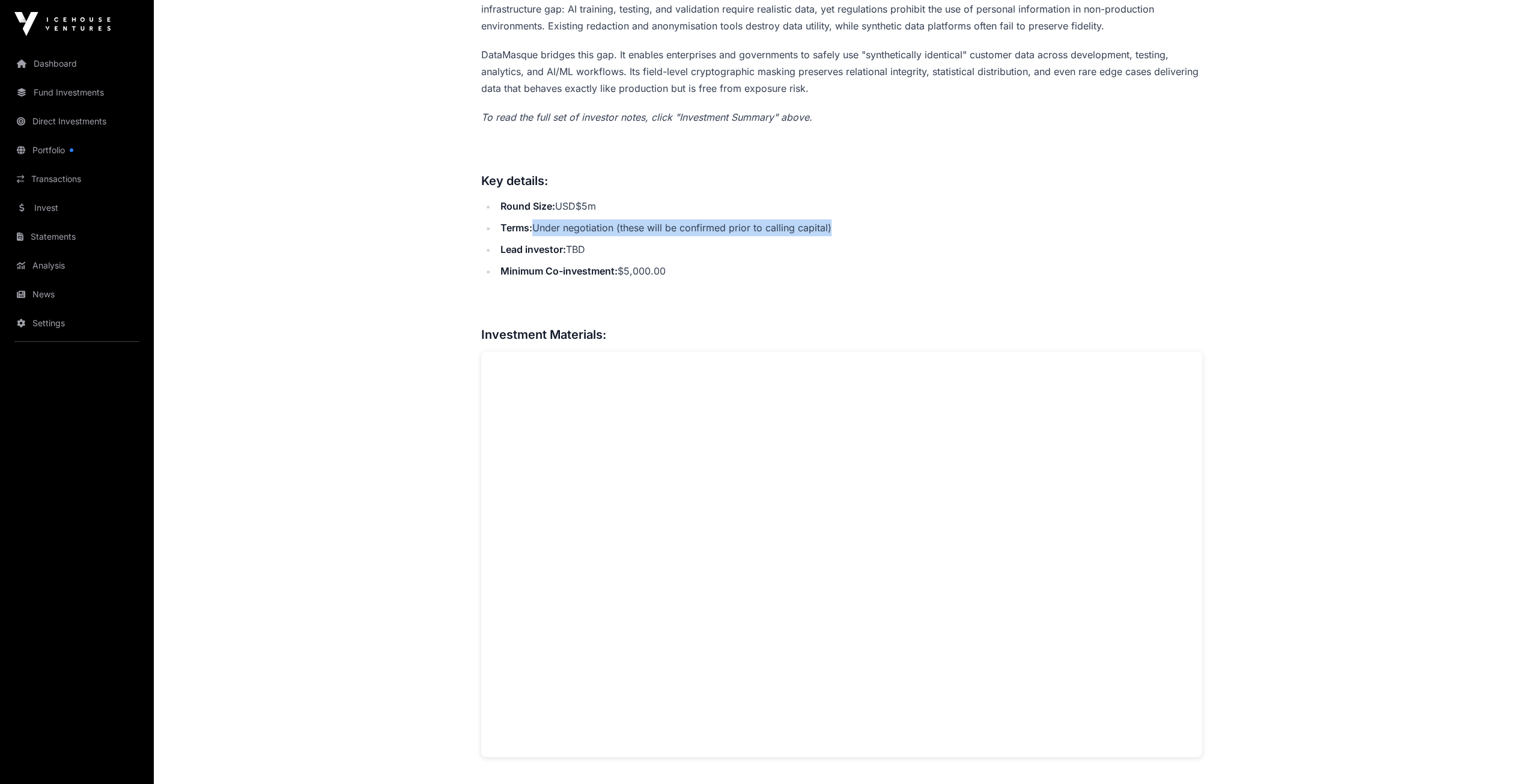
drag, startPoint x: 534, startPoint y: 227, endPoint x: 833, endPoint y: 227, distance: 299.0
click at [833, 227] on li "Terms: Under negotiation (these will be confirmed prior to calling capital)" at bounding box center [849, 227] width 705 height 17
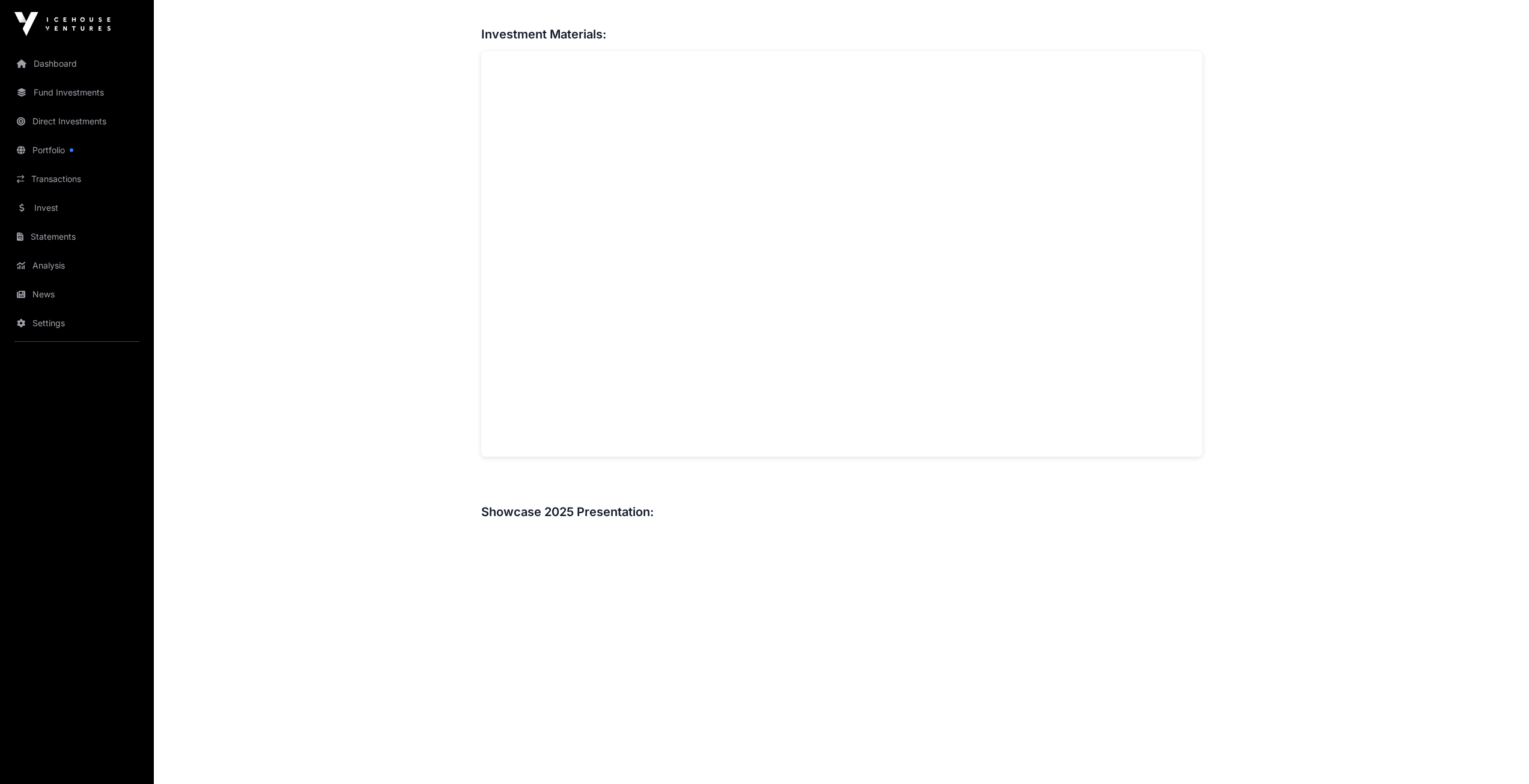
scroll to position [0, 0]
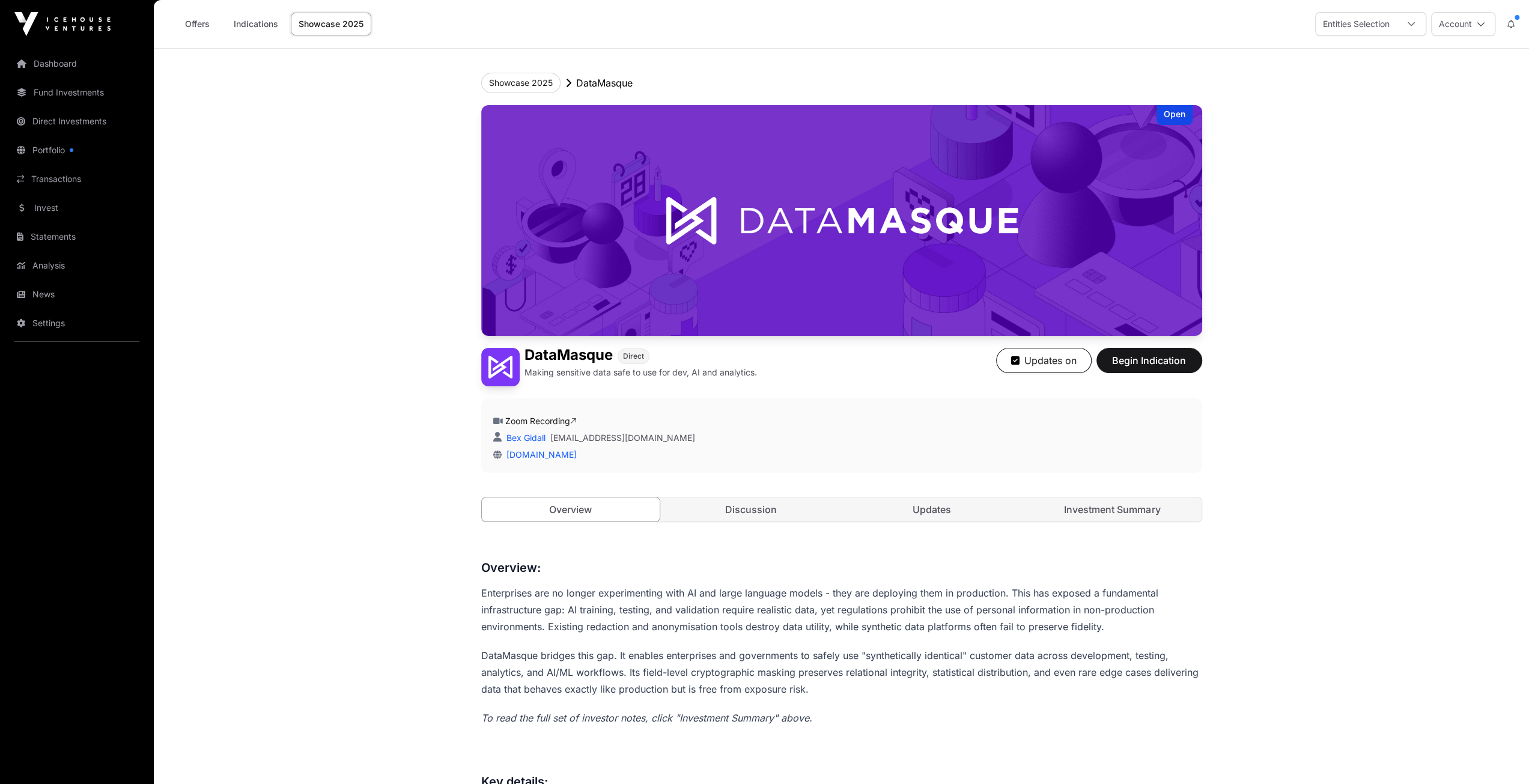
click at [1113, 509] on link "Investment Summary" at bounding box center [1112, 509] width 178 height 24
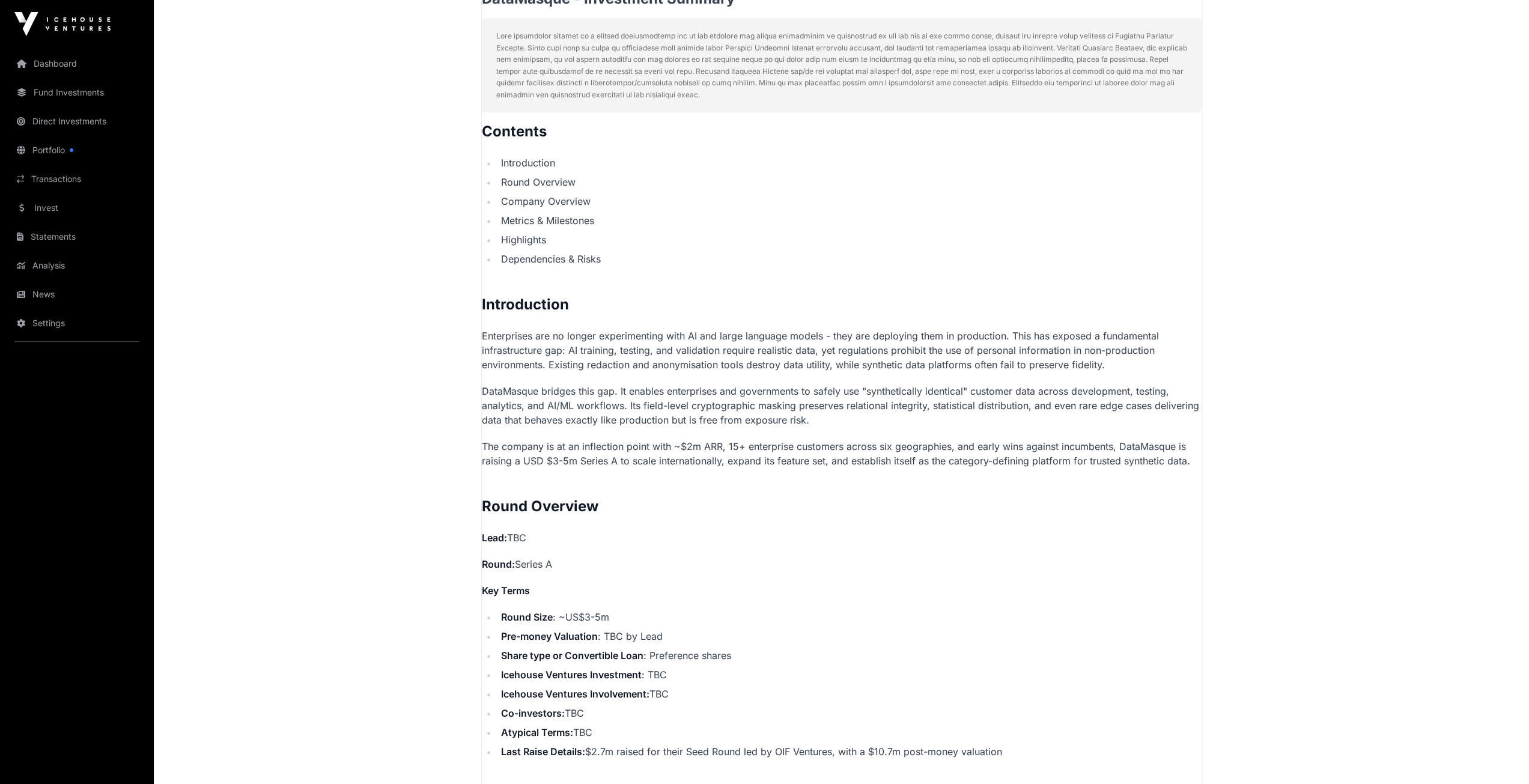
scroll to position [901, 0]
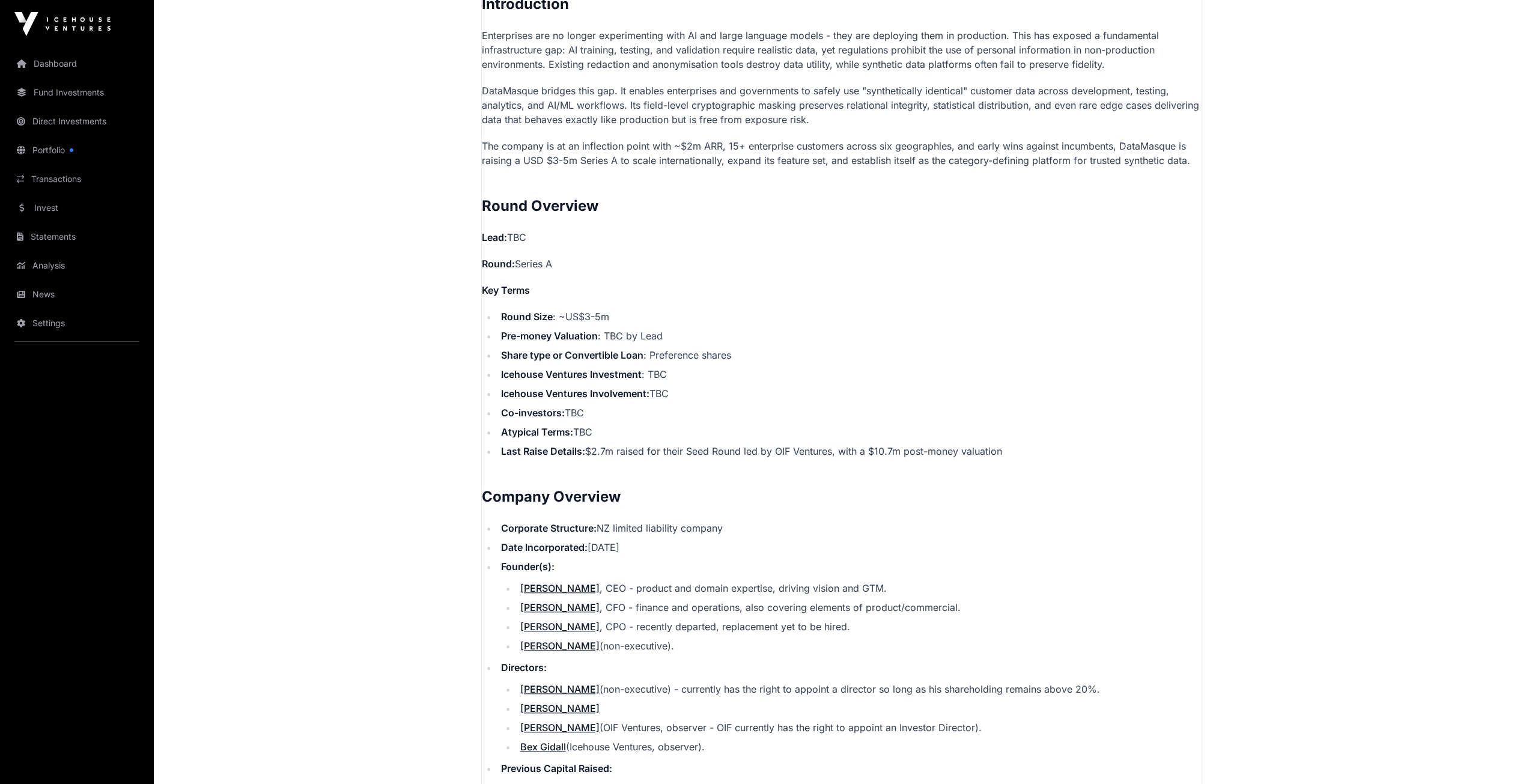
drag, startPoint x: 591, startPoint y: 448, endPoint x: 913, endPoint y: 435, distance: 322.3
click at [913, 435] on ul "Round Size : ~US$3-5m Pre-money Valuation : TBC by Lead Share type or Convertib…" at bounding box center [842, 384] width 720 height 149
click at [847, 405] on li "Co-investors: TBC" at bounding box center [849, 412] width 704 height 14
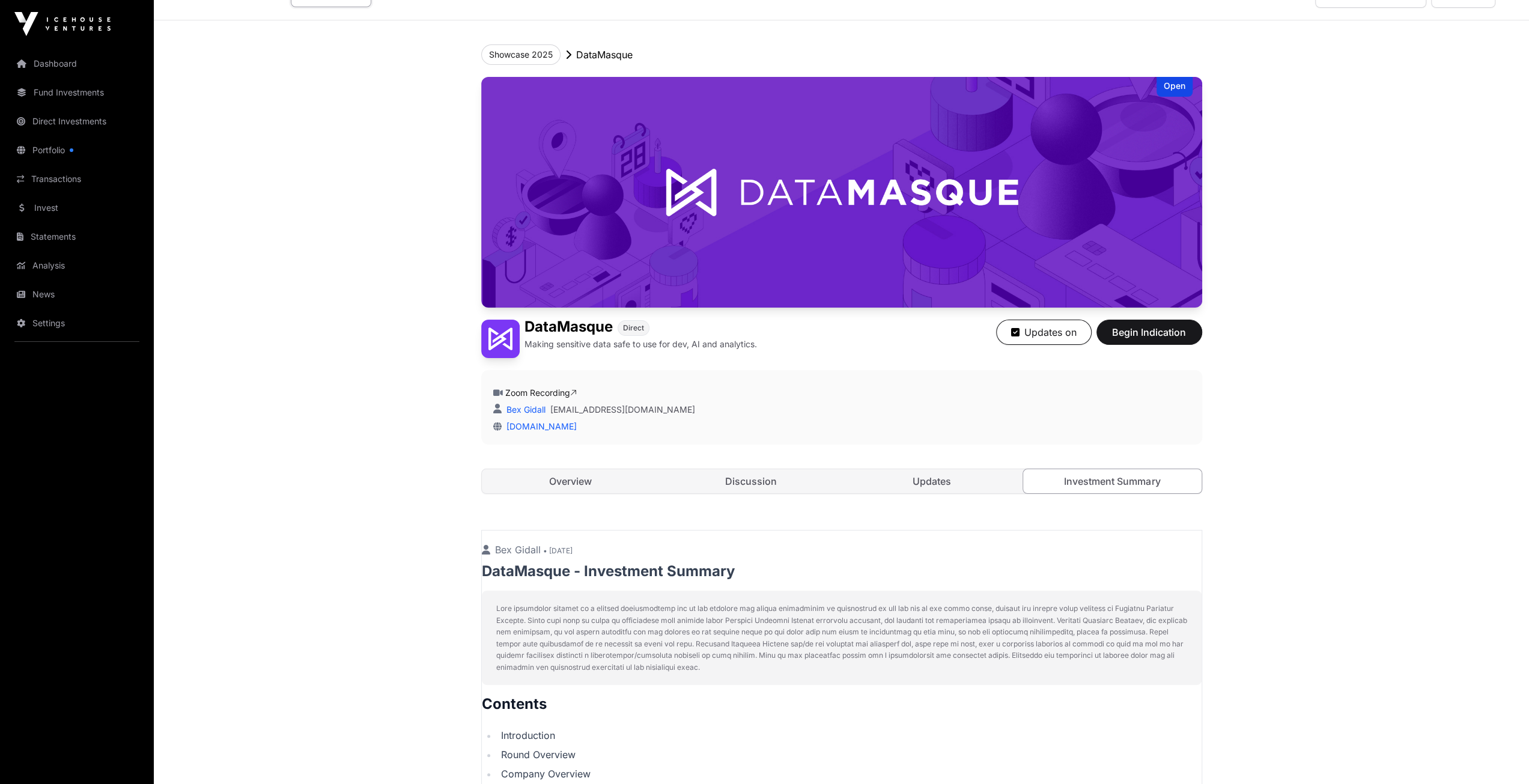
scroll to position [0, 0]
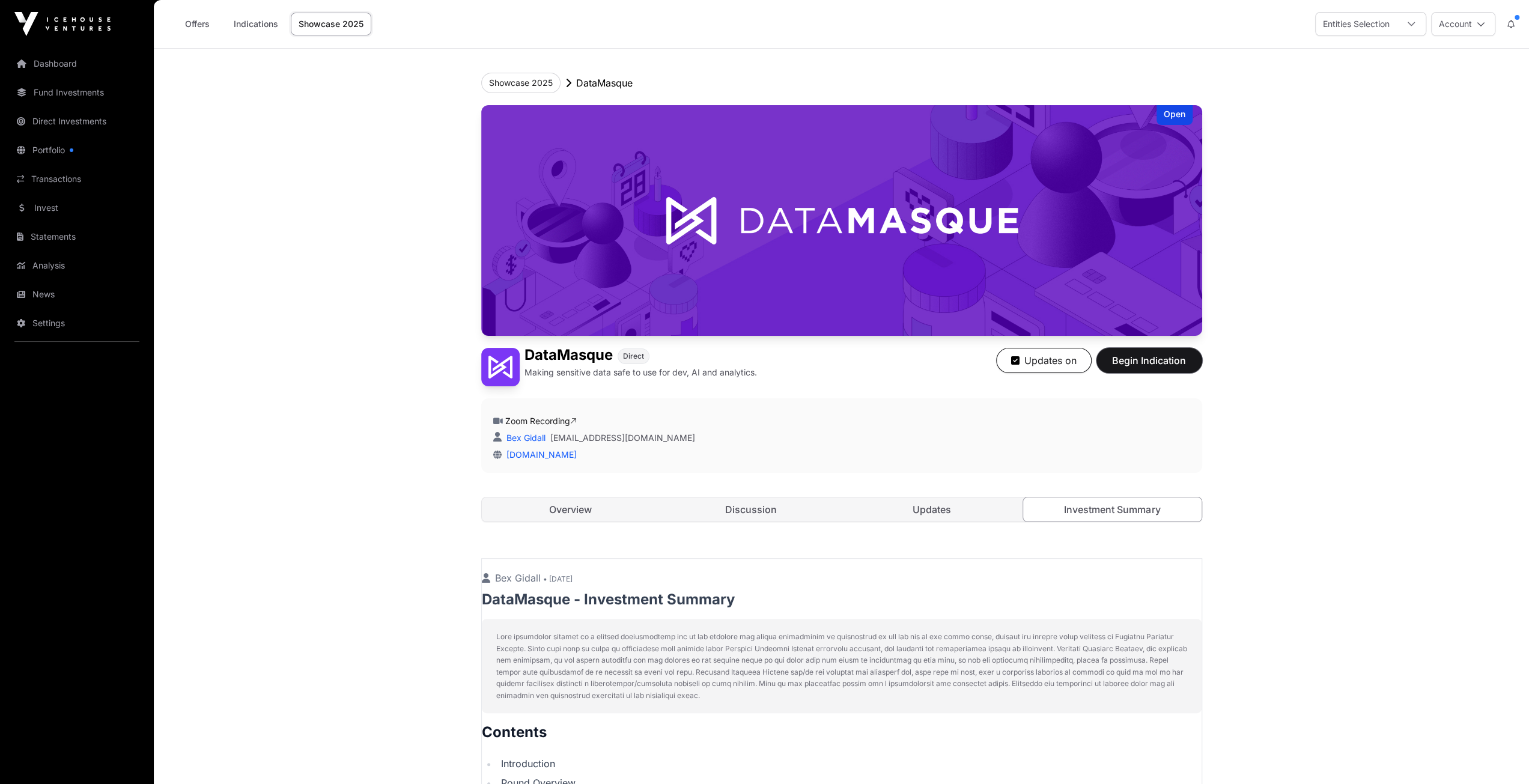
click at [1160, 360] on span "Begin Indication" at bounding box center [1149, 360] width 76 height 14
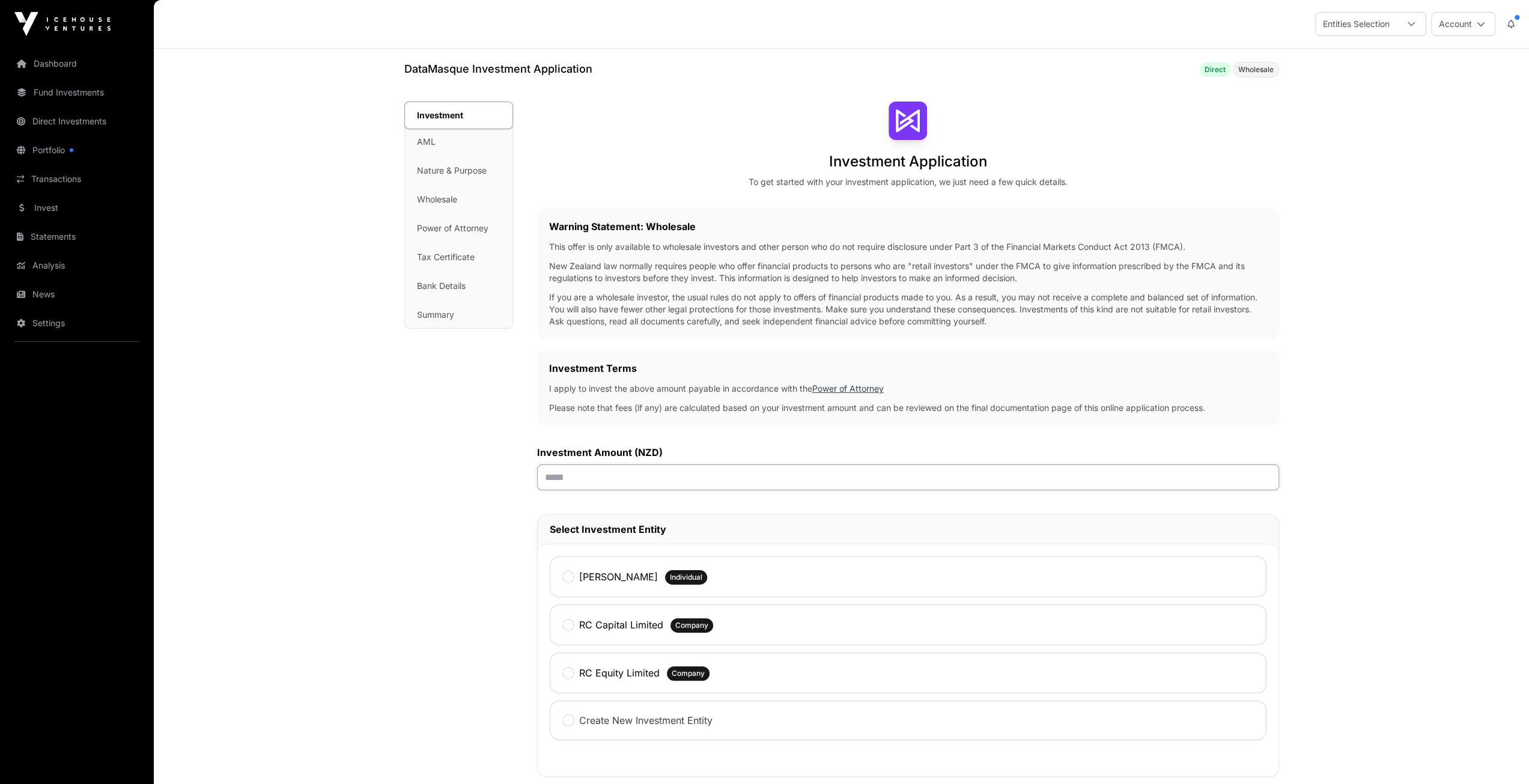
click at [584, 474] on input "text" at bounding box center [908, 477] width 742 height 26
type input "*******"
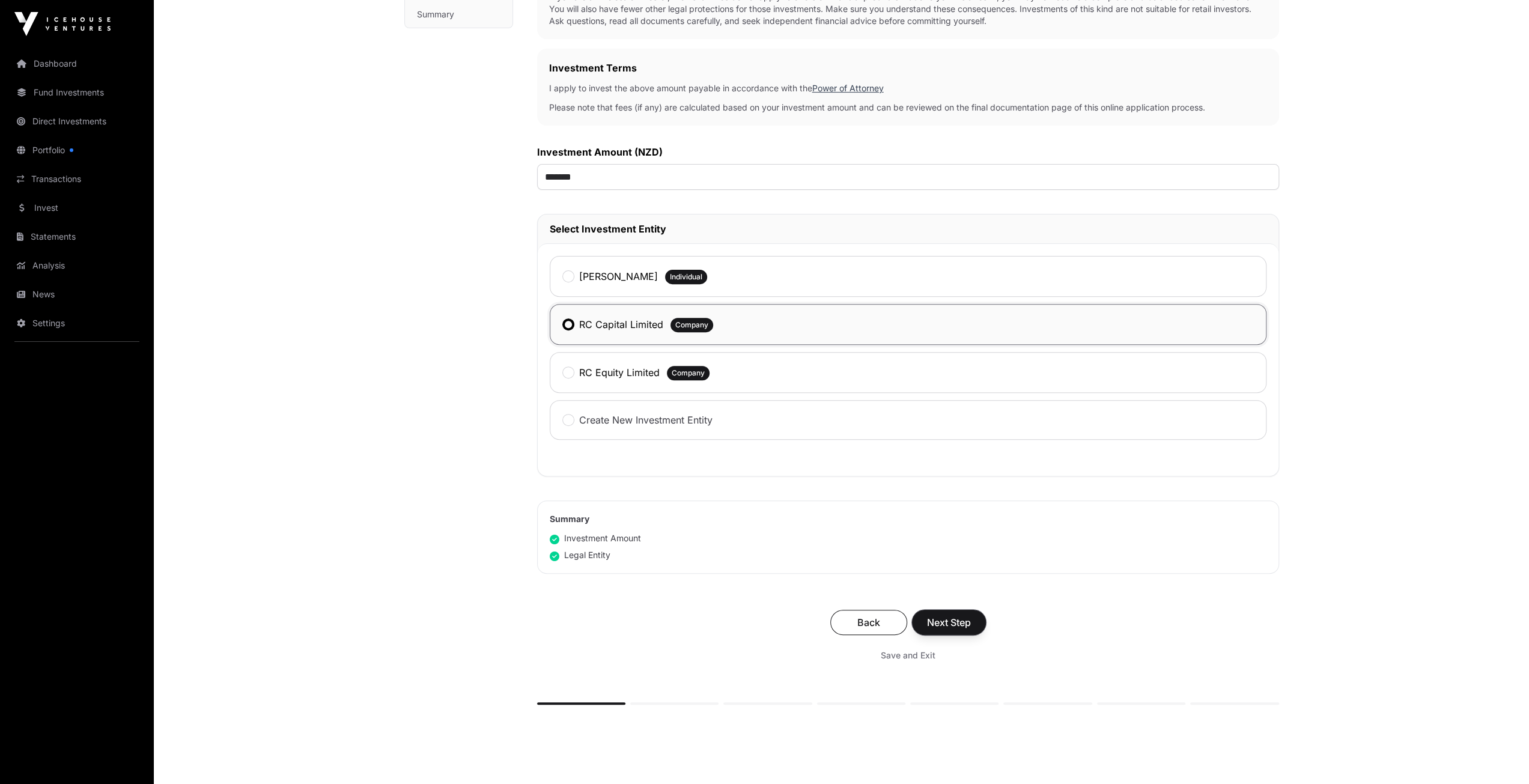
click at [955, 615] on span "Next Step" at bounding box center [949, 622] width 44 height 14
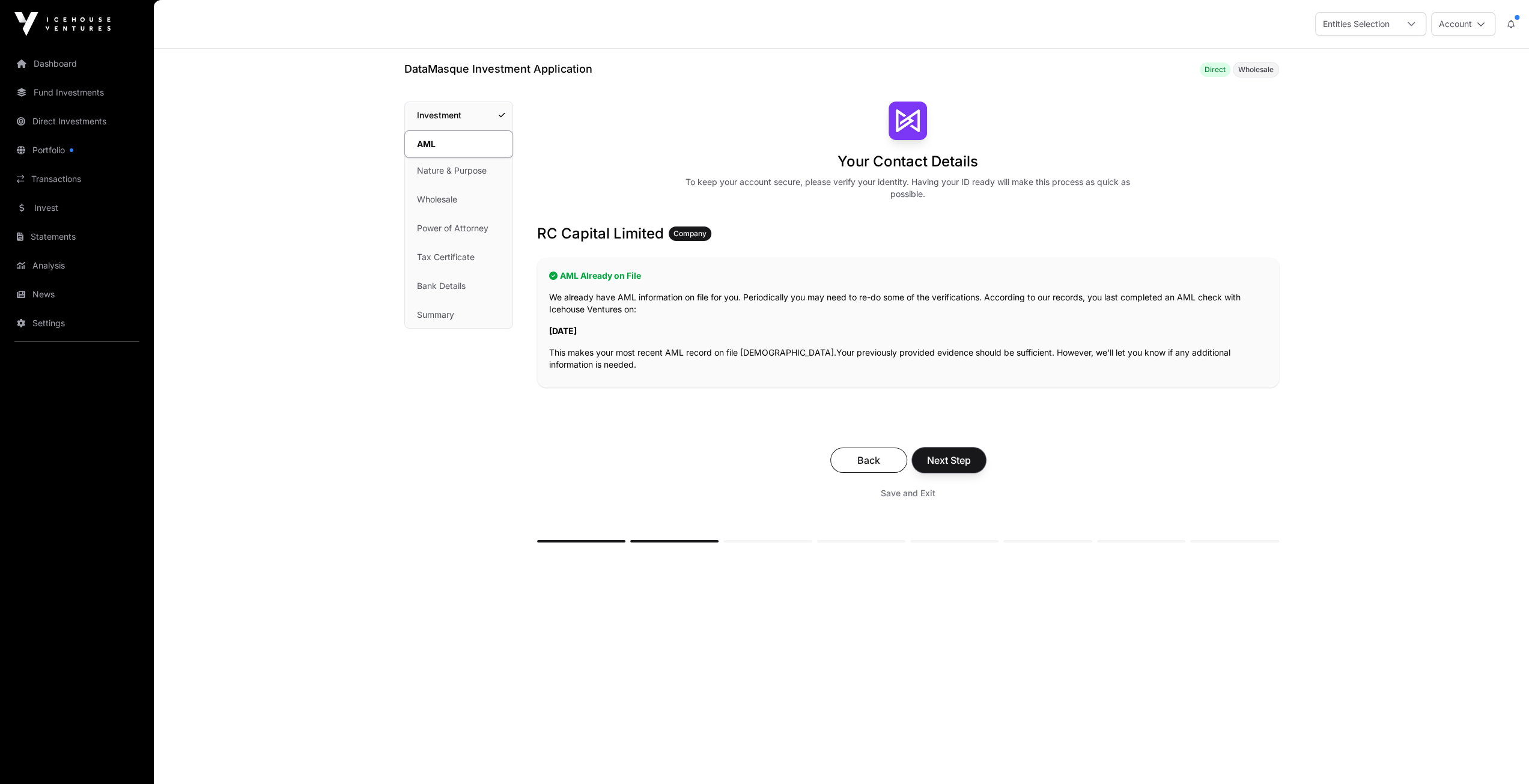
click at [951, 460] on span "Next Step" at bounding box center [949, 460] width 44 height 14
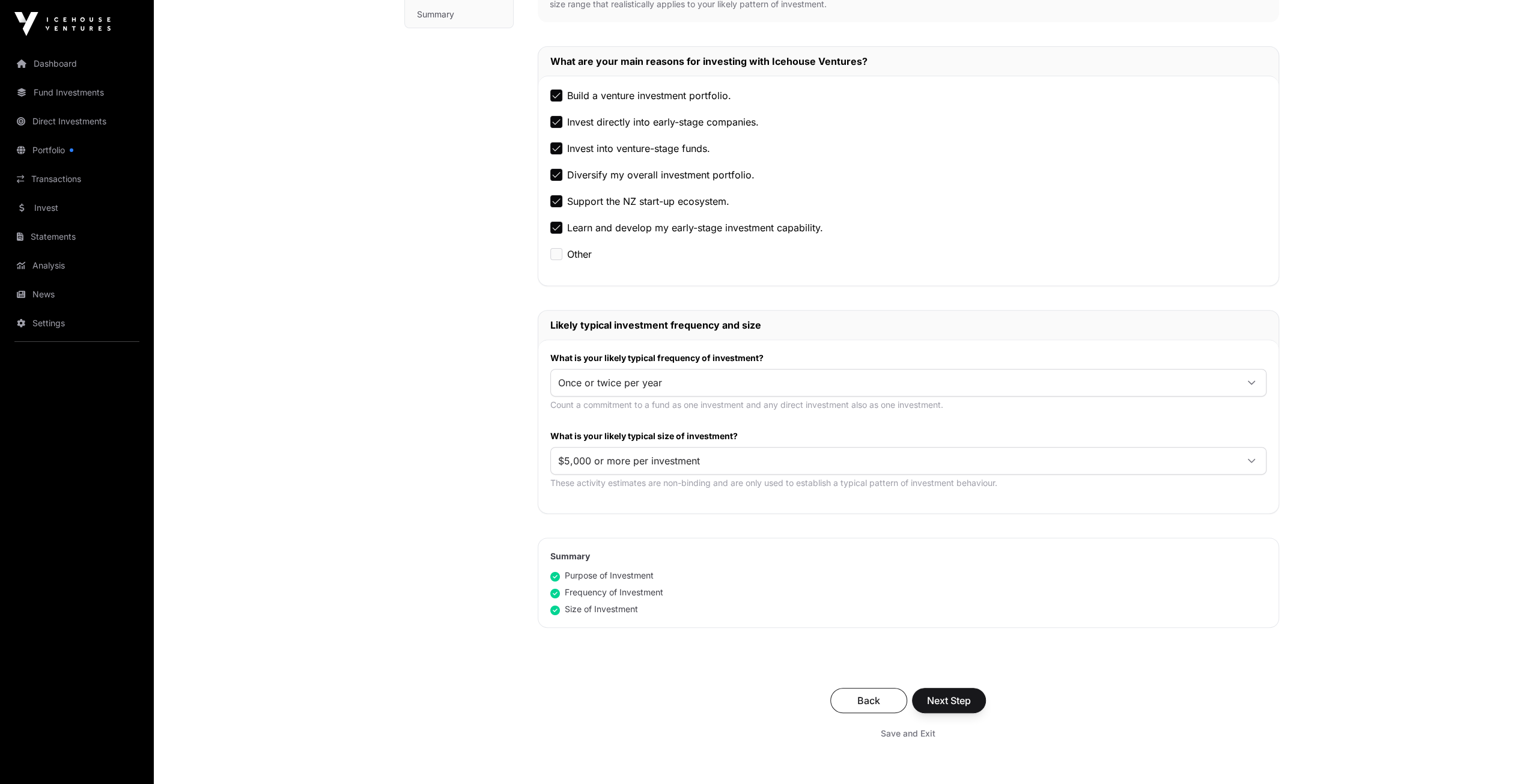
scroll to position [468, 0]
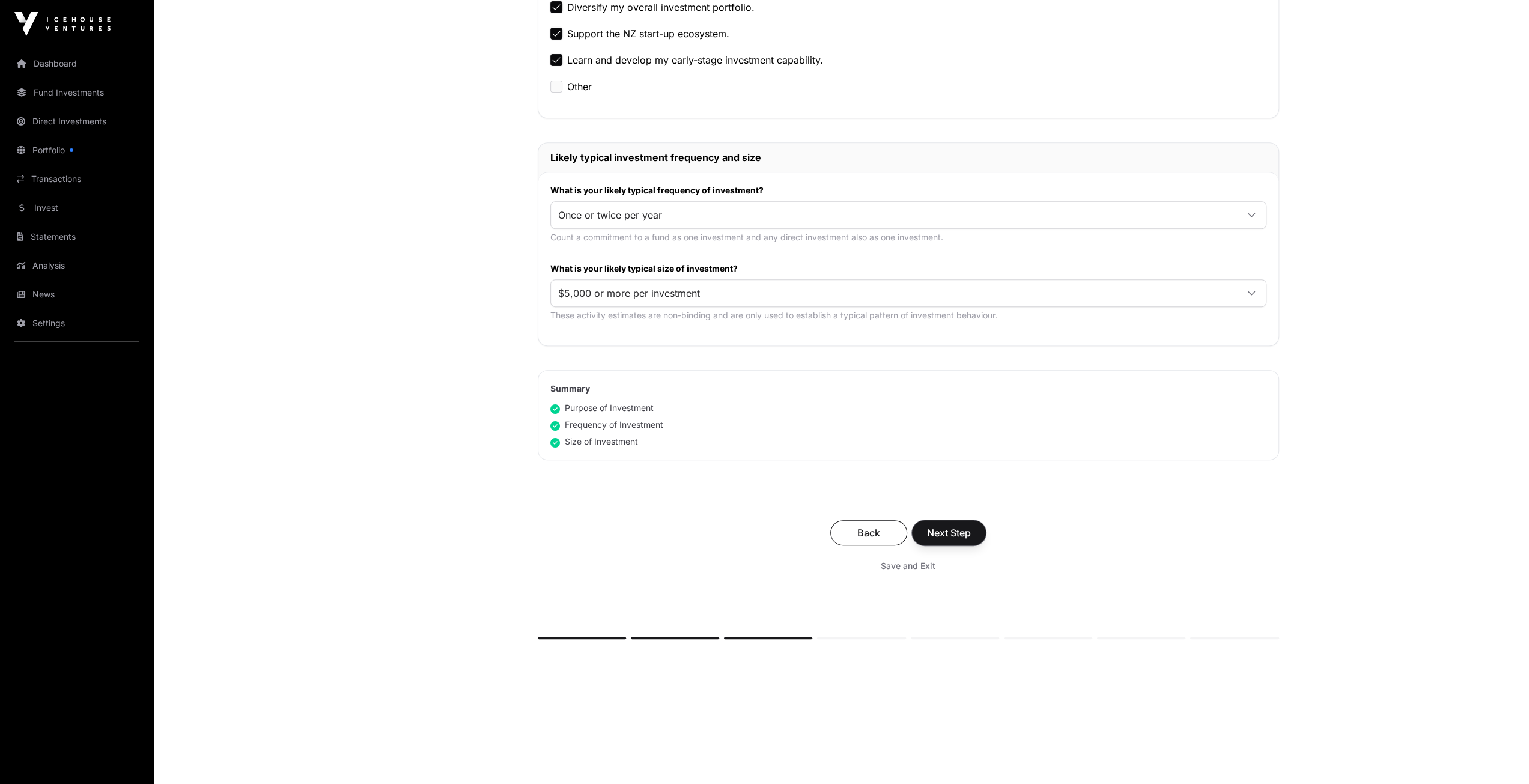
click at [951, 532] on span "Next Step" at bounding box center [949, 532] width 44 height 14
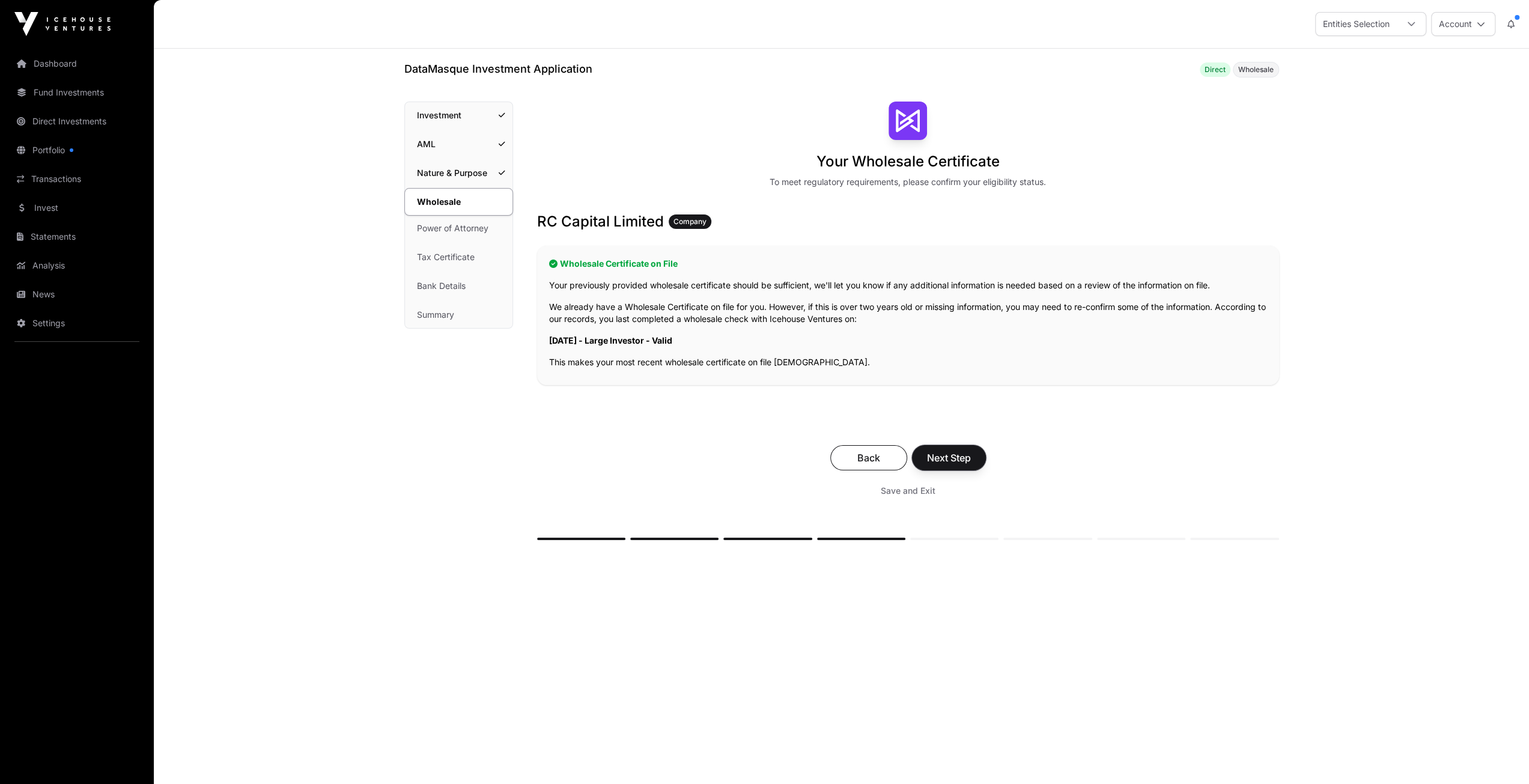
click at [951, 455] on span "Next Step" at bounding box center [949, 457] width 44 height 14
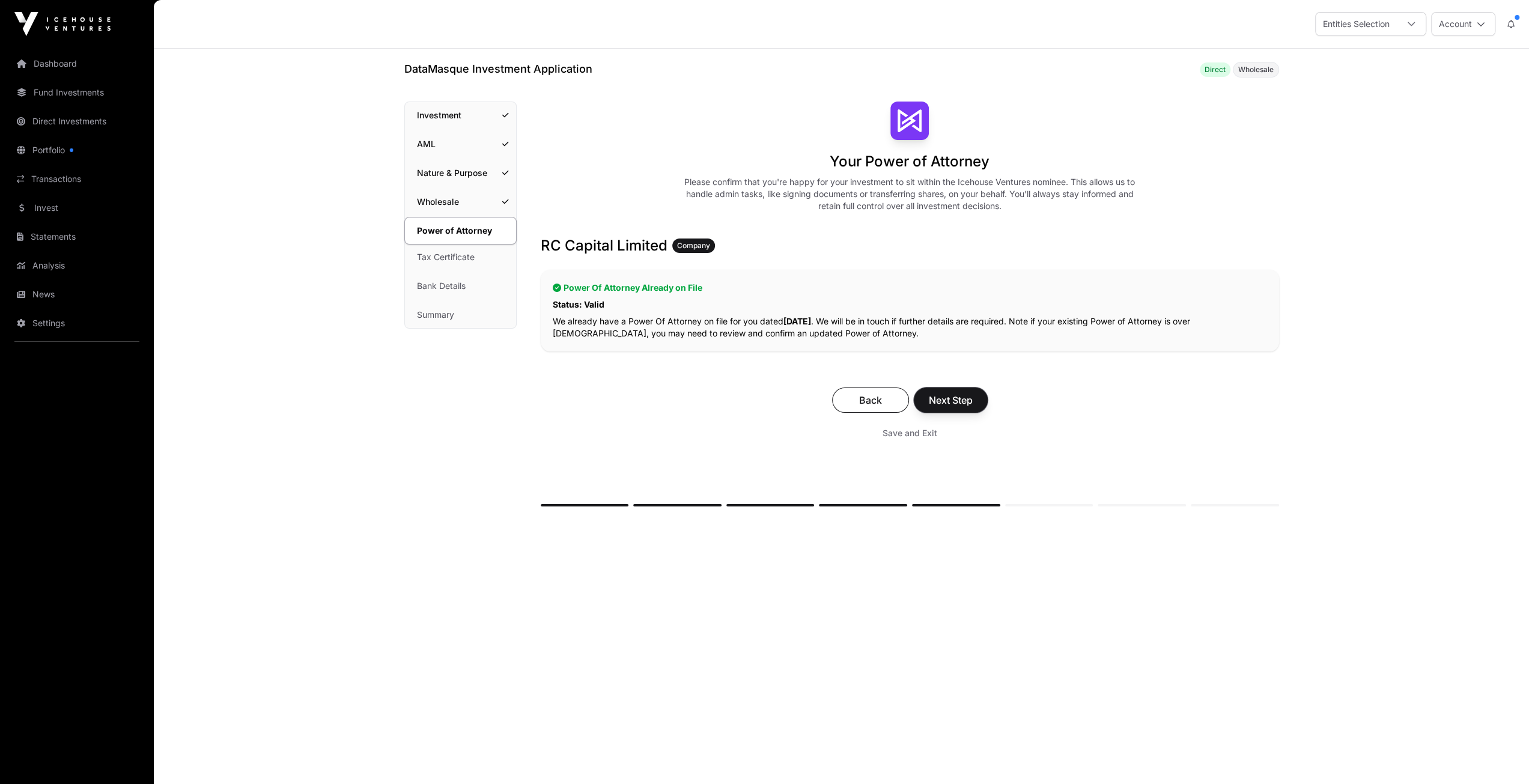
click at [952, 396] on span "Next Step" at bounding box center [951, 400] width 44 height 14
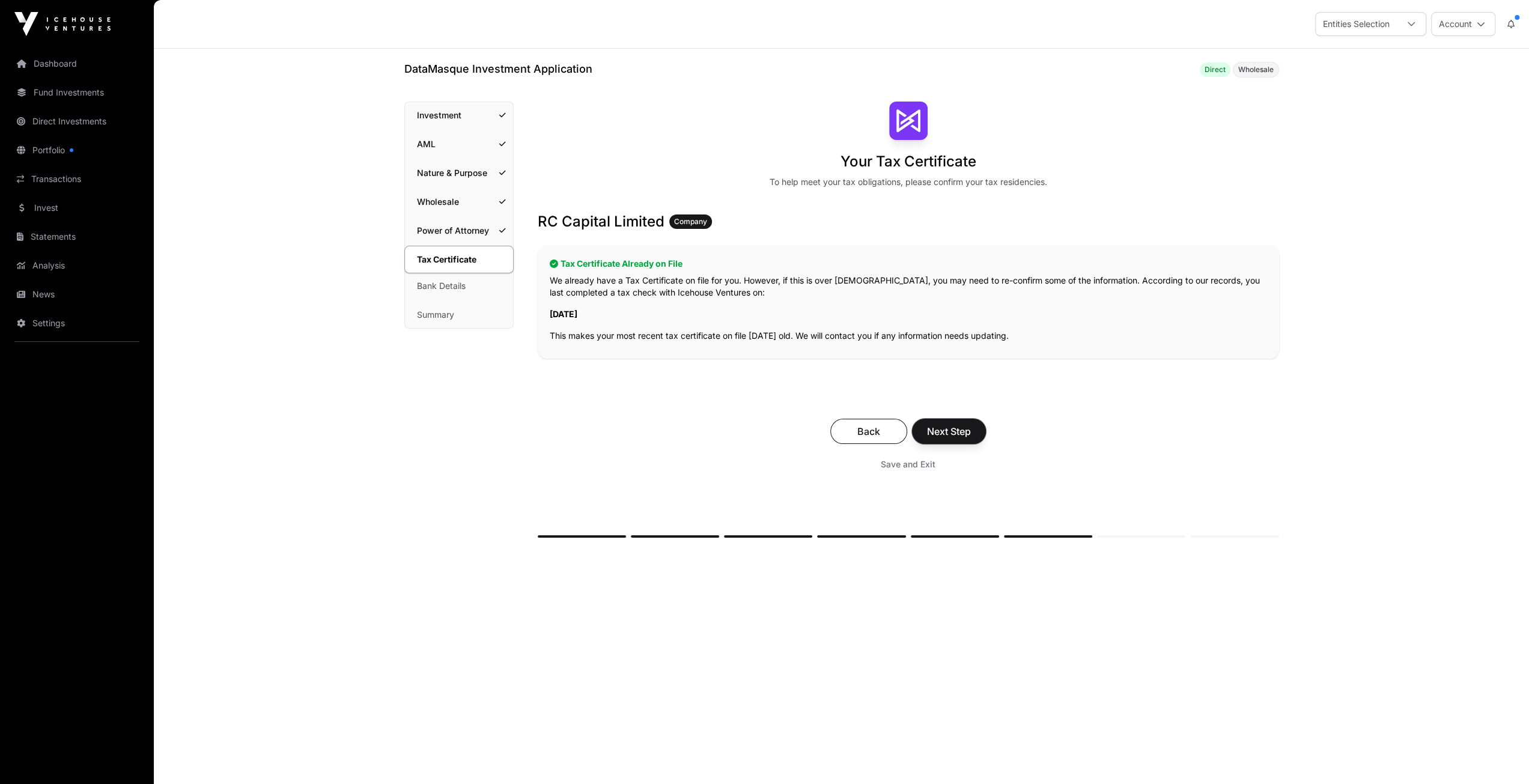
click at [951, 425] on span "Next Step" at bounding box center [949, 431] width 44 height 14
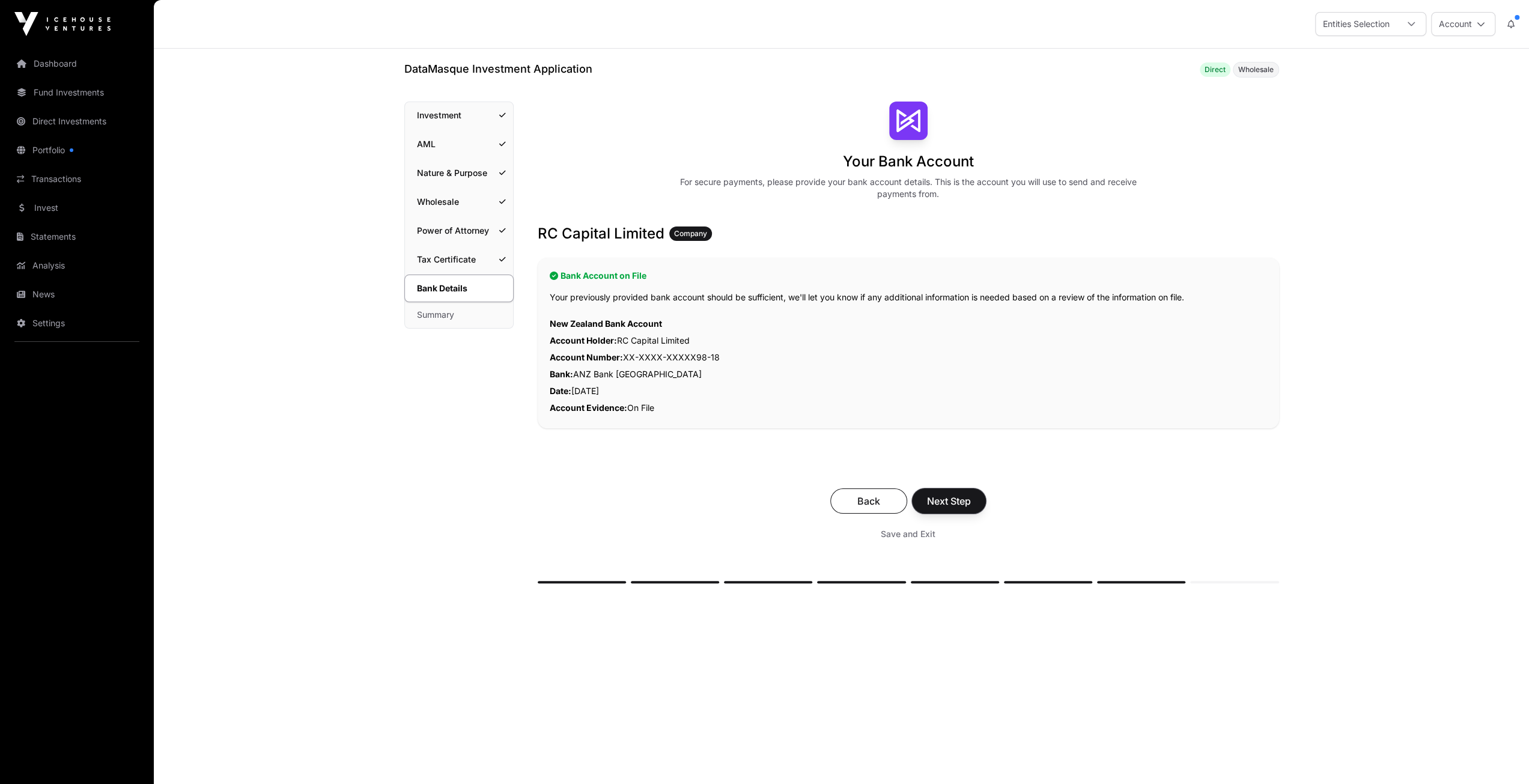
click at [951, 497] on span "Next Step" at bounding box center [949, 501] width 44 height 14
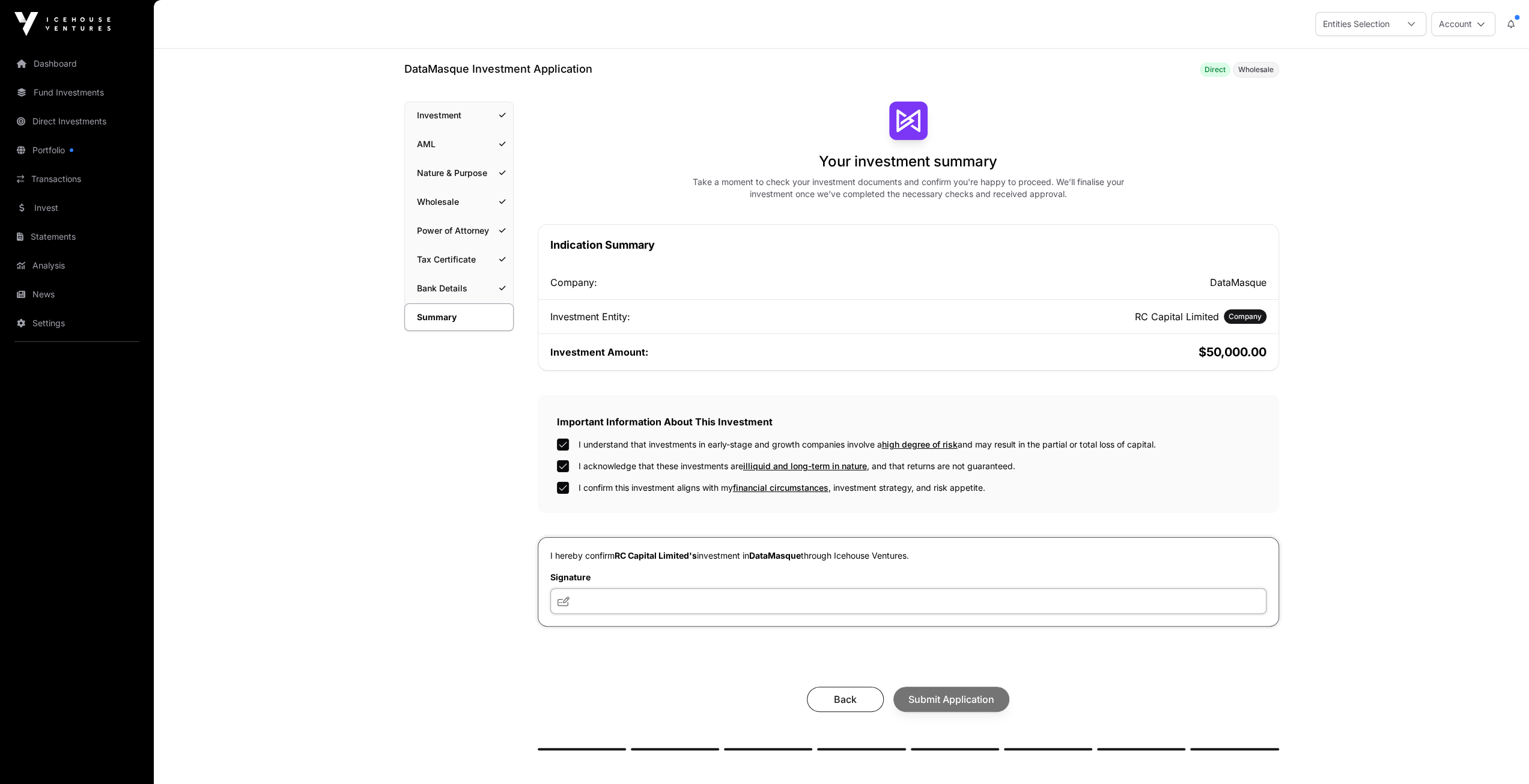
click at [810, 596] on input "text" at bounding box center [908, 601] width 716 height 26
type input "**"
click at [938, 700] on span "Submit Application" at bounding box center [951, 699] width 86 height 14
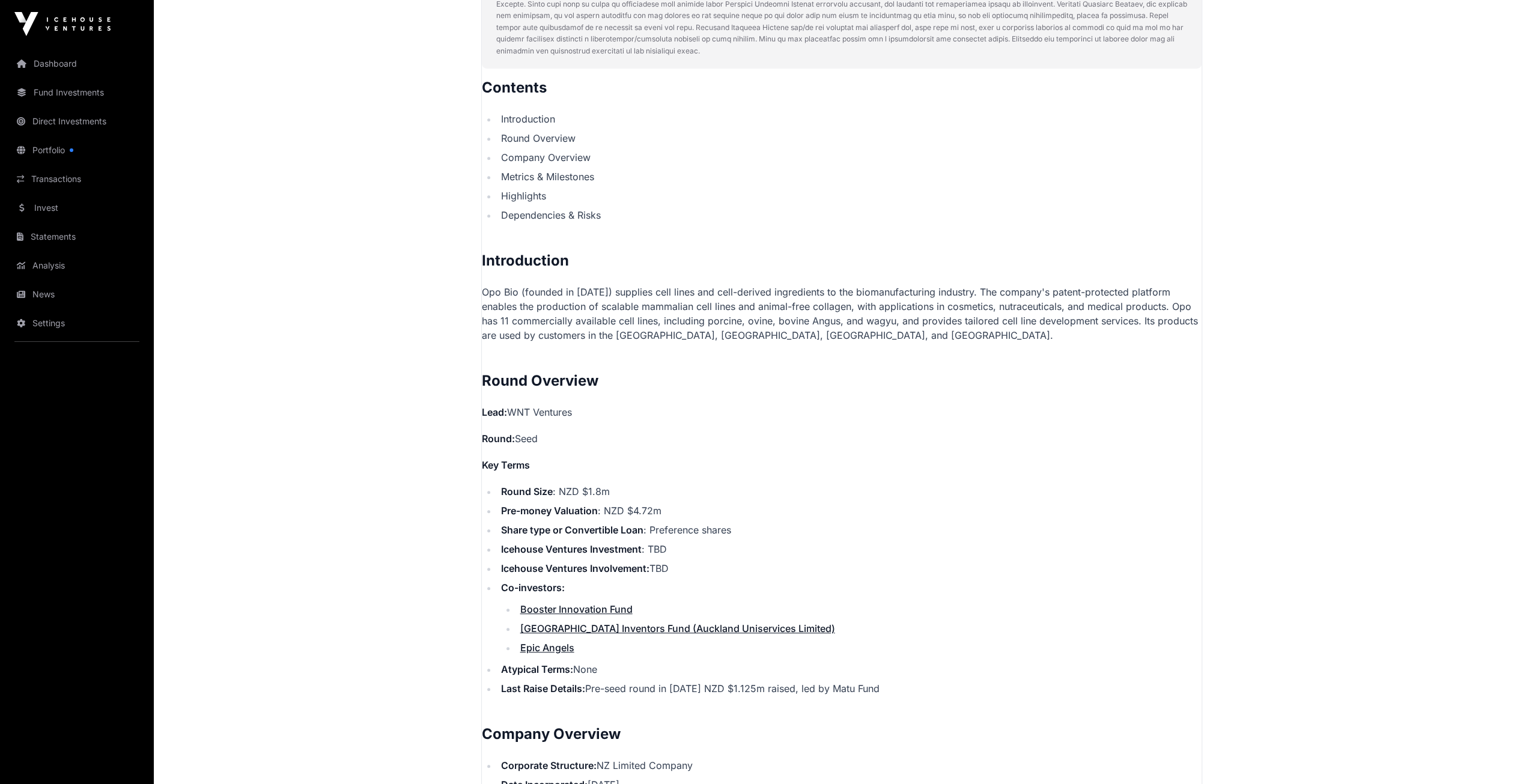
scroll to position [686, 0]
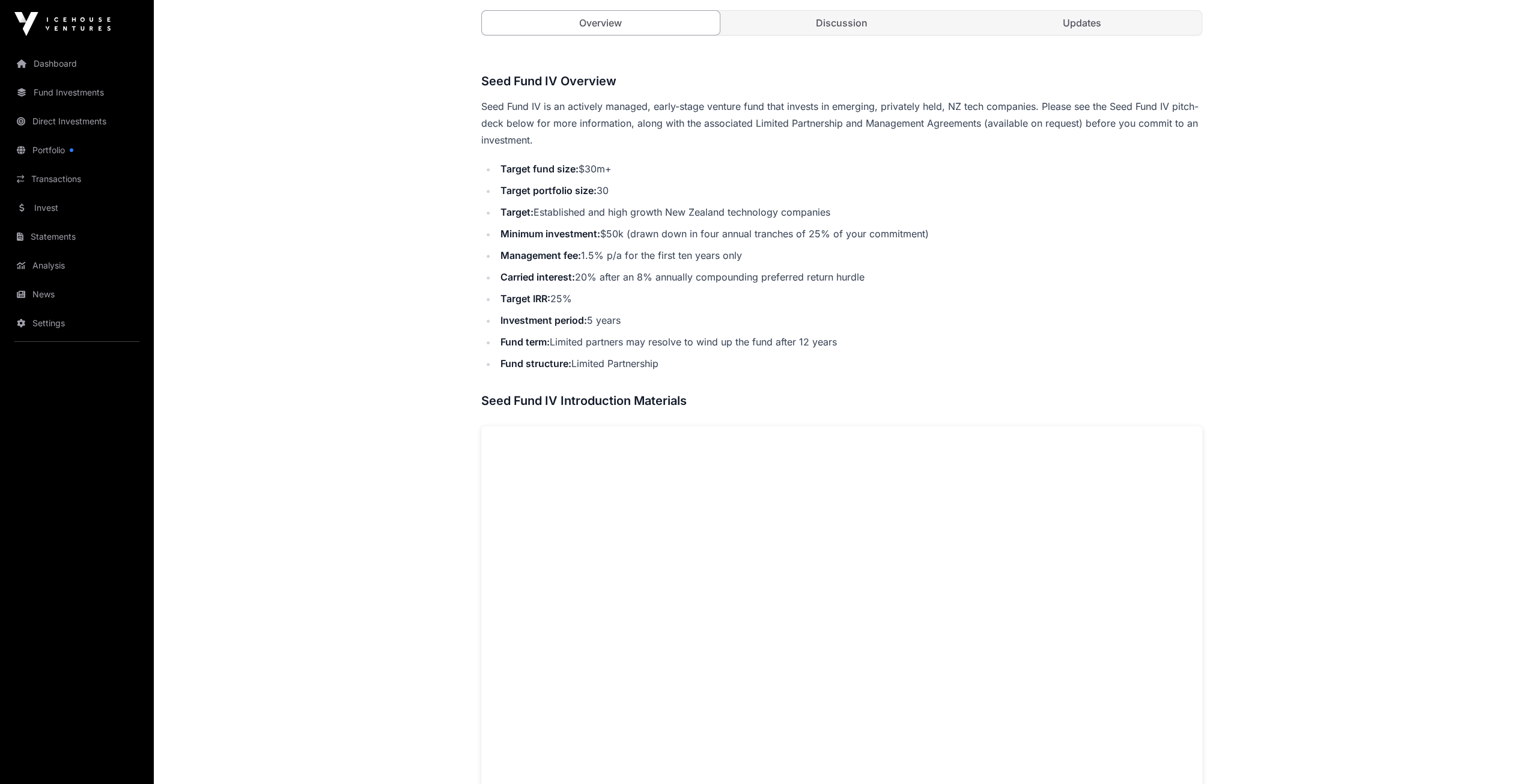
scroll to position [745, 0]
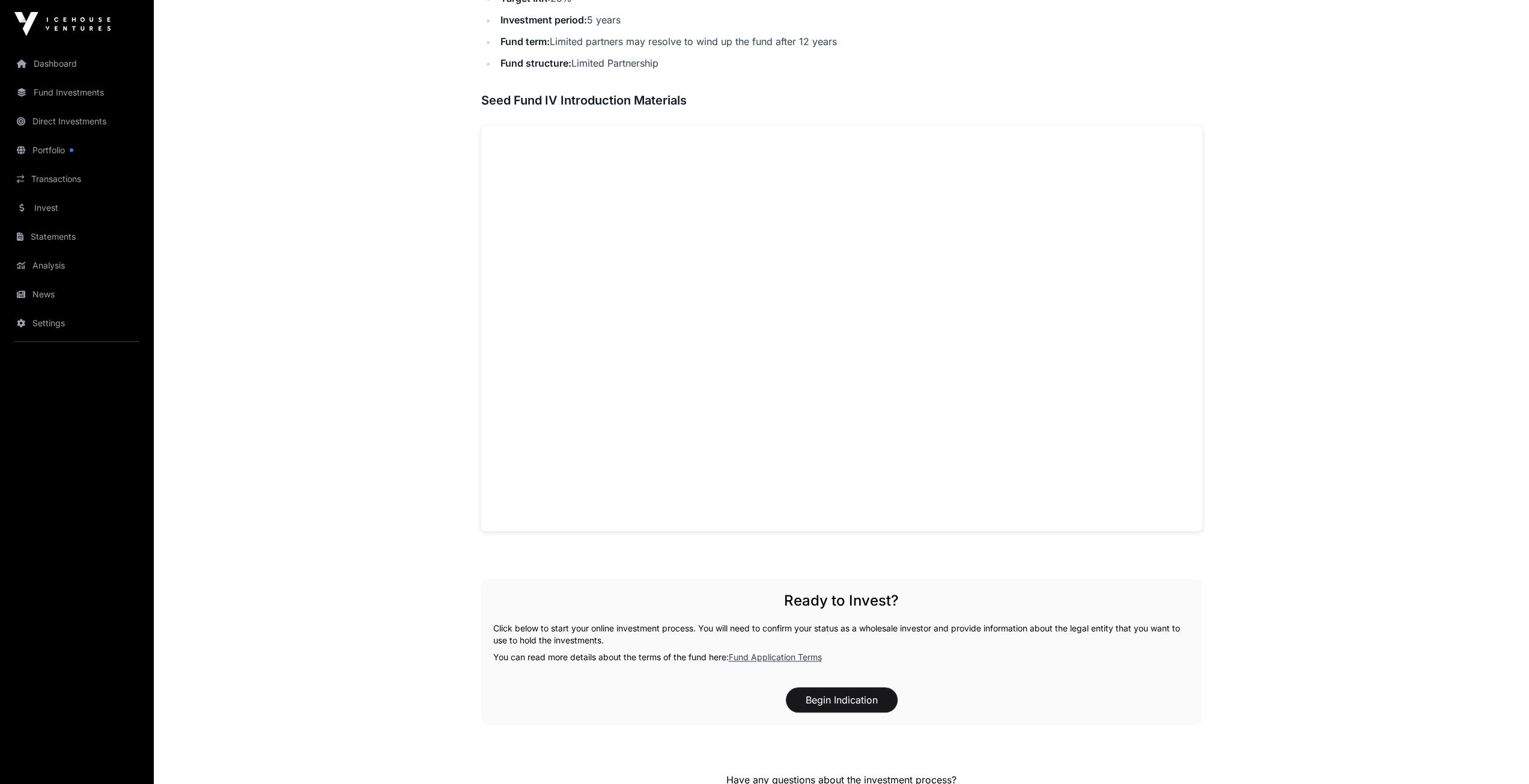
click at [60, 113] on link "Direct Investments" at bounding box center [76, 121] width 135 height 26
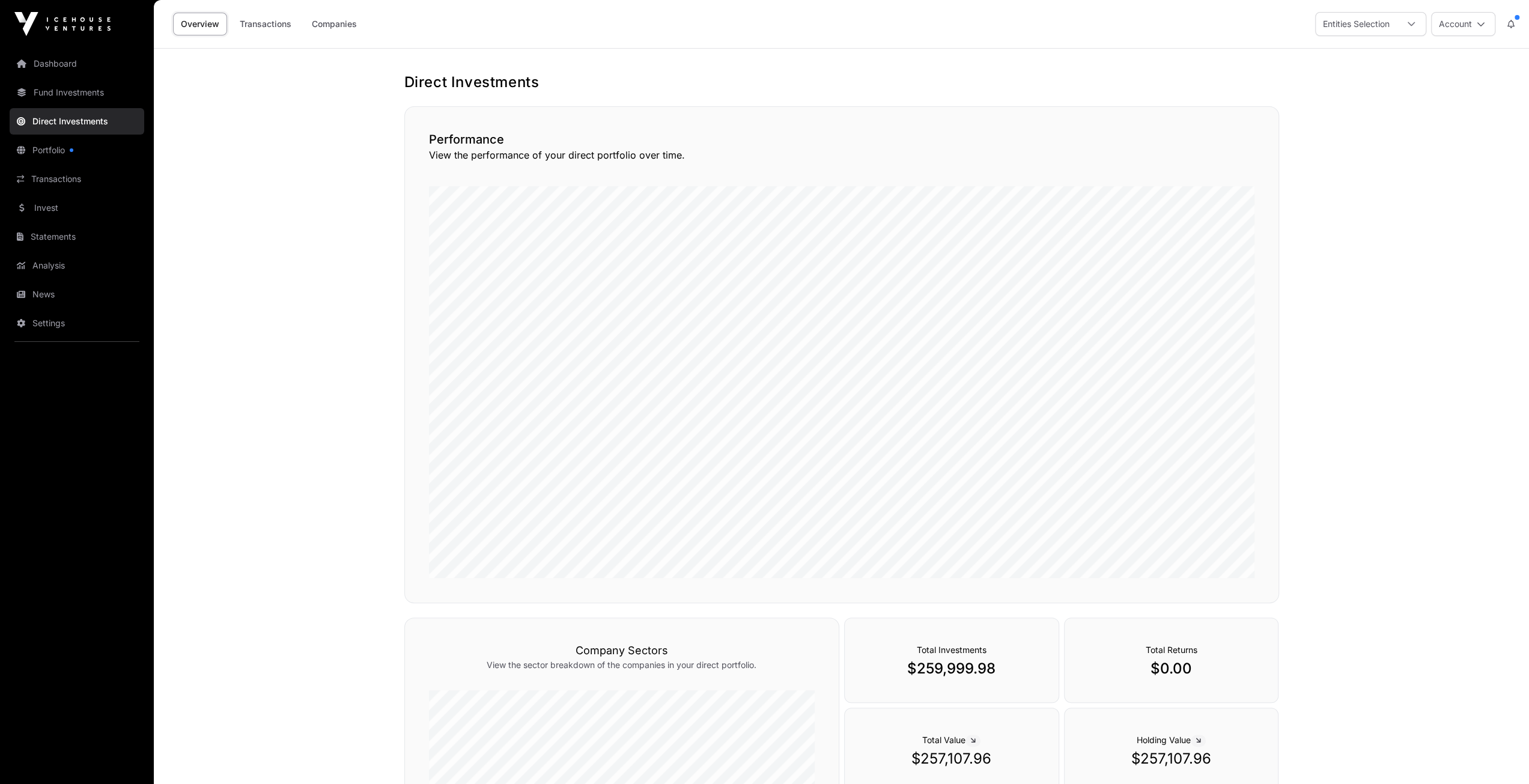
click at [327, 15] on link "Companies" at bounding box center [334, 24] width 61 height 23
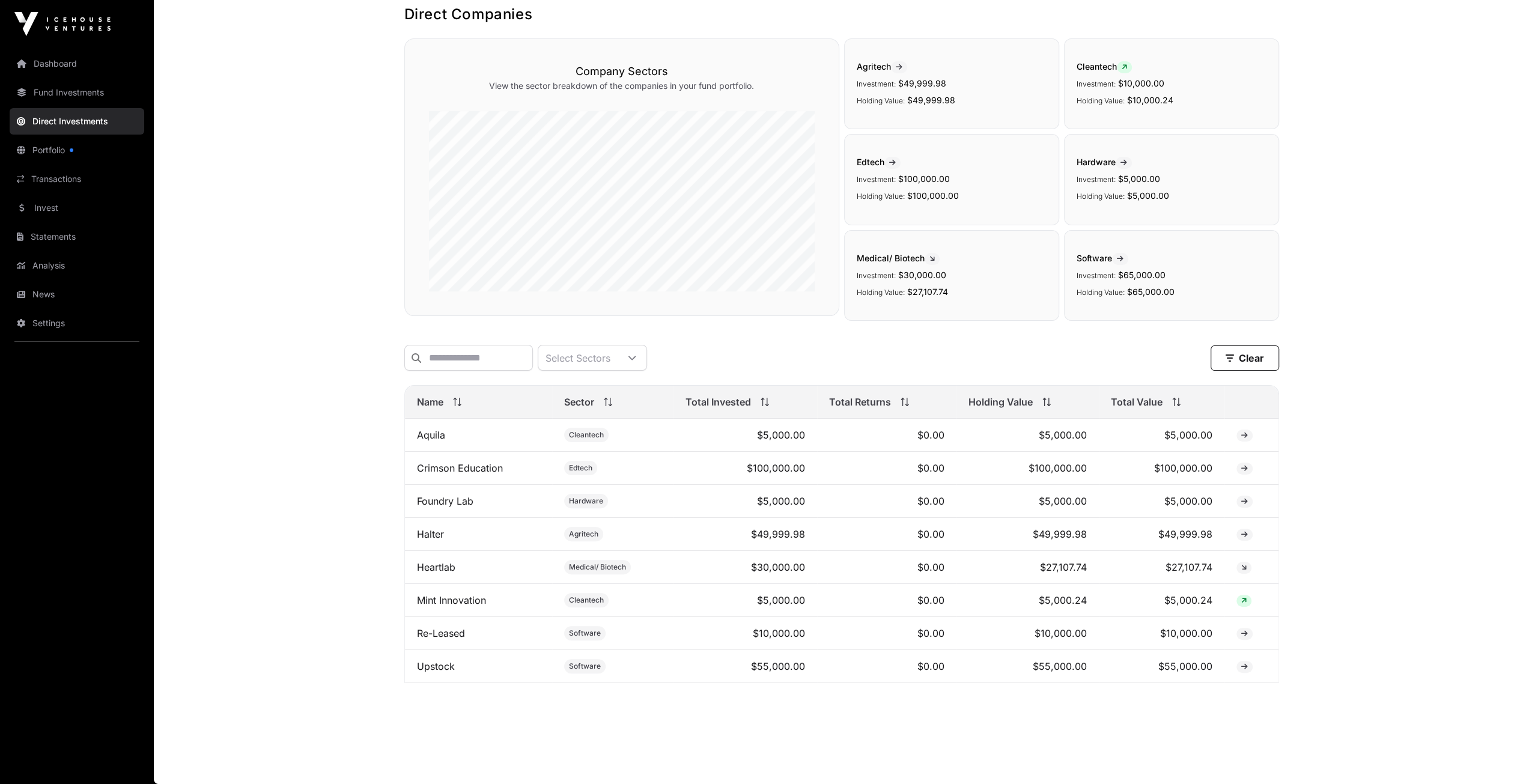
scroll to position [73, 0]
drag, startPoint x: 1098, startPoint y: 661, endPoint x: 744, endPoint y: 665, distance: 354.0
click at [744, 665] on tr "Upstock Software $55,000.00 $0.00 $55,000.00 $55,000.00" at bounding box center [842, 666] width 874 height 33
drag, startPoint x: 974, startPoint y: 715, endPoint x: 1000, endPoint y: 698, distance: 31.1
click at [974, 715] on main "Direct Companies Company Sectors View the sector breakdown of the companies in …" at bounding box center [841, 382] width 1375 height 803
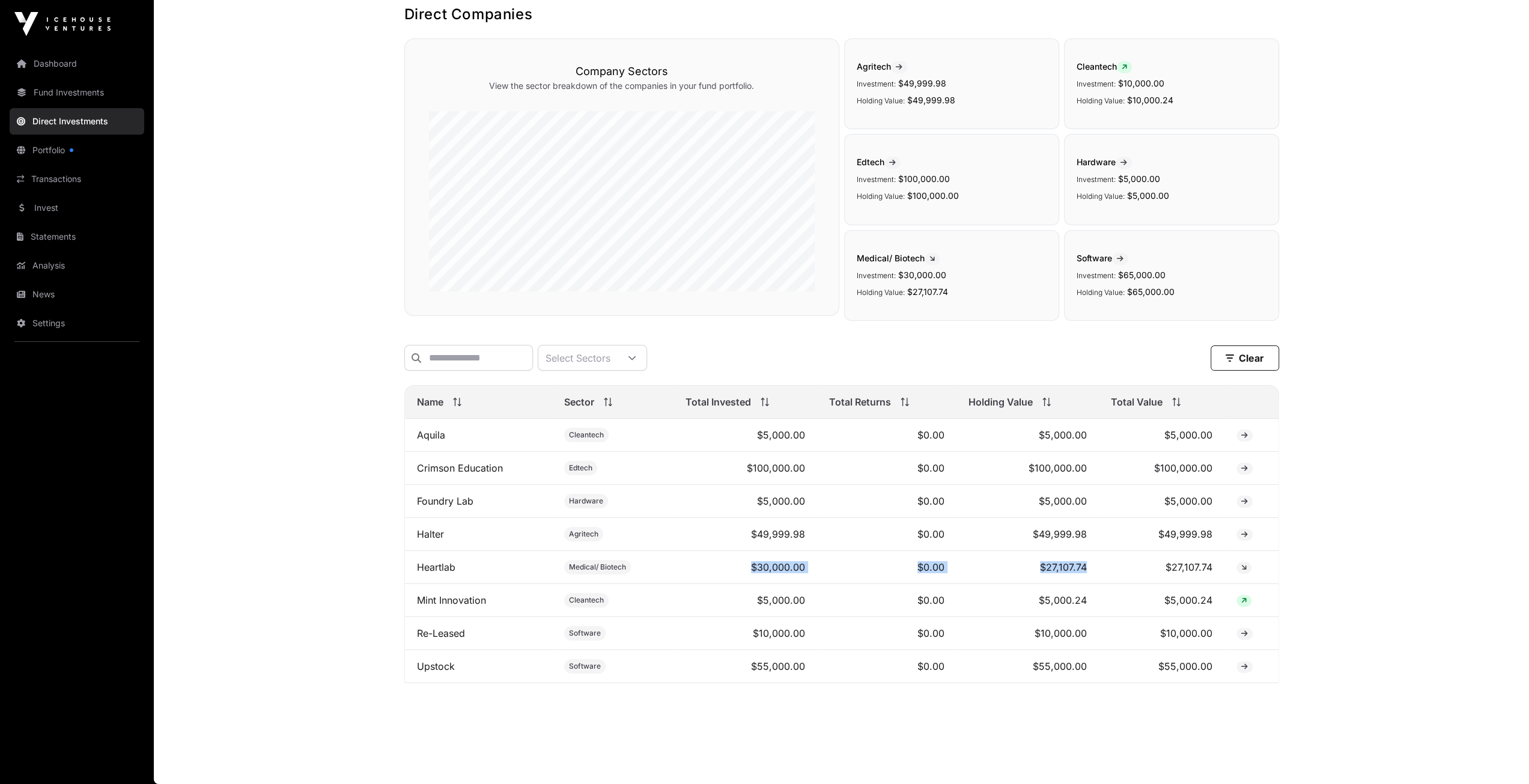
drag, startPoint x: 1103, startPoint y: 563, endPoint x: 727, endPoint y: 571, distance: 376.1
click at [727, 571] on tr "Heartlab Medical/ Biotech $30,000.00 $0.00 $27,107.74 $27,107.74" at bounding box center [842, 567] width 874 height 33
click at [1346, 469] on main "Direct Companies Company Sectors View the sector breakdown of the companies in …" at bounding box center [841, 382] width 1375 height 803
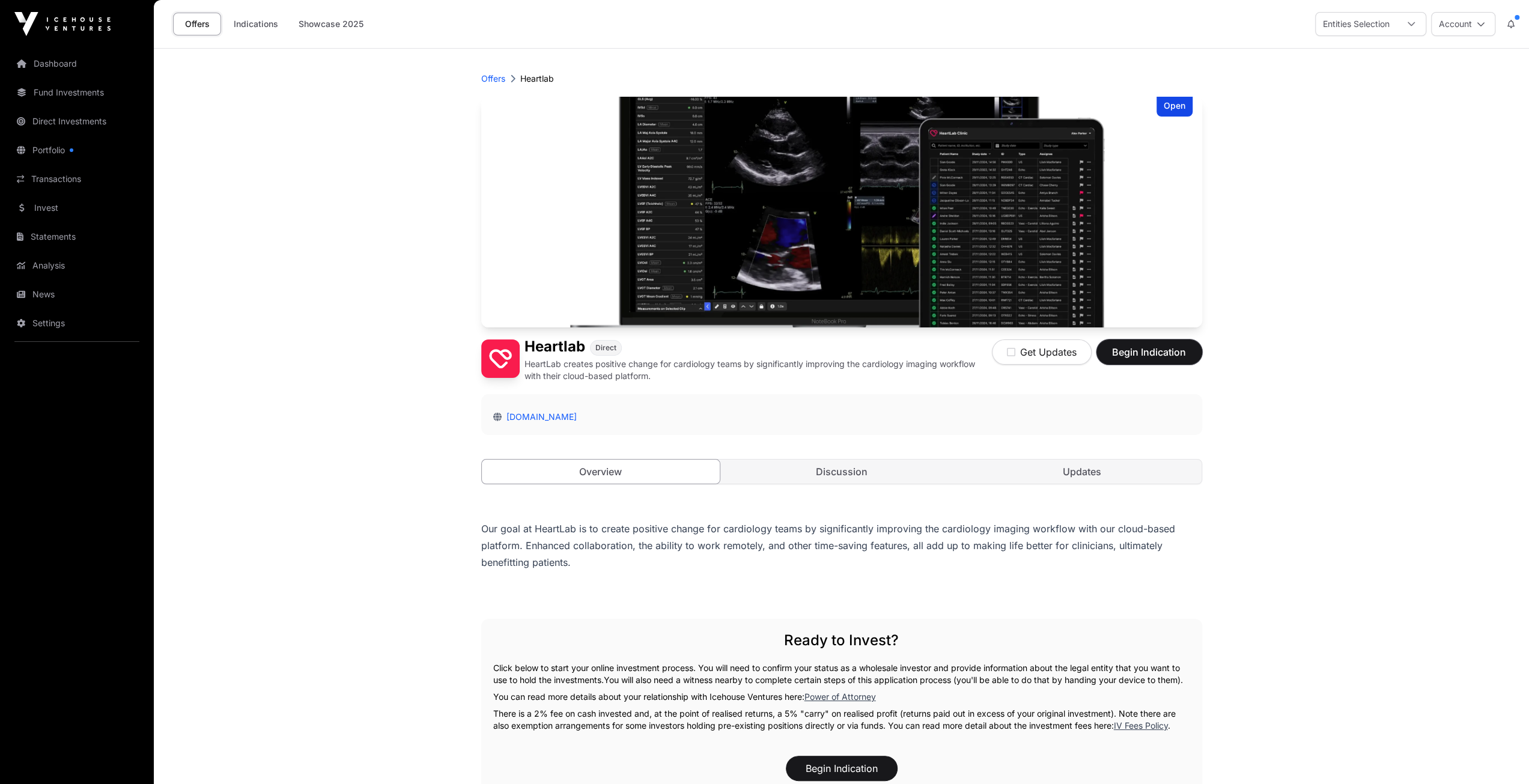
click at [1123, 352] on span "Begin Indication" at bounding box center [1149, 352] width 76 height 14
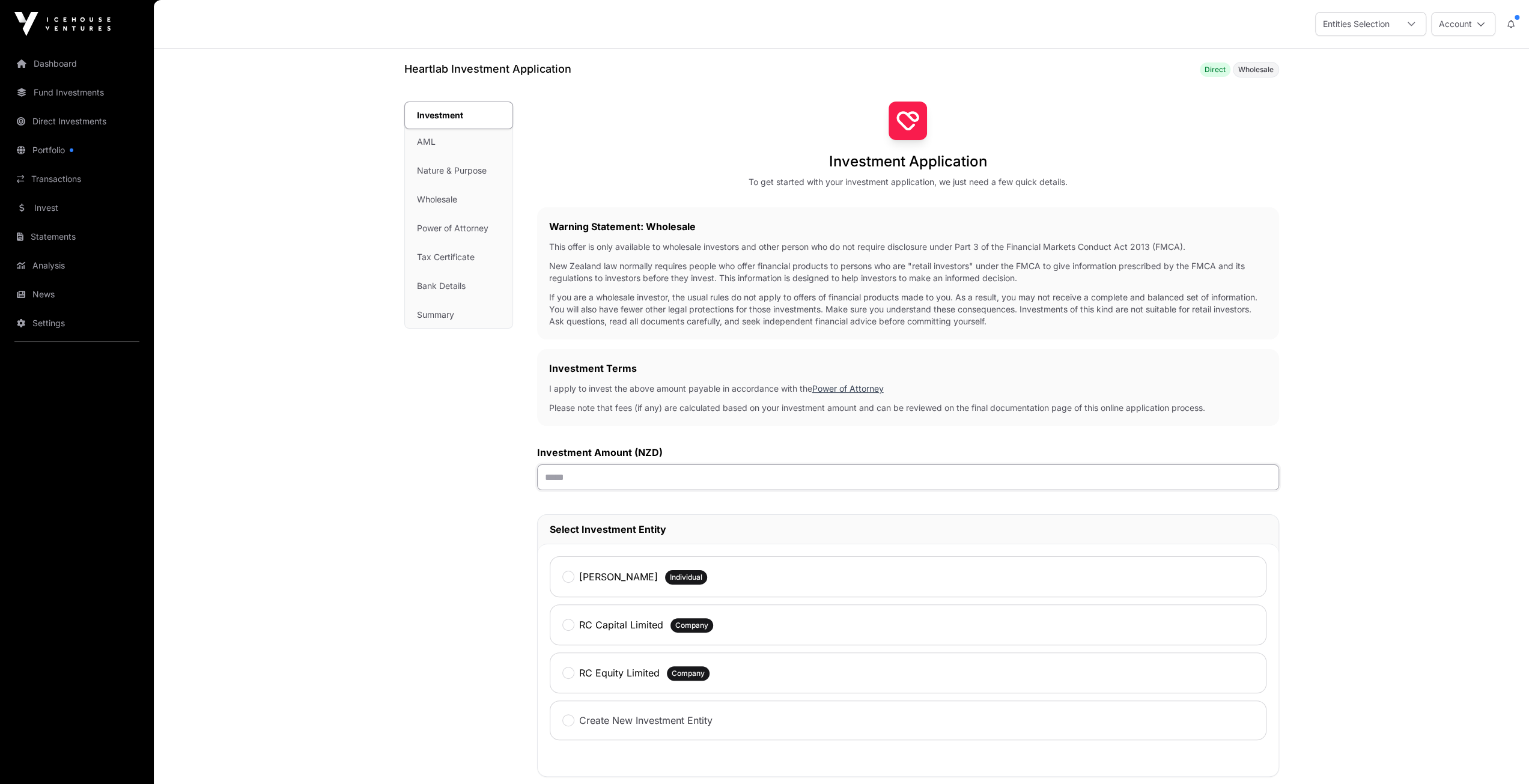
click at [671, 476] on input "text" at bounding box center [908, 477] width 742 height 26
type input "*******"
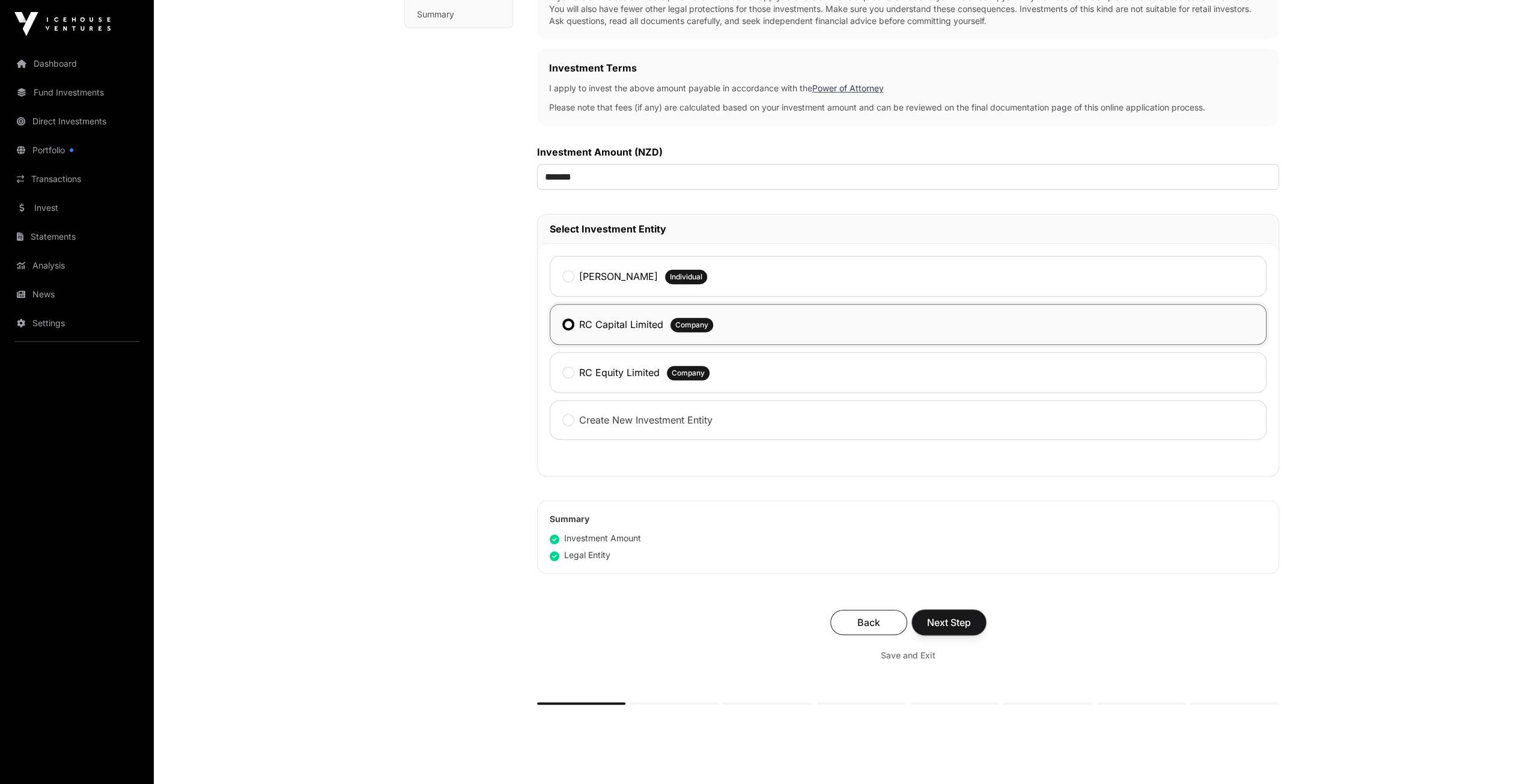
click at [945, 617] on span "Next Step" at bounding box center [949, 622] width 44 height 14
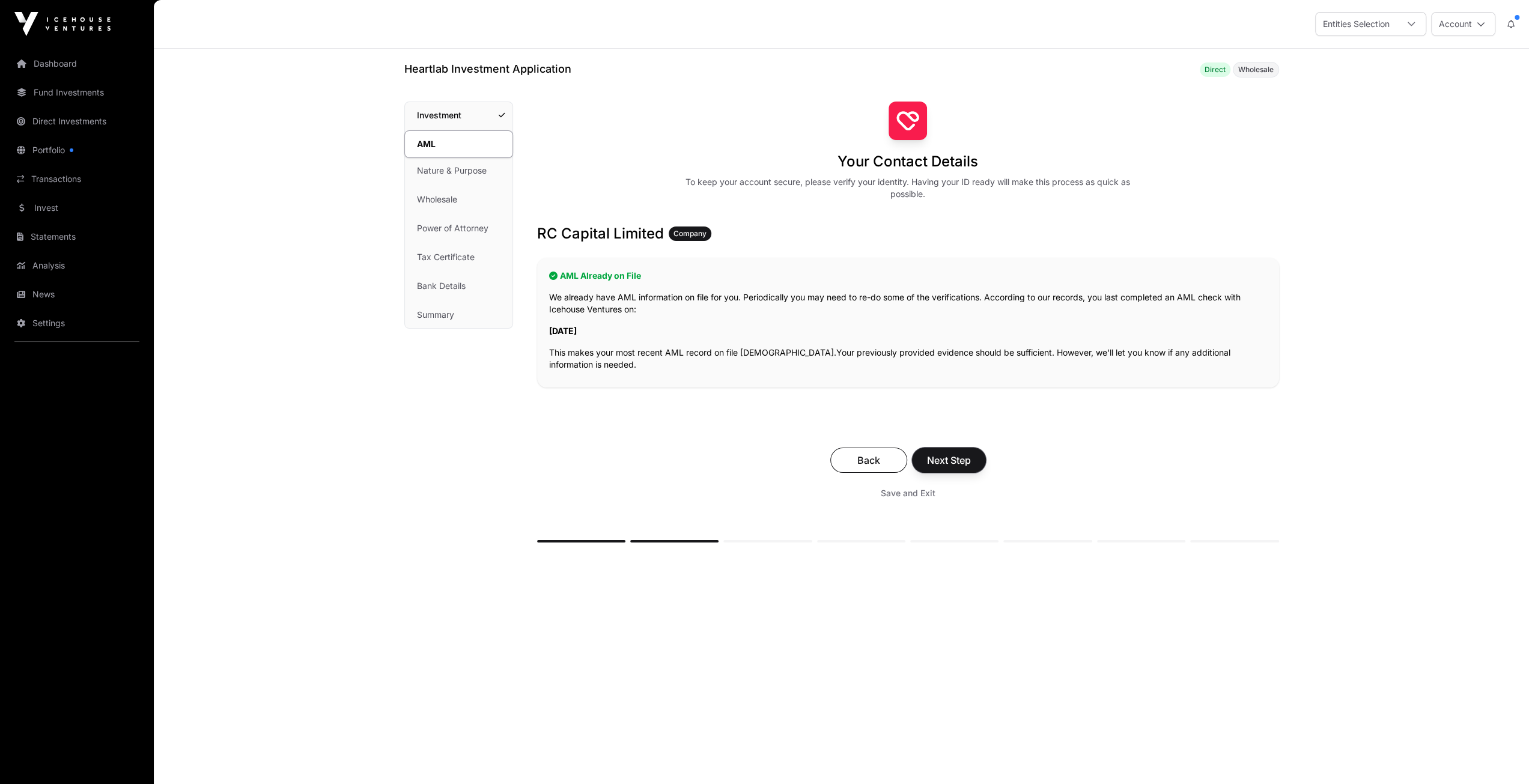
click at [944, 457] on span "Next Step" at bounding box center [949, 460] width 44 height 14
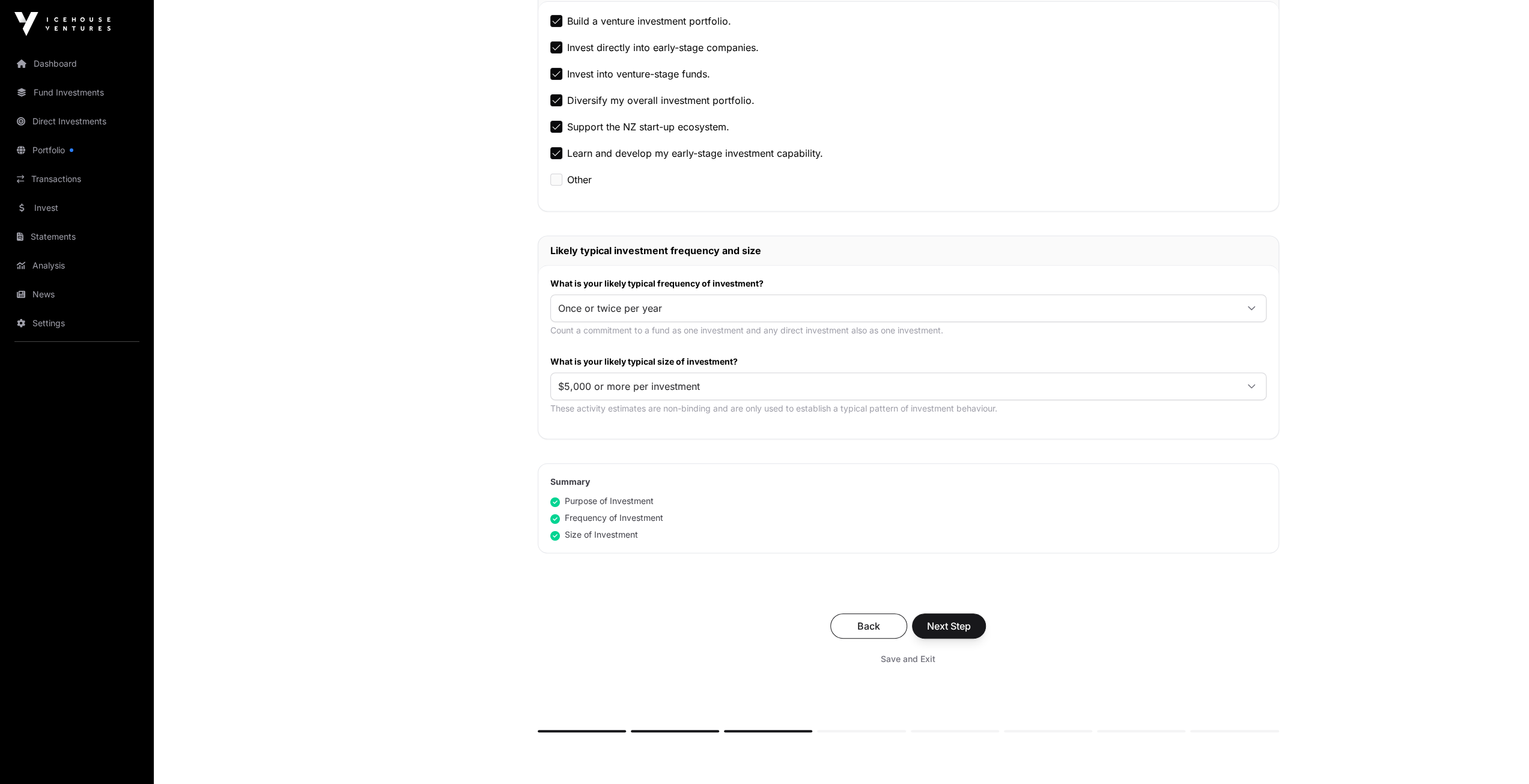
scroll to position [468, 0]
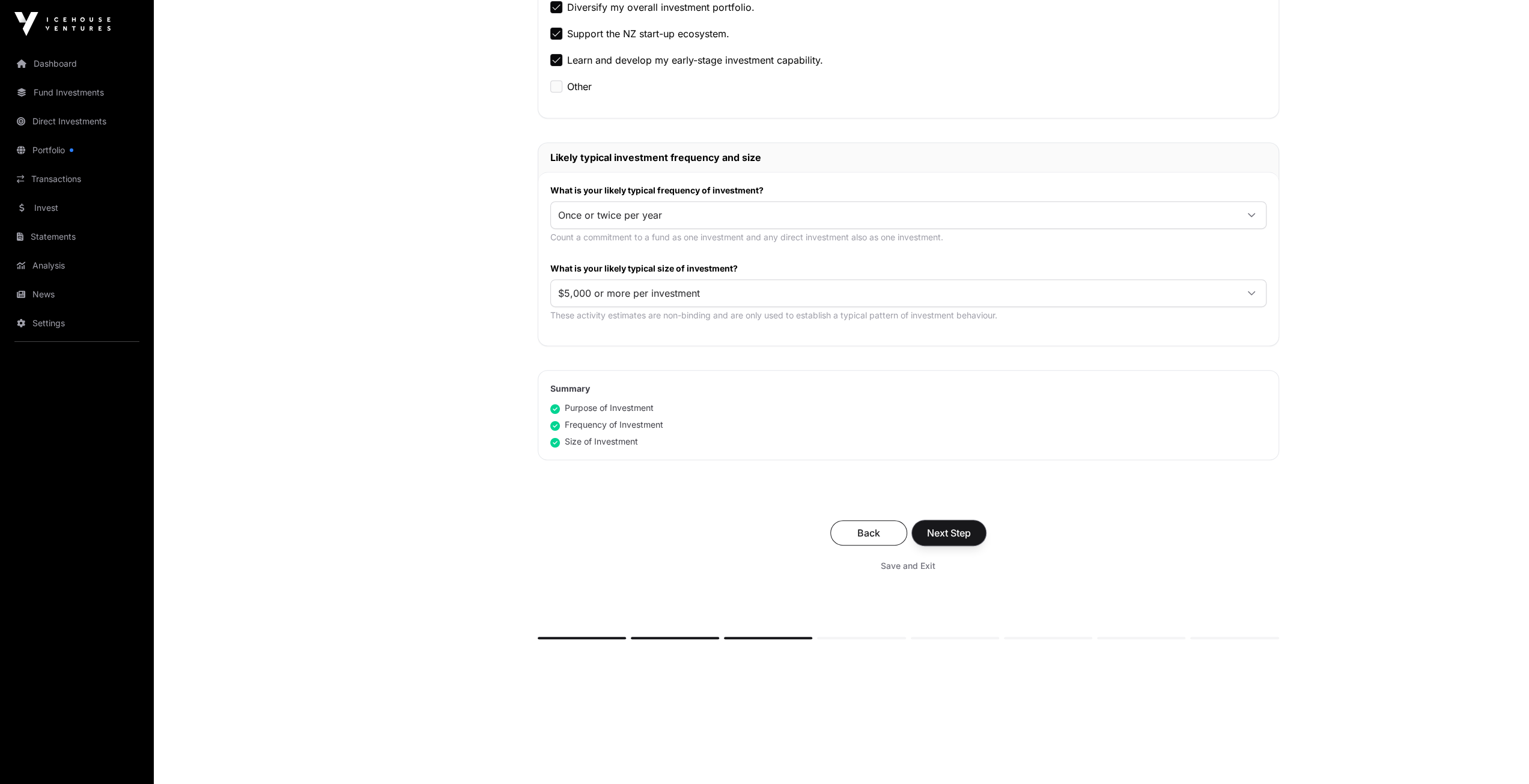
click at [946, 526] on span "Next Step" at bounding box center [949, 532] width 44 height 14
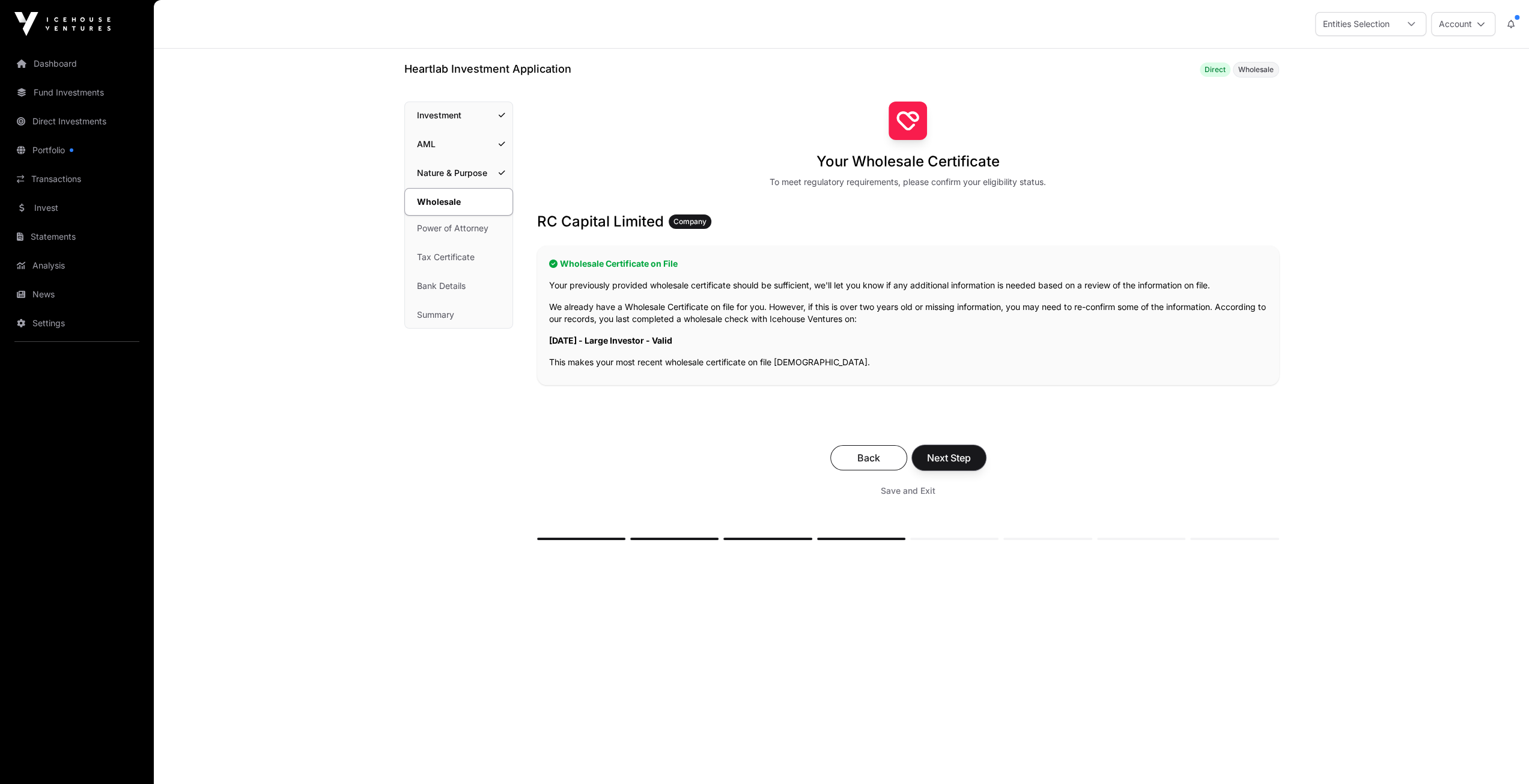
click at [953, 460] on span "Next Step" at bounding box center [949, 457] width 44 height 14
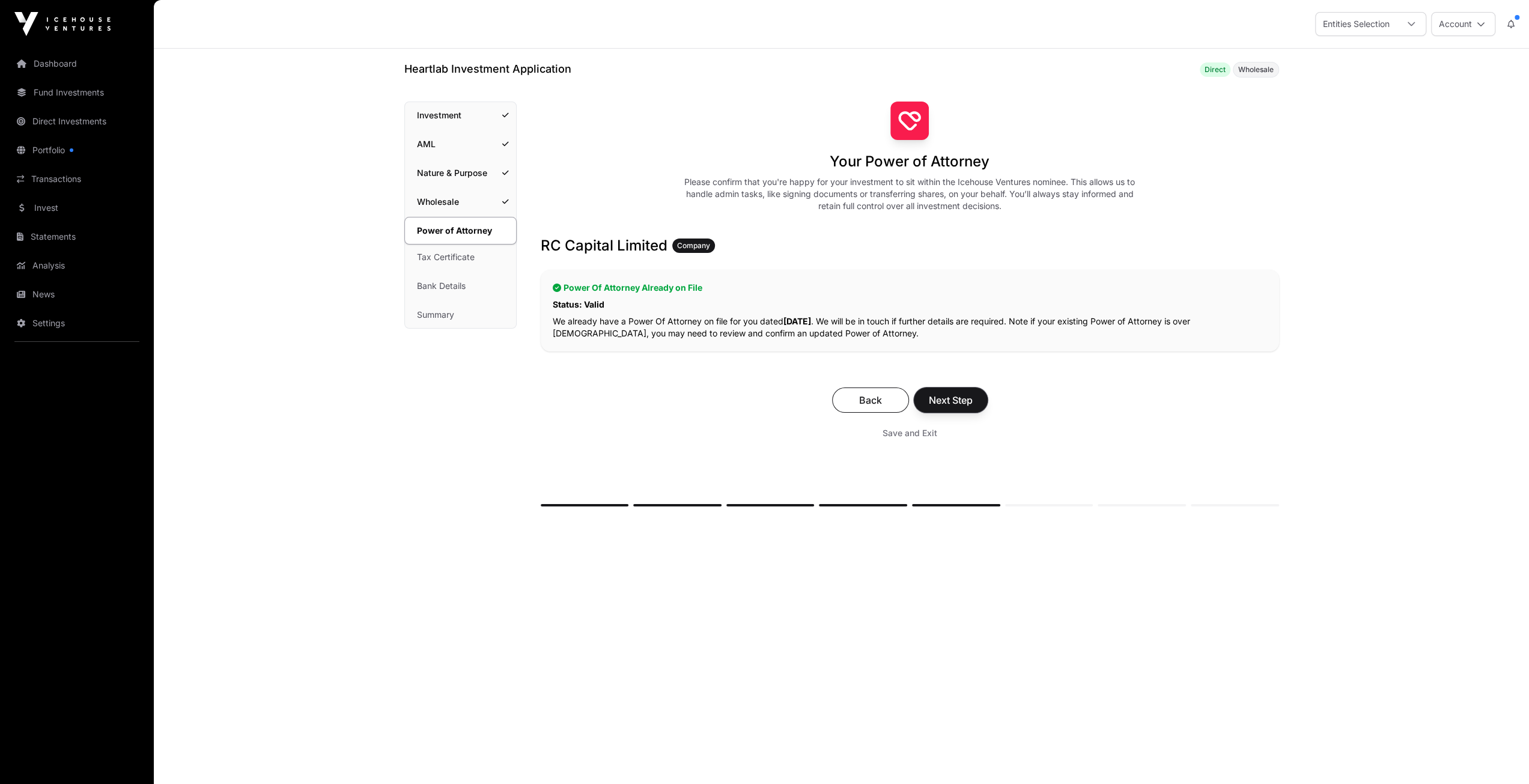
click at [948, 398] on span "Next Step" at bounding box center [951, 400] width 44 height 14
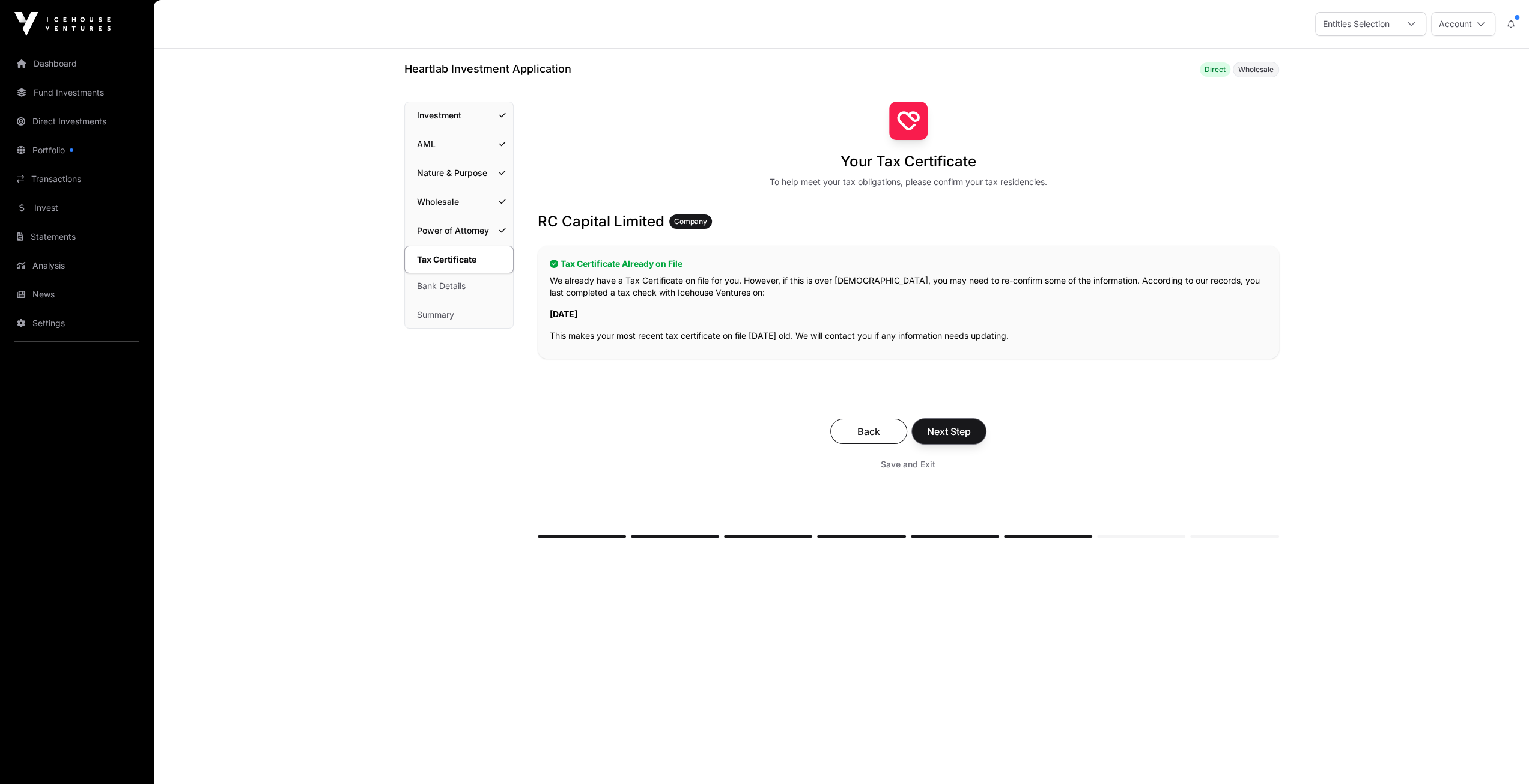
click at [946, 427] on span "Next Step" at bounding box center [949, 431] width 44 height 14
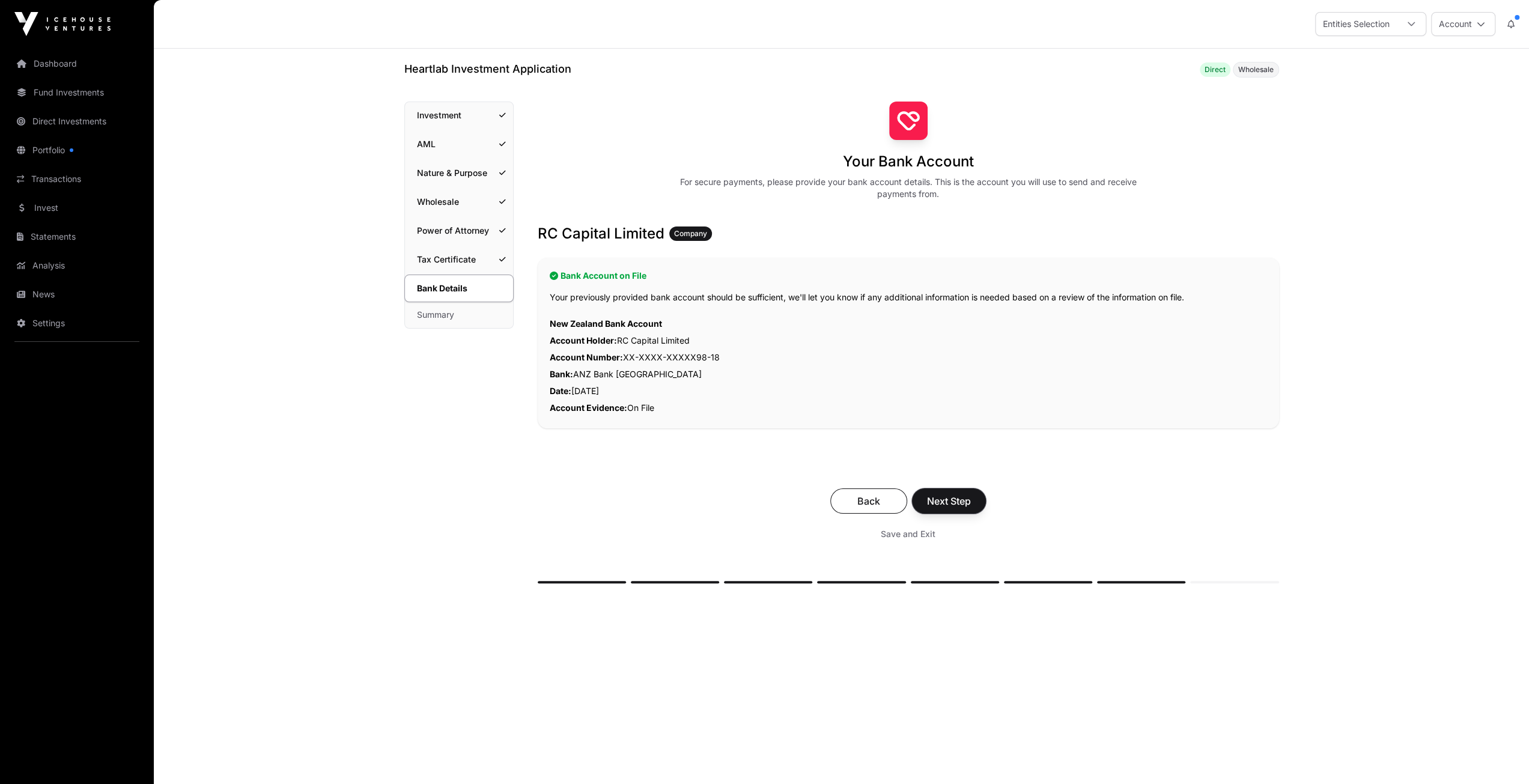
click at [947, 500] on span "Next Step" at bounding box center [949, 501] width 44 height 14
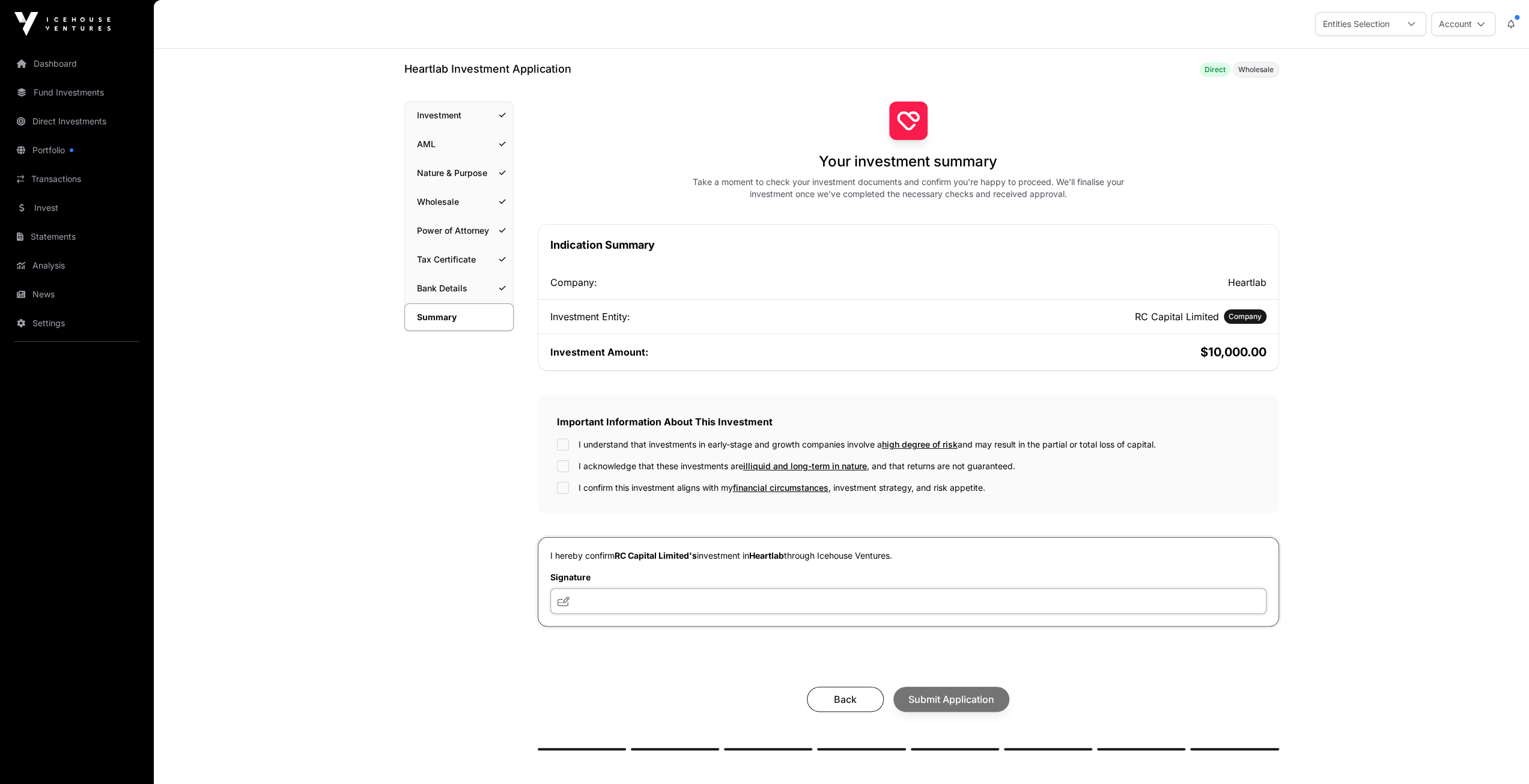
click at [652, 602] on input "text" at bounding box center [908, 601] width 716 height 26
type input "**"
click at [562, 601] on icon at bounding box center [563, 601] width 12 height 9
click at [951, 698] on div "Back Submit Application" at bounding box center [908, 699] width 717 height 25
click at [565, 457] on div "I understand that investments in early-stage and growth companies involve a hig…" at bounding box center [908, 466] width 703 height 55
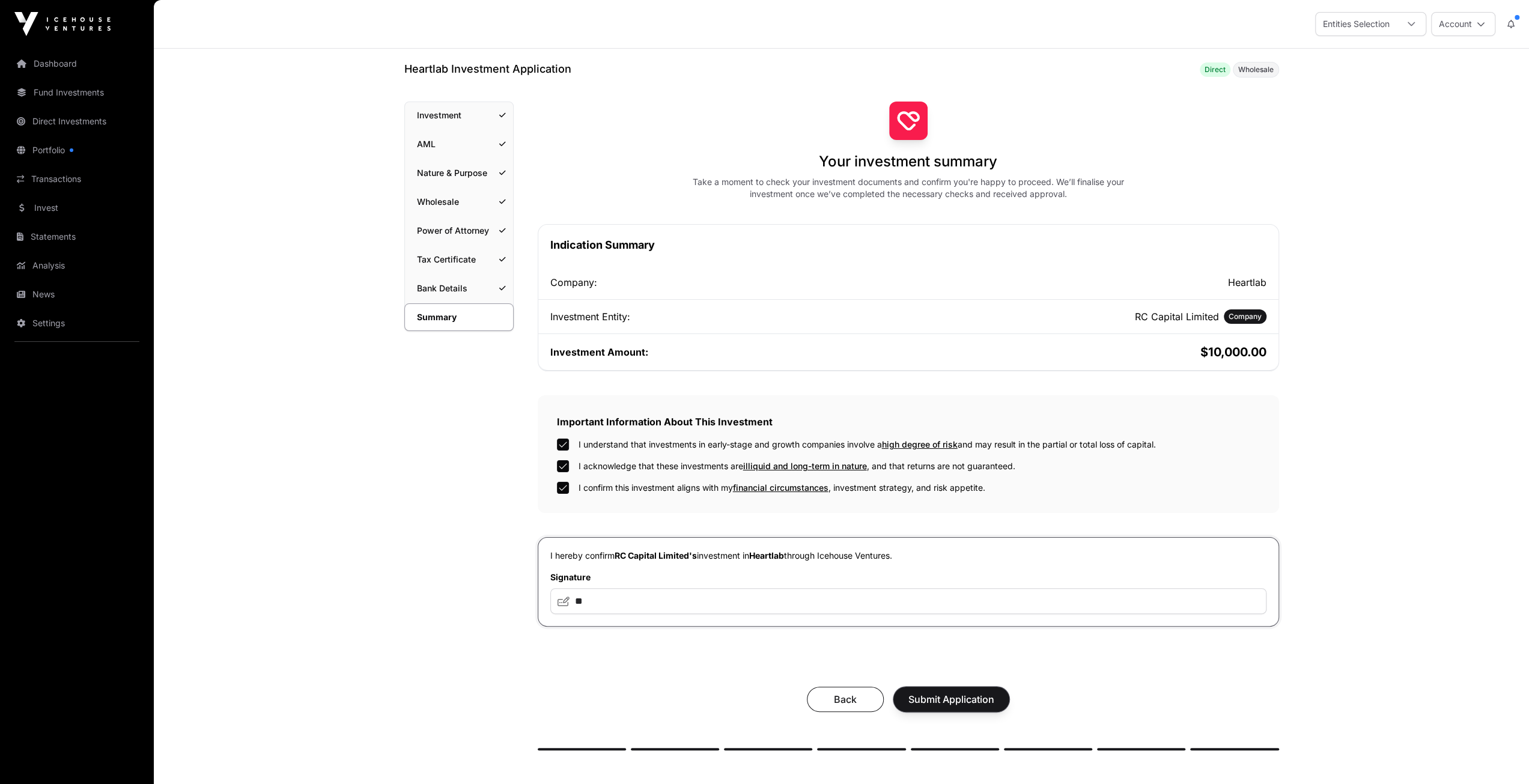
click at [951, 698] on span "Submit Application" at bounding box center [951, 699] width 86 height 14
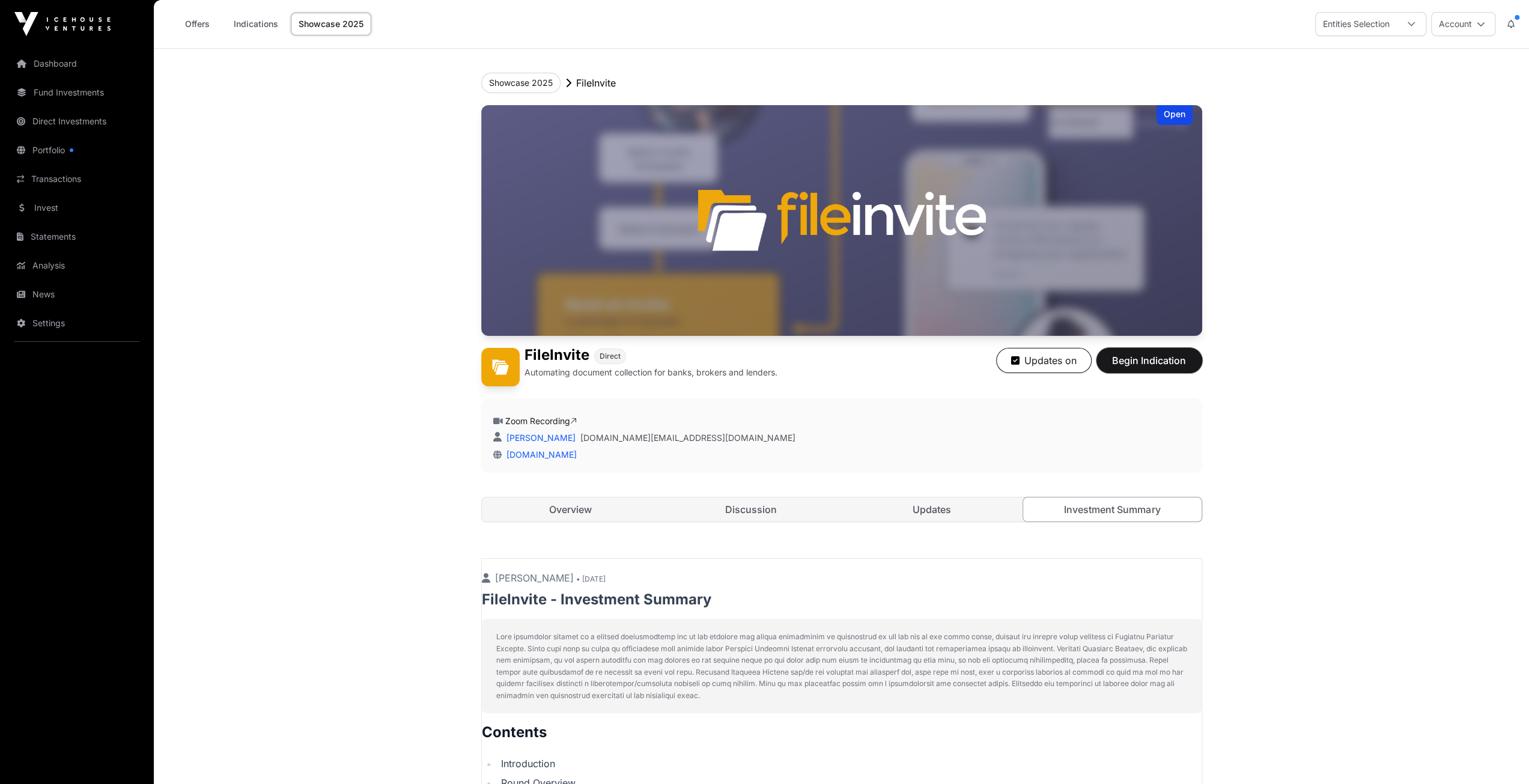
click at [1143, 363] on span "Begin Indication" at bounding box center [1149, 360] width 76 height 14
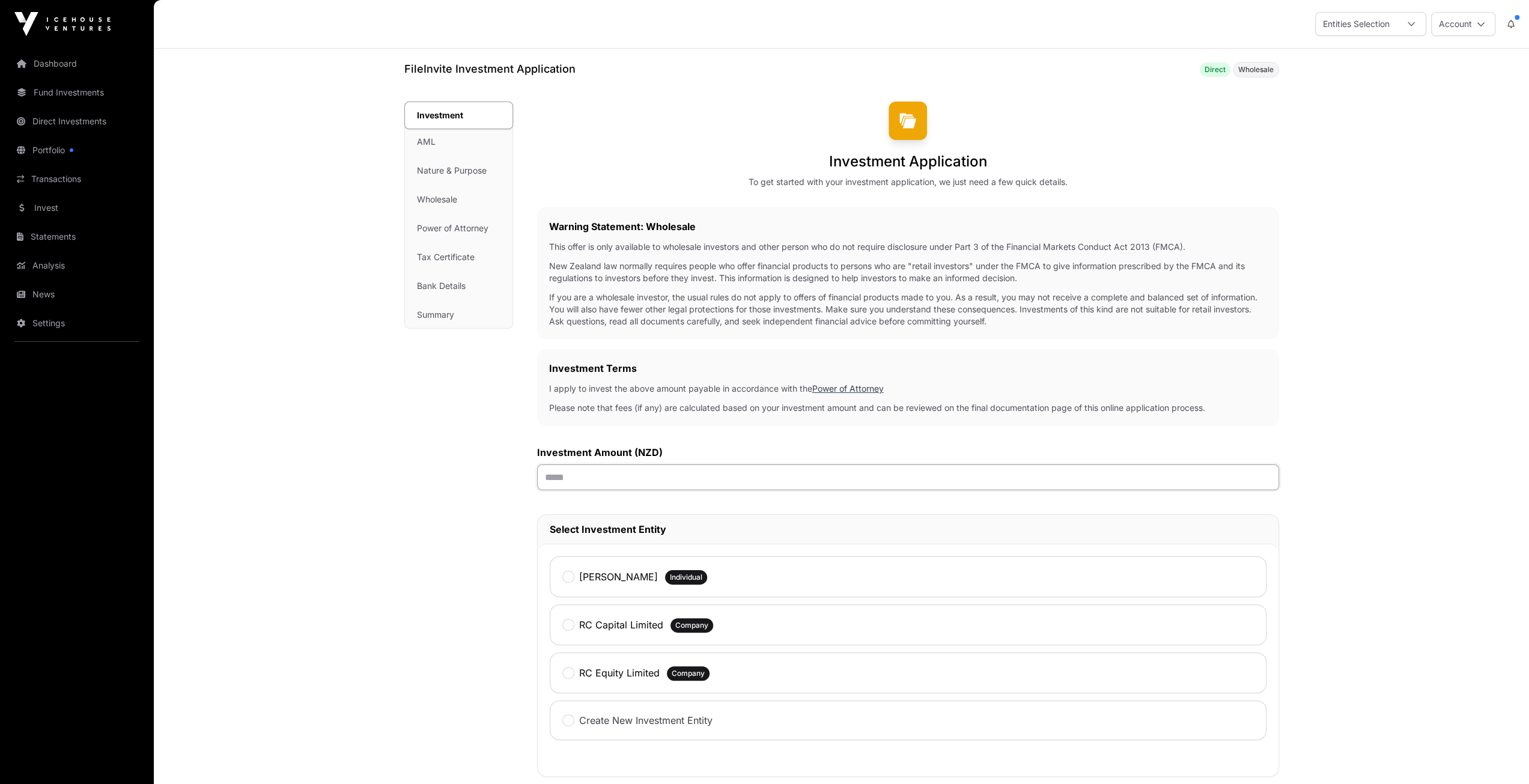
click at [573, 480] on input "text" at bounding box center [908, 477] width 742 height 26
type input "******"
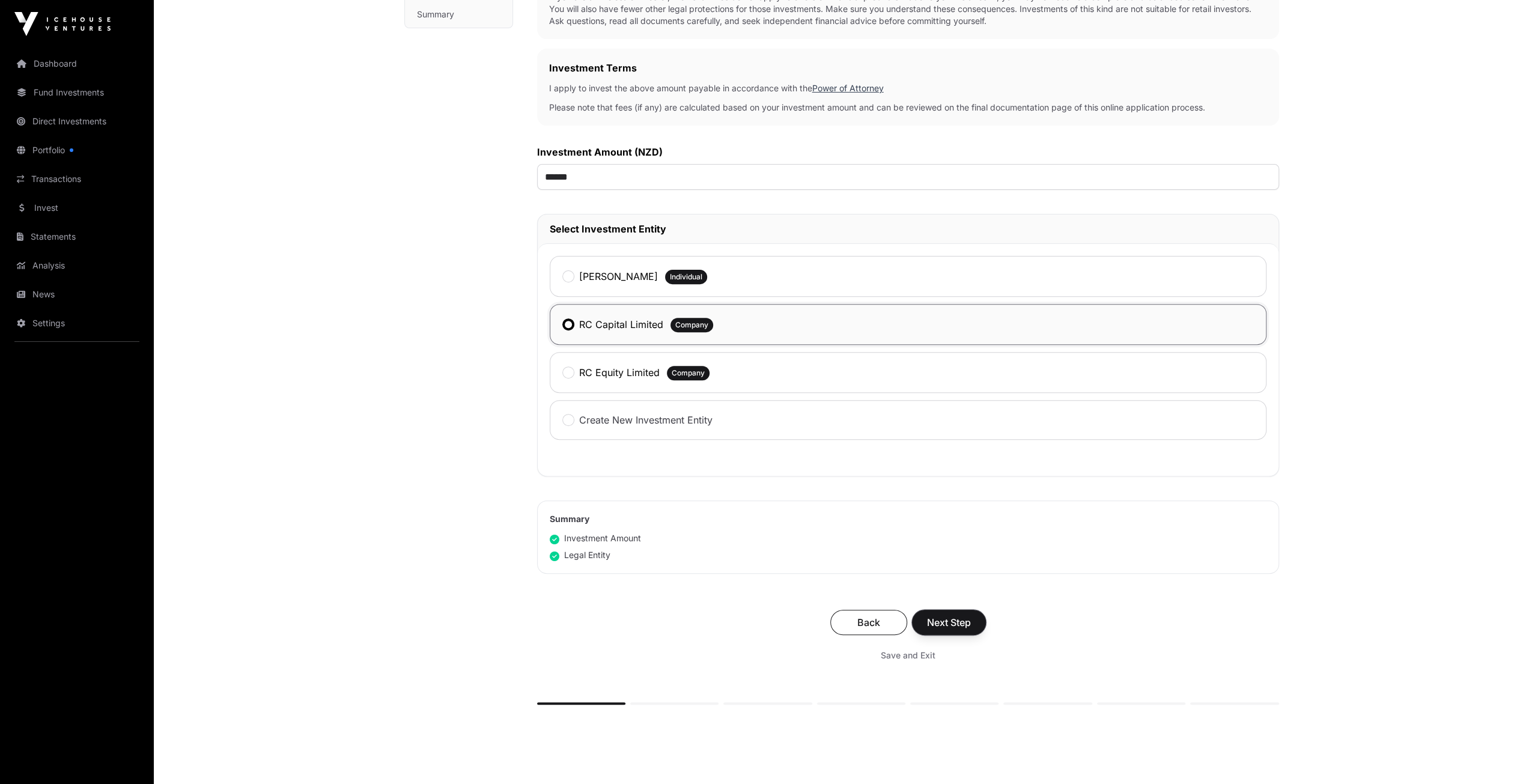
click at [943, 615] on span "Next Step" at bounding box center [949, 622] width 44 height 14
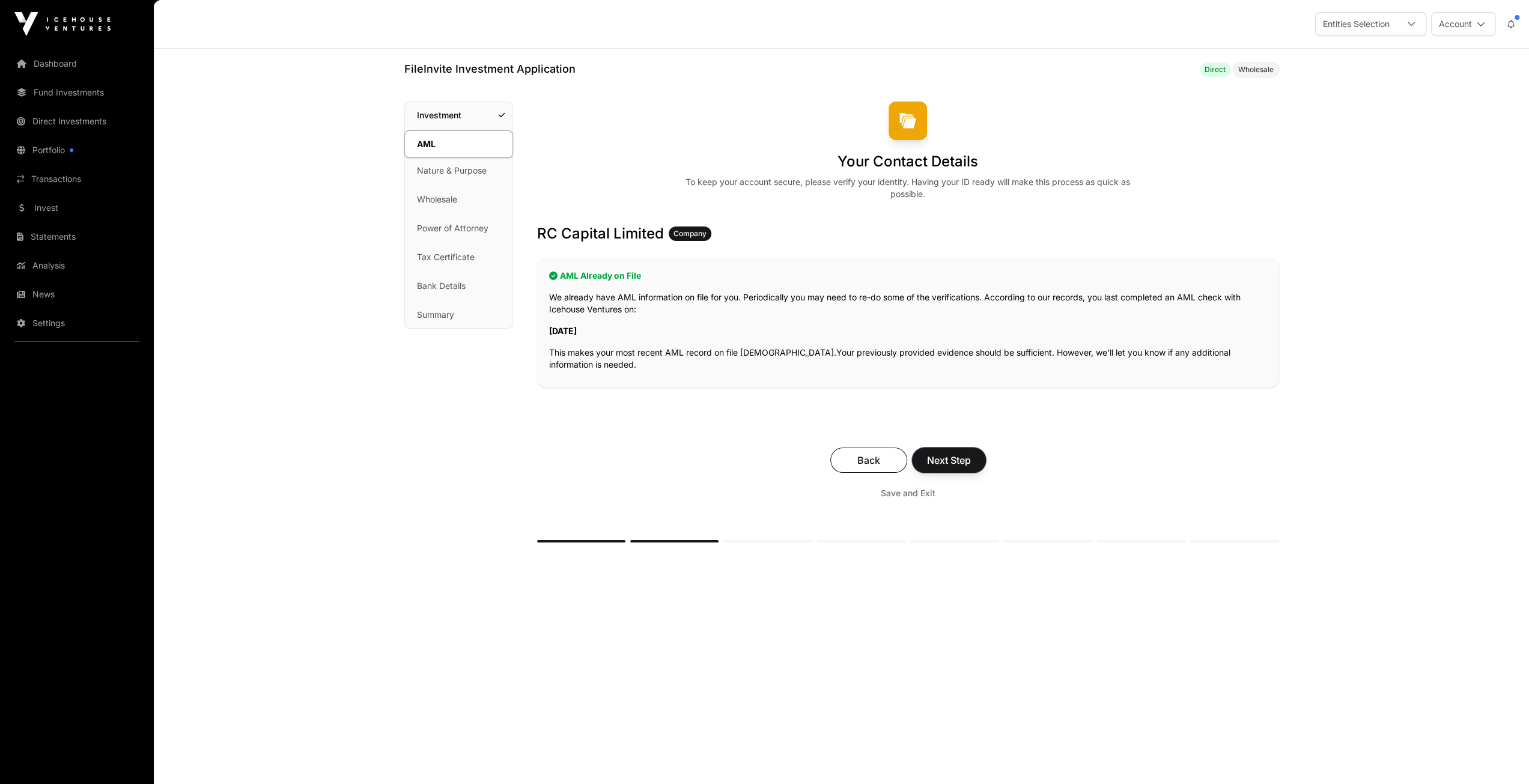
click at [955, 457] on span "Next Step" at bounding box center [949, 460] width 44 height 14
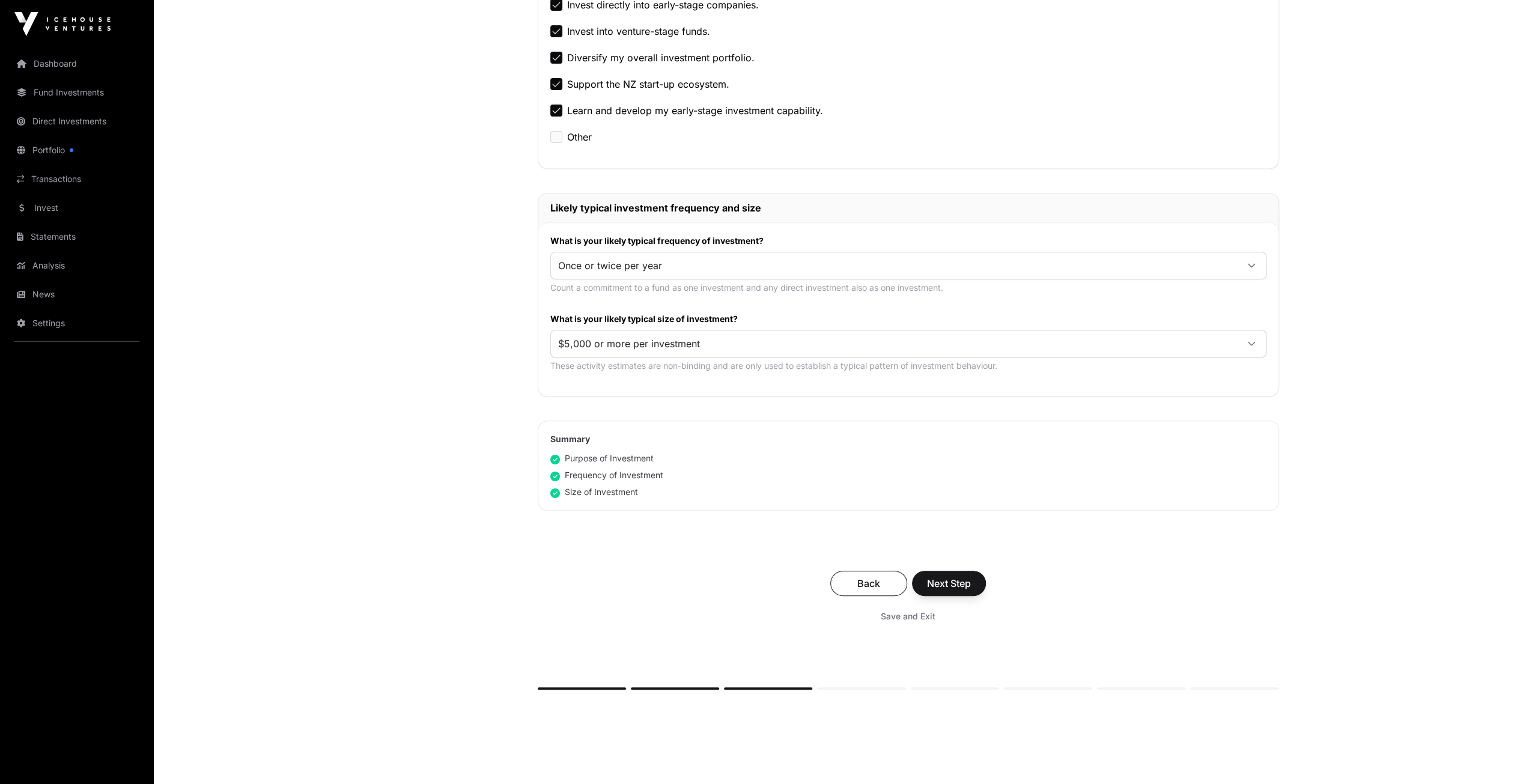
scroll to position [468, 0]
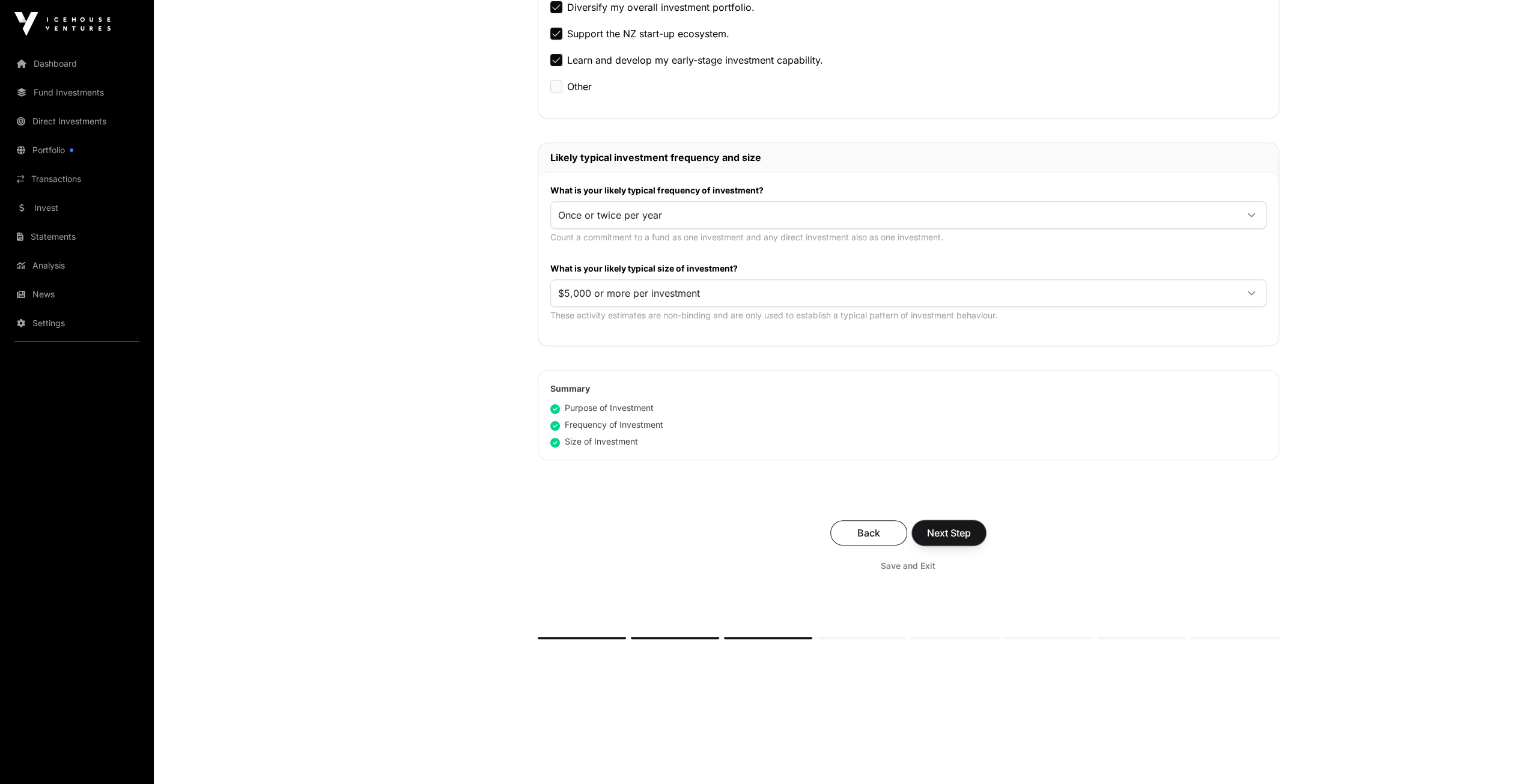
click at [927, 527] on span "Next Step" at bounding box center [949, 532] width 44 height 14
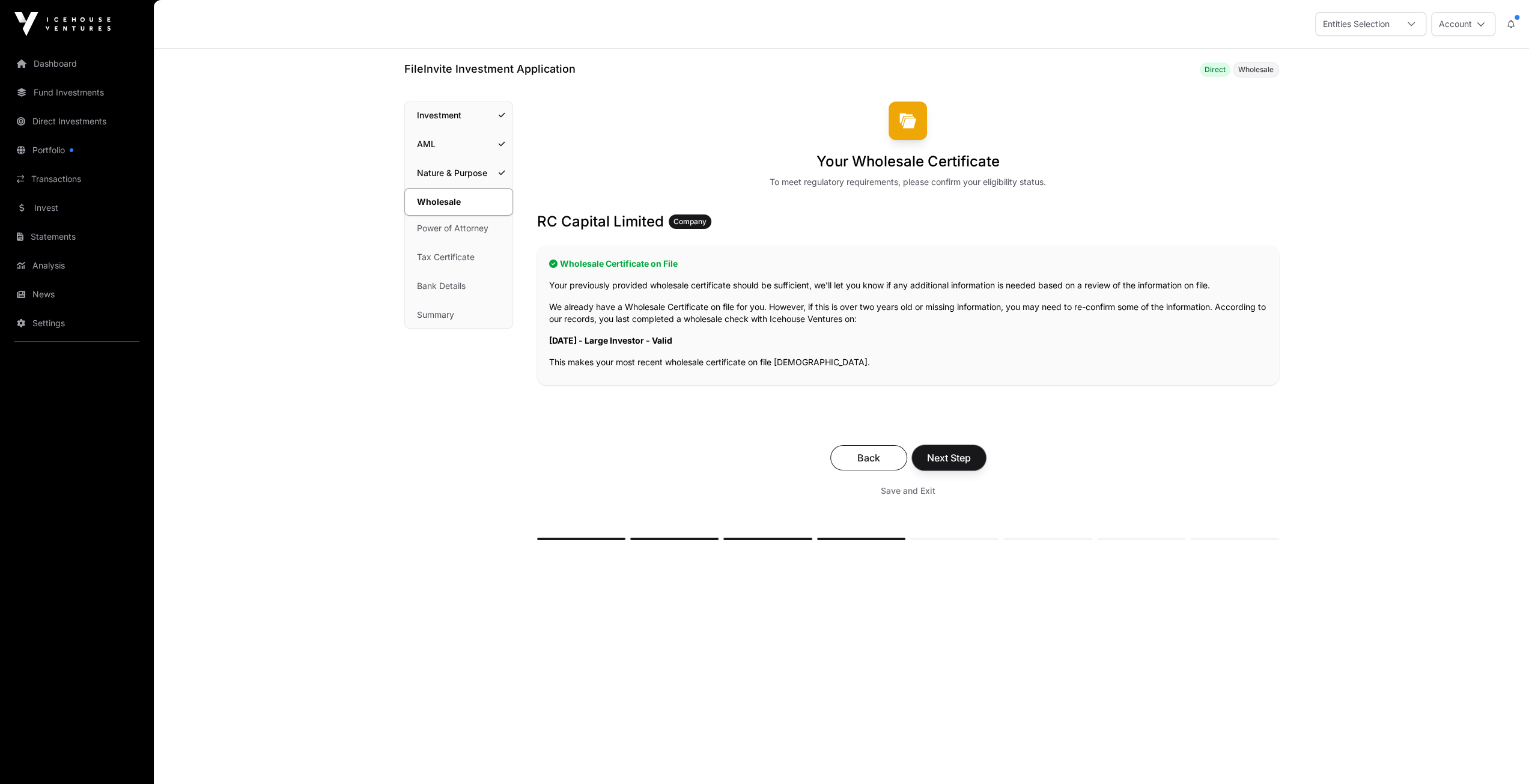
click at [959, 451] on span "Next Step" at bounding box center [949, 457] width 44 height 14
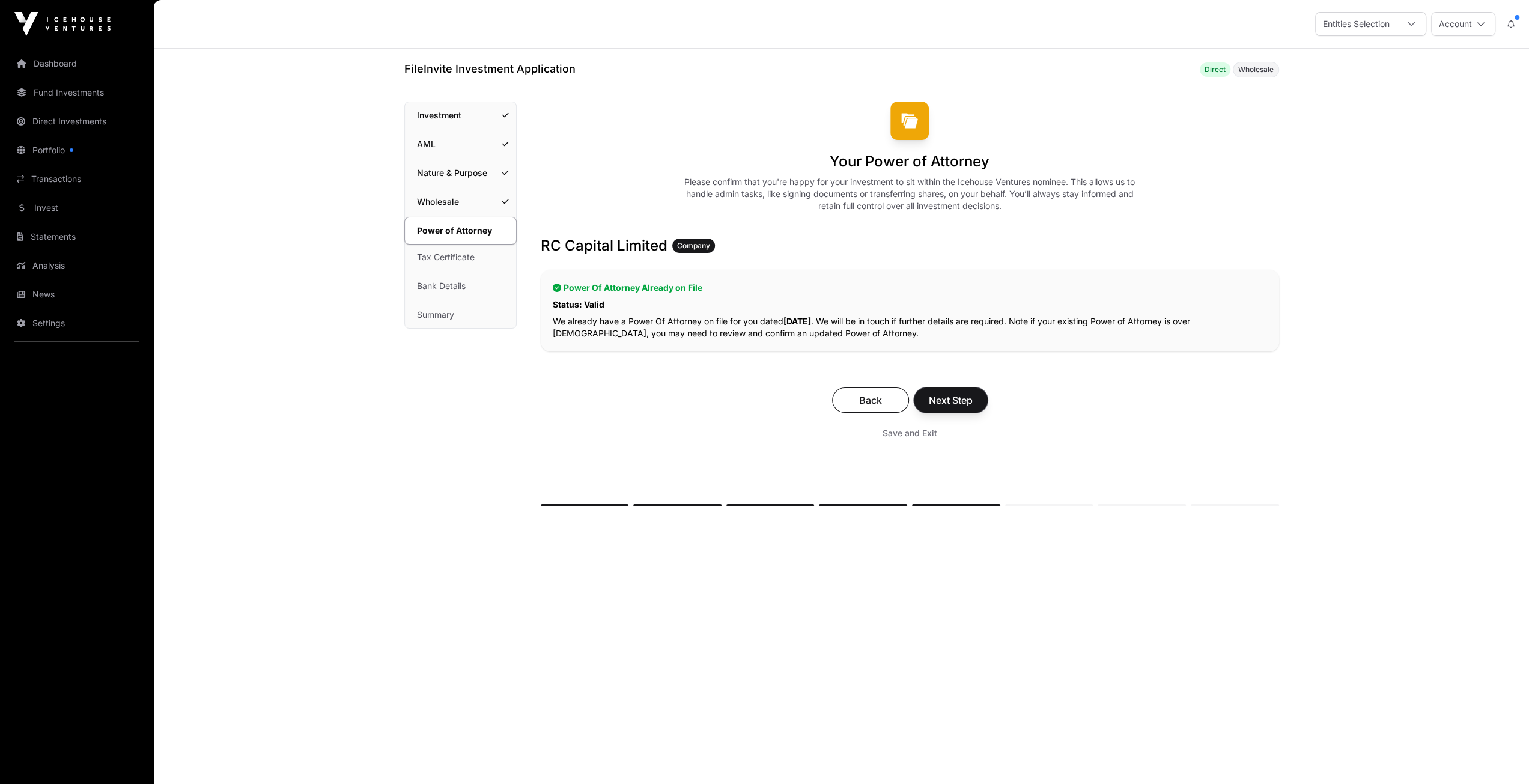
click at [970, 397] on span "Next Step" at bounding box center [951, 400] width 44 height 14
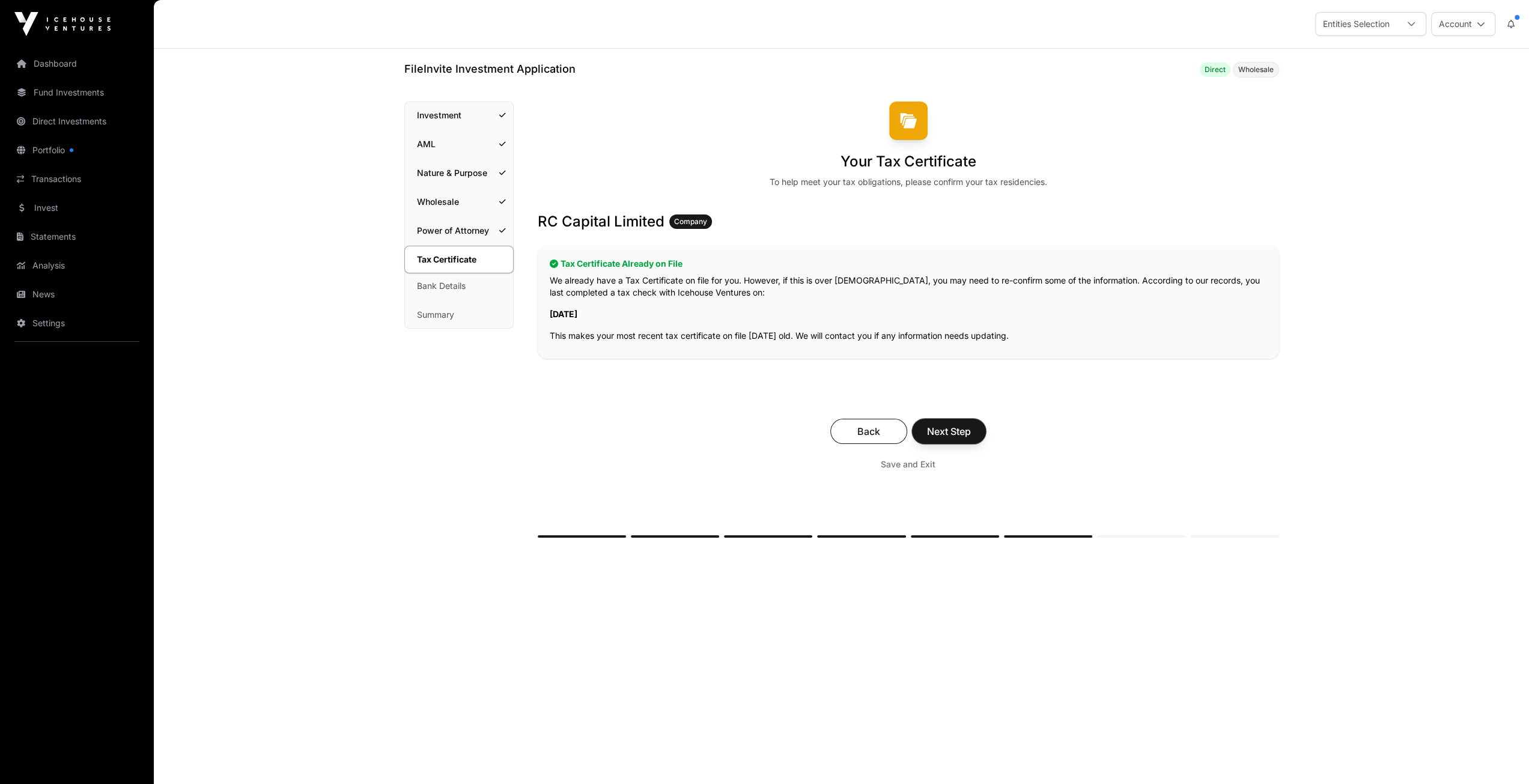
click at [953, 433] on span "Next Step" at bounding box center [949, 431] width 44 height 14
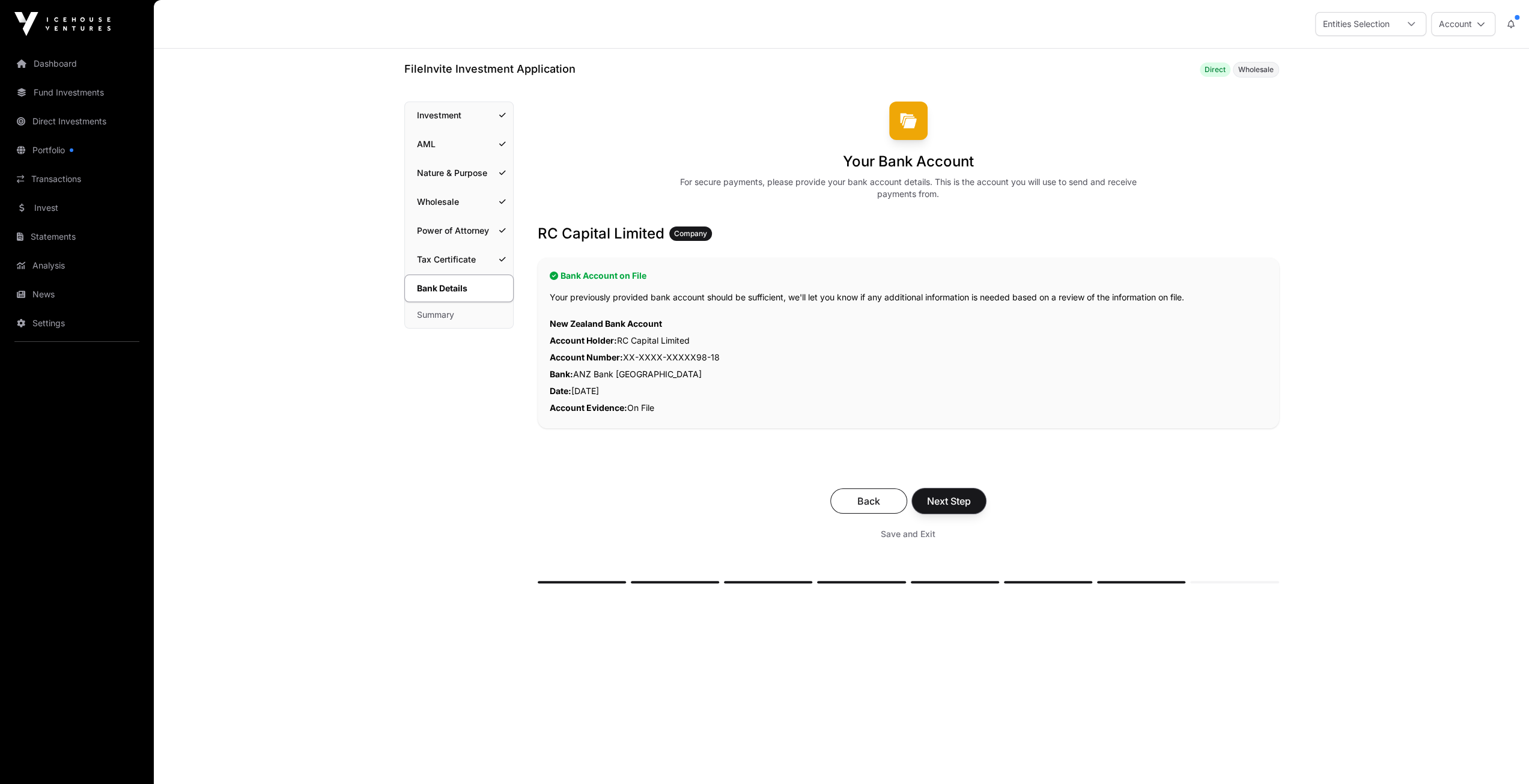
click at [944, 504] on span "Next Step" at bounding box center [949, 501] width 44 height 14
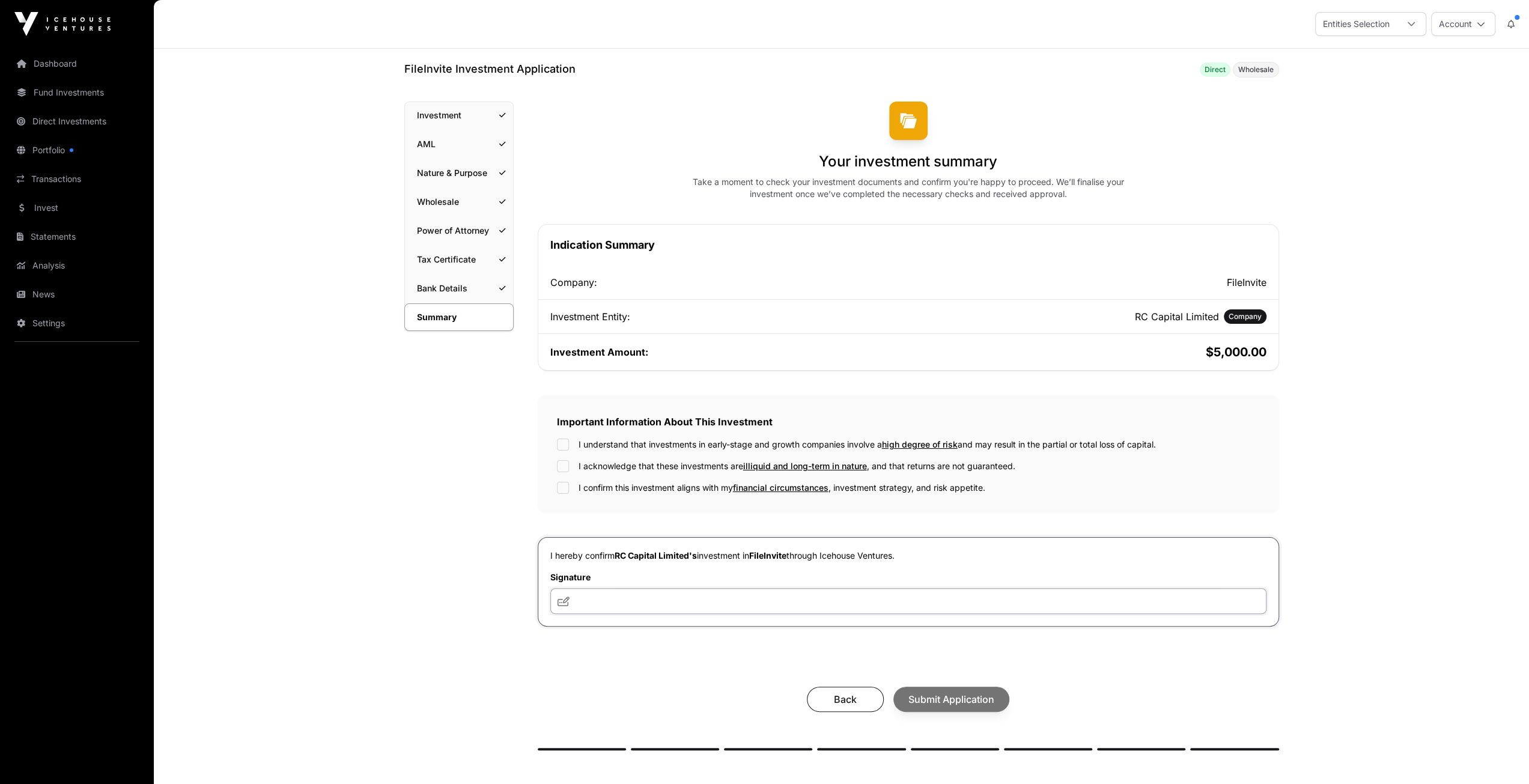
click at [633, 599] on input "text" at bounding box center [908, 601] width 716 height 26
type input "**"
click at [566, 473] on div "I understand that investments in early-stage and growth companies involve a hig…" at bounding box center [908, 466] width 703 height 55
click at [923, 702] on span "Submit Application" at bounding box center [951, 699] width 86 height 14
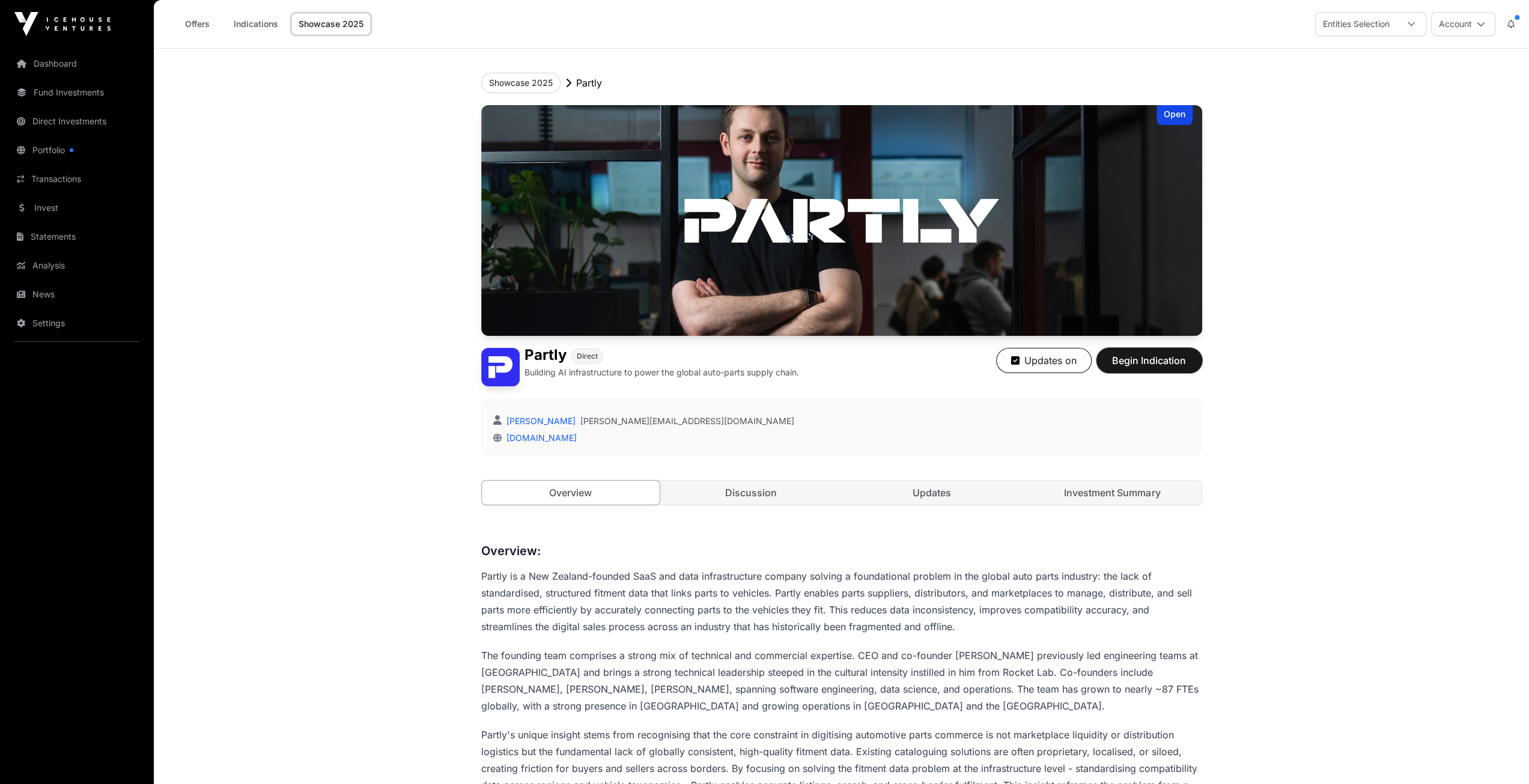
click at [1150, 357] on span "Begin Indication" at bounding box center [1149, 360] width 76 height 14
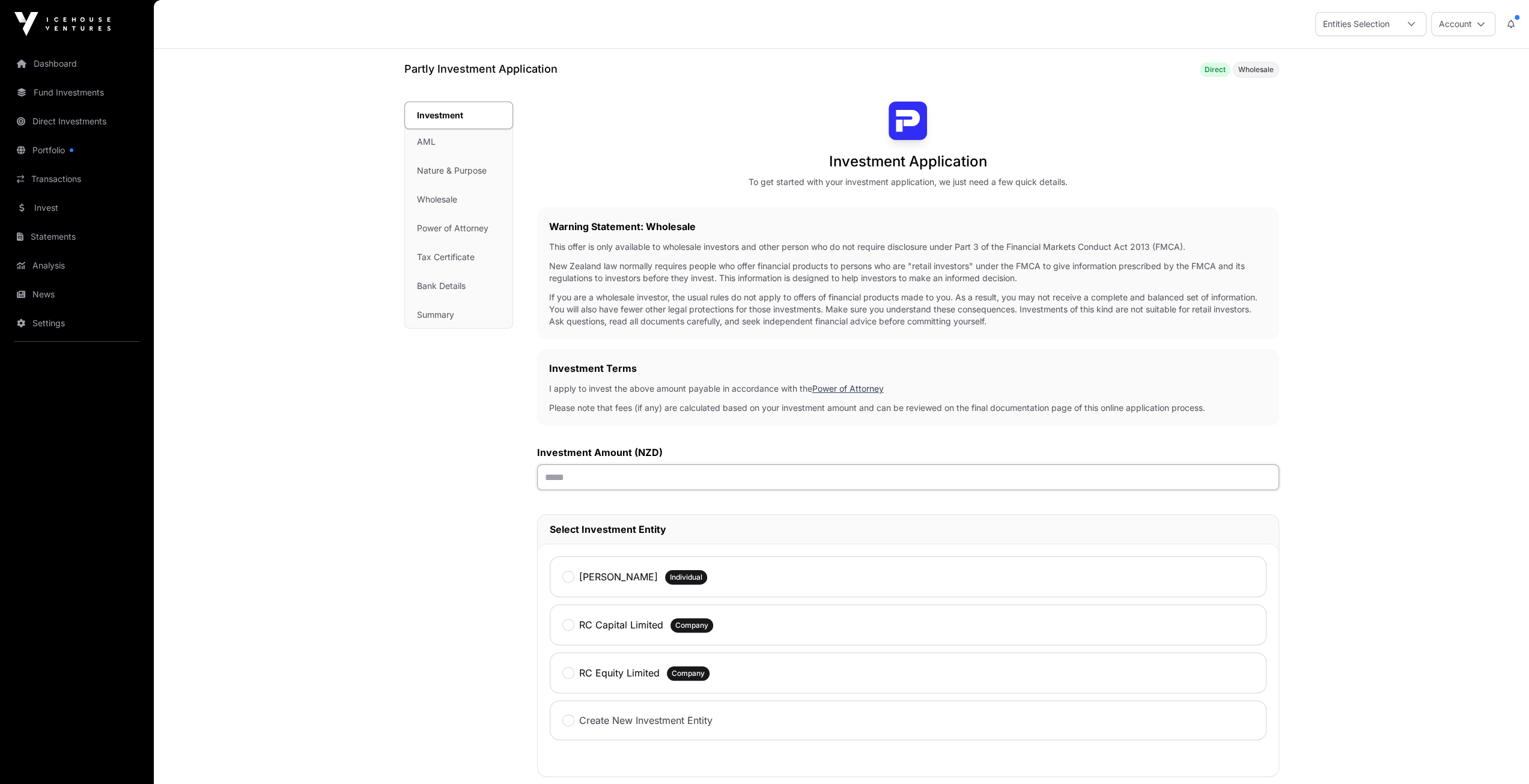
click at [585, 479] on input "text" at bounding box center [908, 477] width 742 height 26
type input "******"
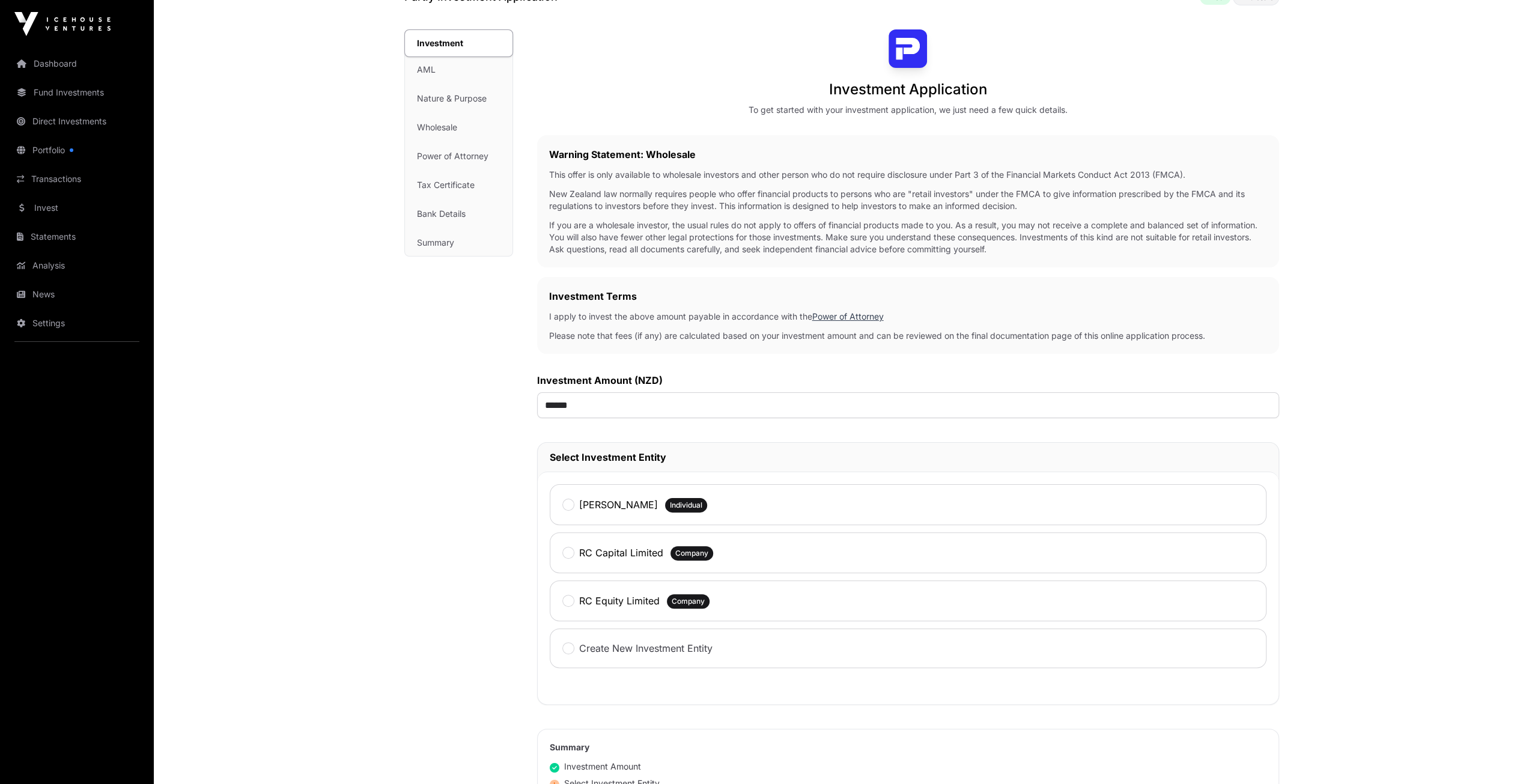
scroll to position [300, 0]
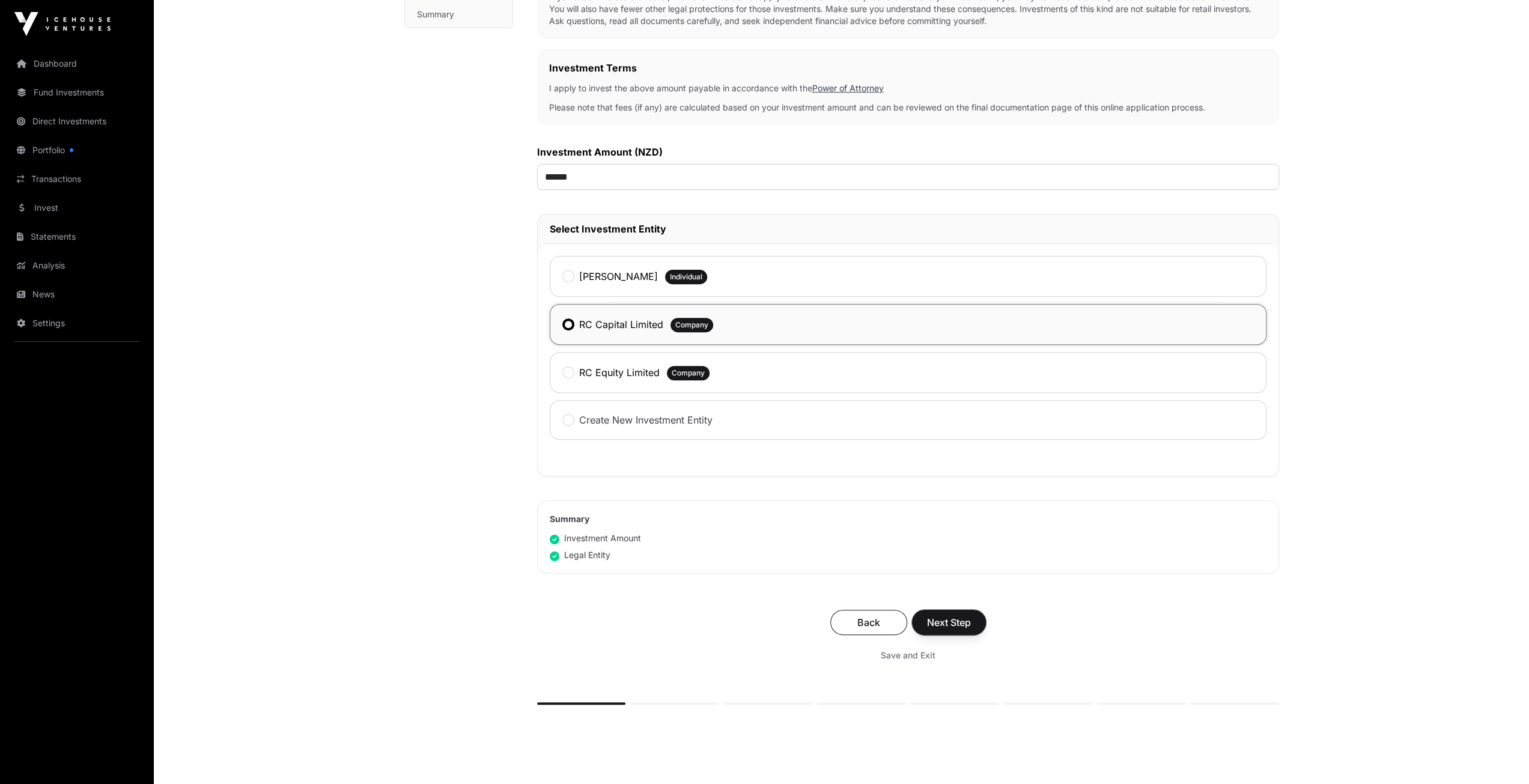
click at [969, 615] on span "Next Step" at bounding box center [949, 622] width 44 height 14
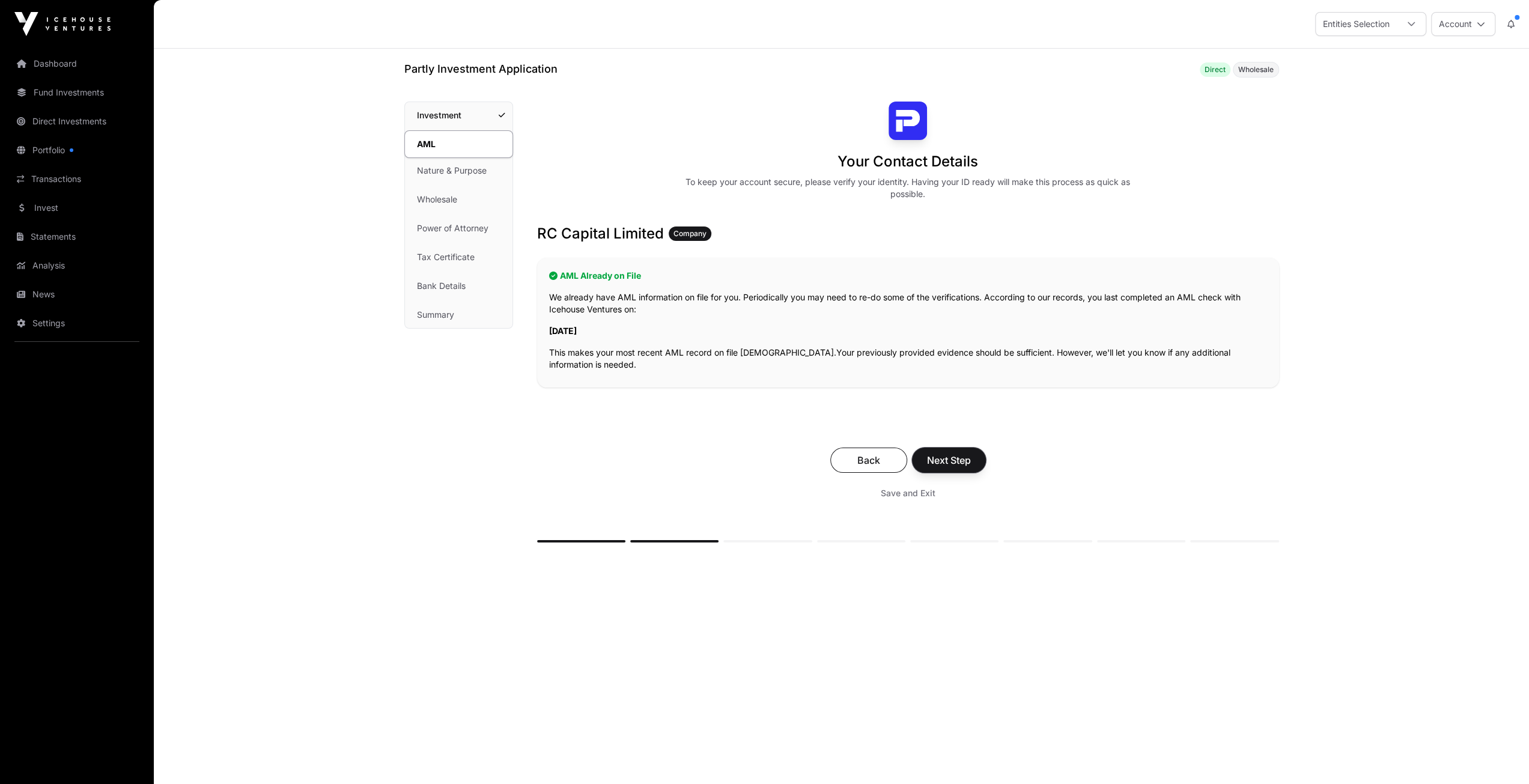
click at [944, 457] on span "Next Step" at bounding box center [949, 460] width 44 height 14
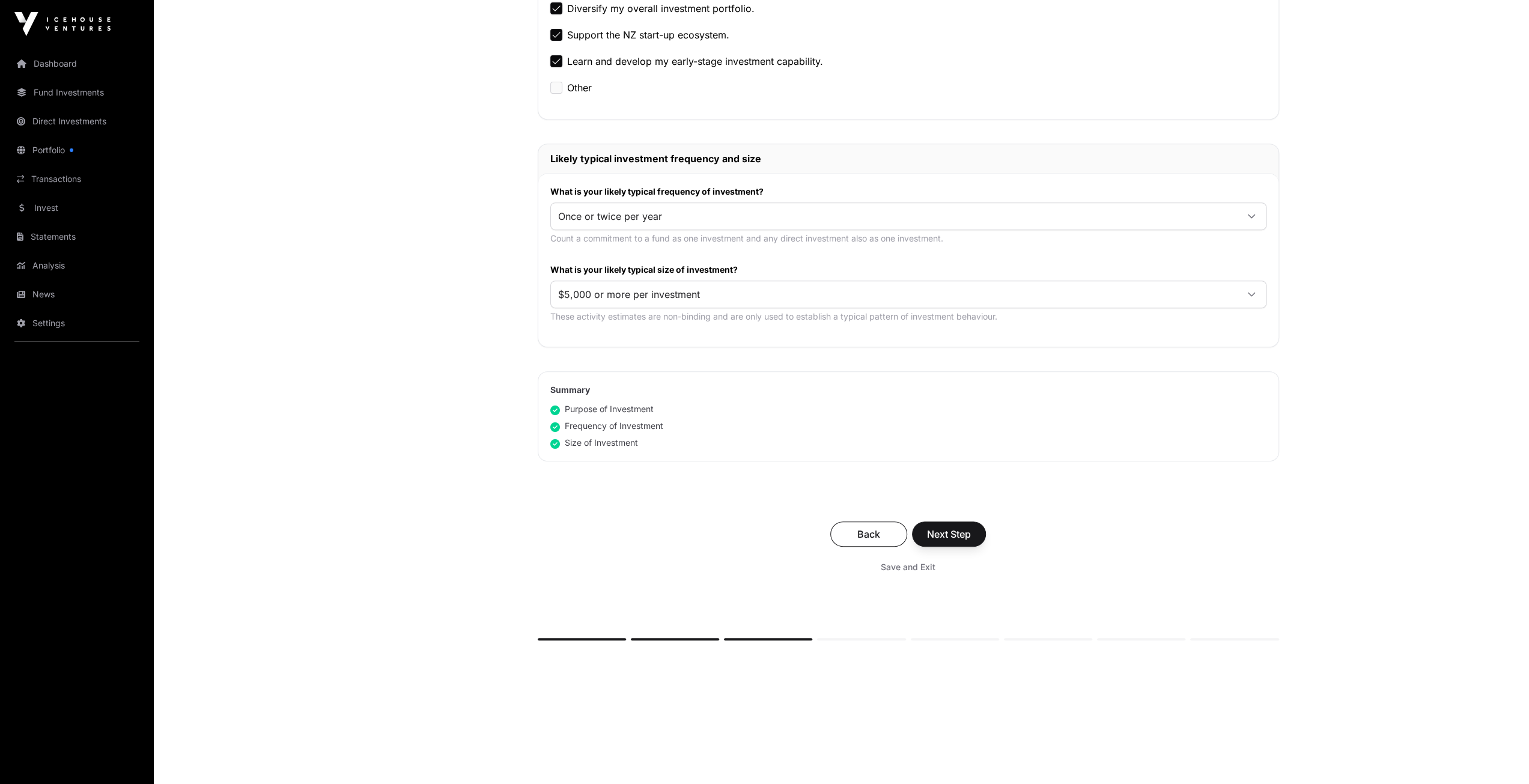
scroll to position [468, 0]
click at [948, 528] on span "Next Step" at bounding box center [949, 532] width 44 height 14
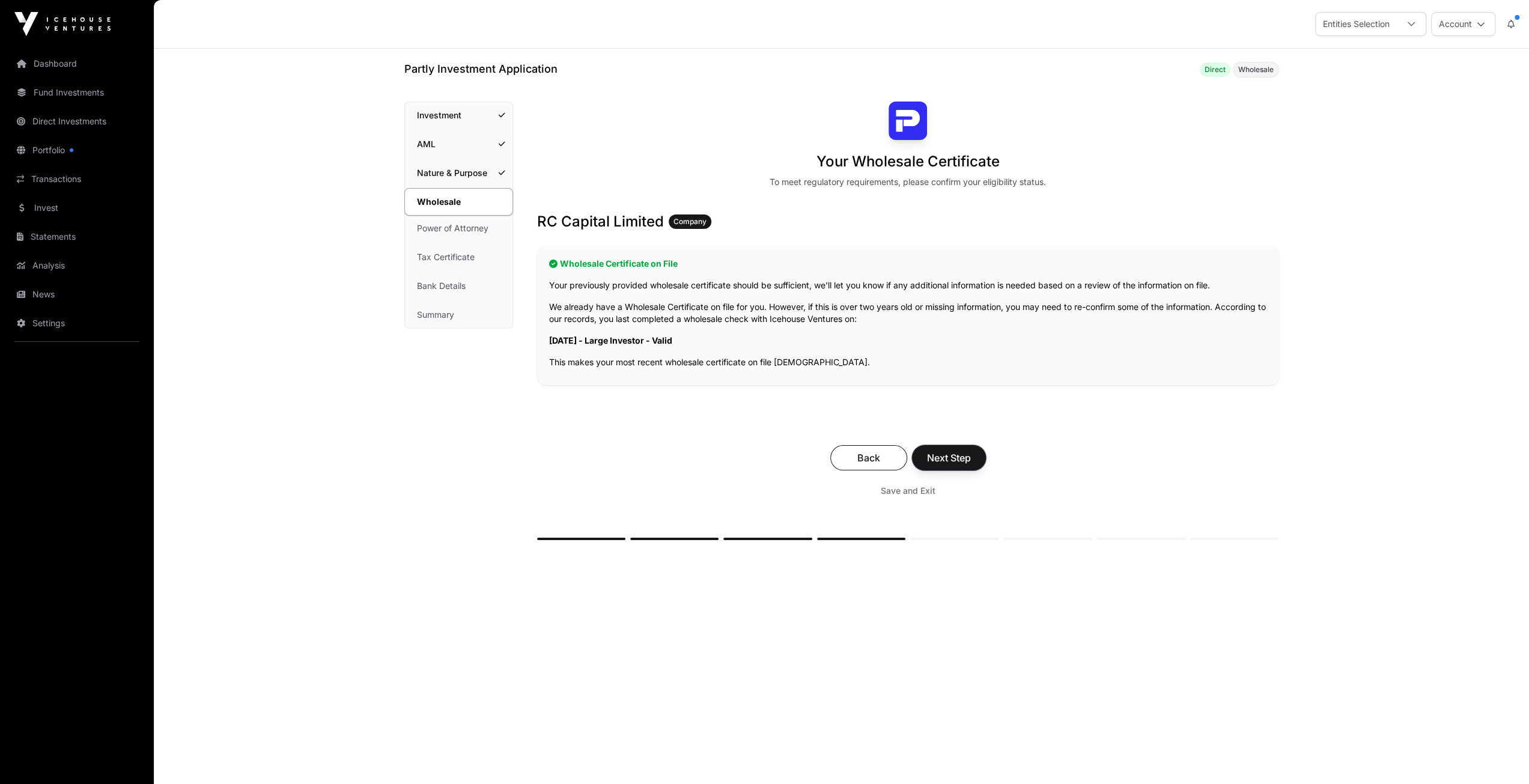
click at [954, 454] on span "Next Step" at bounding box center [949, 457] width 44 height 14
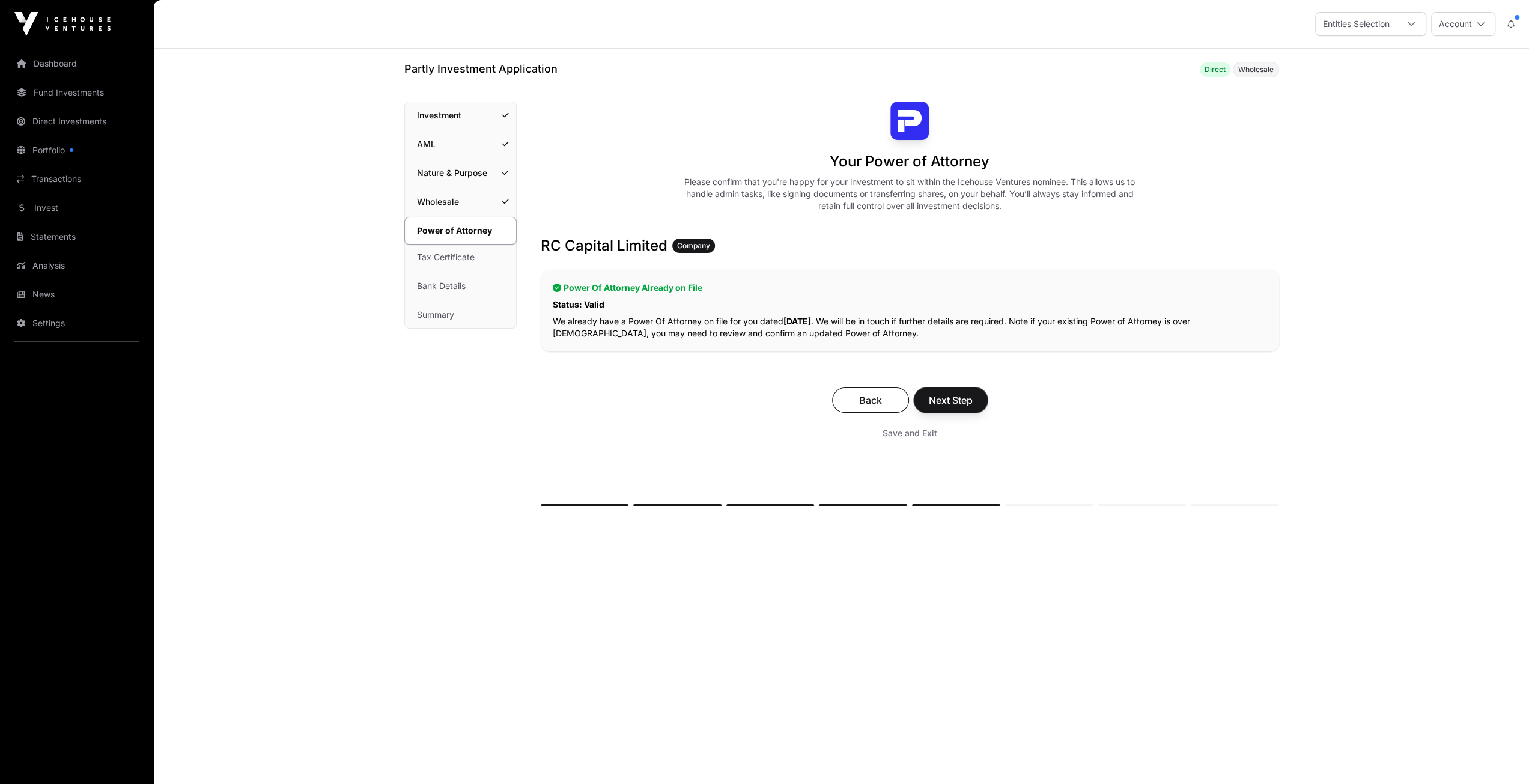
click at [946, 394] on span "Next Step" at bounding box center [951, 400] width 44 height 14
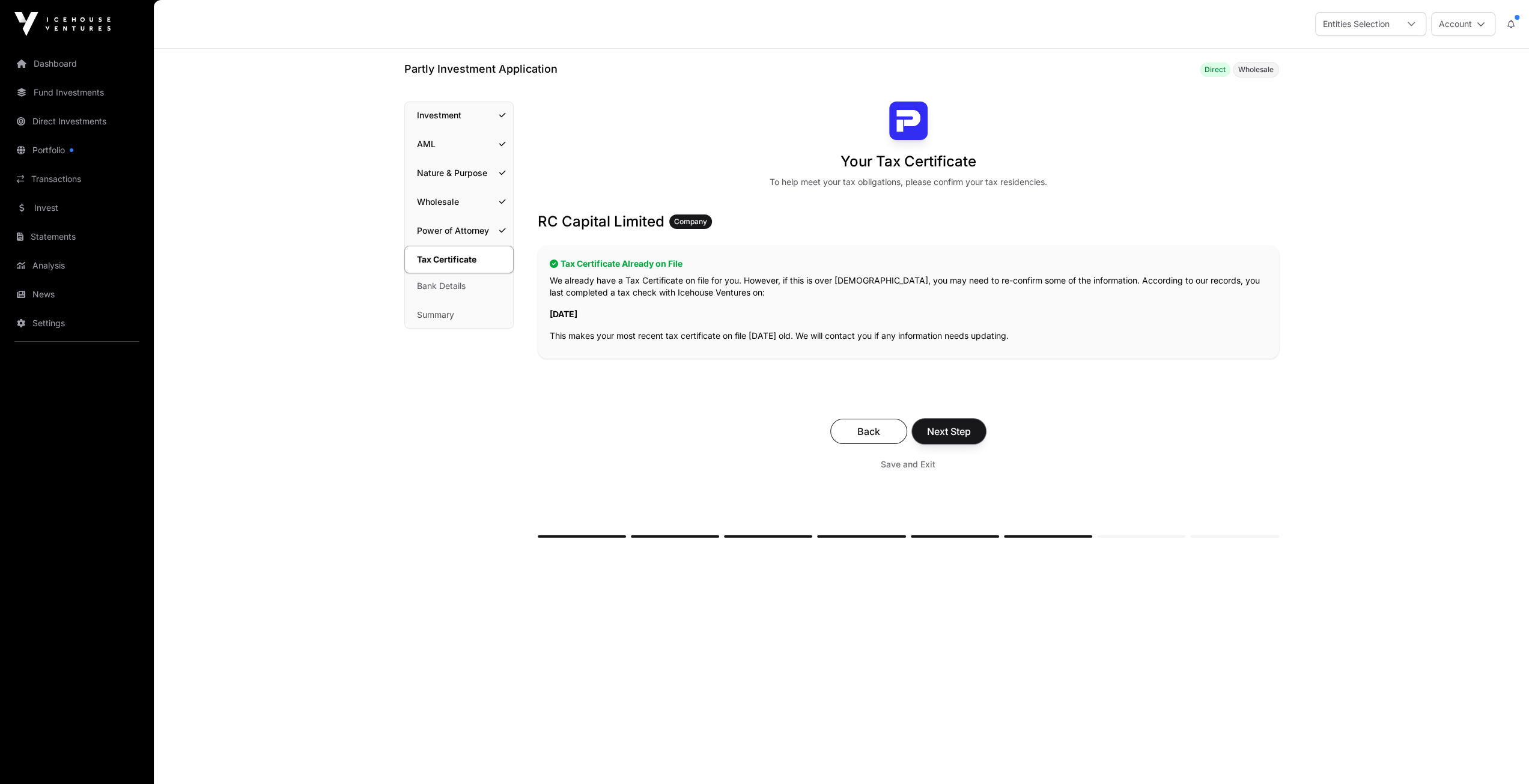
click at [948, 426] on span "Next Step" at bounding box center [949, 431] width 44 height 14
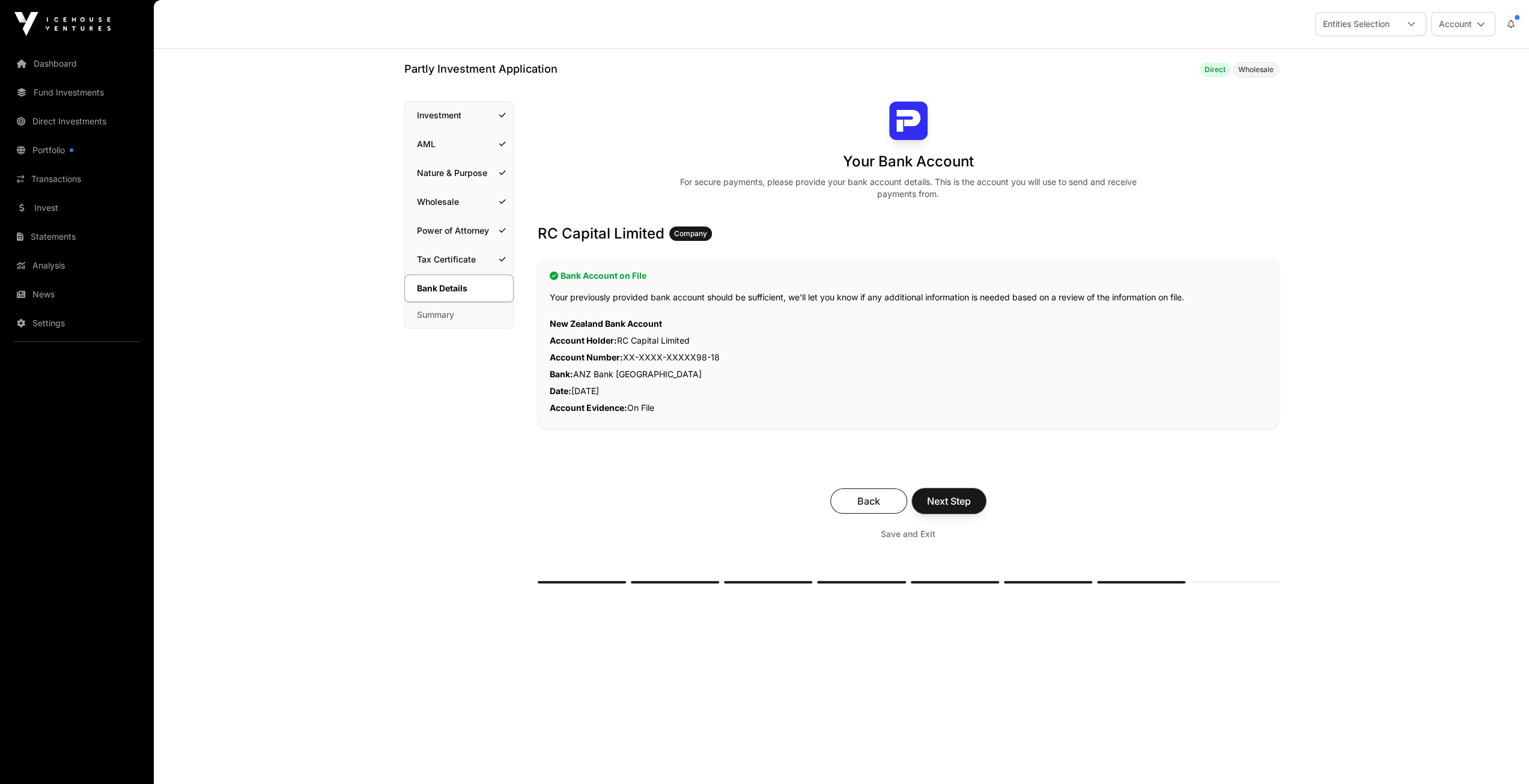
click at [965, 498] on span "Next Step" at bounding box center [949, 501] width 44 height 14
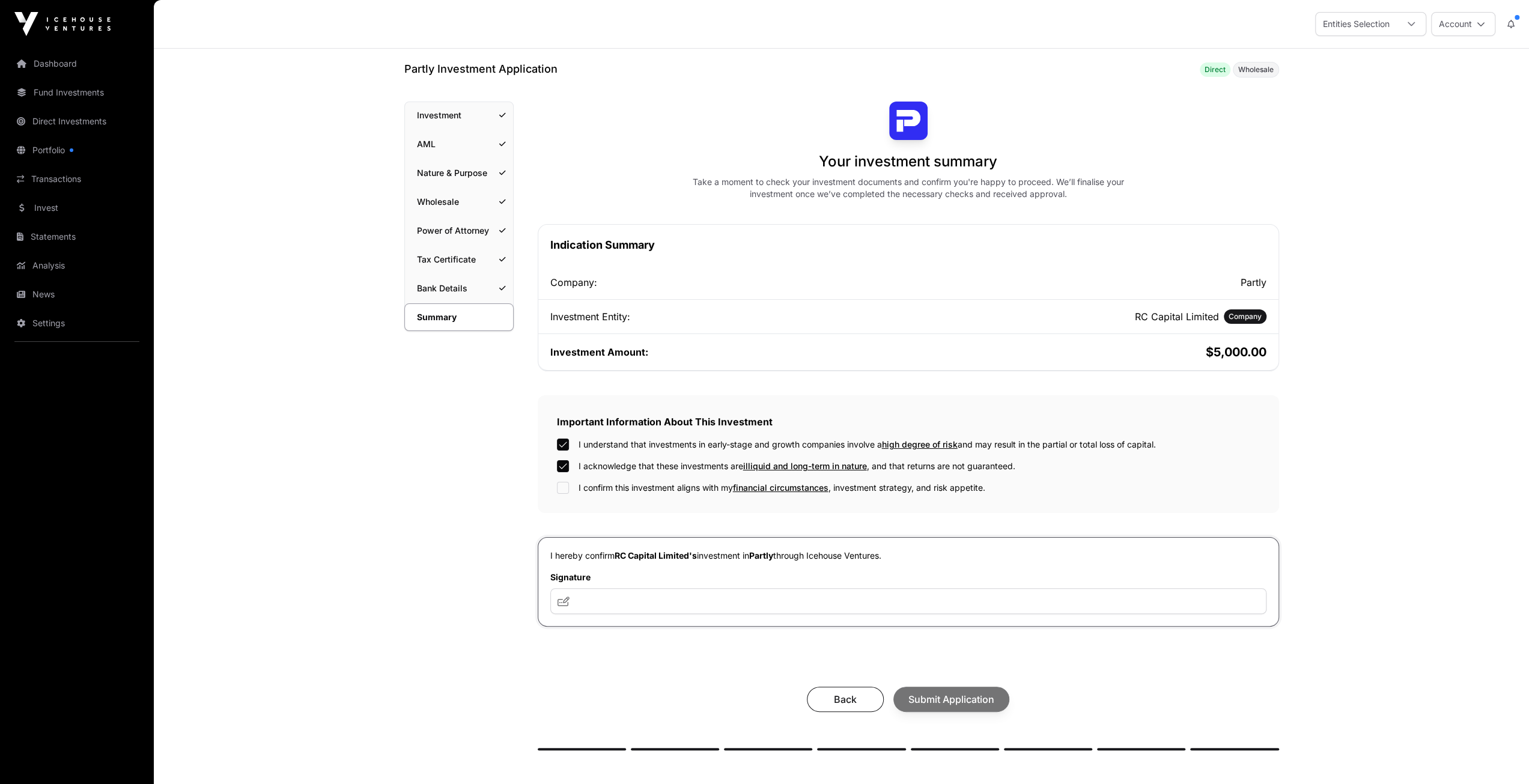
click at [563, 482] on div "I understand that investments in early-stage and growth companies involve a hig…" at bounding box center [908, 466] width 703 height 55
click at [645, 594] on input "text" at bounding box center [908, 601] width 716 height 26
type input "**"
click at [934, 689] on button "Submit Application" at bounding box center [951, 699] width 116 height 25
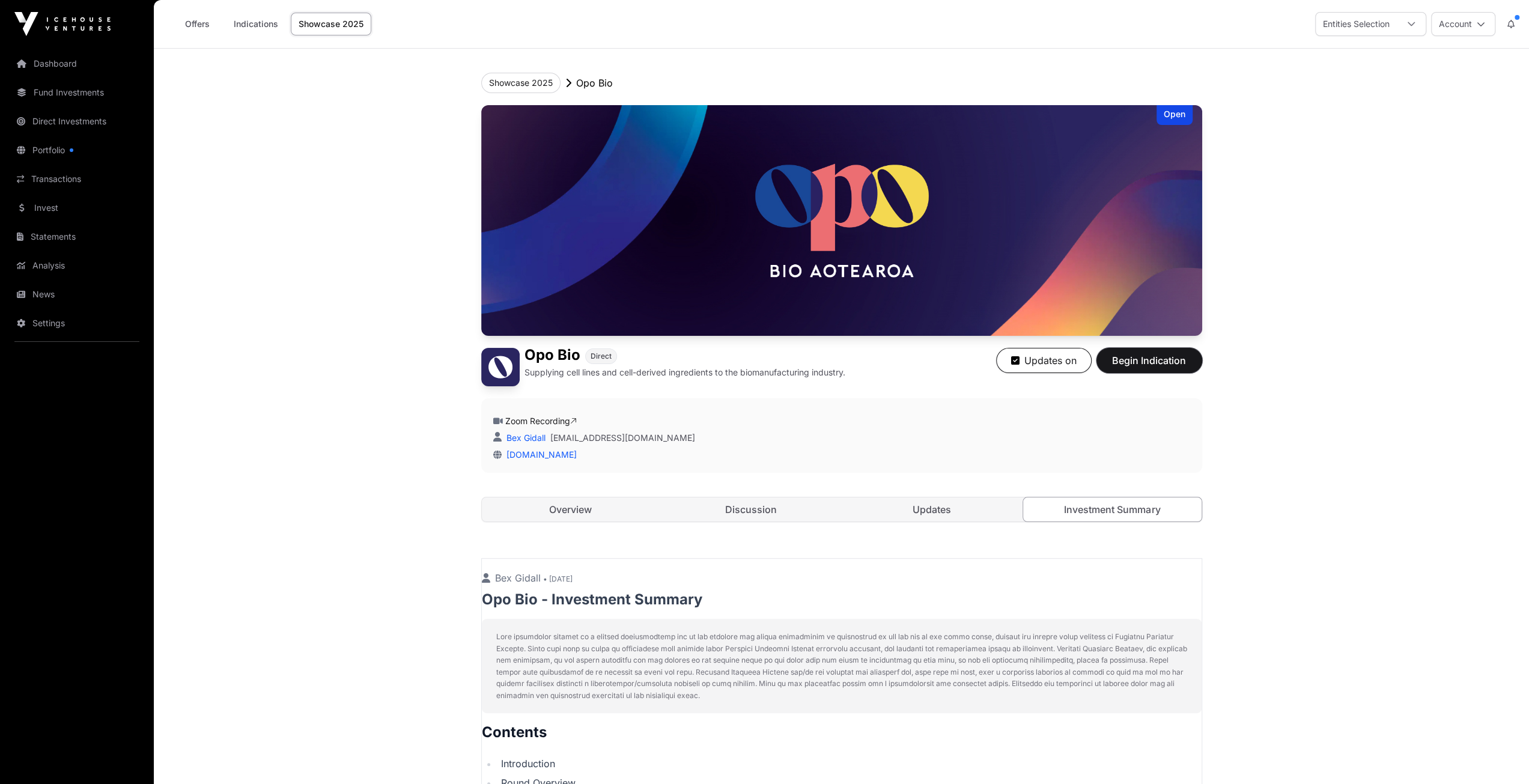
click at [1175, 362] on span "Begin Indication" at bounding box center [1149, 360] width 76 height 14
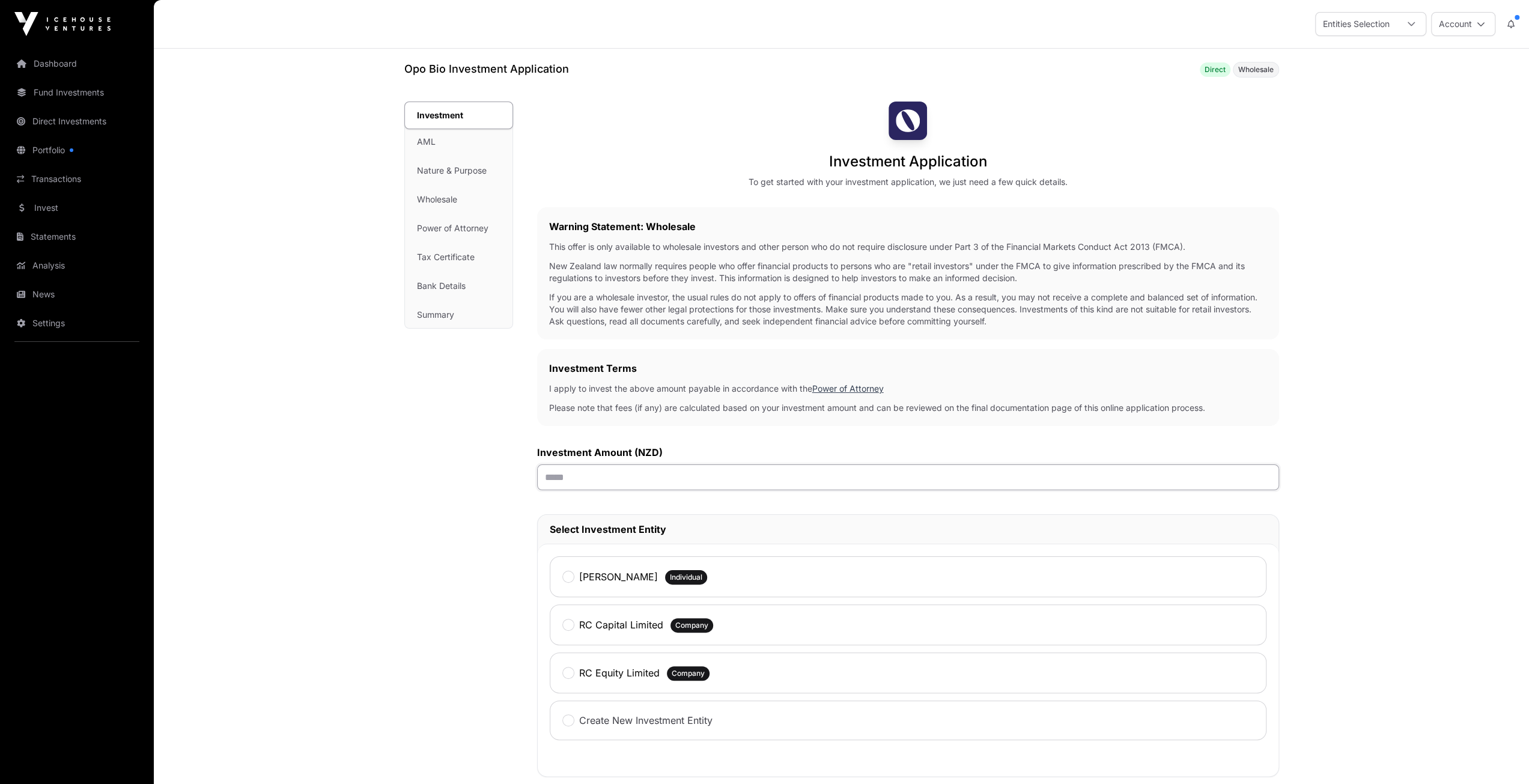
click at [598, 472] on input "text" at bounding box center [908, 477] width 742 height 26
type input "******"
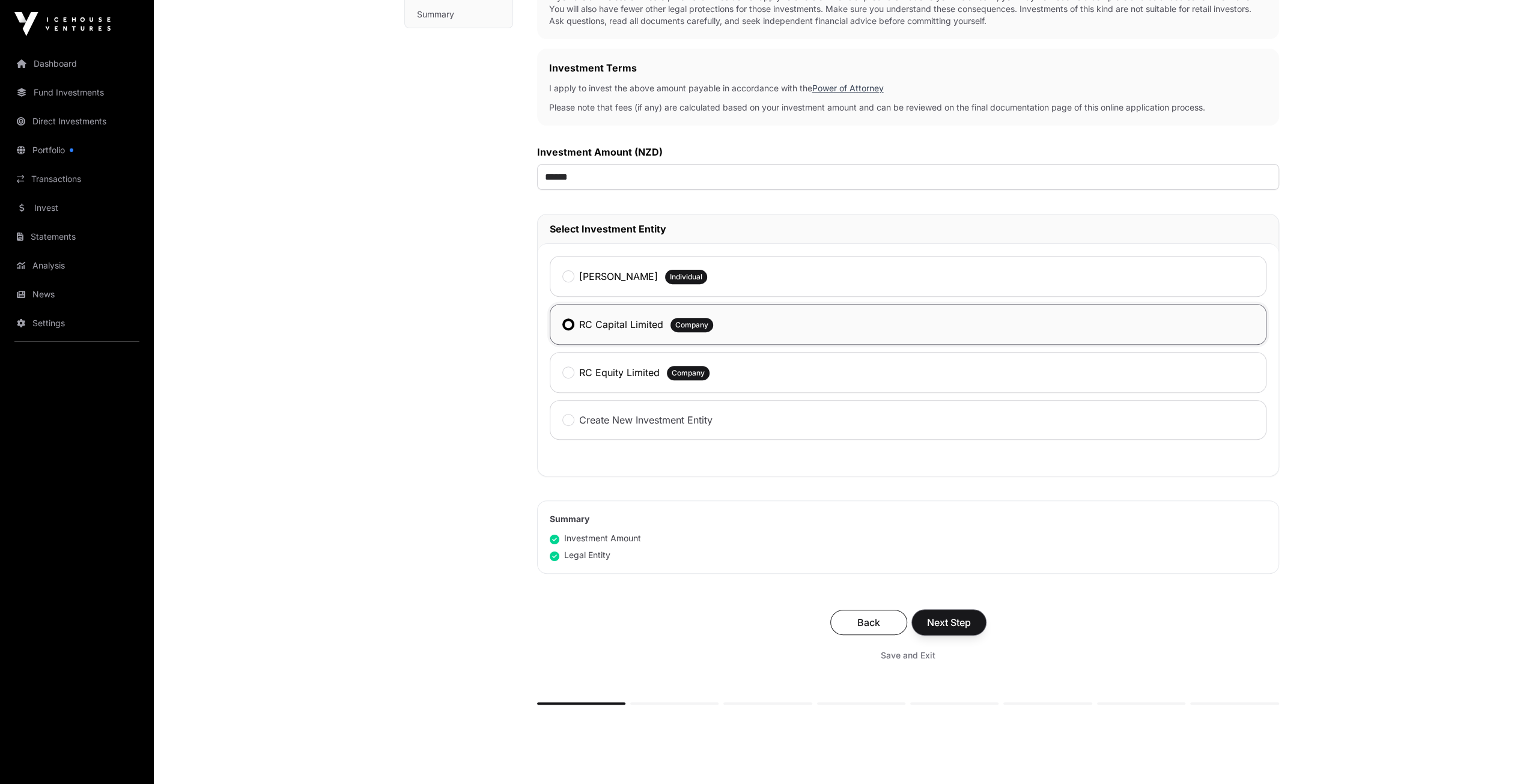
click at [949, 616] on span "Next Step" at bounding box center [949, 622] width 44 height 14
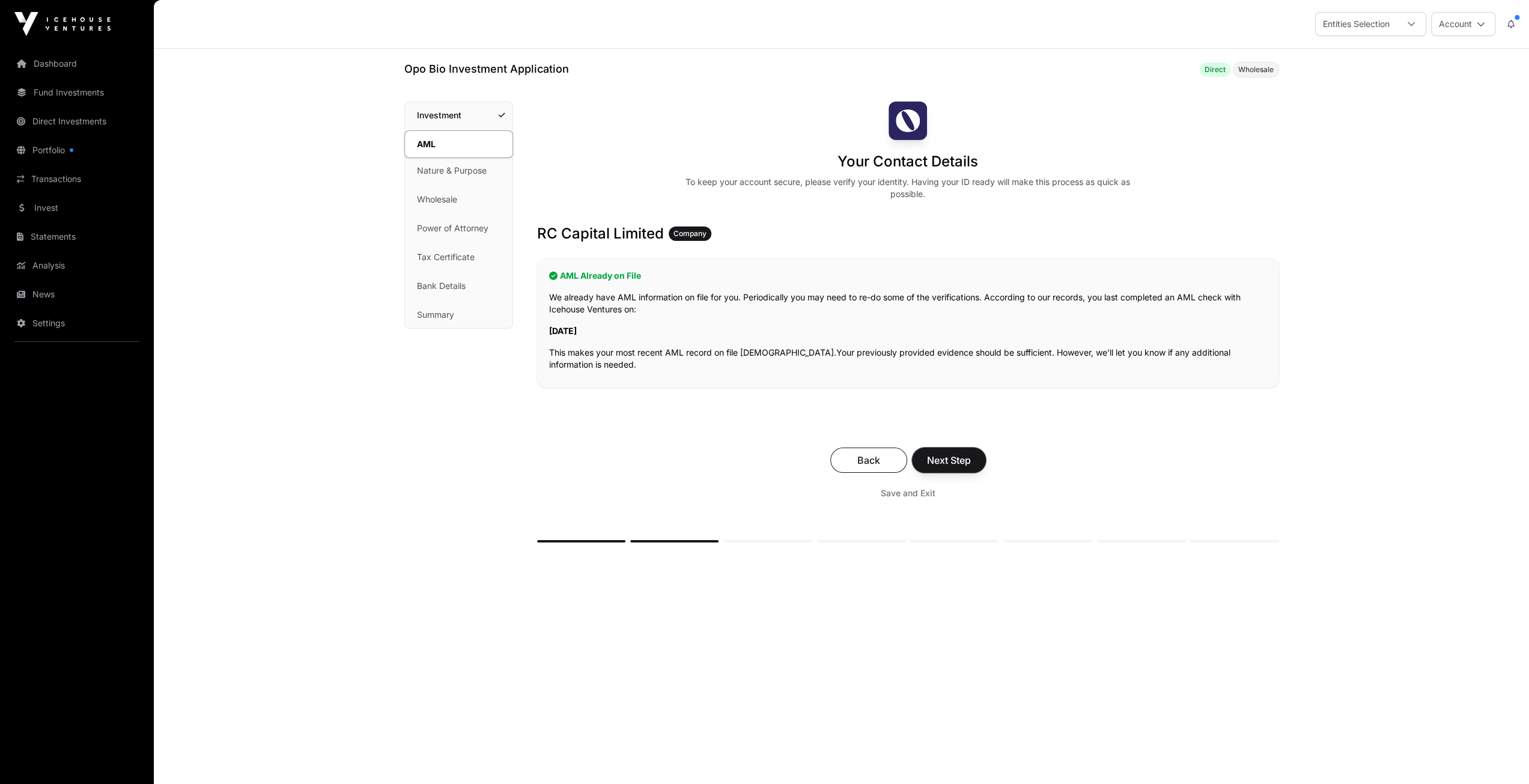
click at [938, 461] on span "Next Step" at bounding box center [949, 460] width 44 height 14
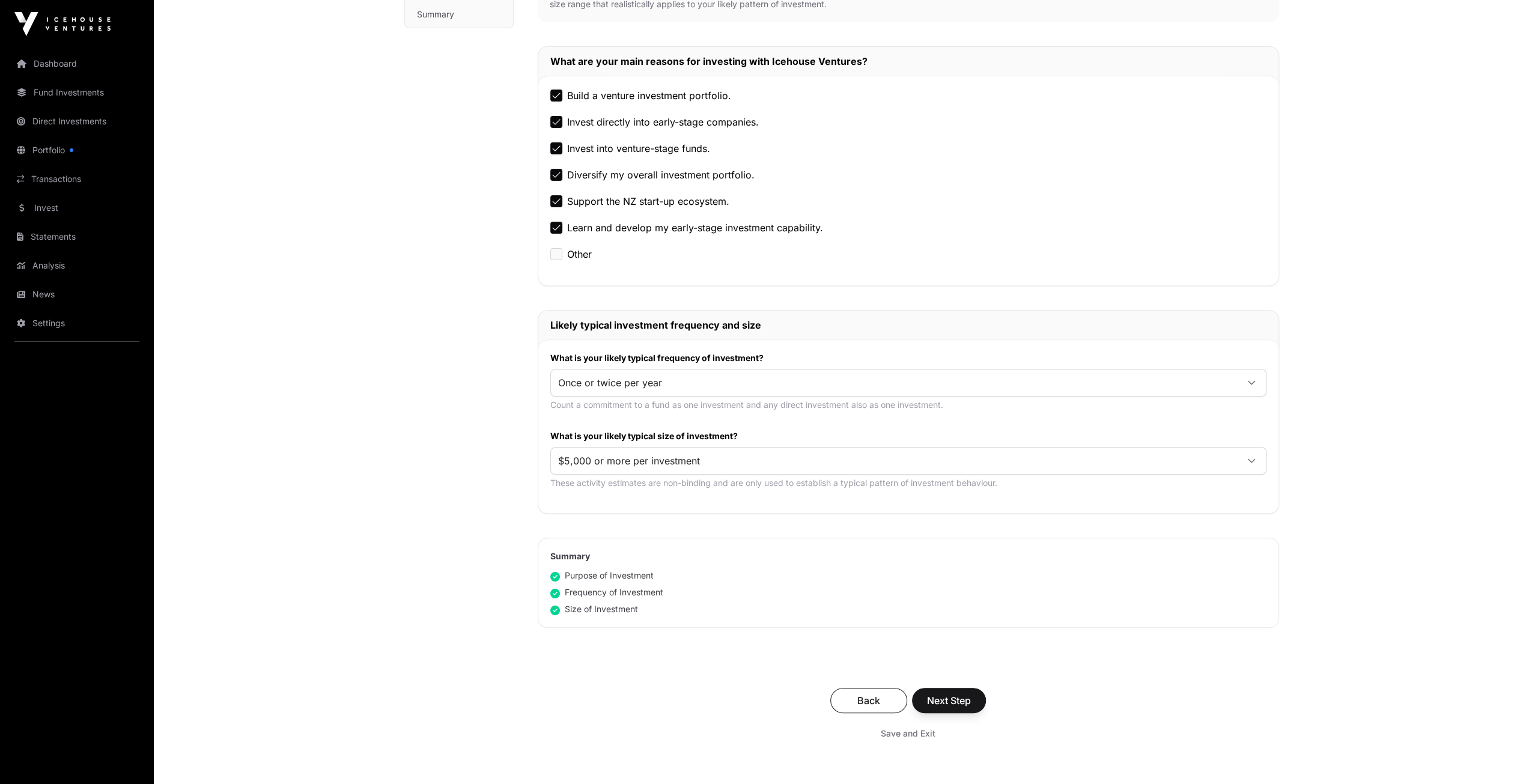
scroll to position [468, 0]
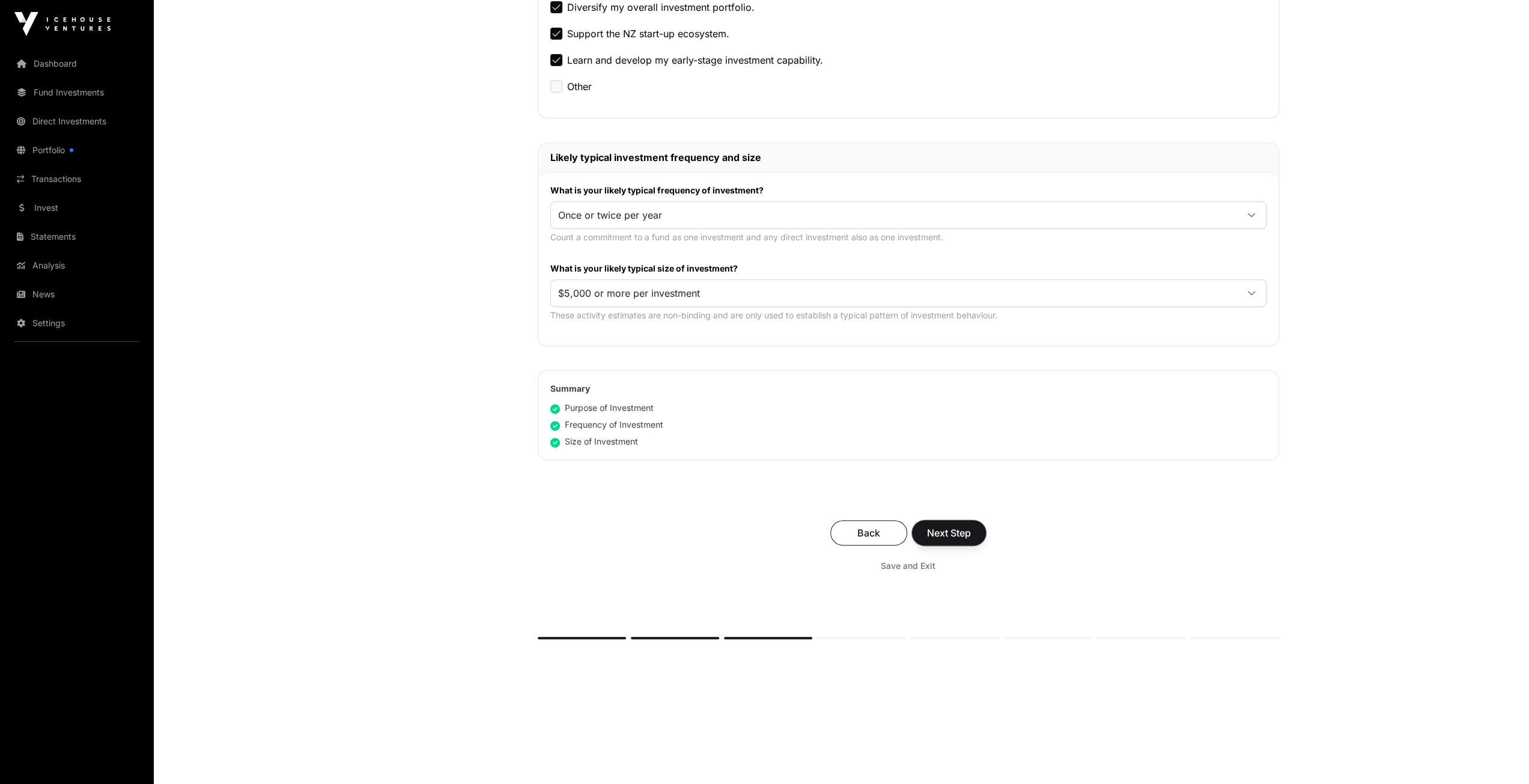
click at [957, 534] on span "Next Step" at bounding box center [949, 532] width 44 height 14
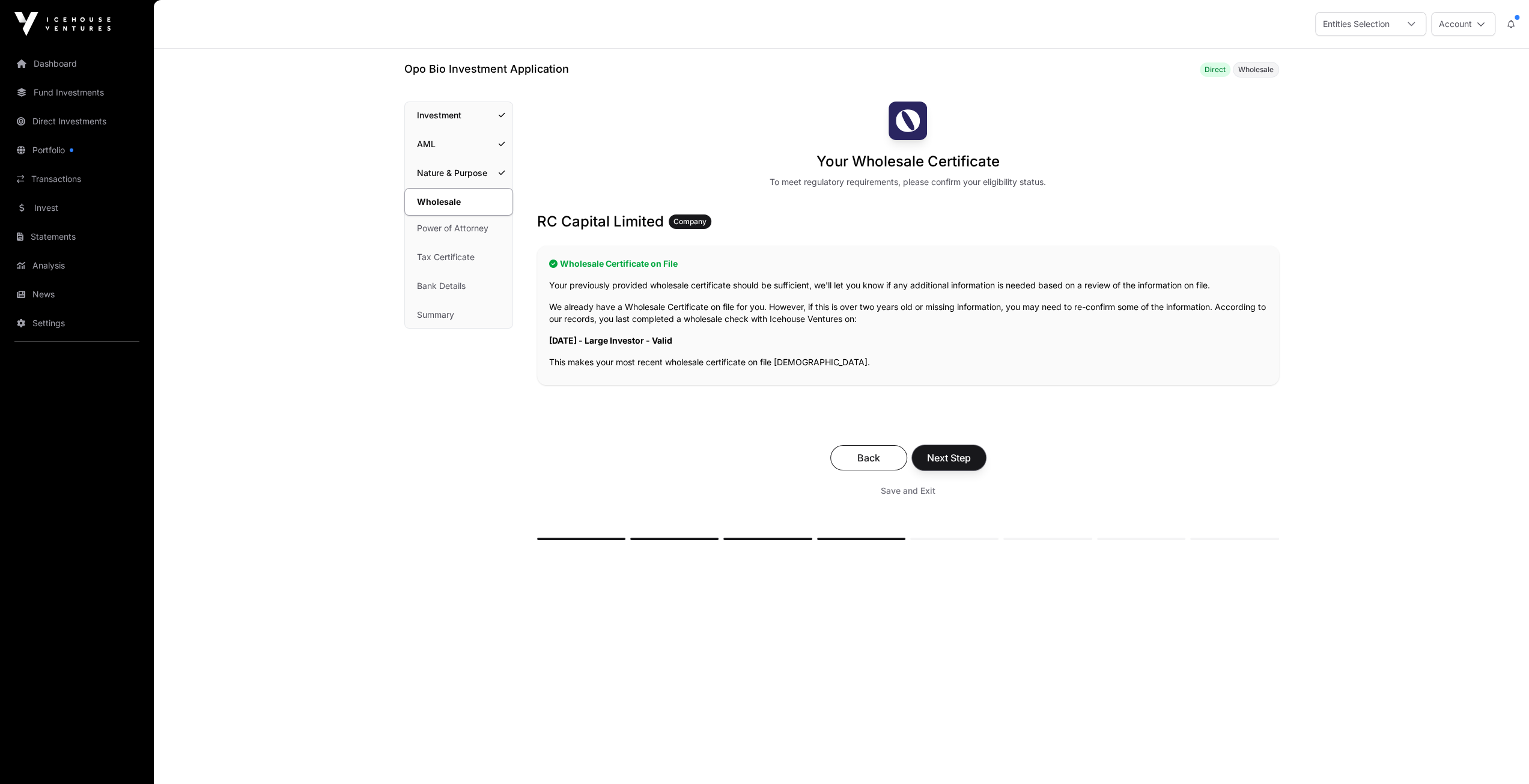
click at [971, 469] on button "Next Step" at bounding box center [949, 457] width 74 height 25
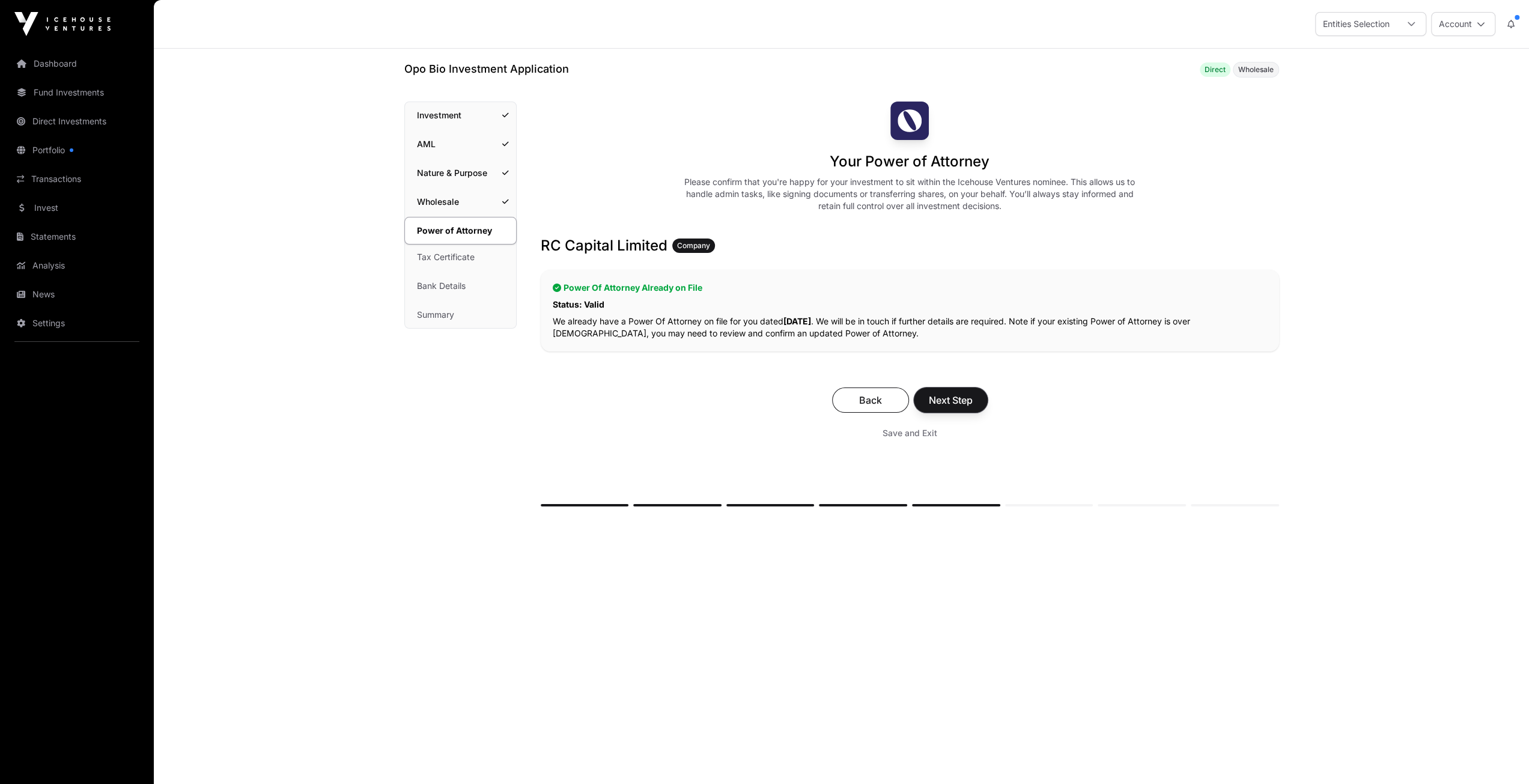
click at [952, 397] on span "Next Step" at bounding box center [951, 400] width 44 height 14
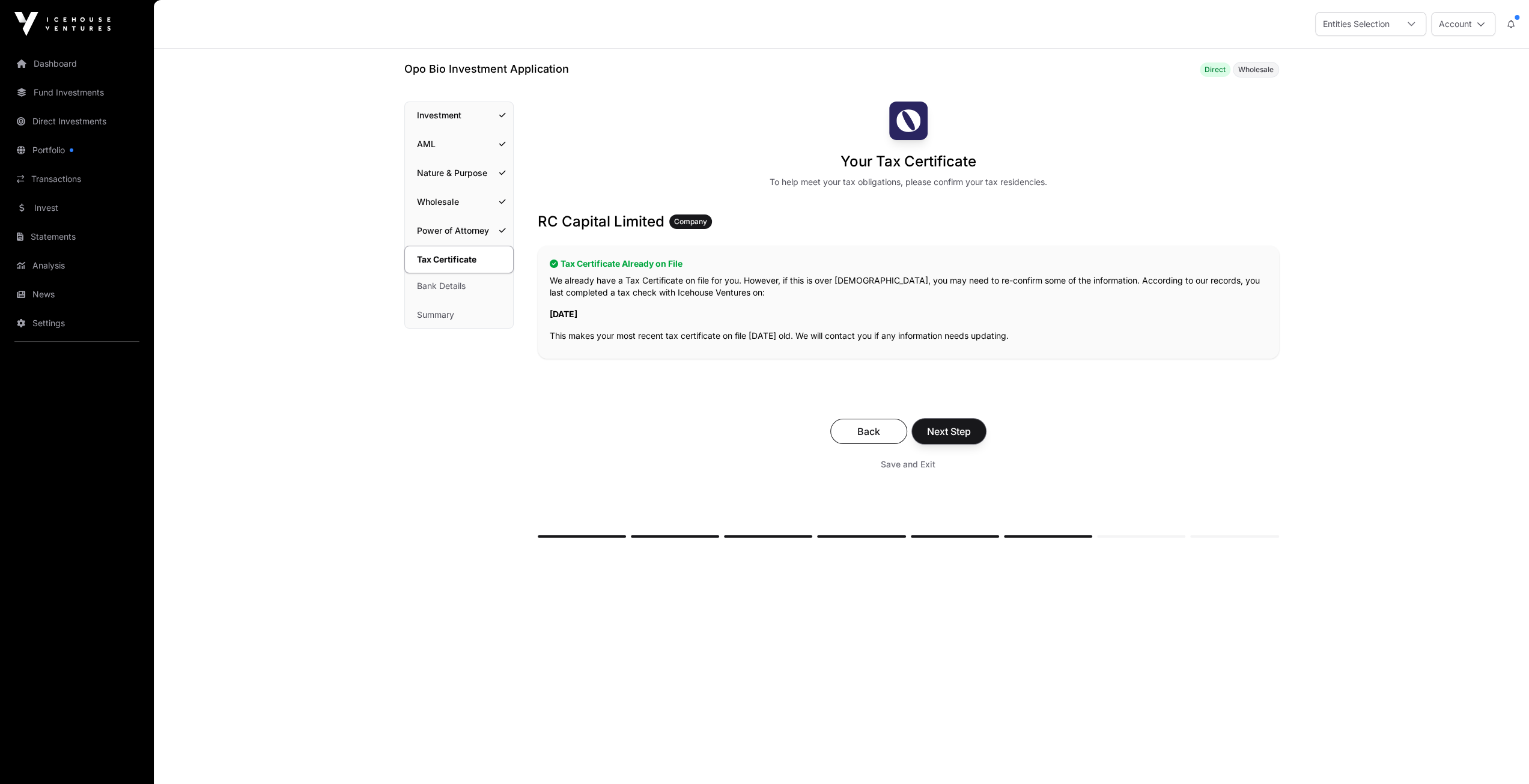
click at [950, 435] on span "Next Step" at bounding box center [949, 431] width 44 height 14
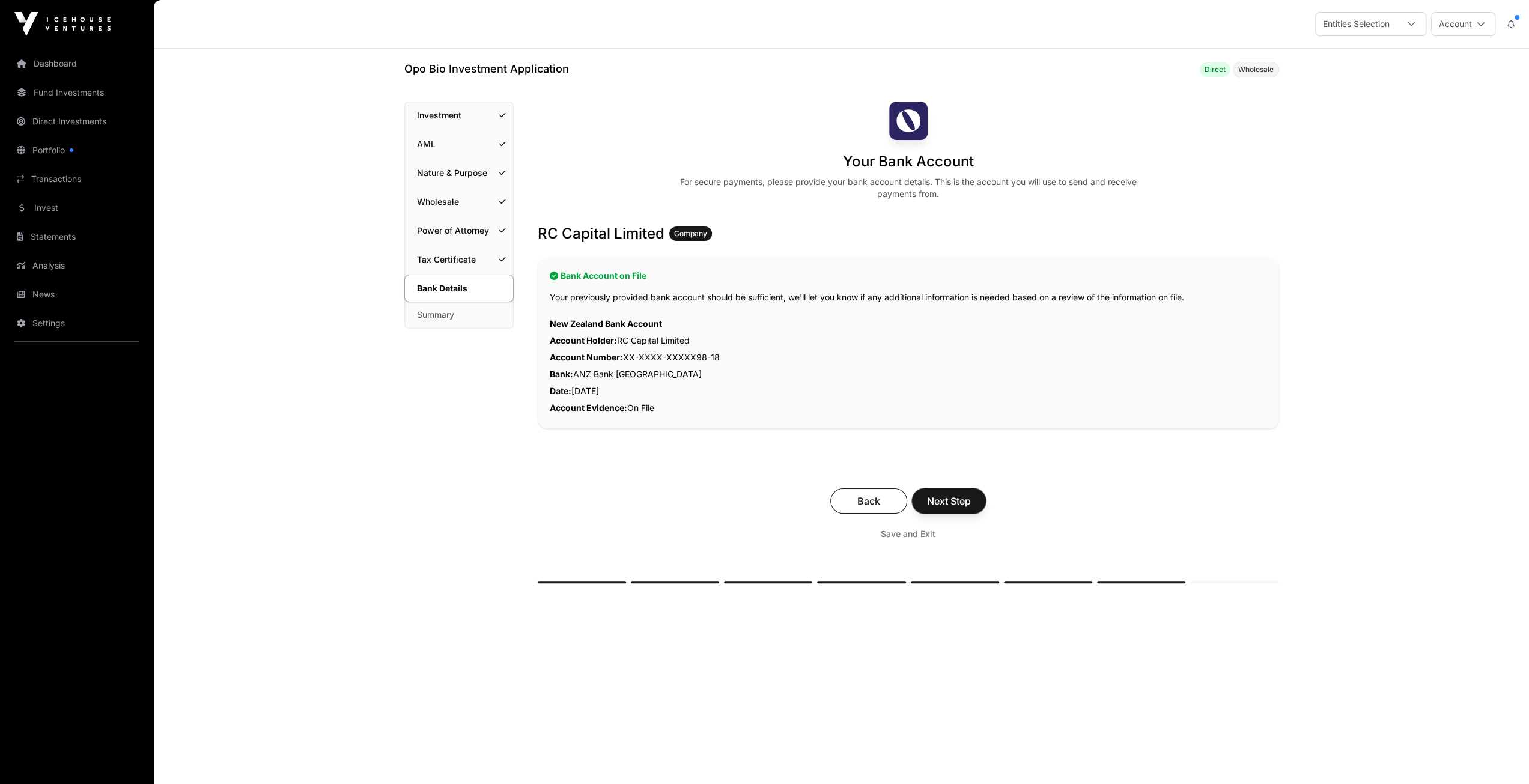
click at [949, 502] on span "Next Step" at bounding box center [949, 501] width 44 height 14
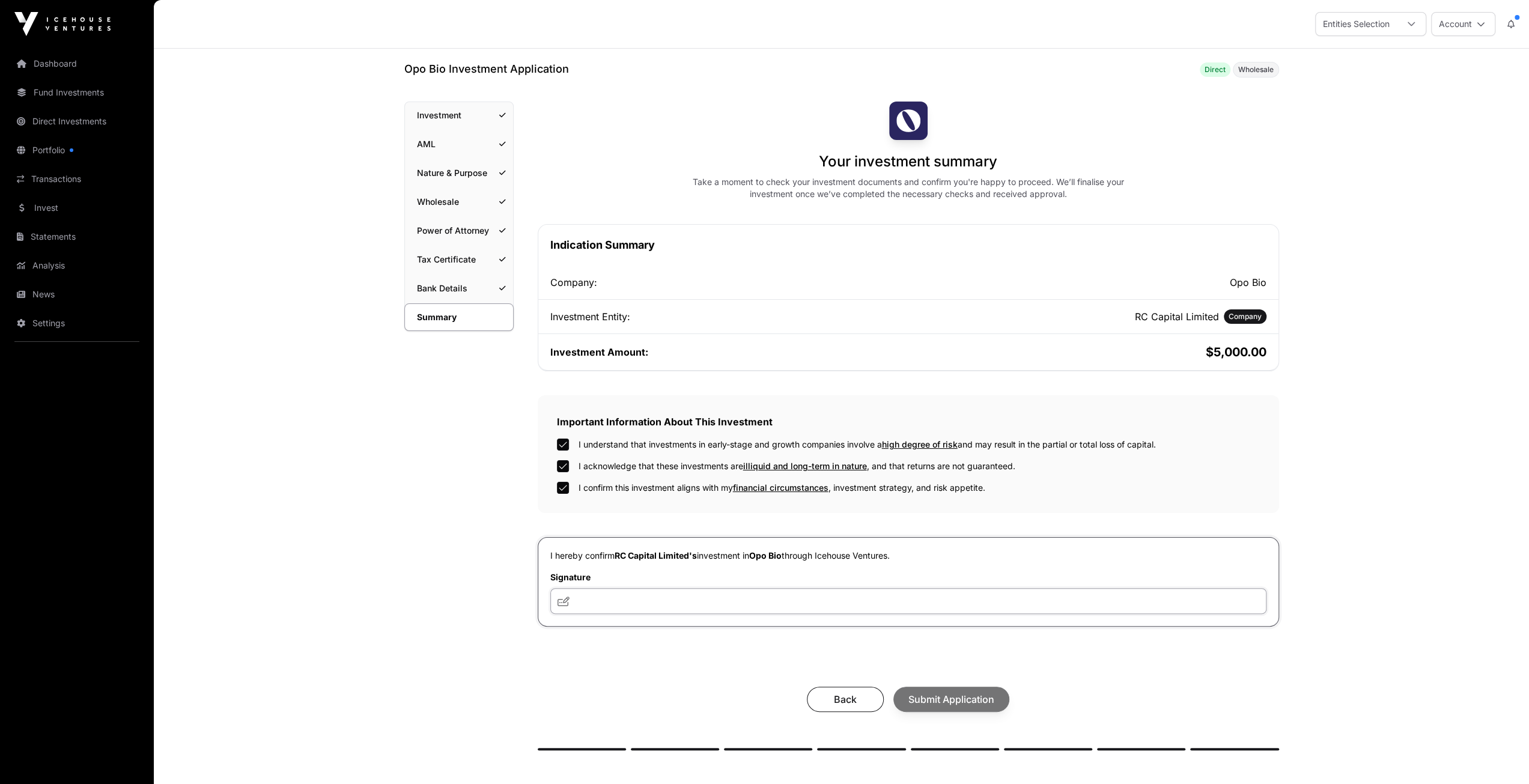
drag, startPoint x: 582, startPoint y: 599, endPoint x: 605, endPoint y: 591, distance: 24.4
click at [583, 599] on input "text" at bounding box center [908, 601] width 716 height 26
type input "**"
click at [935, 693] on span "Submit Application" at bounding box center [951, 699] width 86 height 14
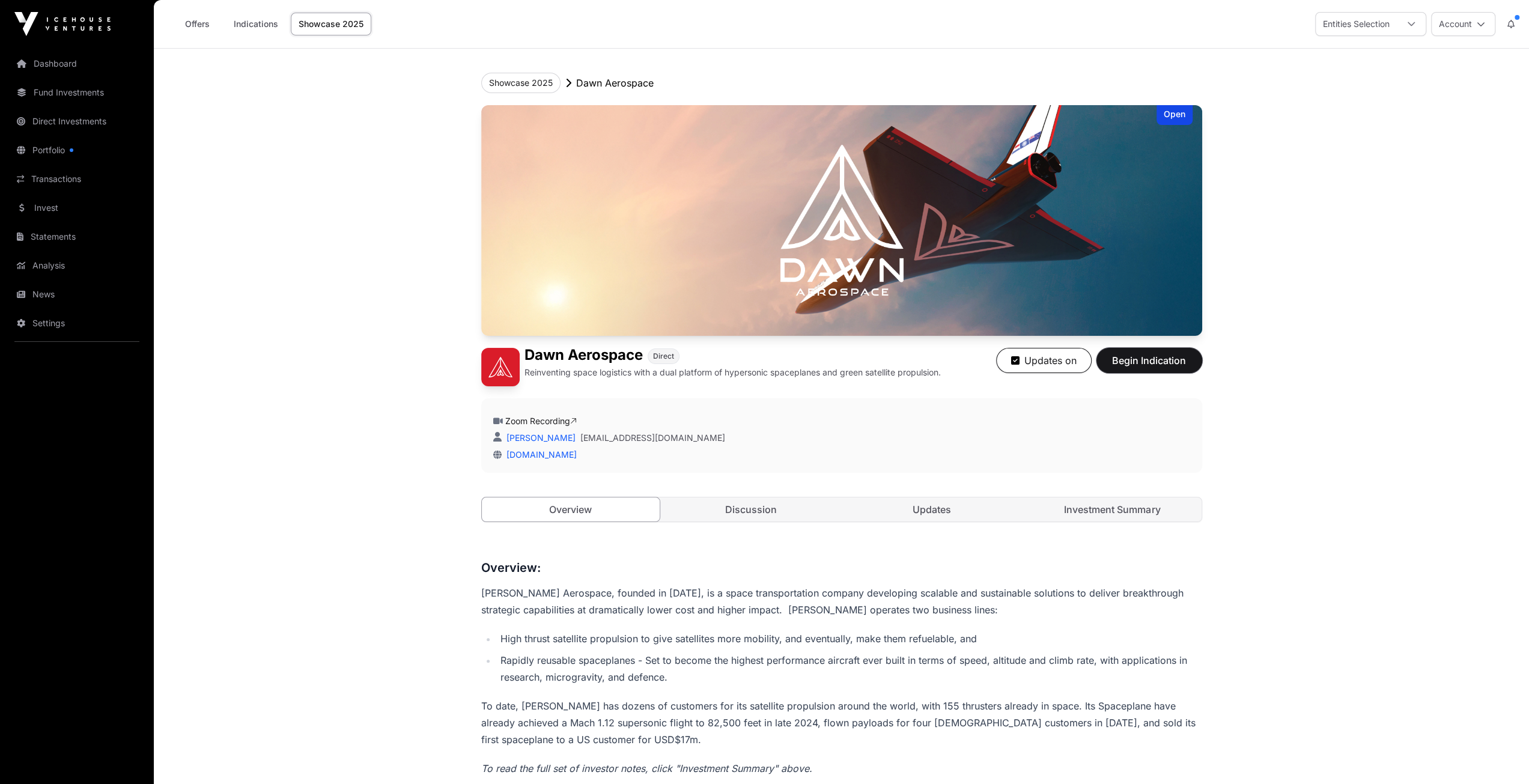
click at [1148, 364] on span "Begin Indication" at bounding box center [1149, 360] width 76 height 14
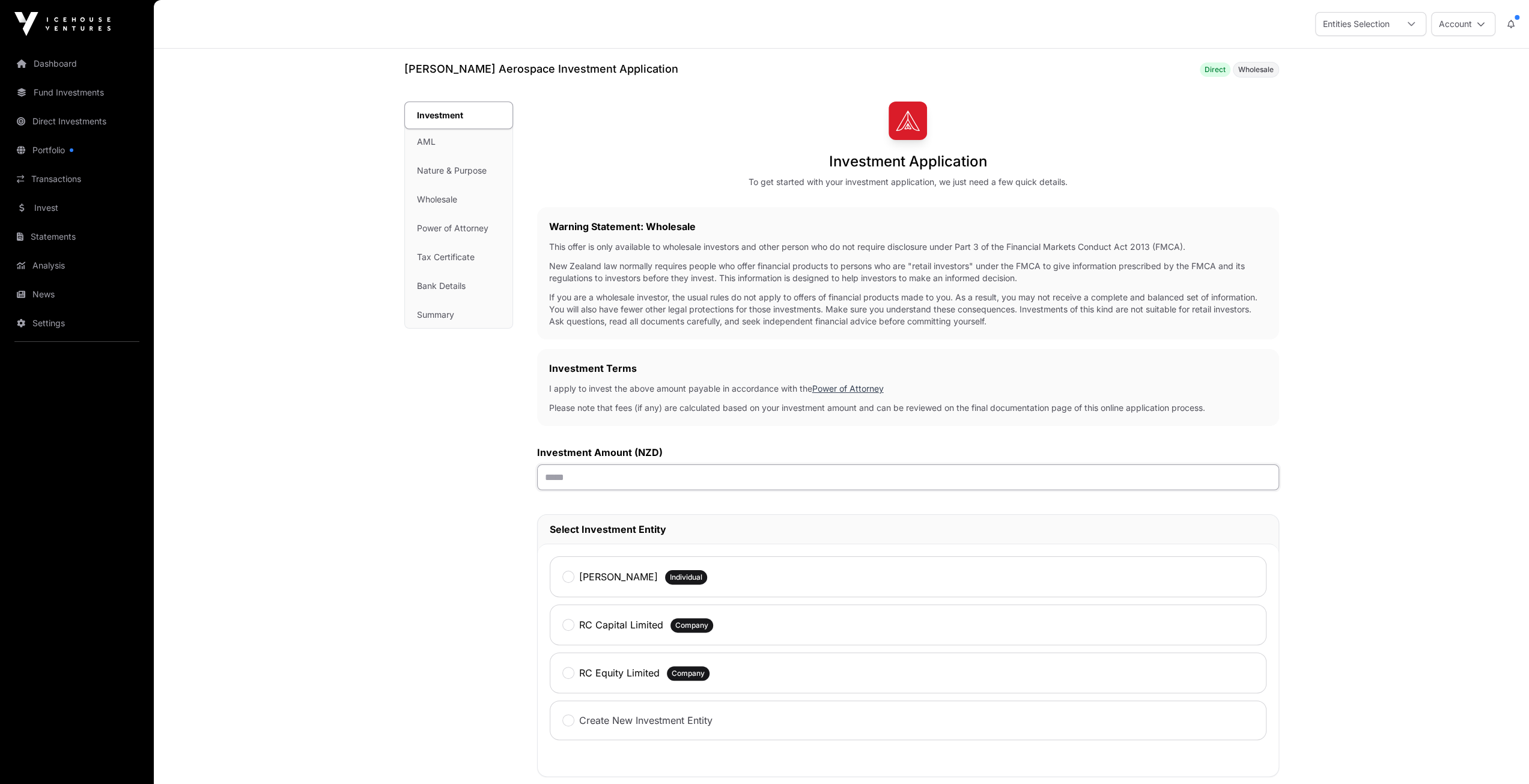
click at [585, 474] on input "text" at bounding box center [908, 477] width 742 height 26
type input "*******"
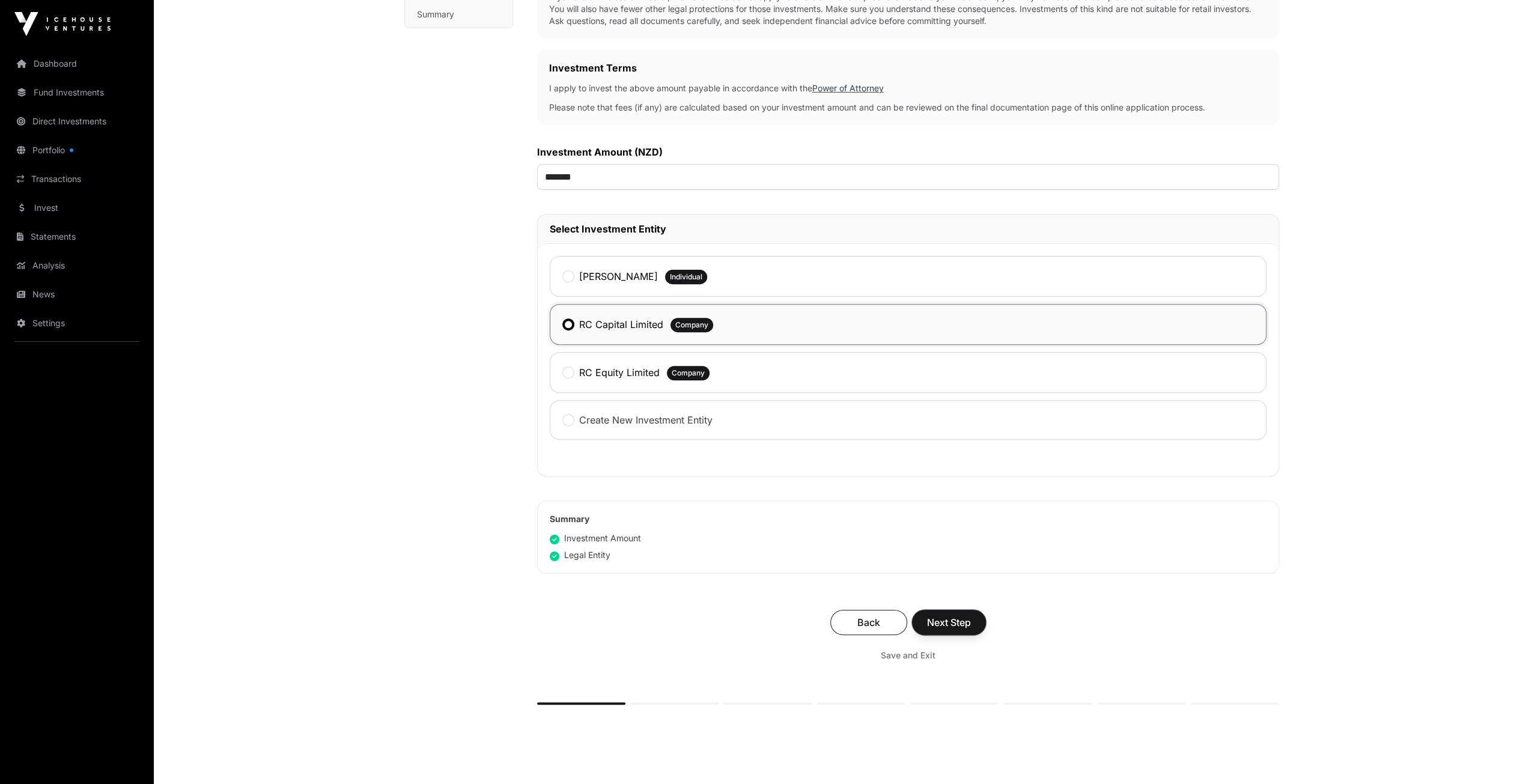
click at [941, 619] on span "Next Step" at bounding box center [949, 622] width 44 height 14
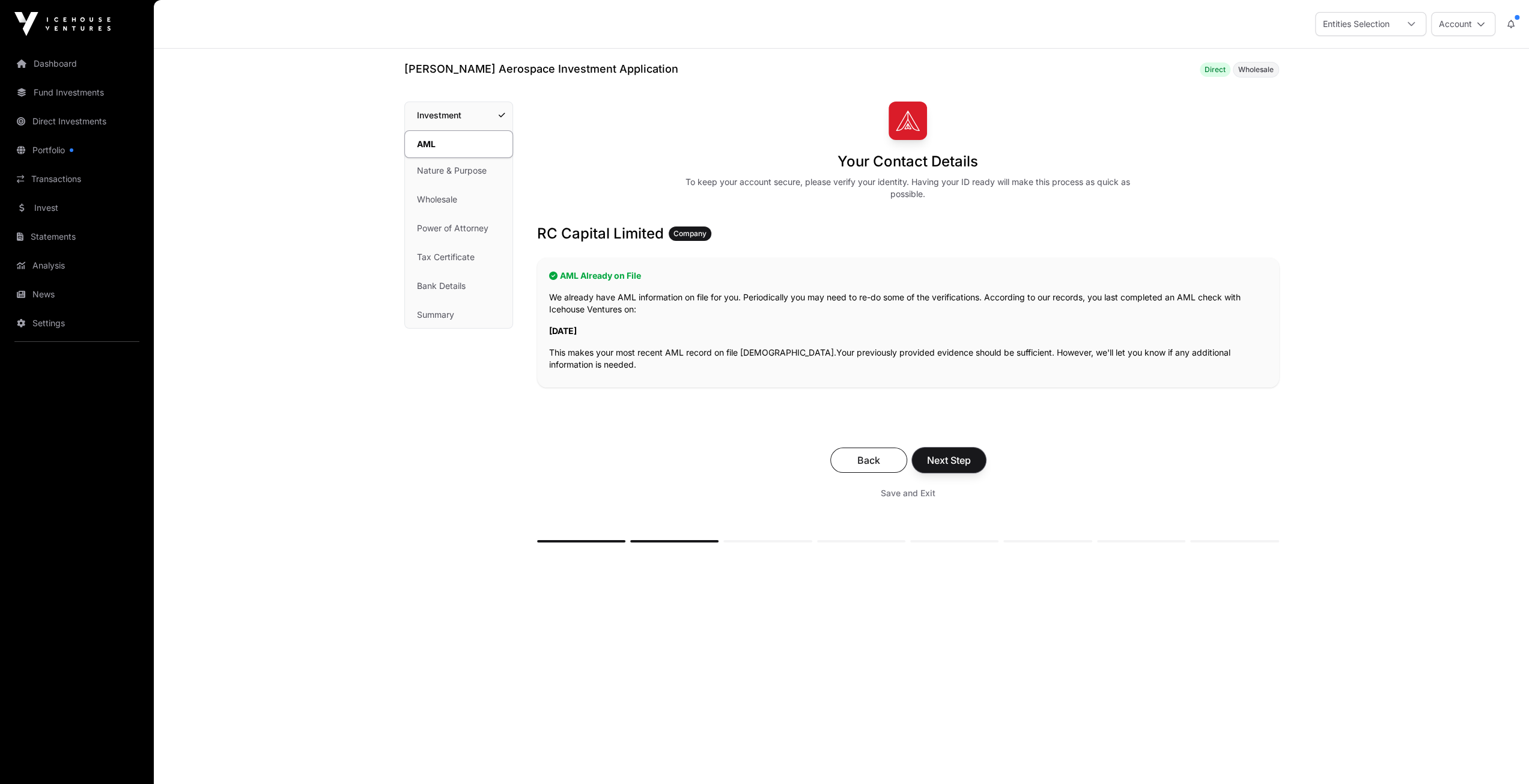
click at [936, 457] on span "Next Step" at bounding box center [949, 460] width 44 height 14
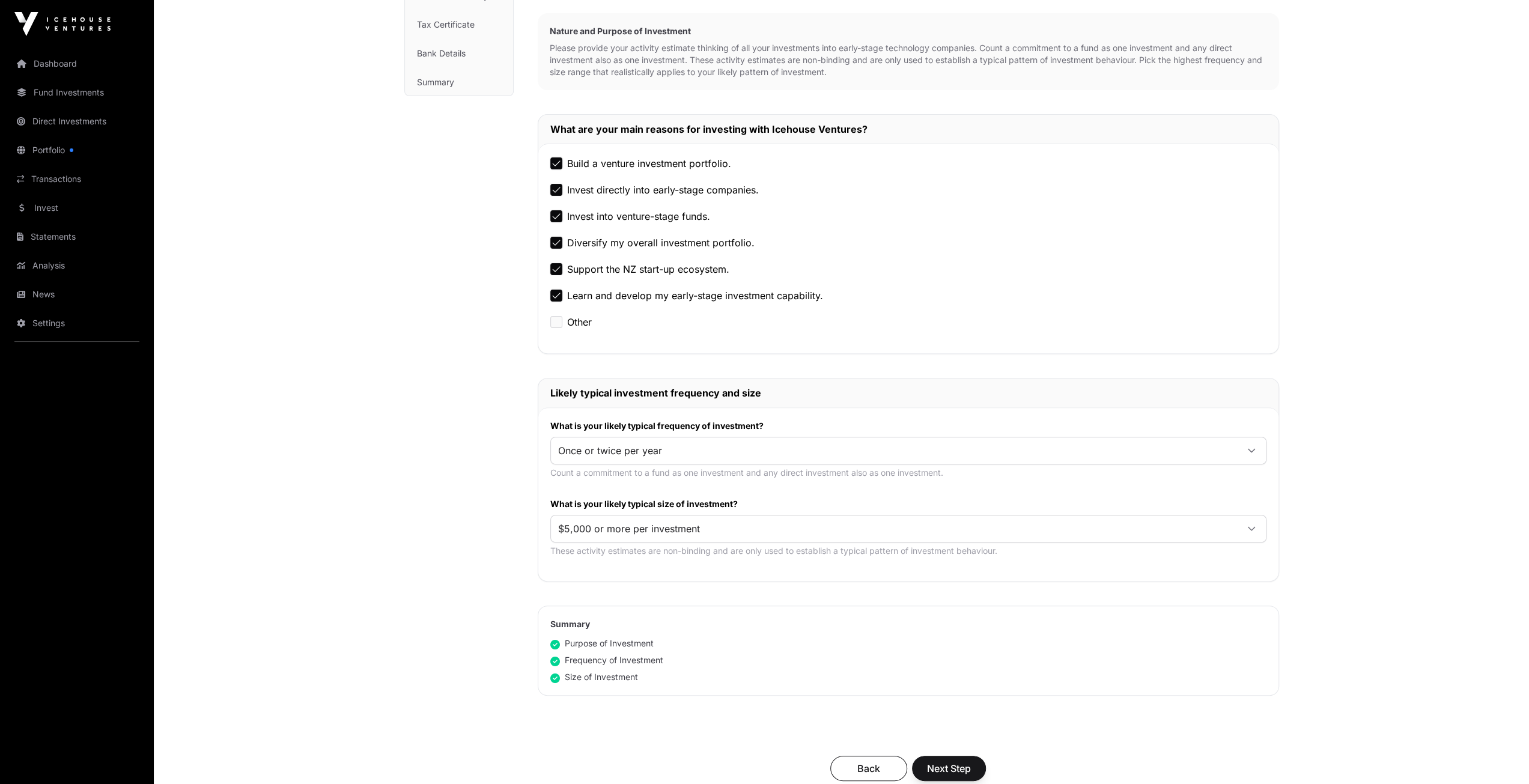
scroll to position [300, 0]
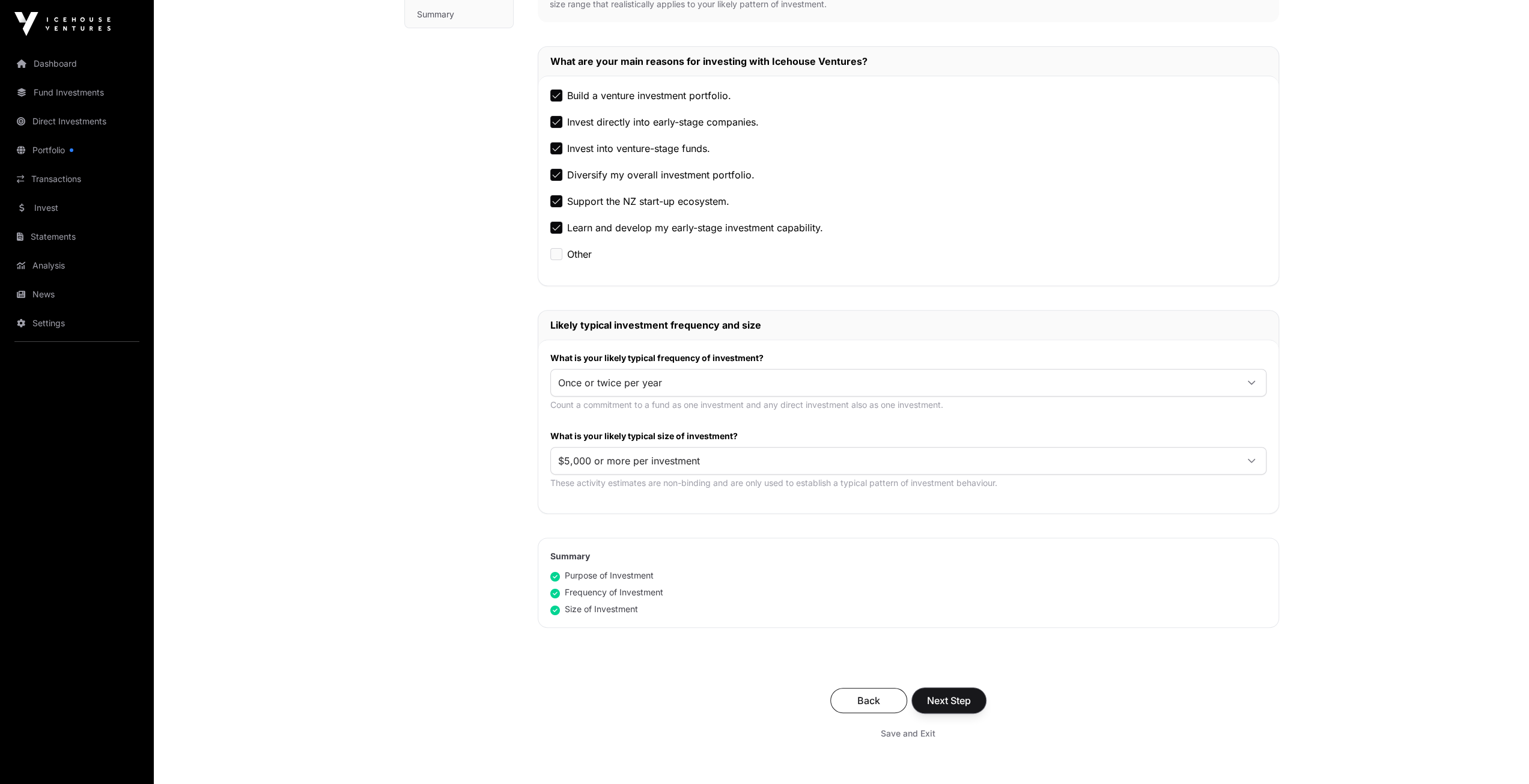
click at [956, 695] on span "Next Step" at bounding box center [949, 700] width 44 height 14
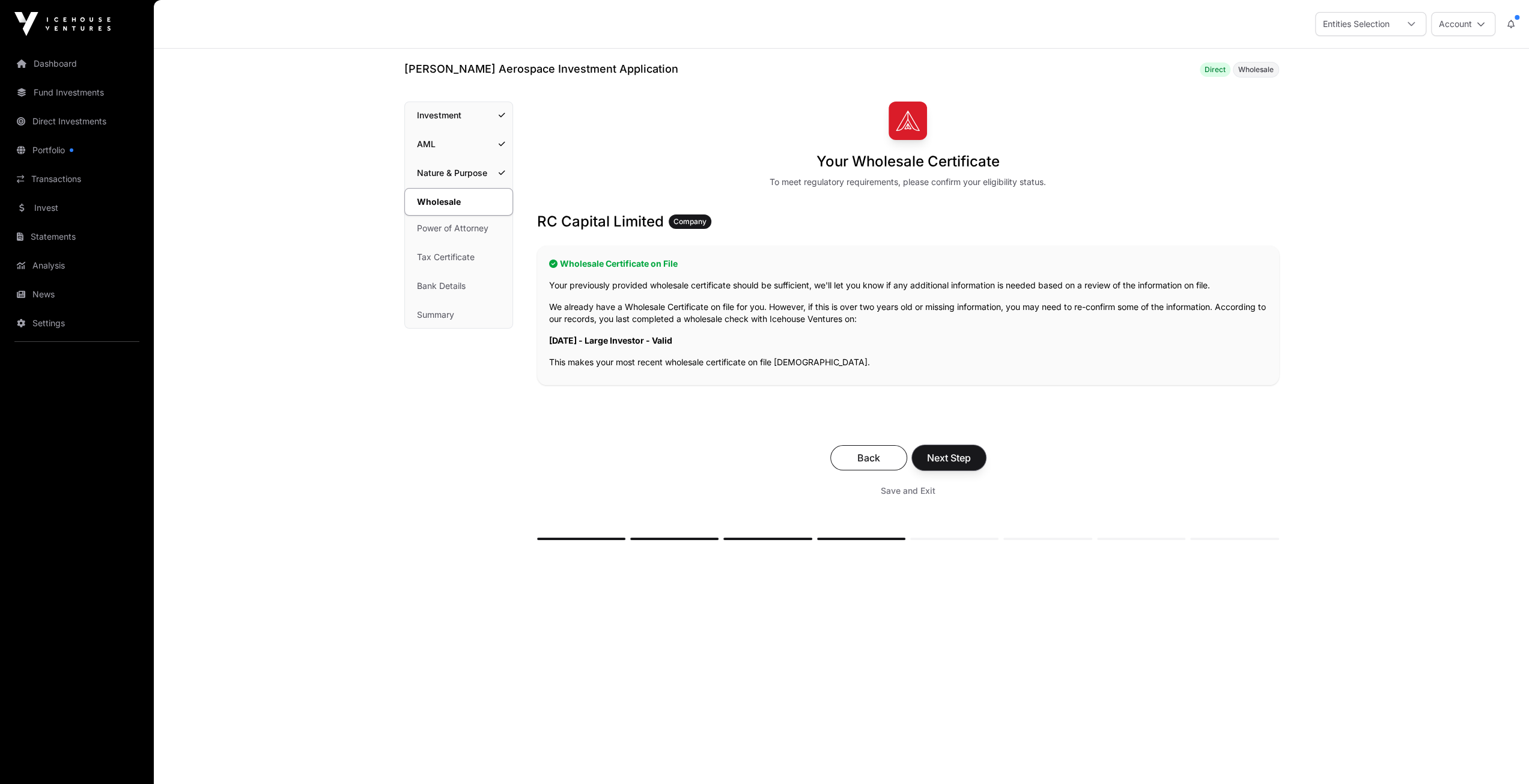
click at [944, 462] on span "Next Step" at bounding box center [949, 457] width 44 height 14
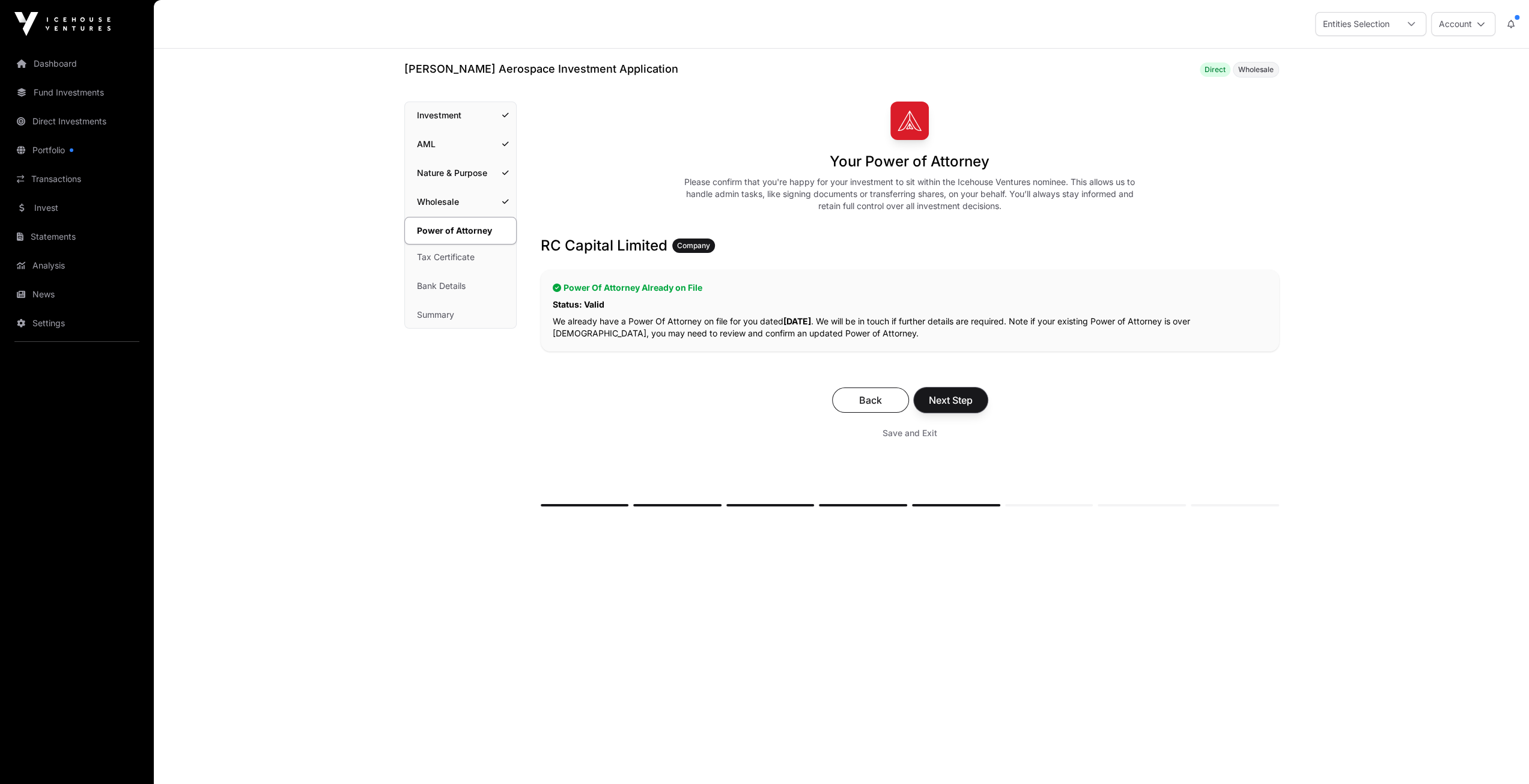
click at [956, 394] on span "Next Step" at bounding box center [951, 400] width 44 height 14
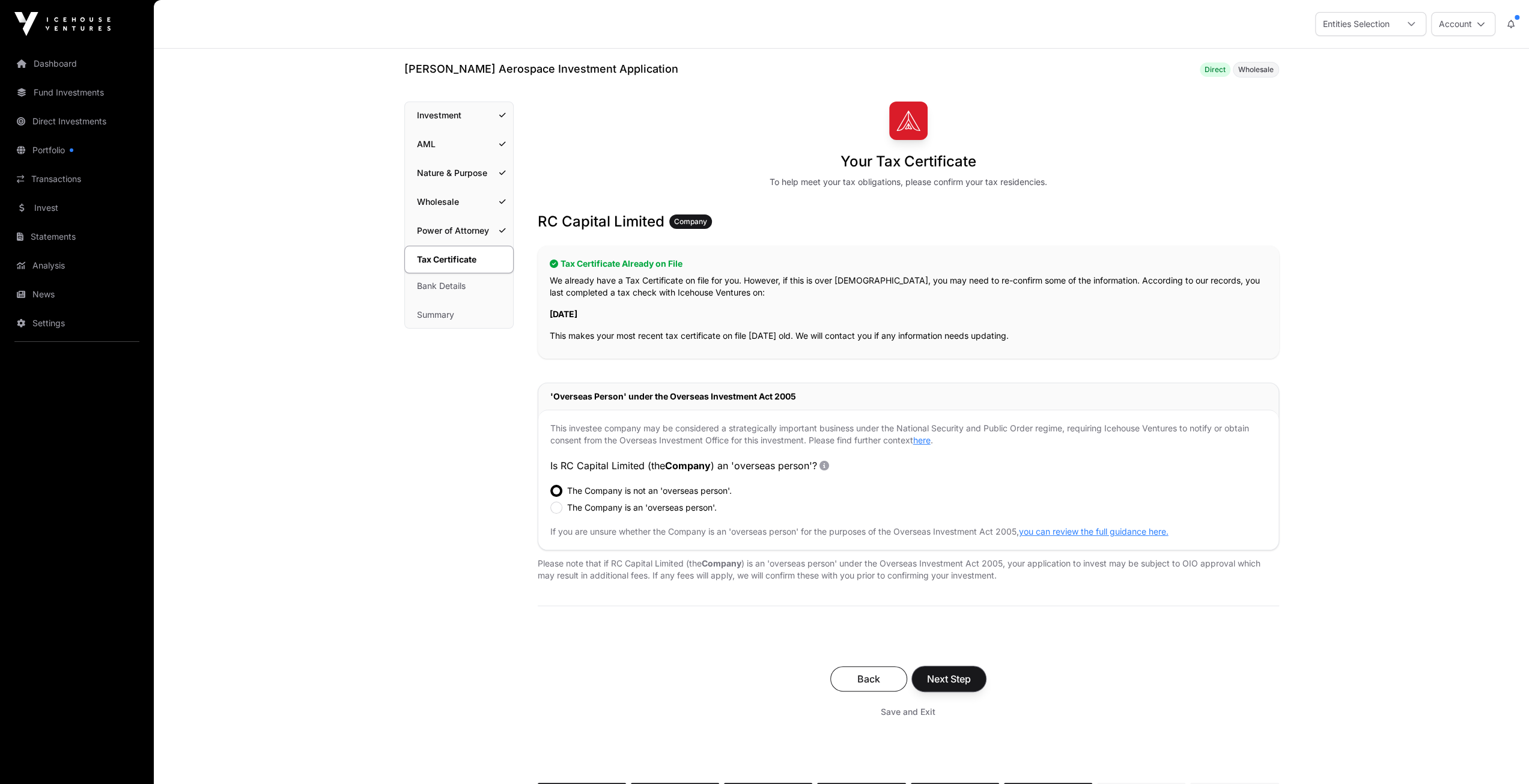
click at [949, 679] on span "Next Step" at bounding box center [949, 678] width 44 height 14
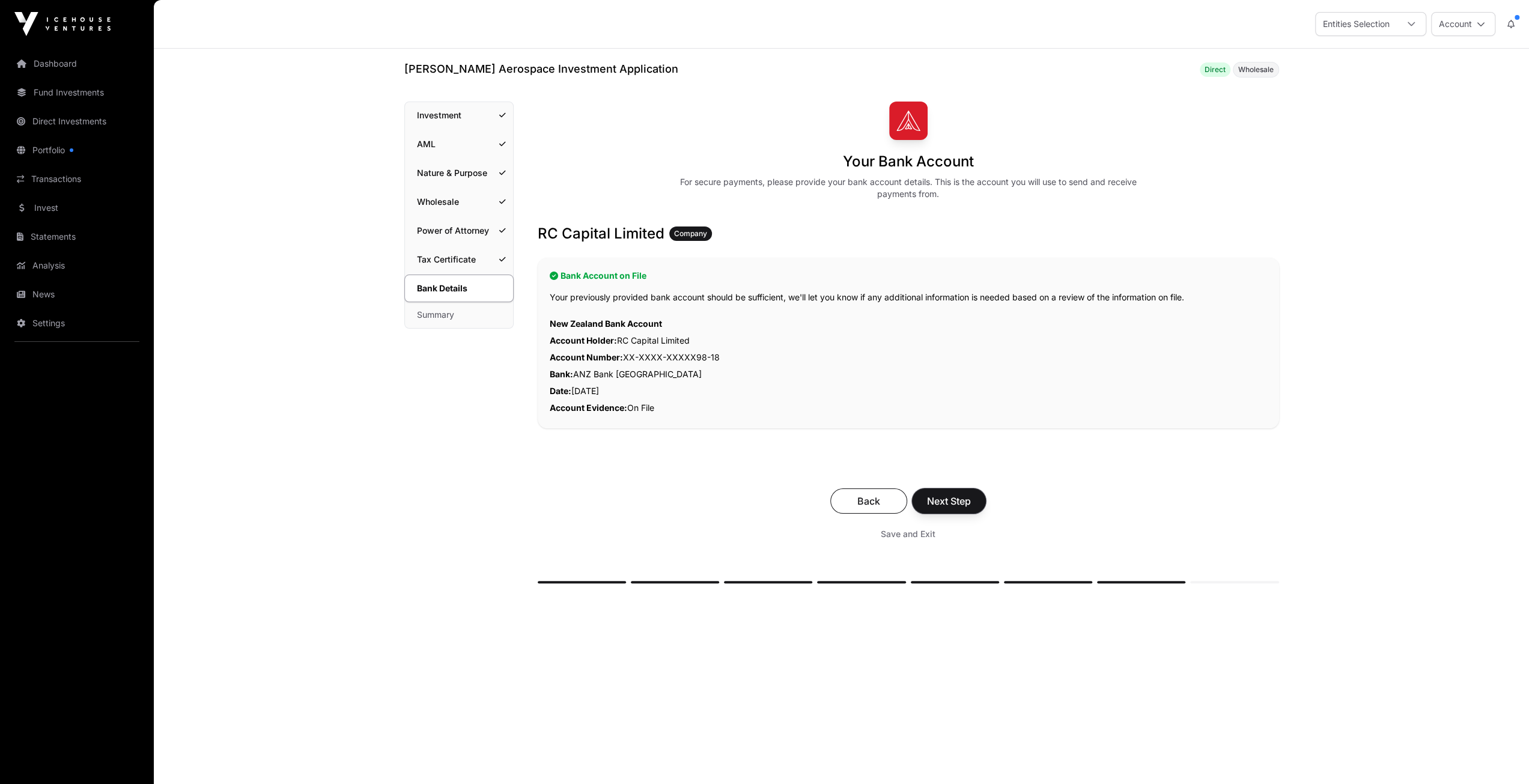
click at [939, 501] on span "Next Step" at bounding box center [949, 501] width 44 height 14
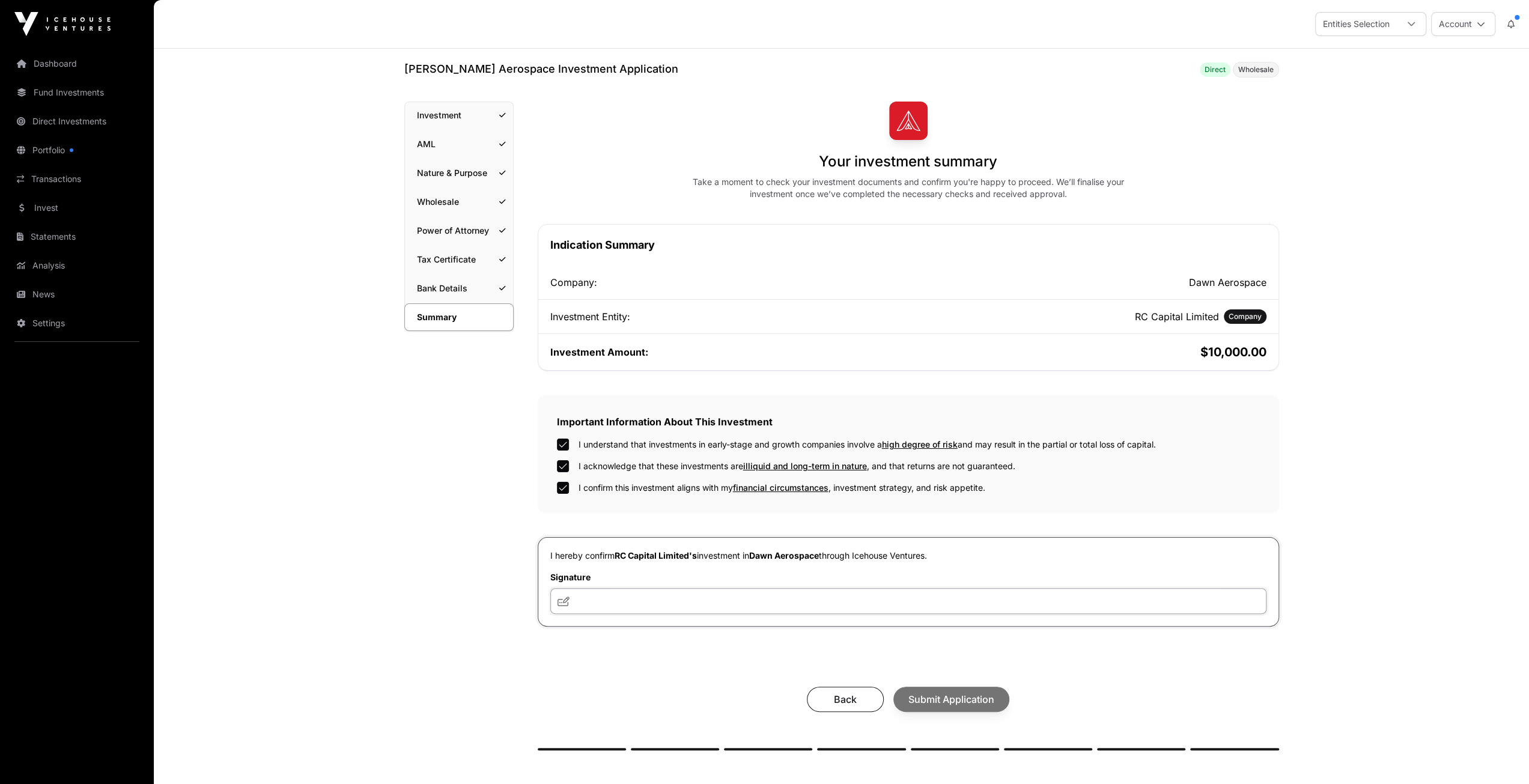
click at [585, 605] on input "text" at bounding box center [908, 601] width 716 height 26
type input "**"
click at [967, 693] on span "Submit Application" at bounding box center [951, 699] width 86 height 14
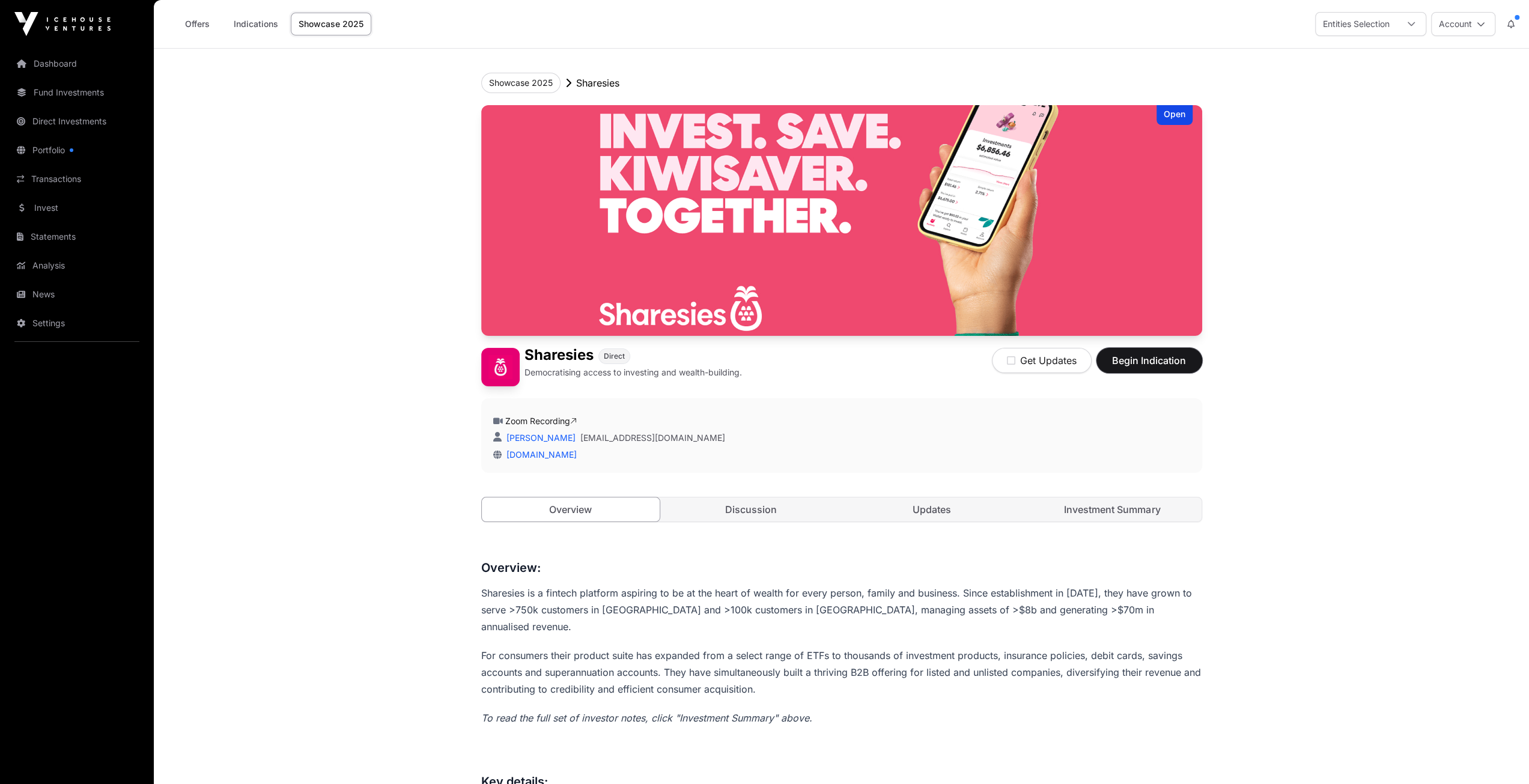
click at [1164, 361] on span "Begin Indication" at bounding box center [1149, 360] width 76 height 14
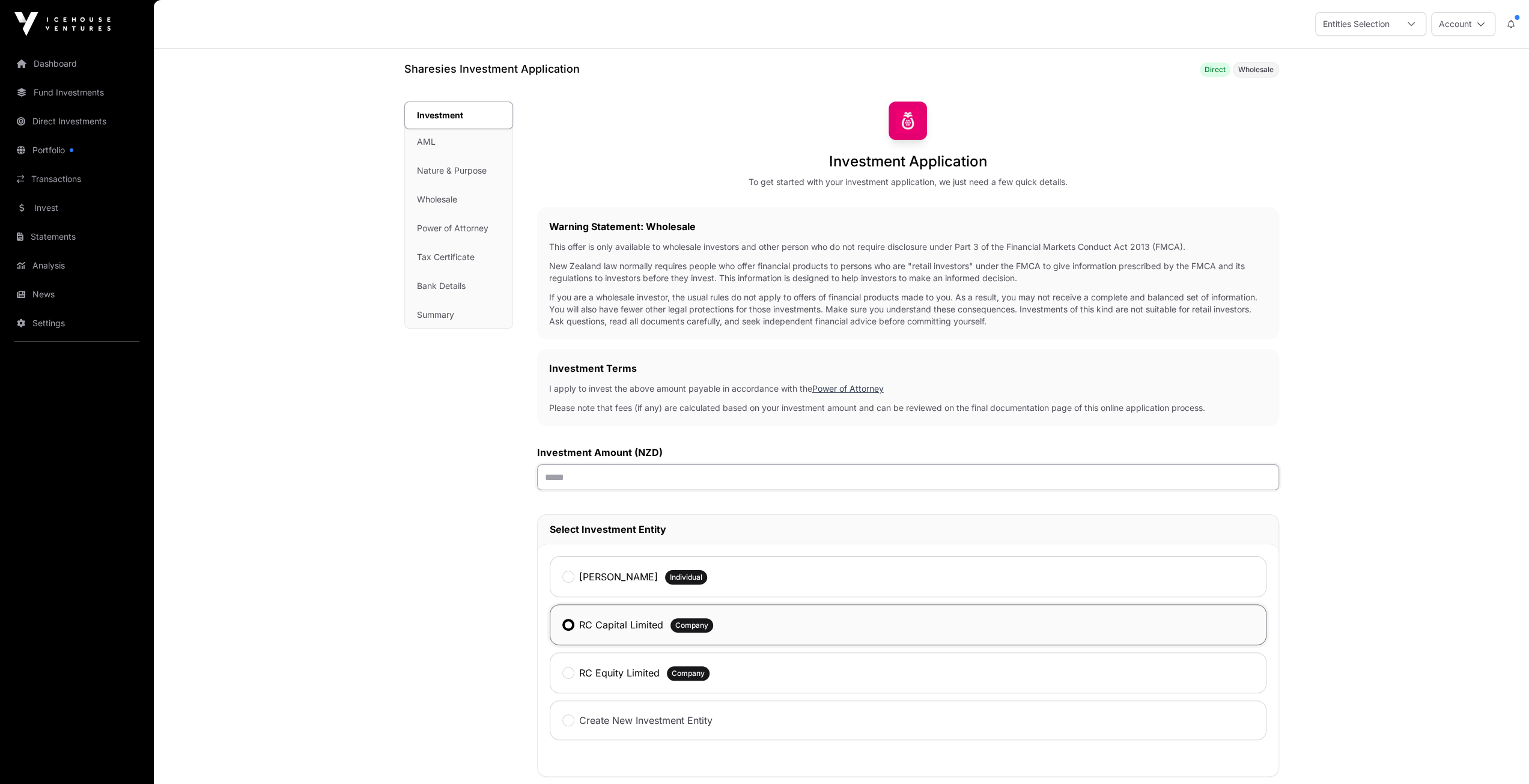
click at [638, 479] on input "text" at bounding box center [908, 477] width 742 height 26
type input "******"
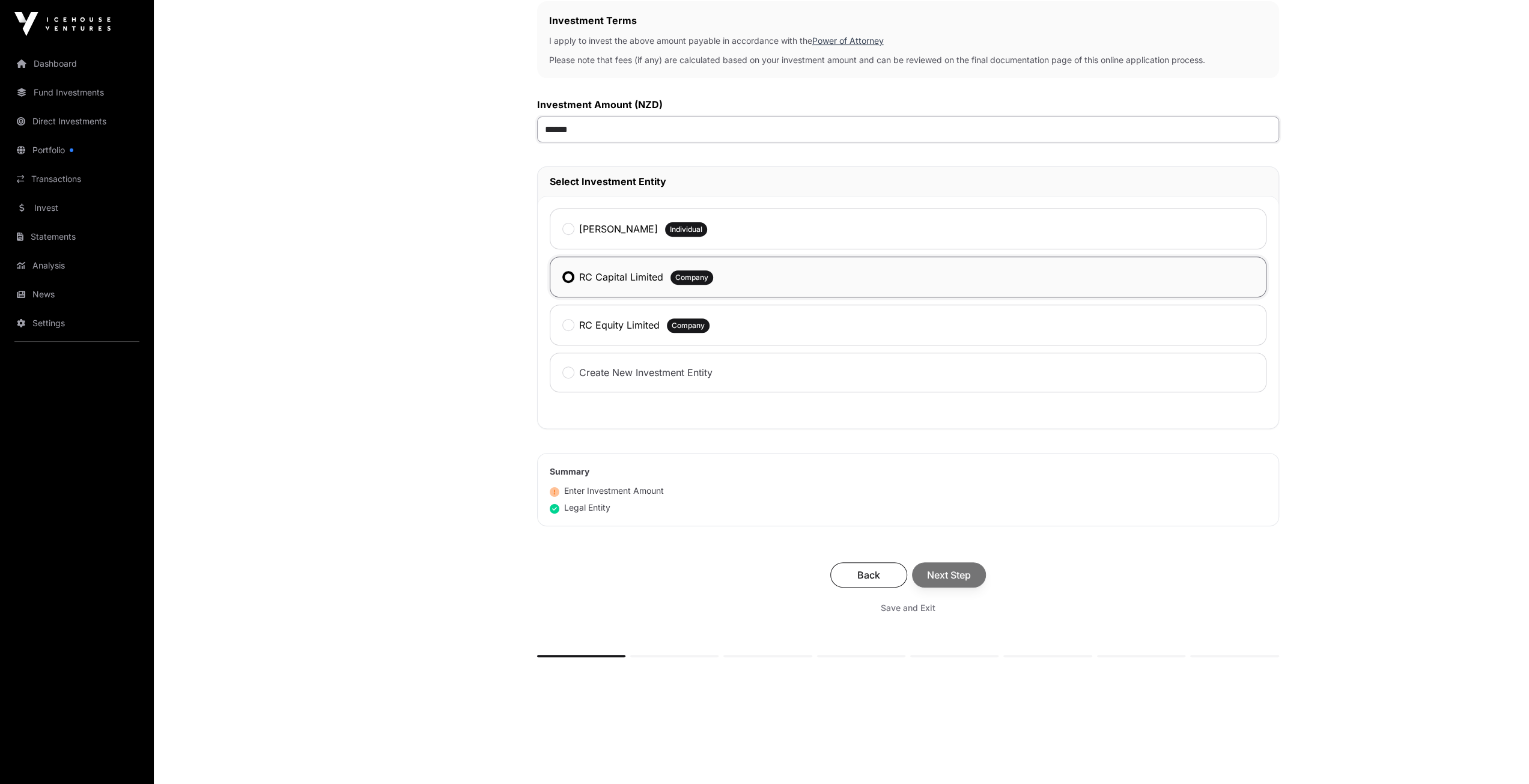
scroll to position [367, 0]
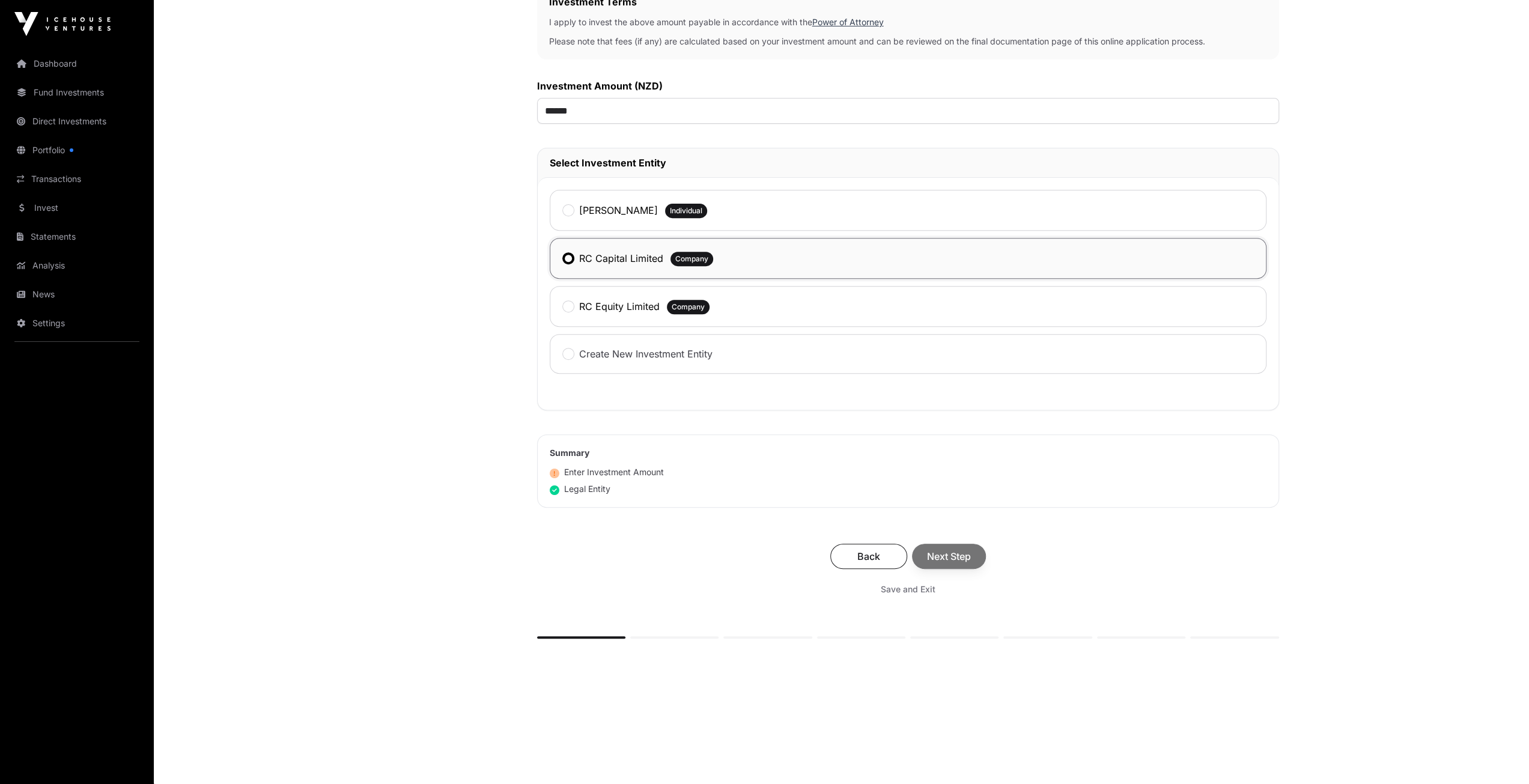
click at [936, 549] on div "Back Next Step" at bounding box center [908, 556] width 718 height 25
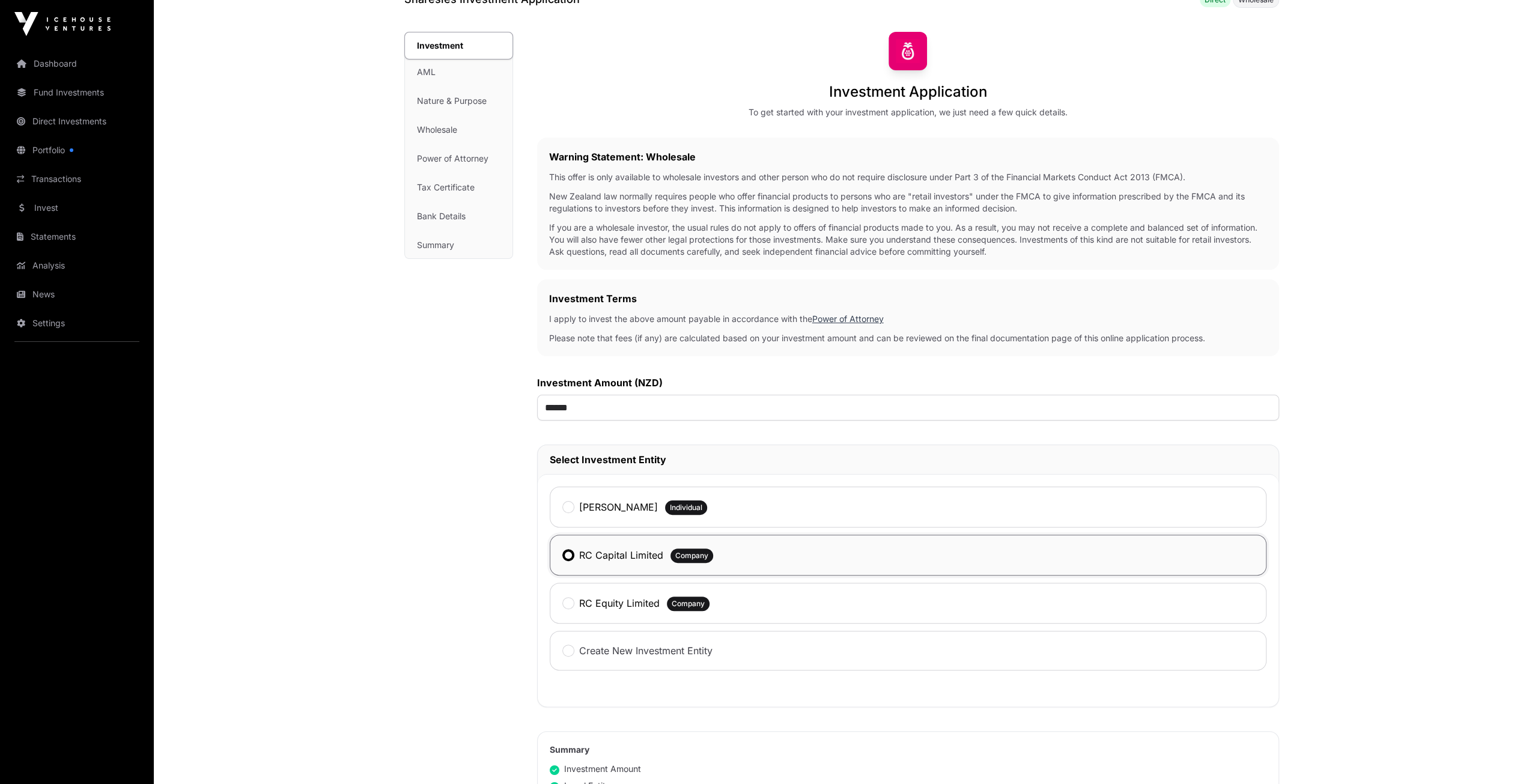
scroll to position [300, 0]
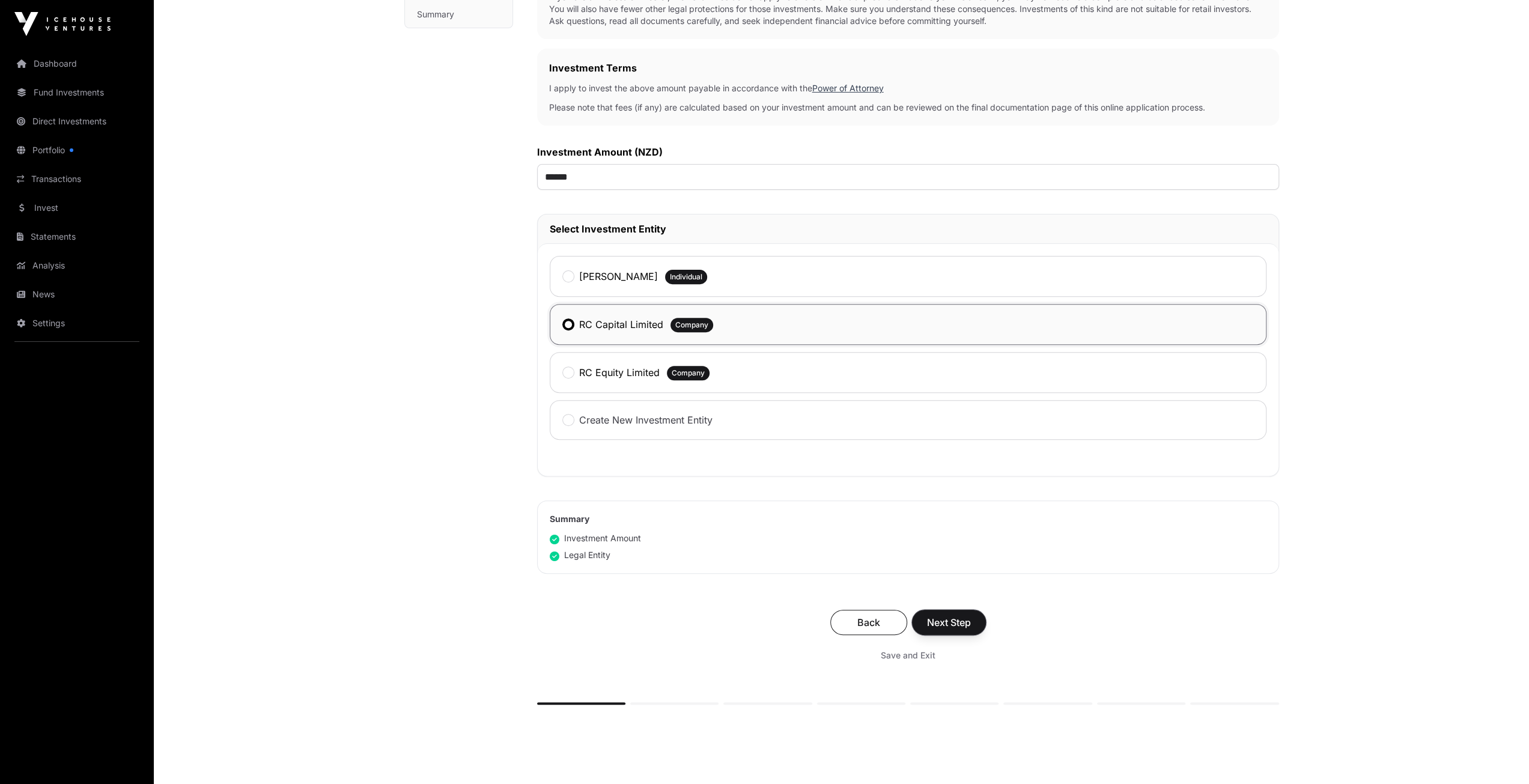
click at [934, 609] on button "Next Step" at bounding box center [949, 622] width 74 height 25
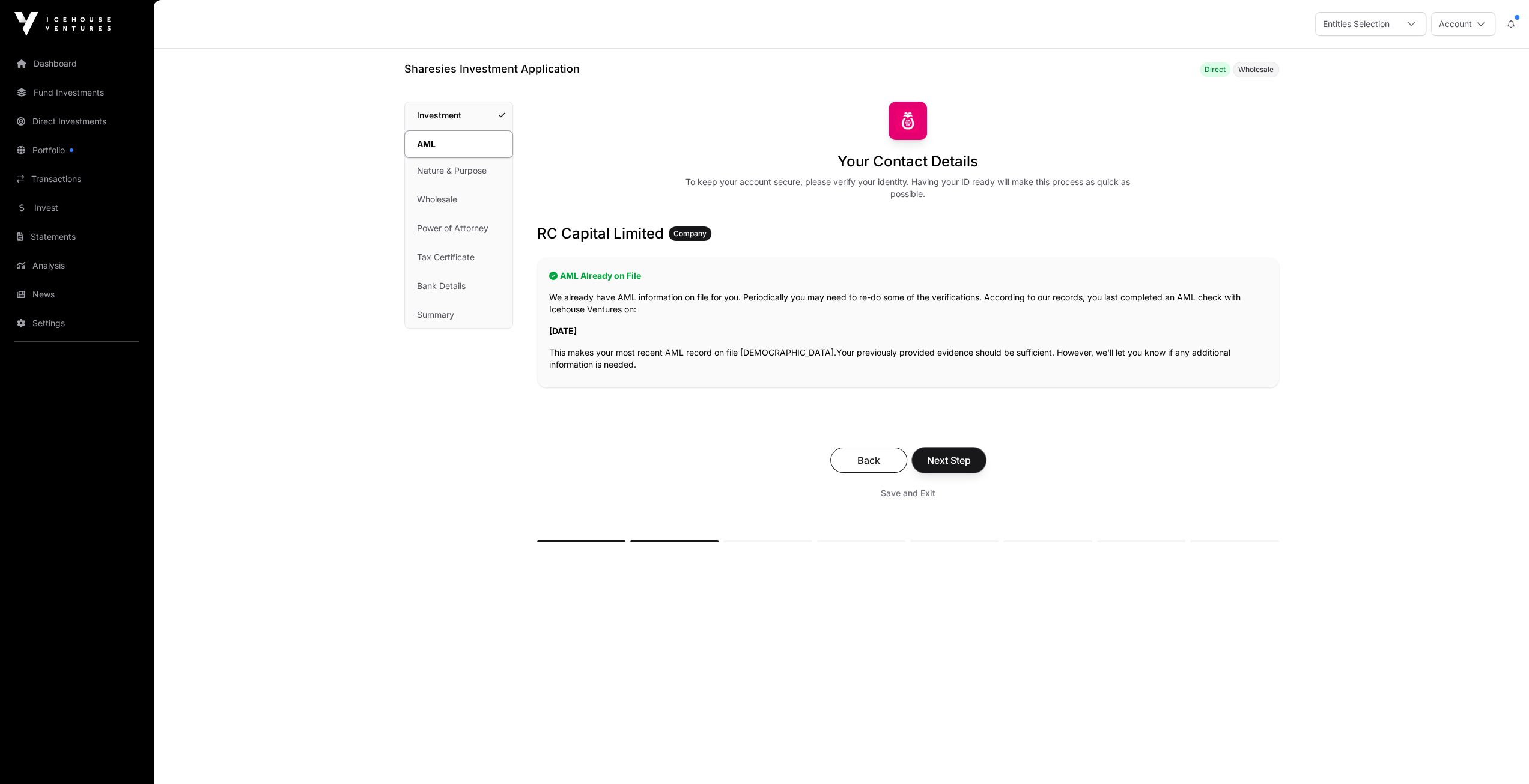
click at [941, 460] on span "Next Step" at bounding box center [949, 460] width 44 height 14
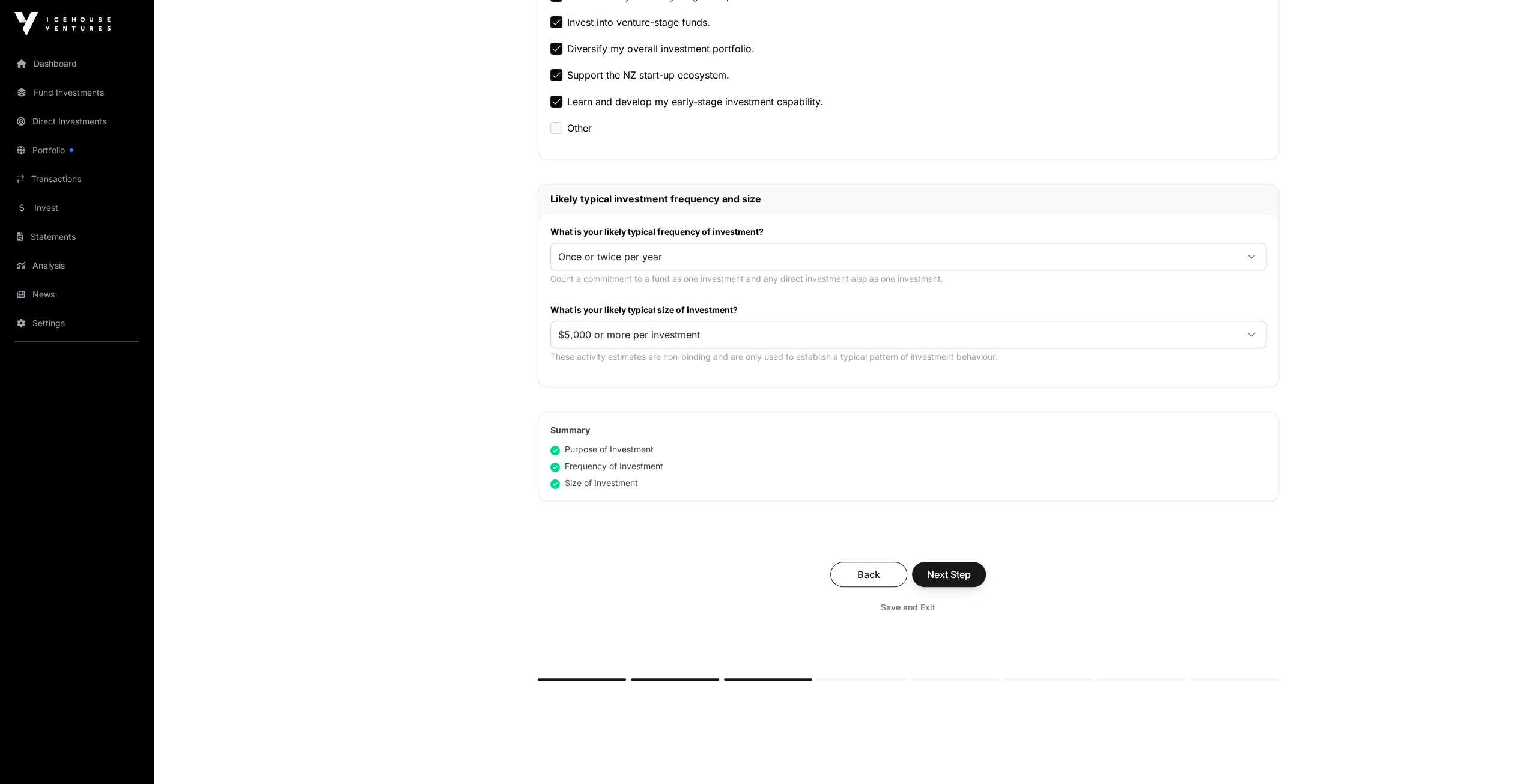
scroll to position [468, 0]
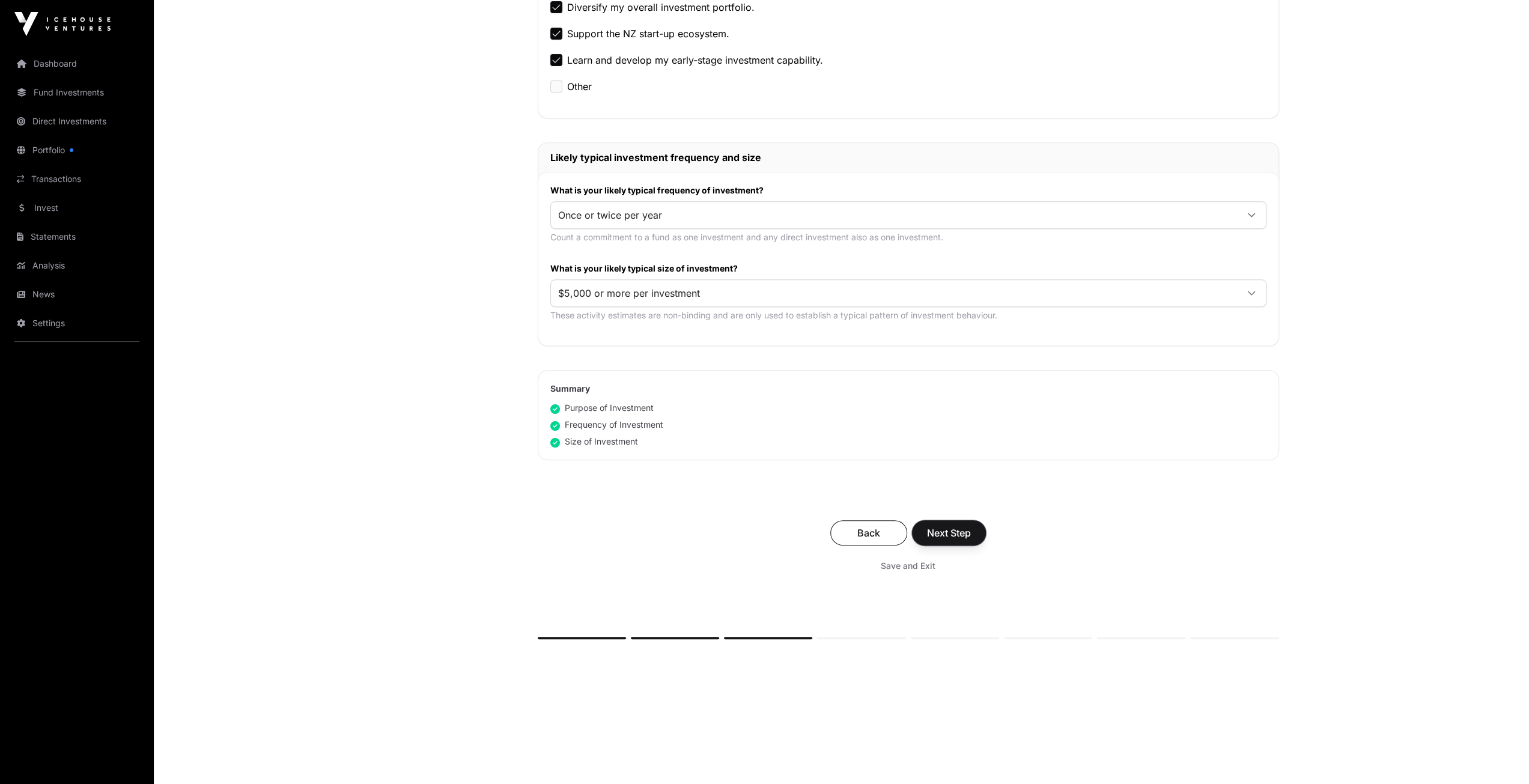
click at [946, 520] on button "Next Step" at bounding box center [949, 532] width 74 height 25
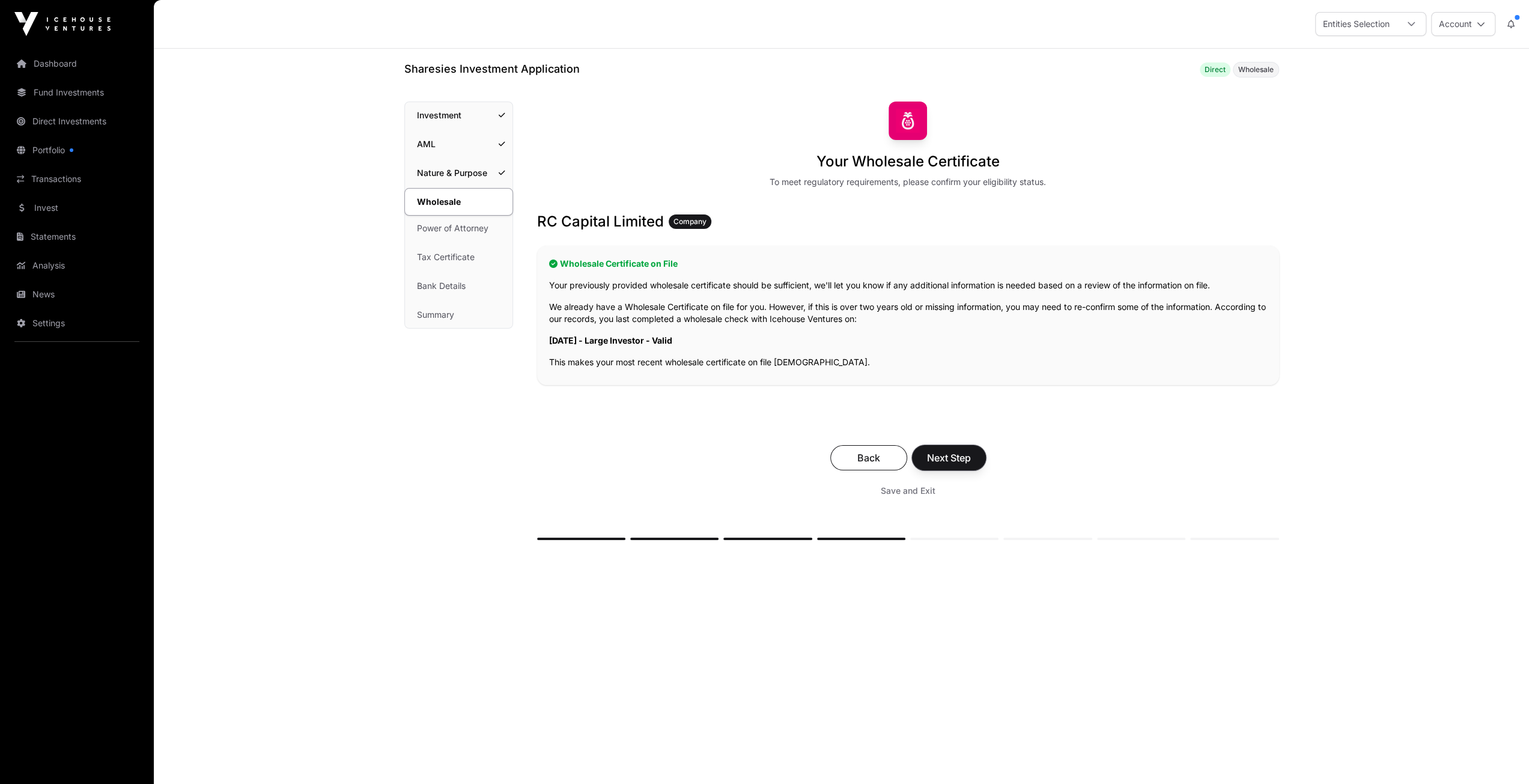
click at [938, 452] on span "Next Step" at bounding box center [949, 457] width 44 height 14
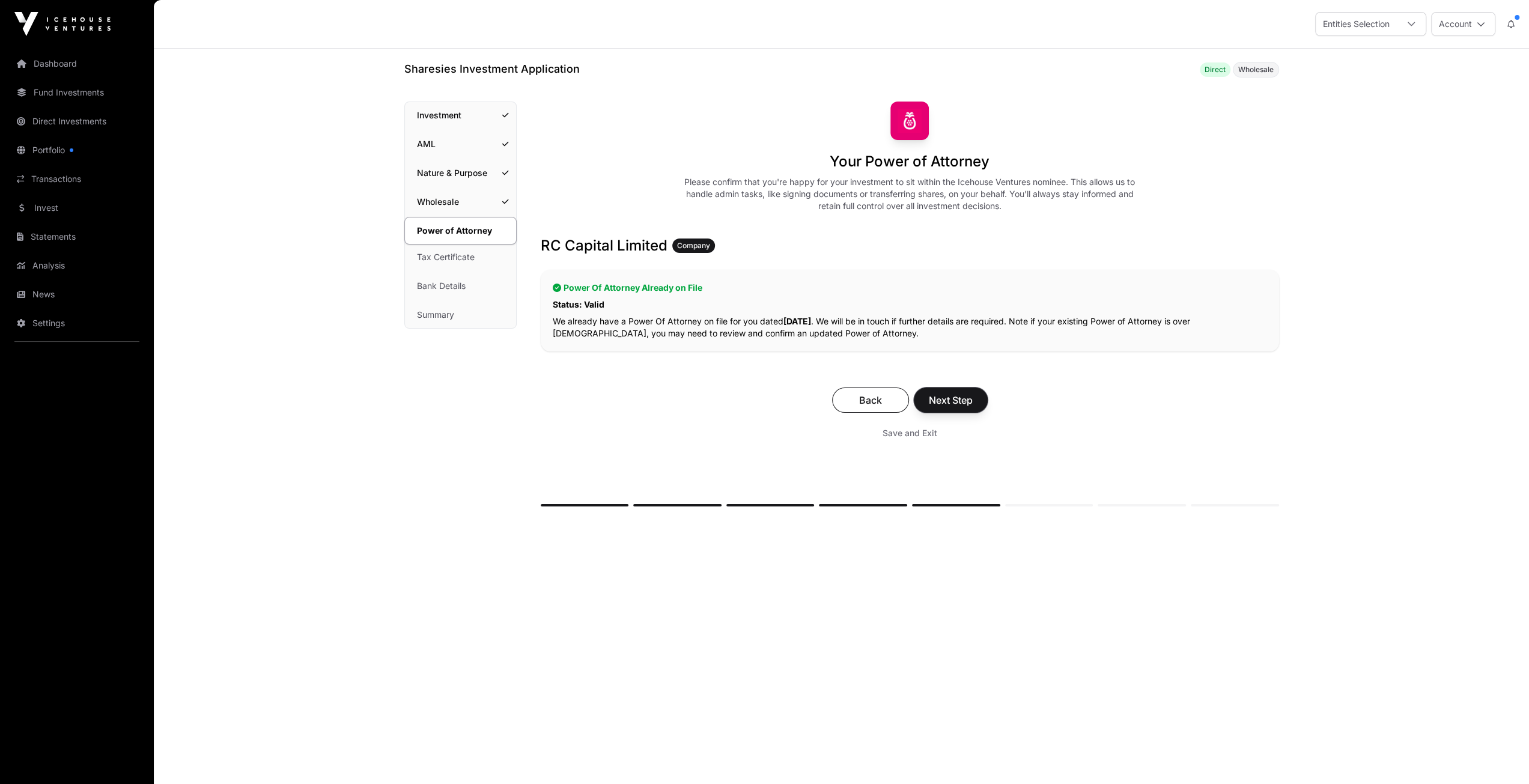
click at [934, 397] on span "Next Step" at bounding box center [951, 400] width 44 height 14
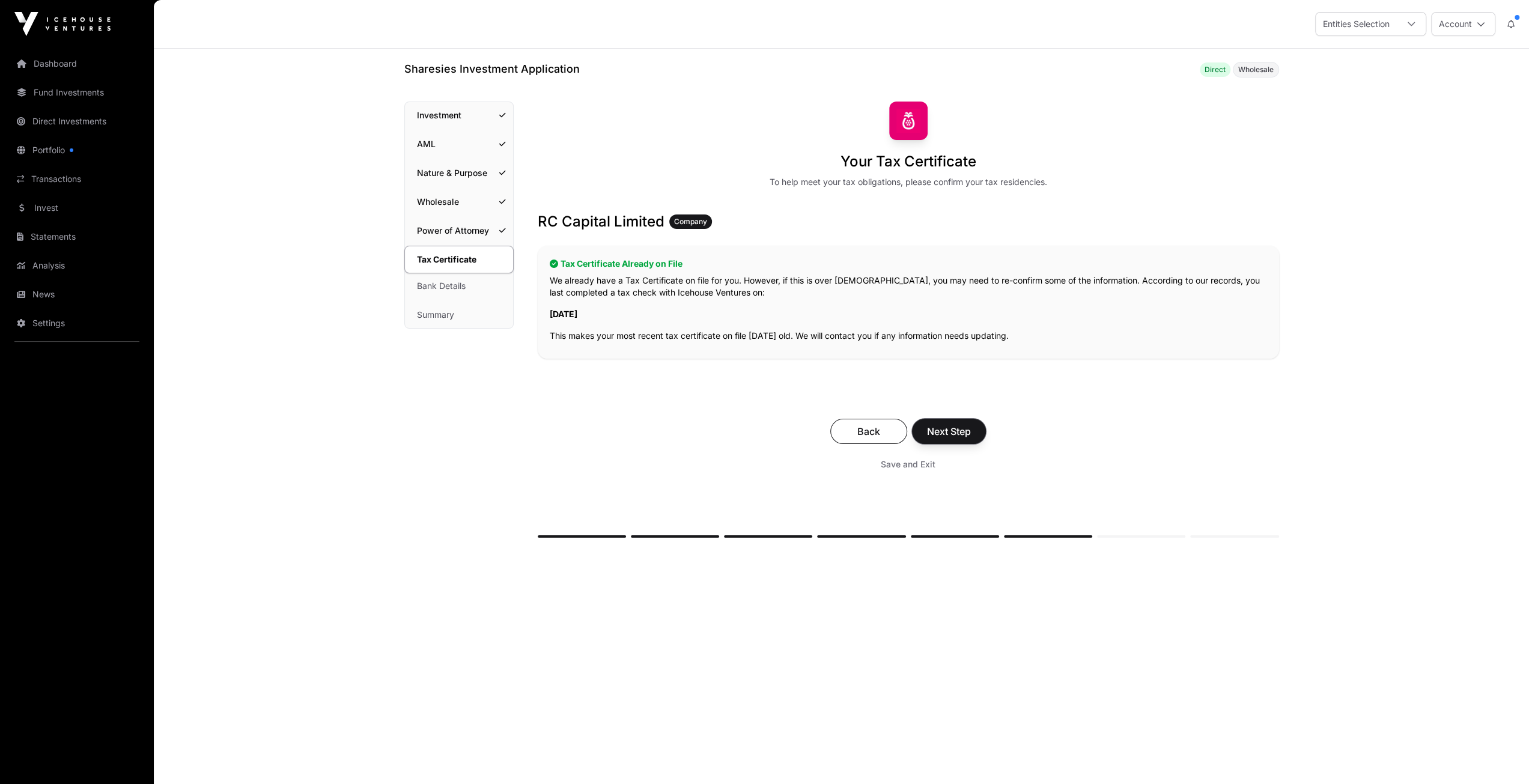
click at [949, 432] on span "Next Step" at bounding box center [949, 431] width 44 height 14
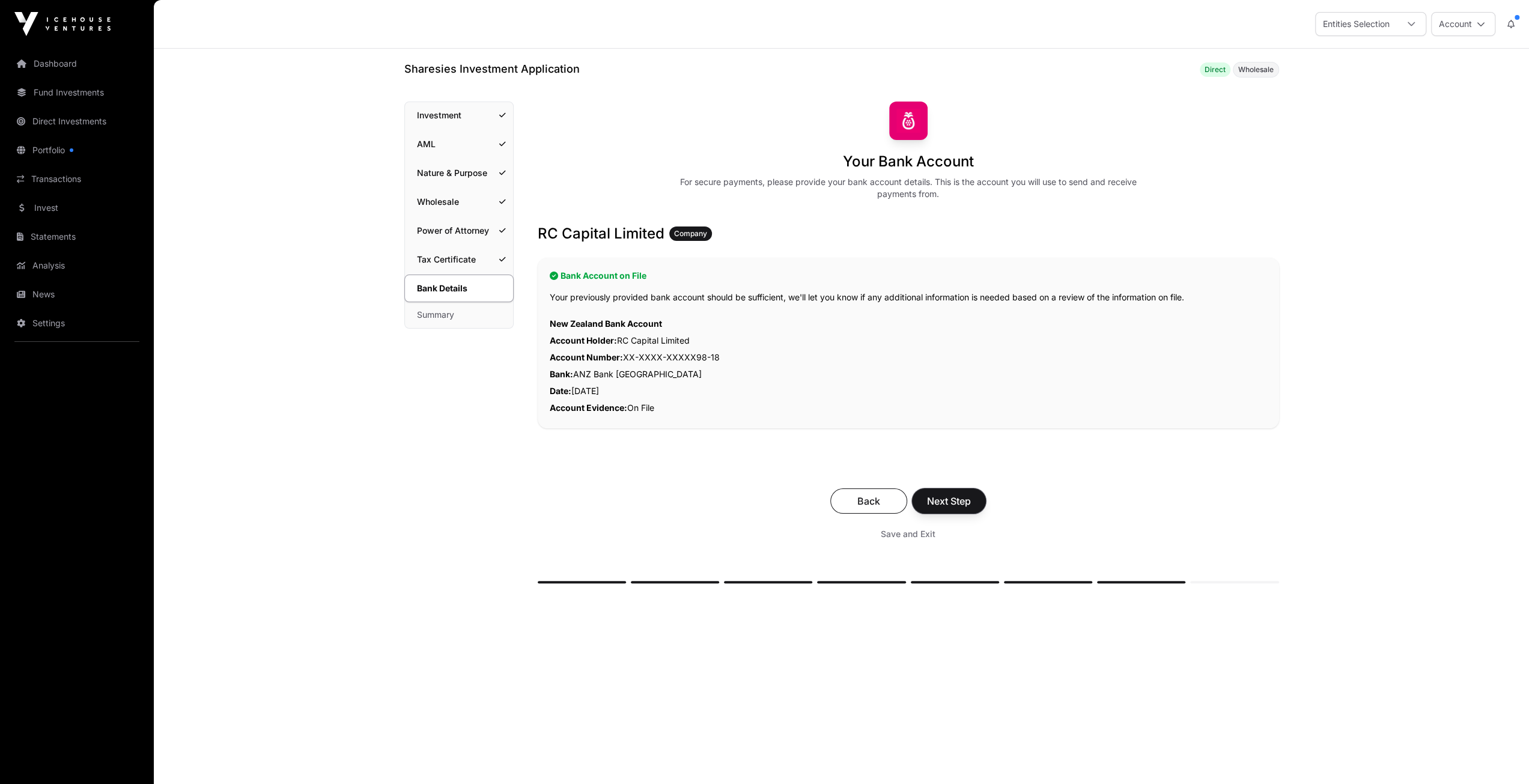
click at [942, 502] on span "Next Step" at bounding box center [949, 501] width 44 height 14
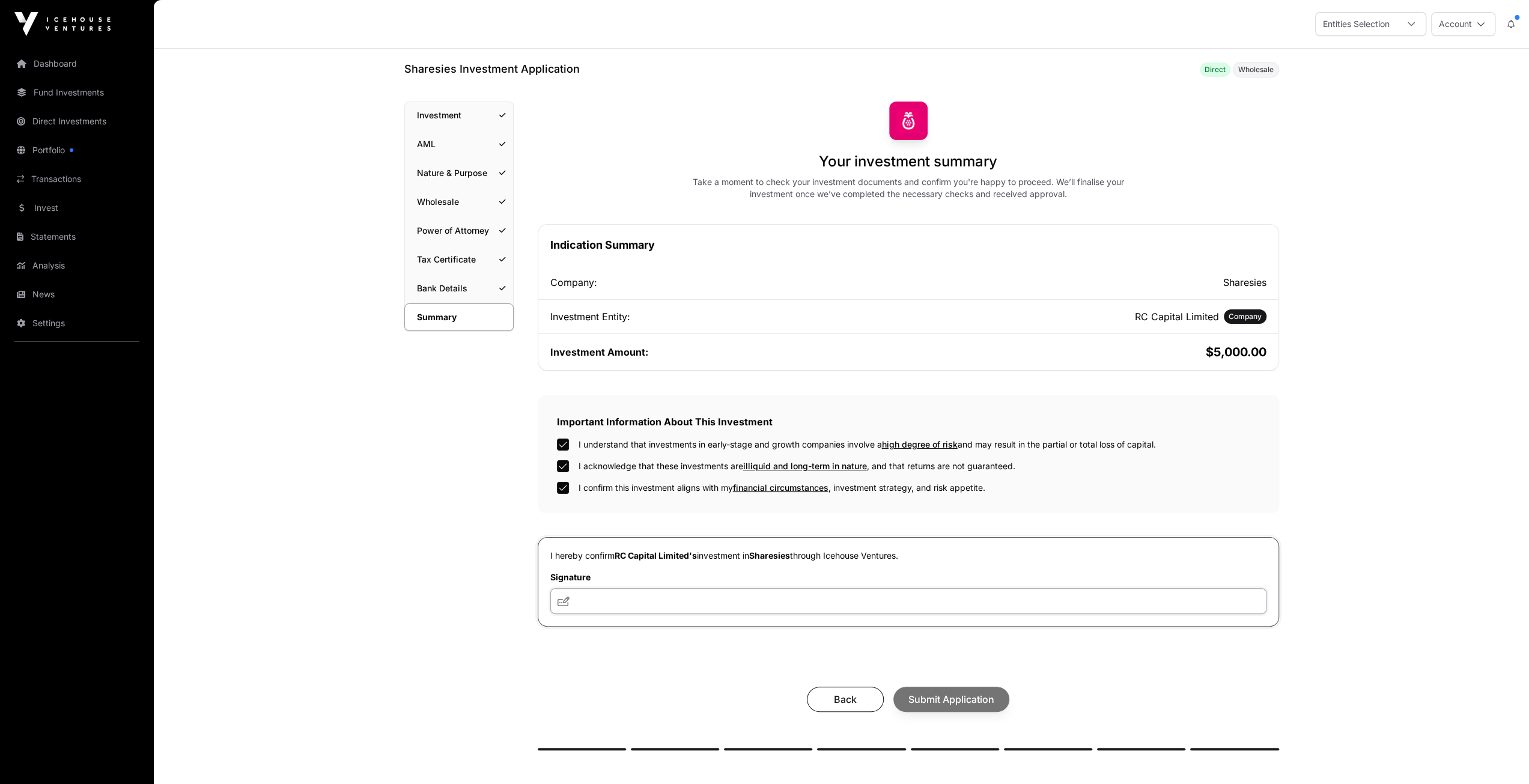
click at [583, 600] on input "text" at bounding box center [908, 601] width 716 height 26
type input "**"
click at [947, 694] on span "Submit Application" at bounding box center [951, 699] width 86 height 14
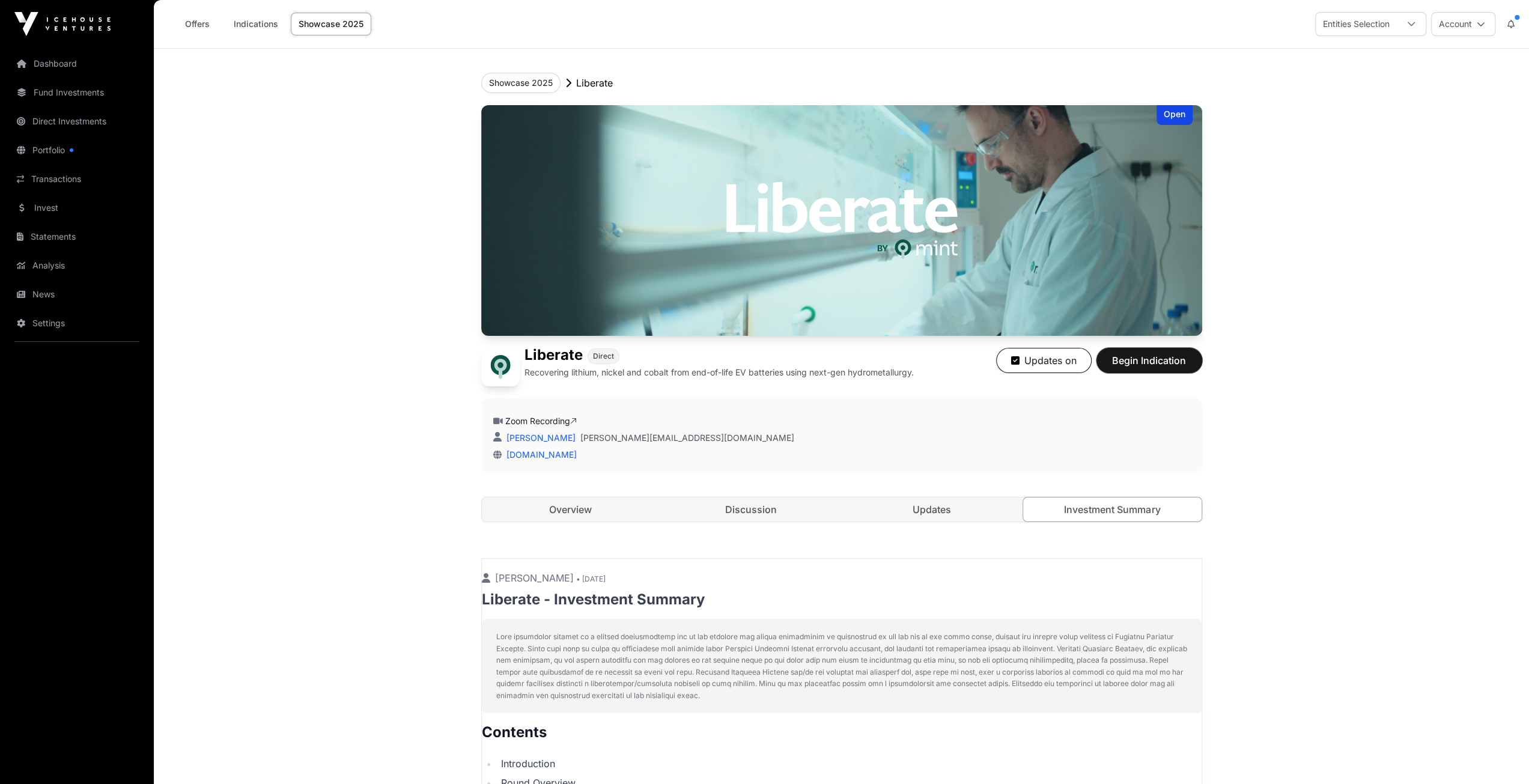
click at [1143, 362] on span "Begin Indication" at bounding box center [1149, 360] width 76 height 14
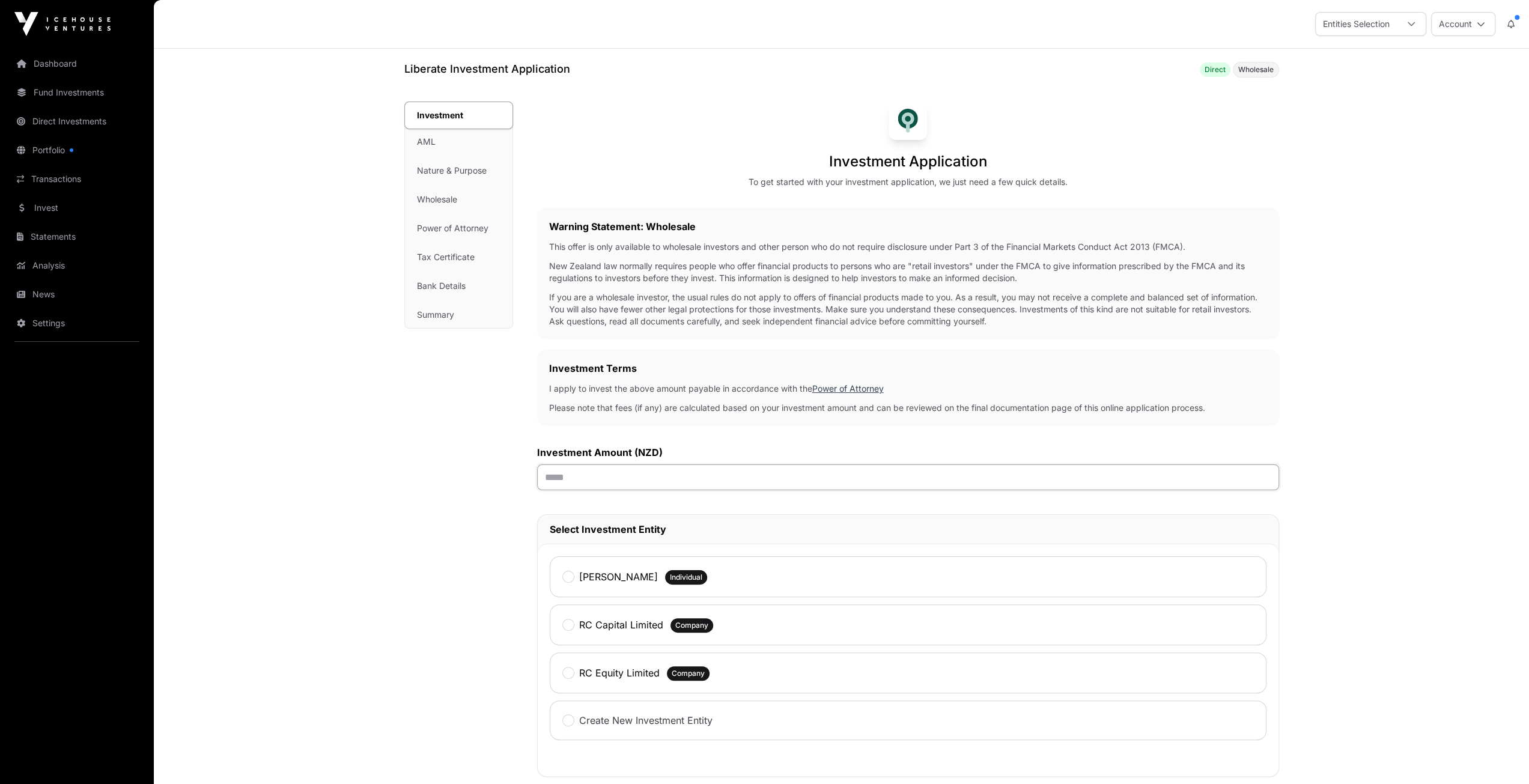
click at [610, 481] on input "text" at bounding box center [908, 477] width 742 height 26
type input "******"
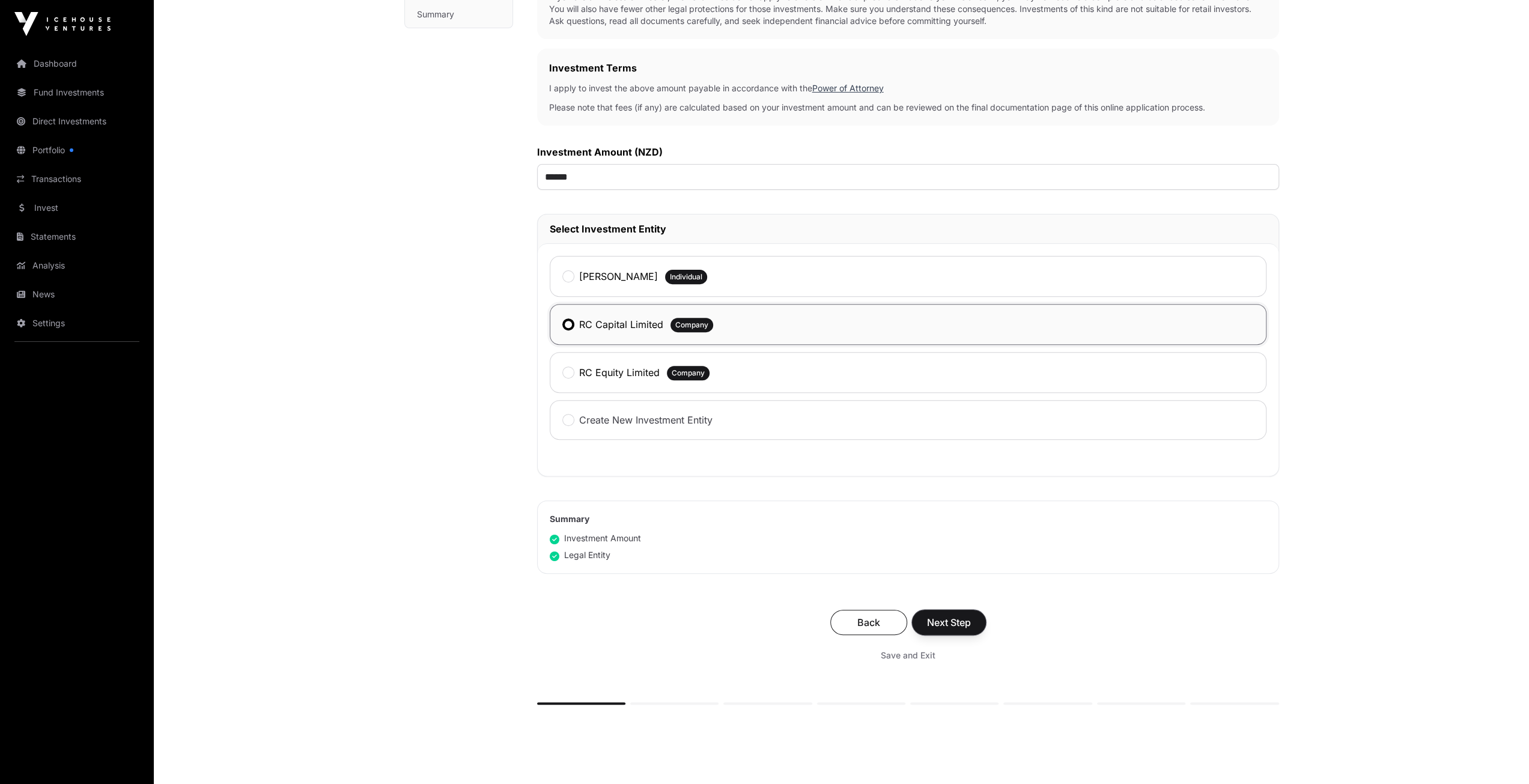
click at [929, 623] on span "Next Step" at bounding box center [949, 622] width 44 height 14
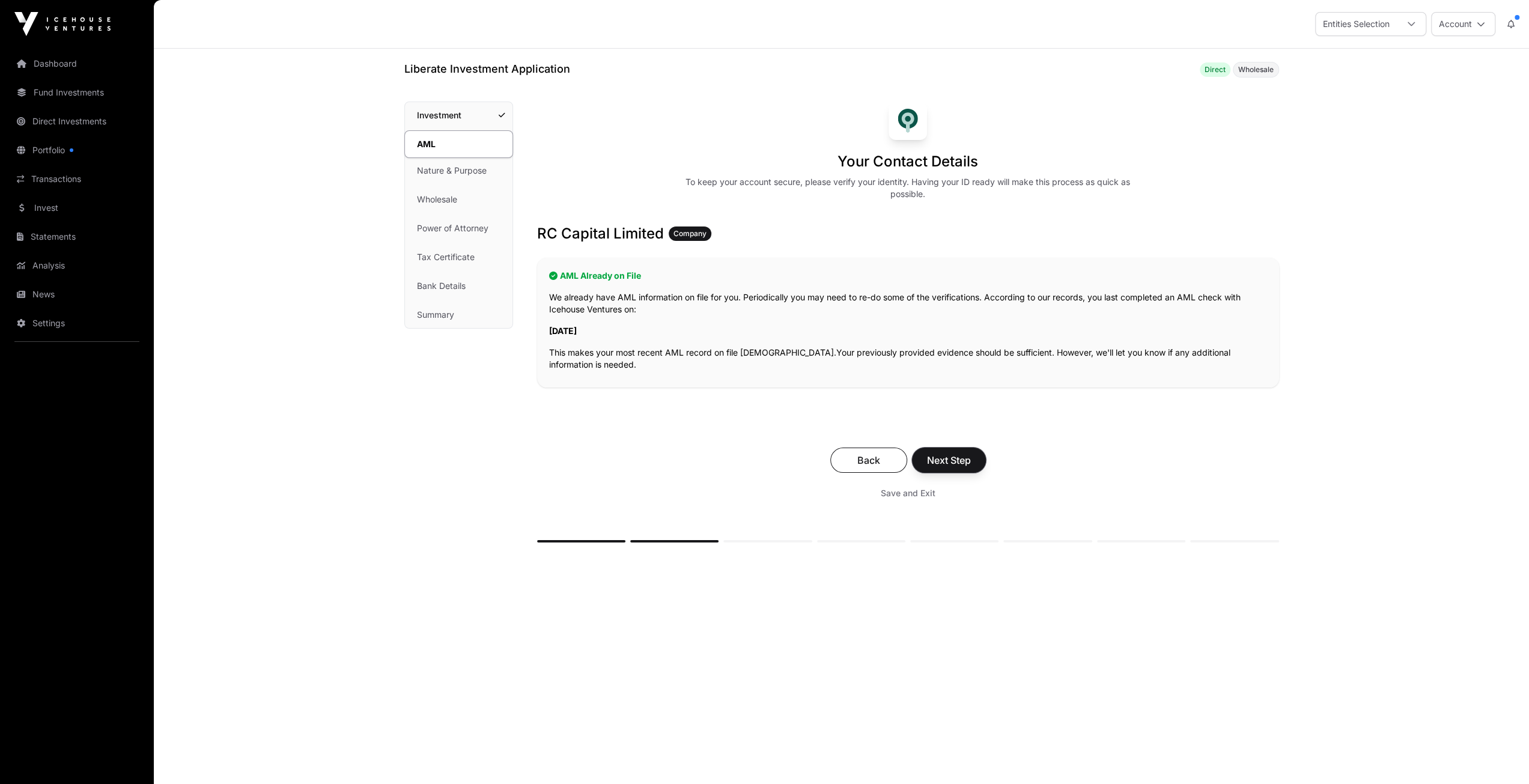
click at [941, 456] on span "Next Step" at bounding box center [949, 460] width 44 height 14
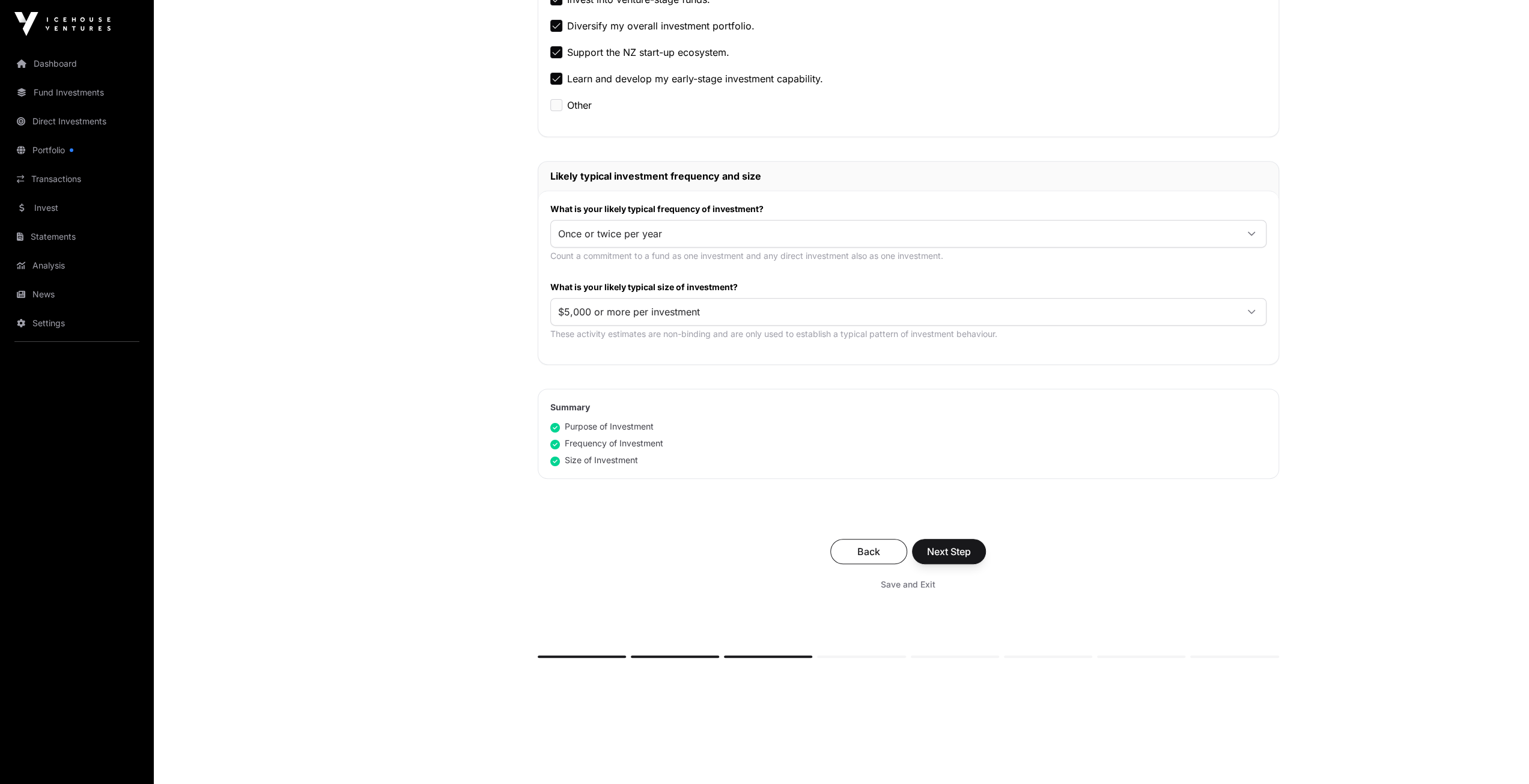
scroll to position [468, 0]
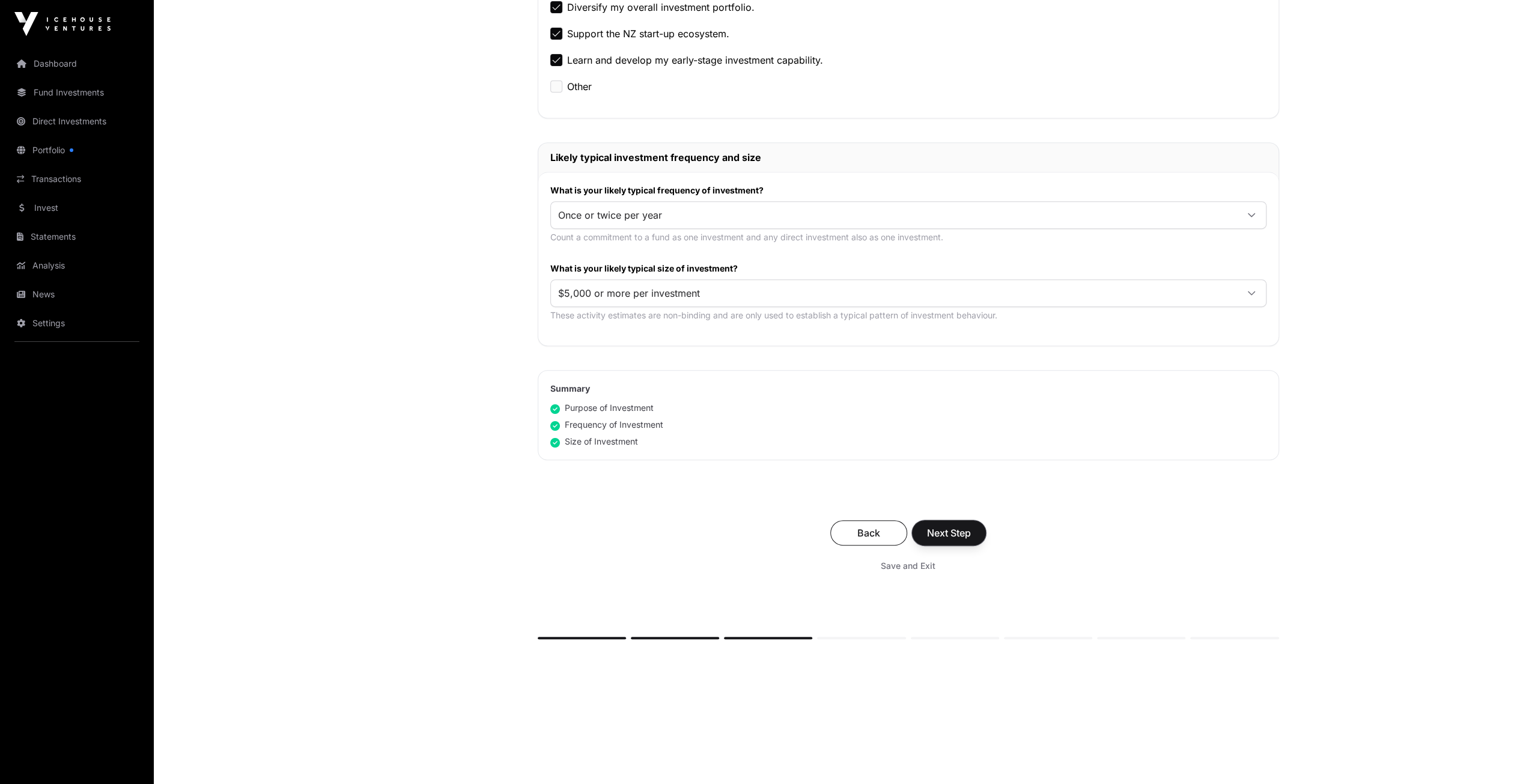
click at [954, 529] on span "Next Step" at bounding box center [949, 532] width 44 height 14
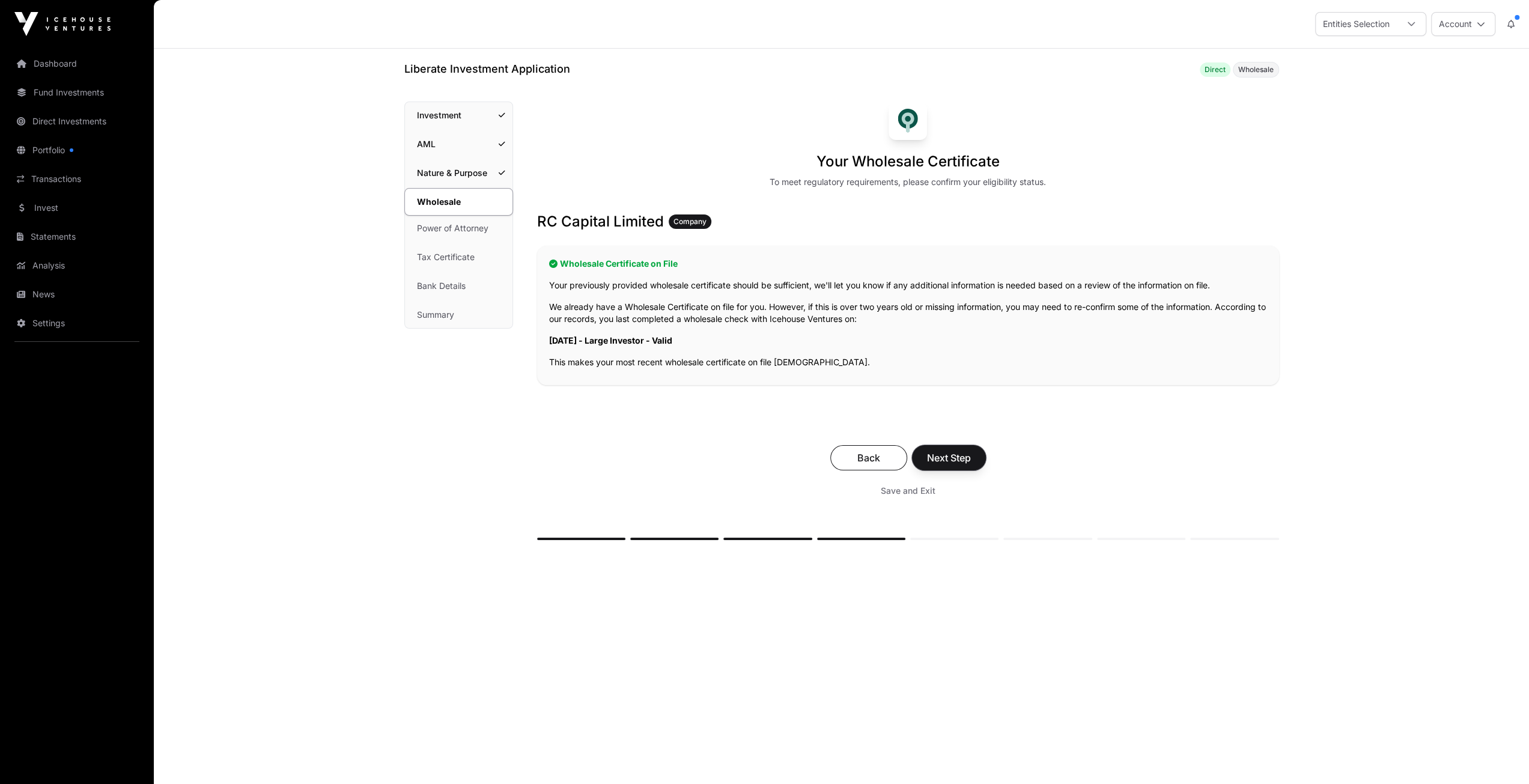
click at [951, 453] on span "Next Step" at bounding box center [949, 457] width 44 height 14
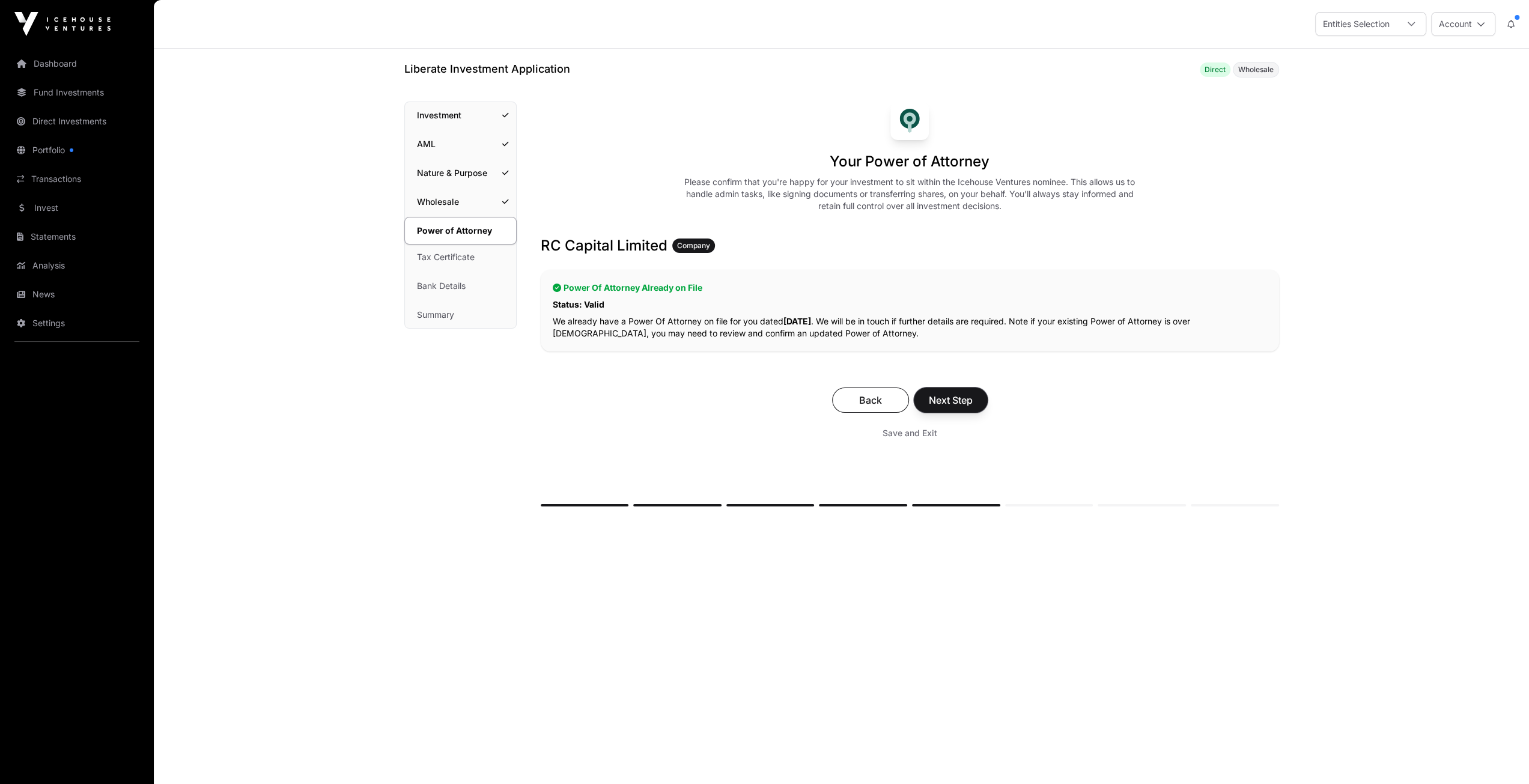
click at [949, 397] on span "Next Step" at bounding box center [951, 400] width 44 height 14
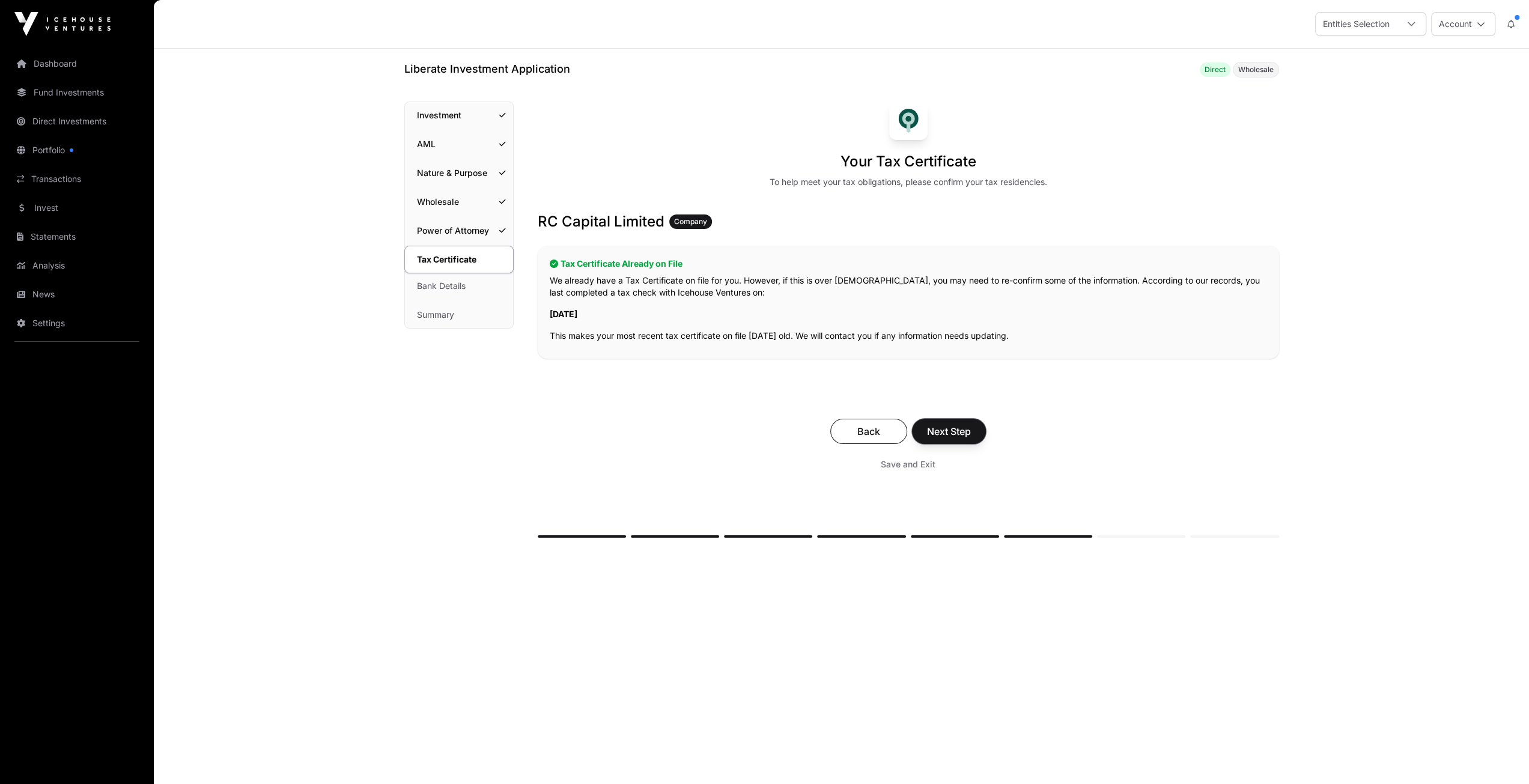
click at [948, 428] on span "Next Step" at bounding box center [949, 431] width 44 height 14
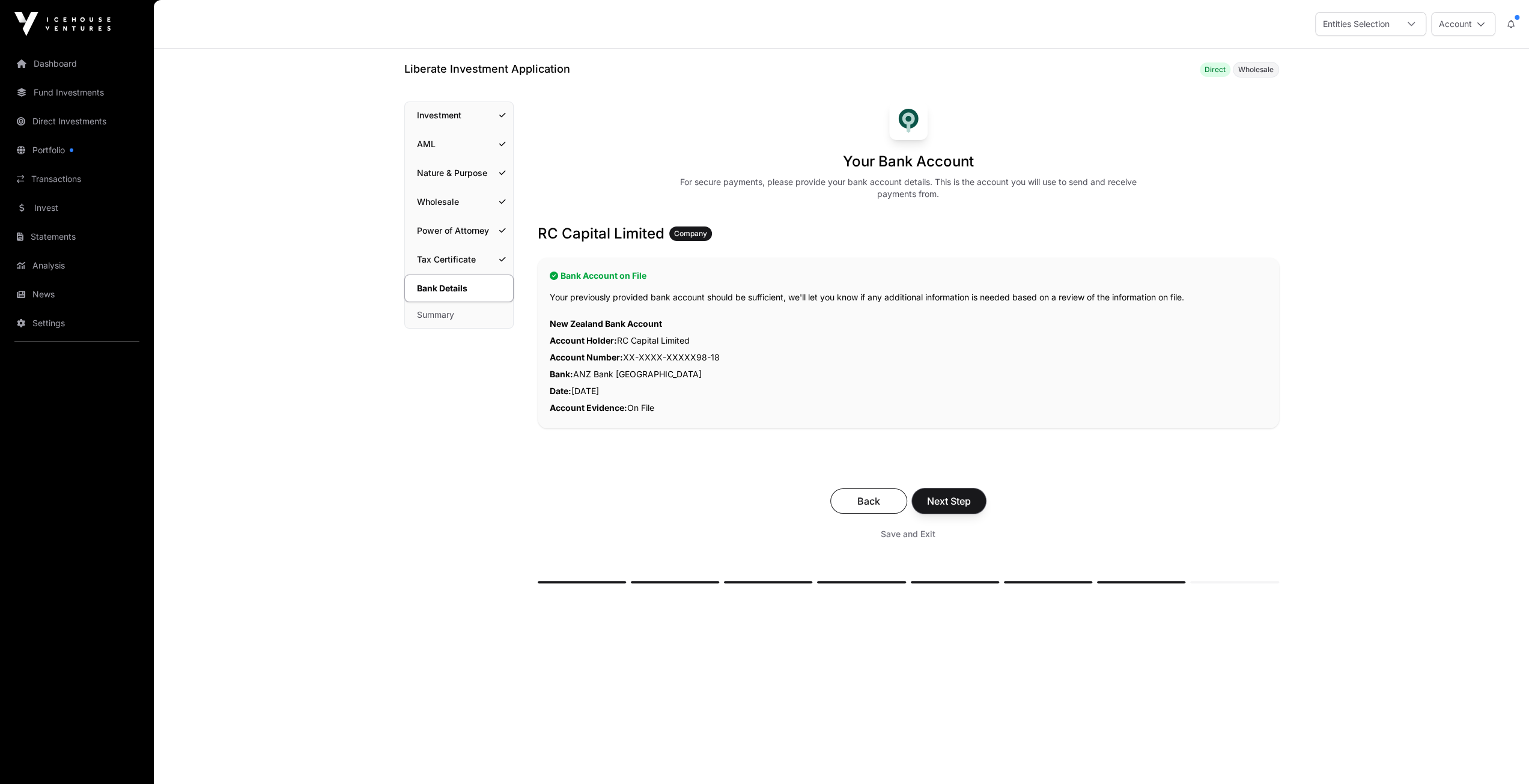
click at [946, 499] on span "Next Step" at bounding box center [949, 501] width 44 height 14
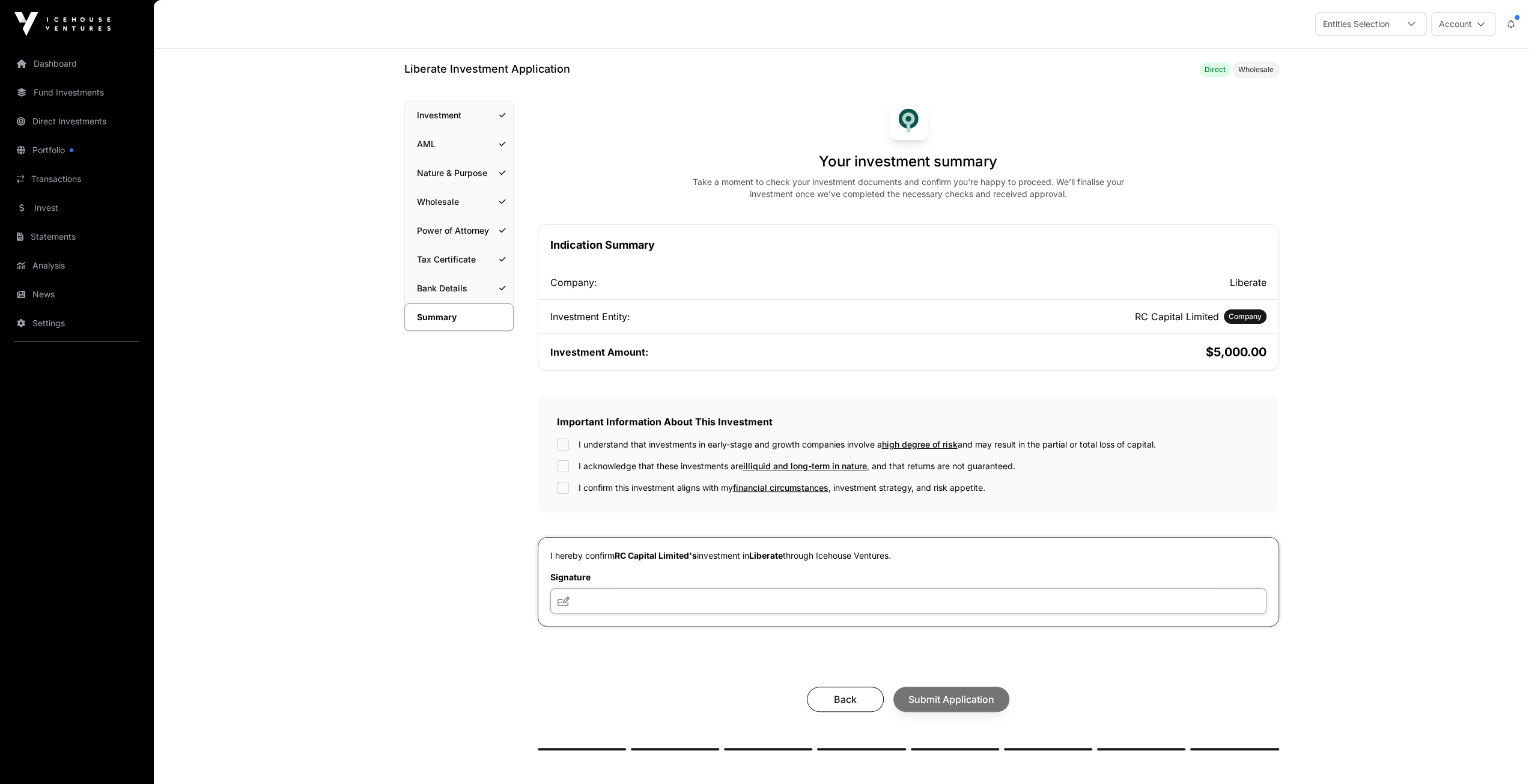
click at [620, 603] on input "text" at bounding box center [908, 601] width 716 height 26
type input "**"
click at [952, 694] on div "Back Submit Application" at bounding box center [908, 699] width 717 height 25
click at [961, 698] on span "Submit Application" at bounding box center [951, 699] width 86 height 14
